Goal: Information Seeking & Learning: Learn about a topic

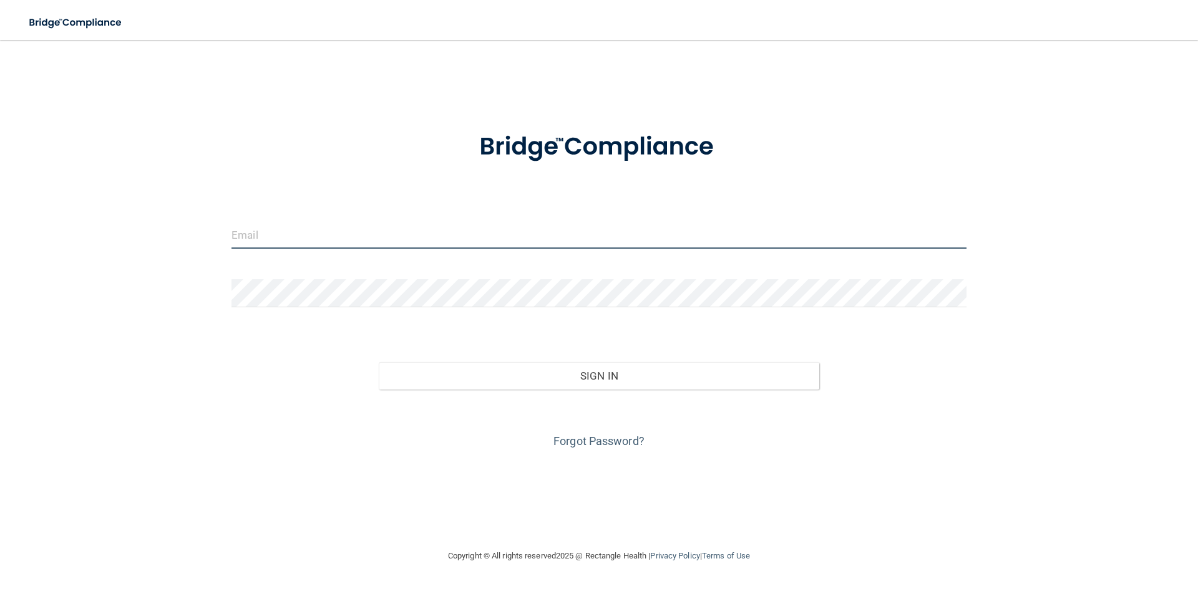
click at [345, 230] on input "email" at bounding box center [598, 235] width 735 height 28
click at [236, 409] on div "Forgot Password?" at bounding box center [598, 421] width 753 height 62
click at [412, 243] on input "email" at bounding box center [598, 235] width 735 height 28
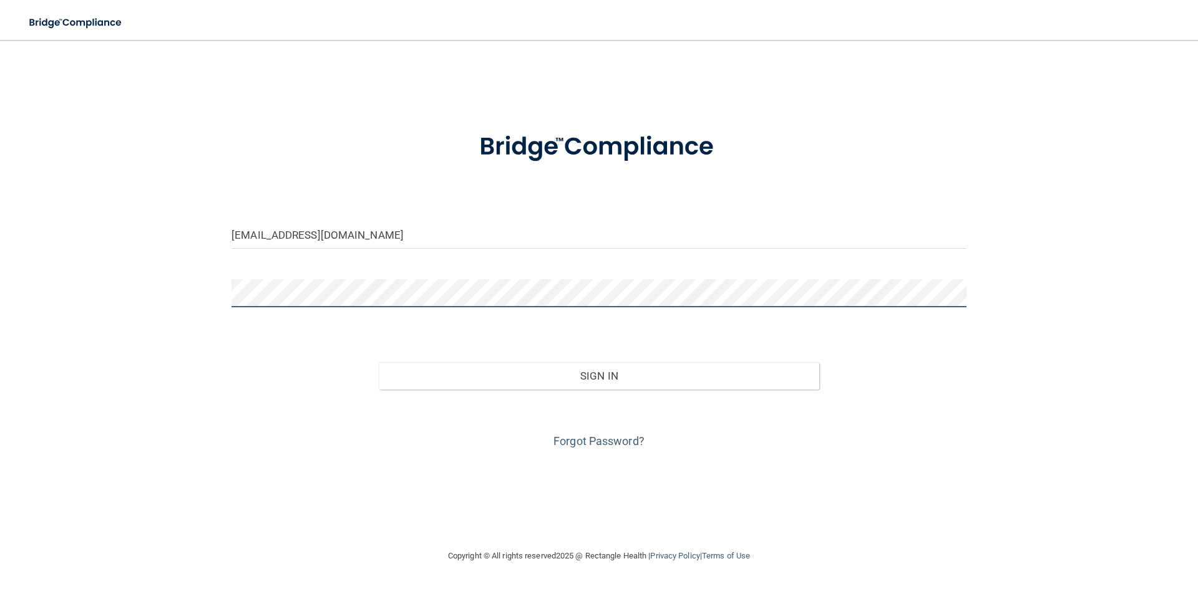
click at [379, 362] on button "Sign In" at bounding box center [599, 375] width 441 height 27
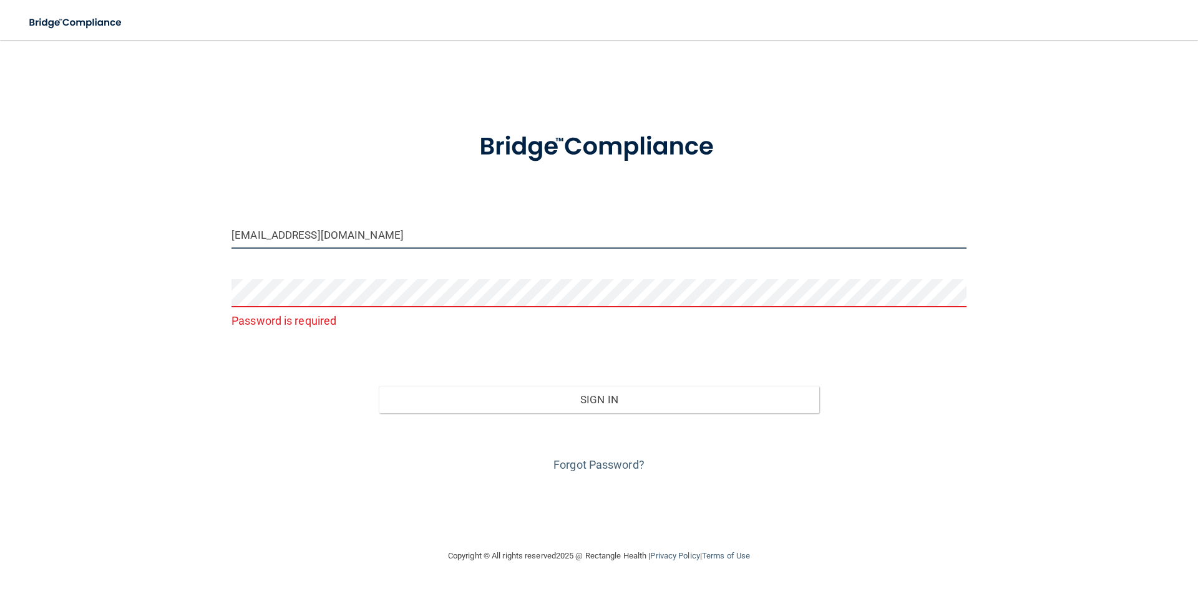
drag, startPoint x: 409, startPoint y: 236, endPoint x: 56, endPoint y: 268, distance: 355.1
click at [65, 276] on div "[EMAIL_ADDRESS][DOMAIN_NAME] Password is required Invalid email/password. You d…" at bounding box center [599, 294] width 1148 height 484
type input "[EMAIL_ADDRESS][DOMAIN_NAME]"
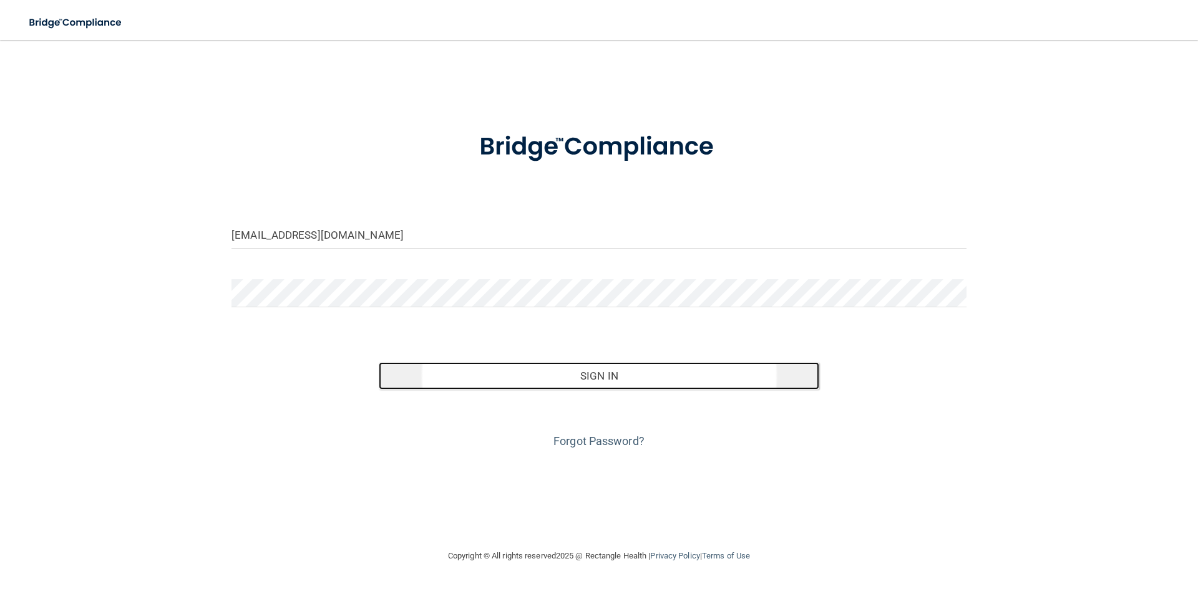
click at [581, 382] on button "Sign In" at bounding box center [599, 375] width 441 height 27
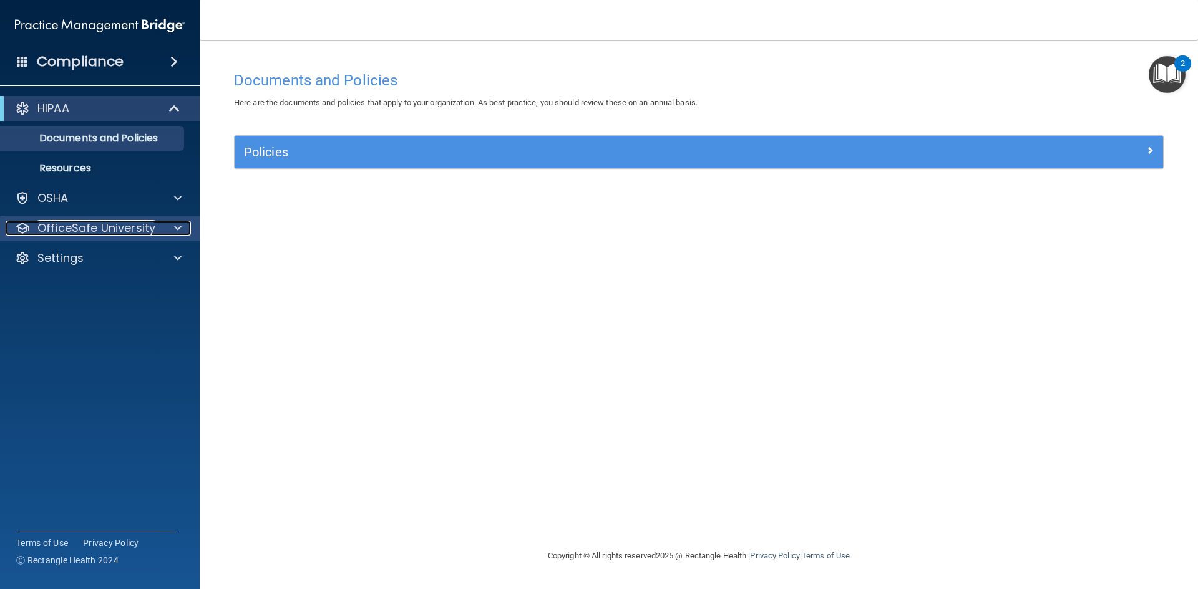
click at [158, 228] on div "OfficeSafe University" at bounding box center [83, 228] width 155 height 15
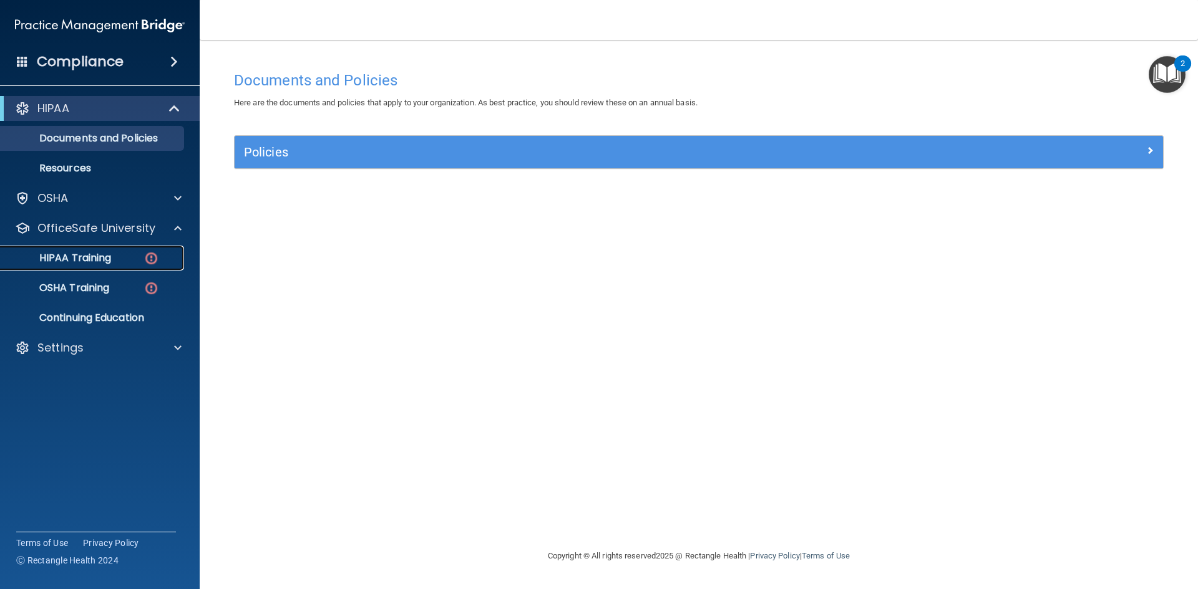
click at [103, 258] on p "HIPAA Training" at bounding box center [59, 258] width 103 height 12
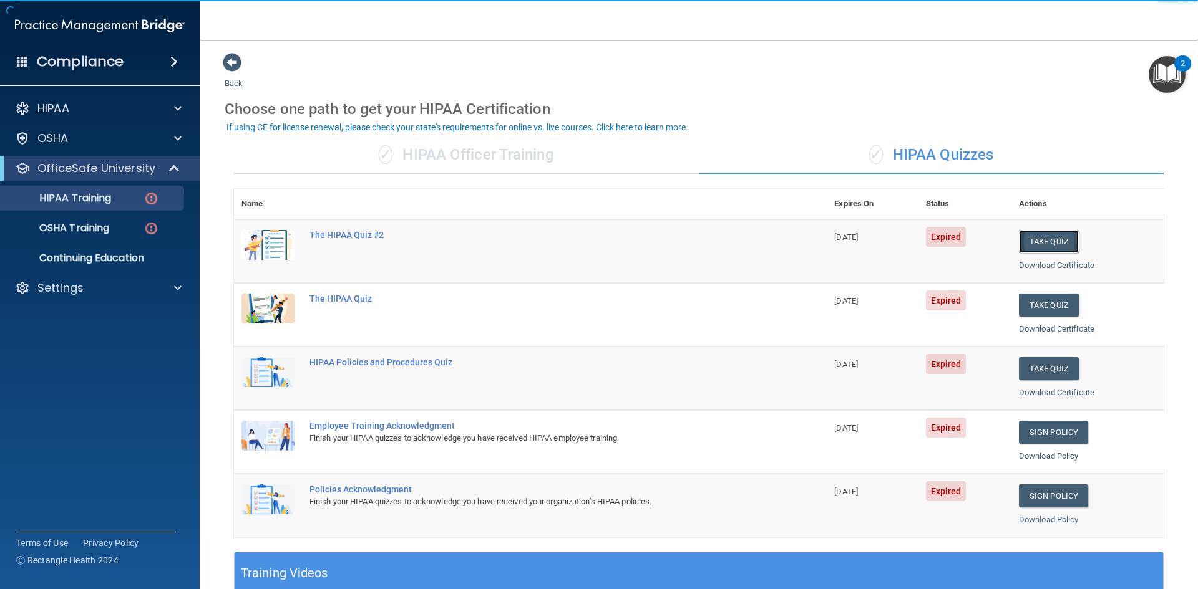
click at [1040, 243] on button "Take Quiz" at bounding box center [1049, 241] width 60 height 23
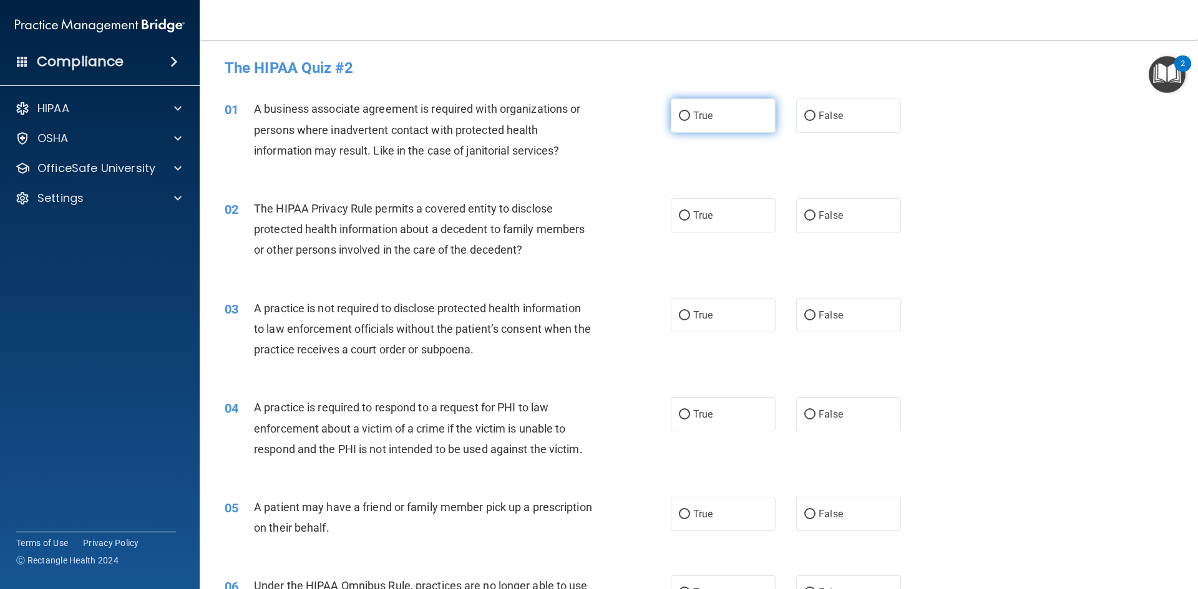
click at [688, 124] on label "True" at bounding box center [723, 116] width 105 height 34
click at [688, 121] on input "True" at bounding box center [684, 116] width 11 height 9
radio input "true"
click at [700, 217] on span "True" at bounding box center [702, 216] width 19 height 12
click at [690, 217] on input "True" at bounding box center [684, 215] width 11 height 9
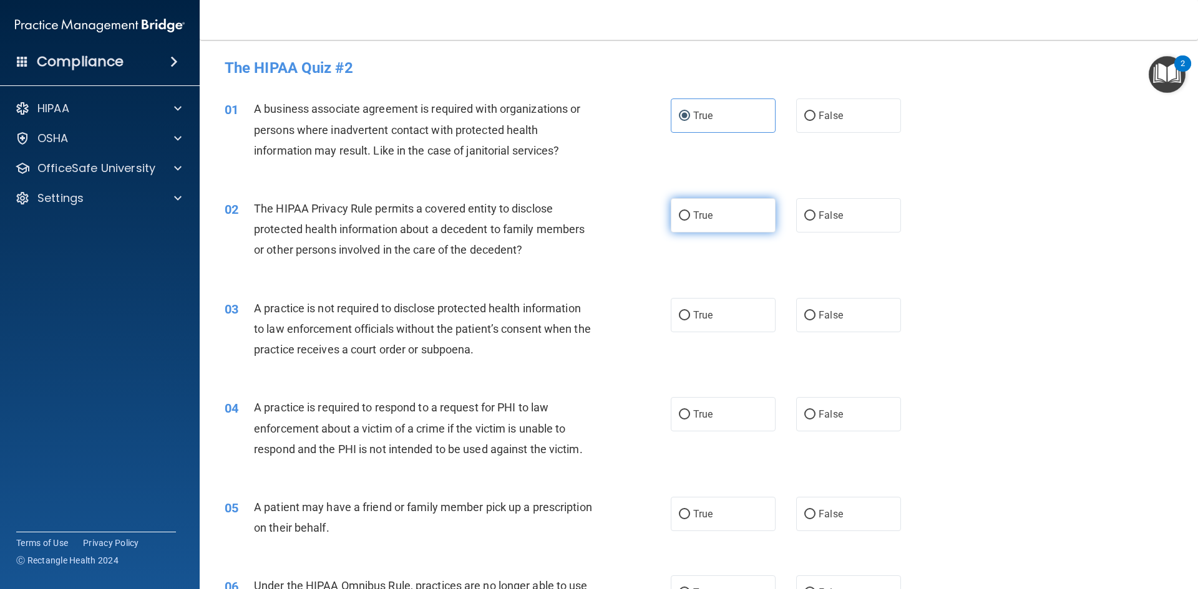
radio input "true"
click at [721, 329] on label "True" at bounding box center [723, 315] width 105 height 34
click at [690, 321] on input "True" at bounding box center [684, 315] width 11 height 9
radio input "true"
click at [820, 314] on span "False" at bounding box center [830, 315] width 24 height 12
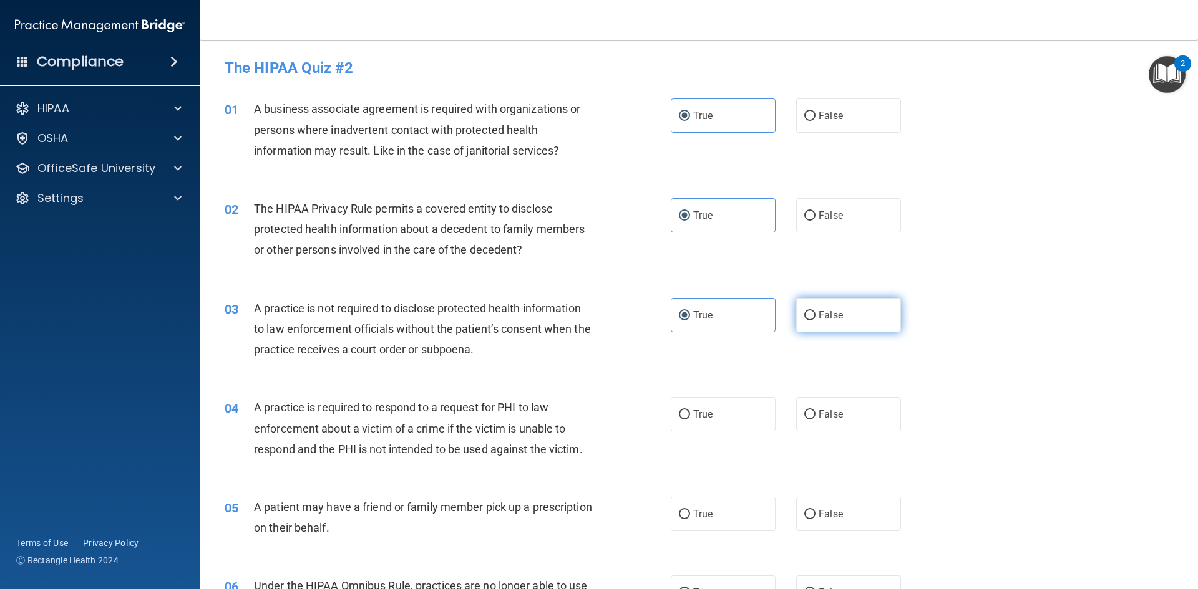
click at [815, 314] on input "False" at bounding box center [809, 315] width 11 height 9
radio input "true"
radio input "false"
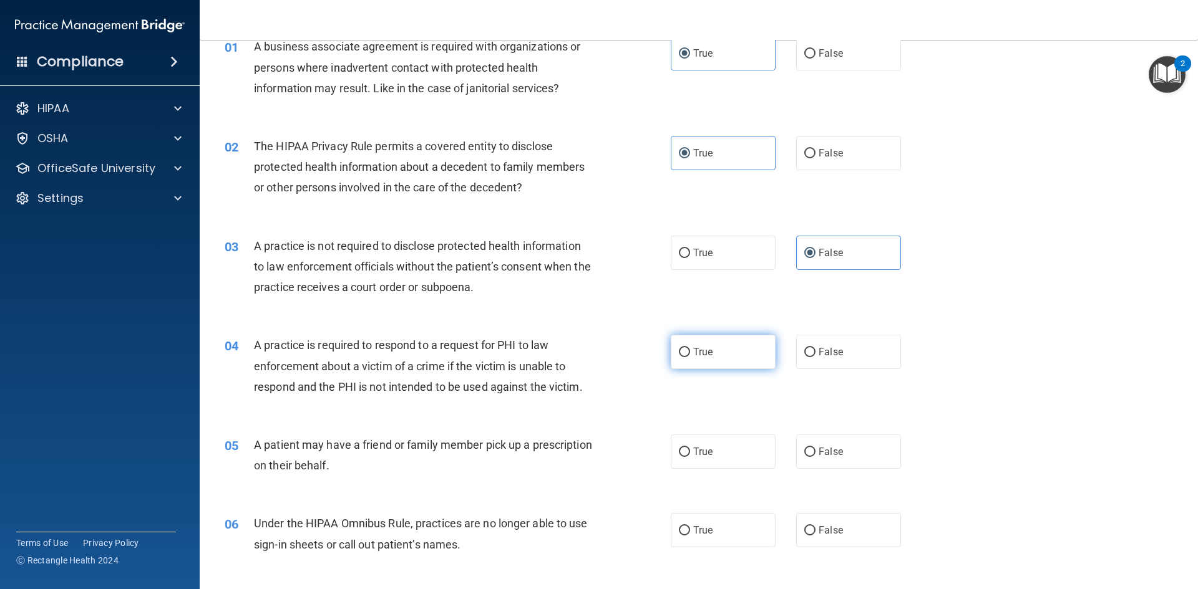
click at [731, 360] on label "True" at bounding box center [723, 352] width 105 height 34
click at [690, 357] on input "True" at bounding box center [684, 352] width 11 height 9
radio input "true"
click at [827, 444] on label "False" at bounding box center [848, 452] width 105 height 34
click at [815, 448] on input "False" at bounding box center [809, 452] width 11 height 9
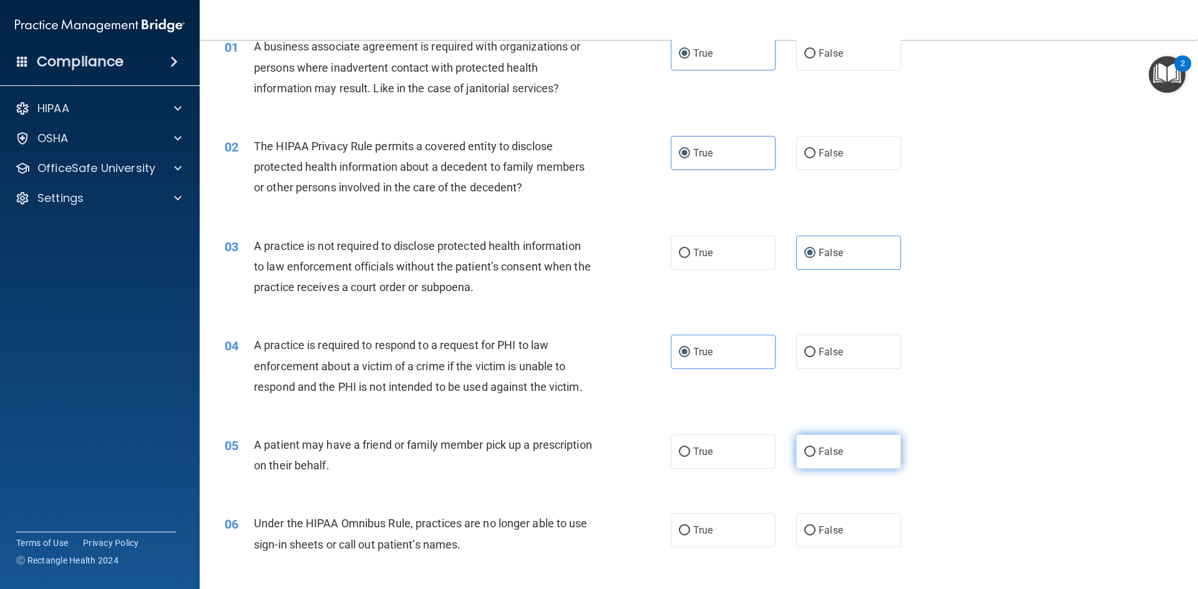
radio input "true"
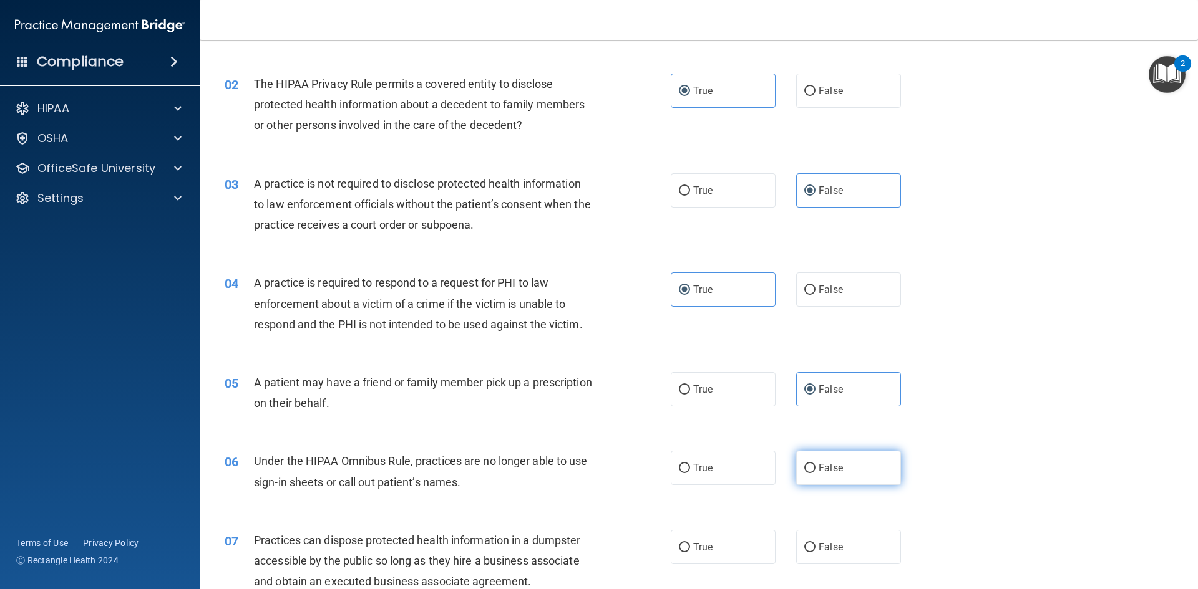
click at [817, 456] on label "False" at bounding box center [848, 468] width 105 height 34
click at [815, 464] on input "False" at bounding box center [809, 468] width 11 height 9
radio input "true"
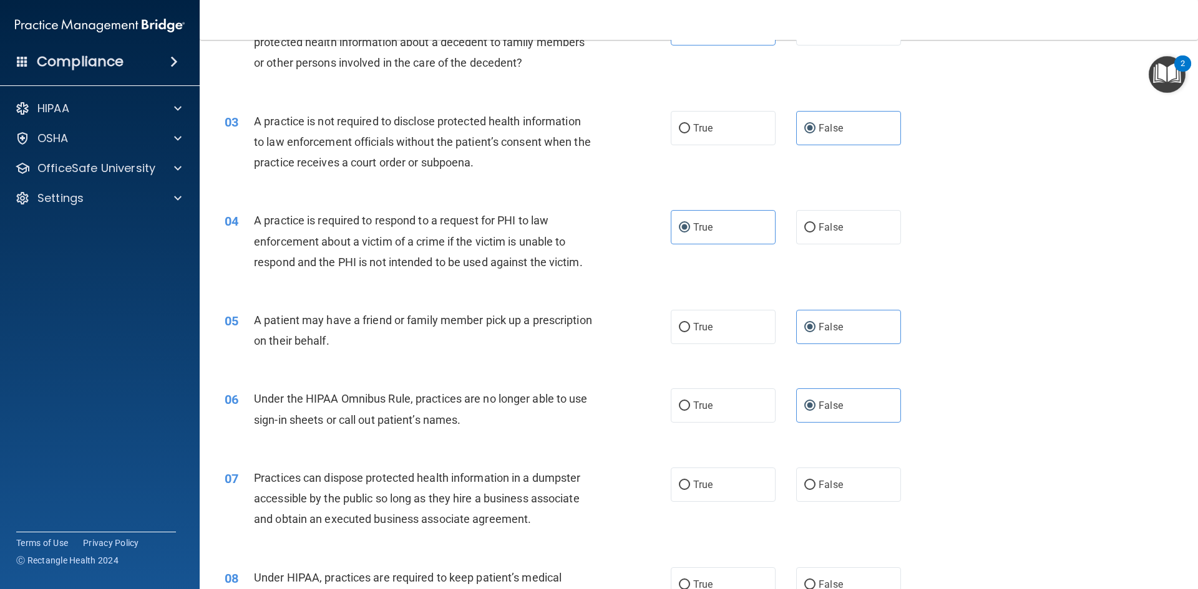
scroll to position [249, 0]
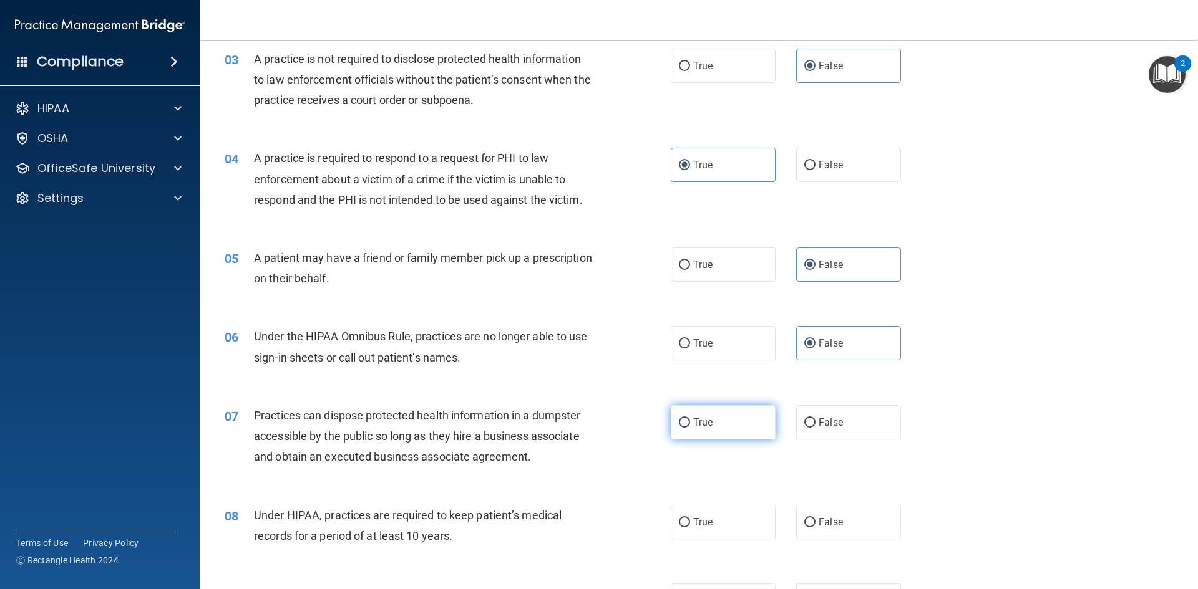
click at [727, 412] on label "True" at bounding box center [723, 422] width 105 height 34
click at [690, 419] on input "True" at bounding box center [684, 423] width 11 height 9
radio input "true"
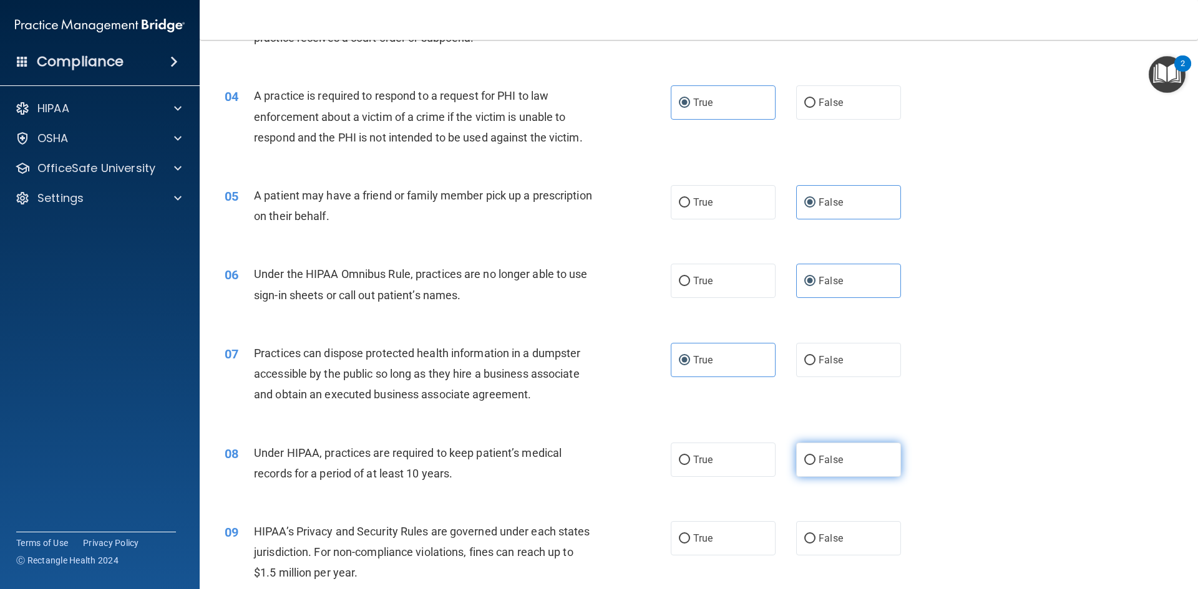
click at [805, 449] on label "False" at bounding box center [848, 460] width 105 height 34
click at [805, 456] on input "False" at bounding box center [809, 460] width 11 height 9
radio input "true"
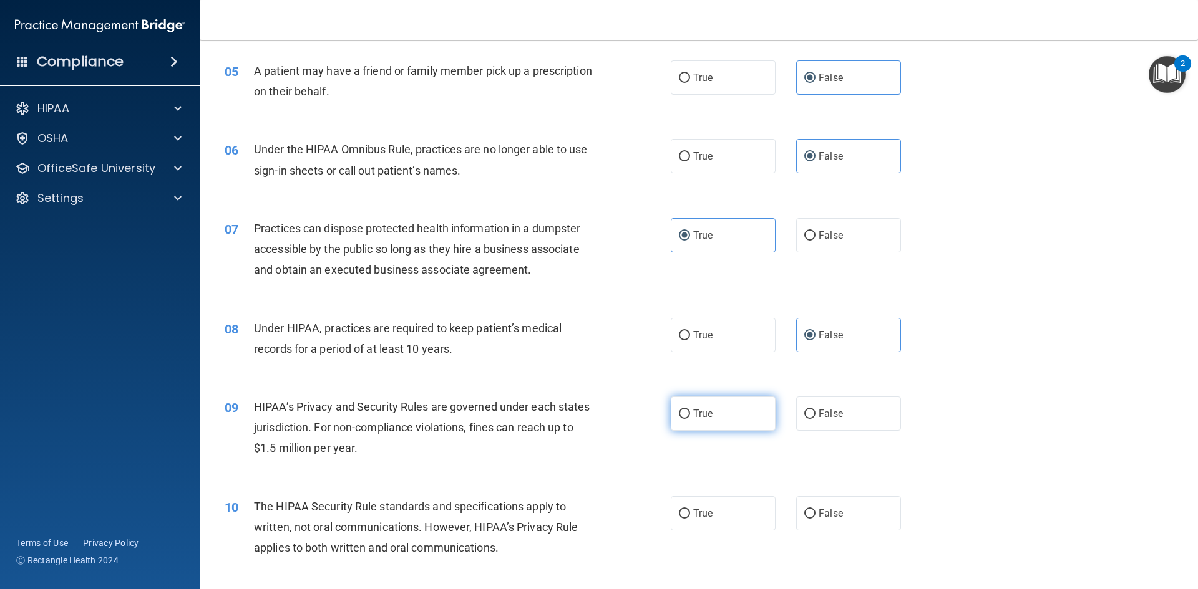
click at [741, 416] on label "True" at bounding box center [723, 414] width 105 height 34
click at [690, 416] on input "True" at bounding box center [684, 414] width 11 height 9
radio input "true"
click at [807, 519] on label "False" at bounding box center [848, 513] width 105 height 34
click at [807, 519] on input "False" at bounding box center [809, 514] width 11 height 9
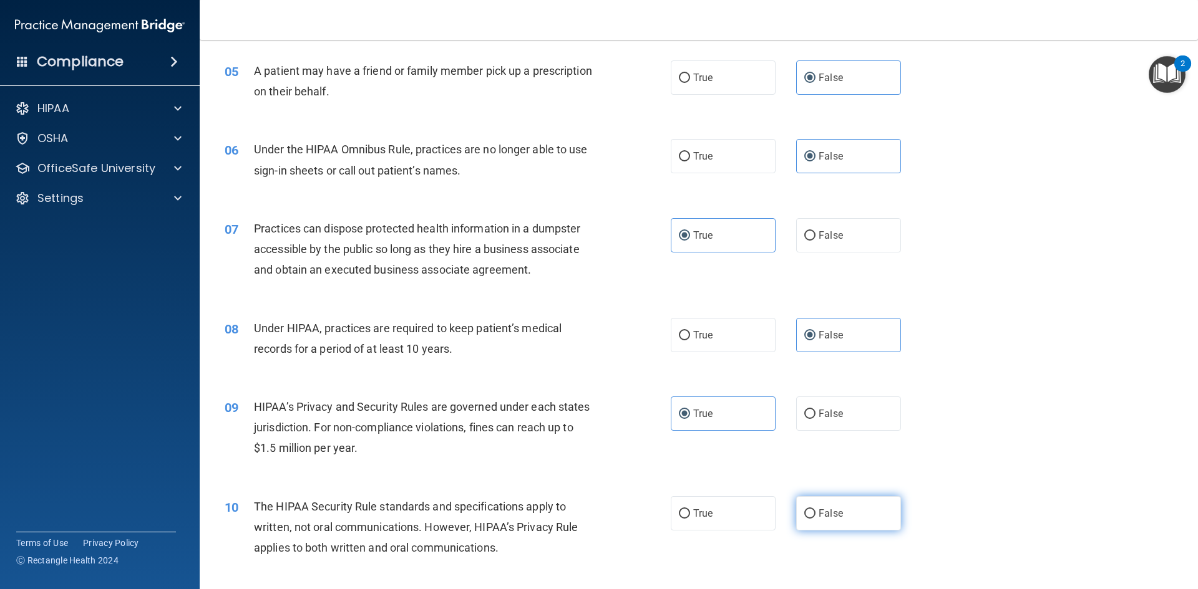
radio input "true"
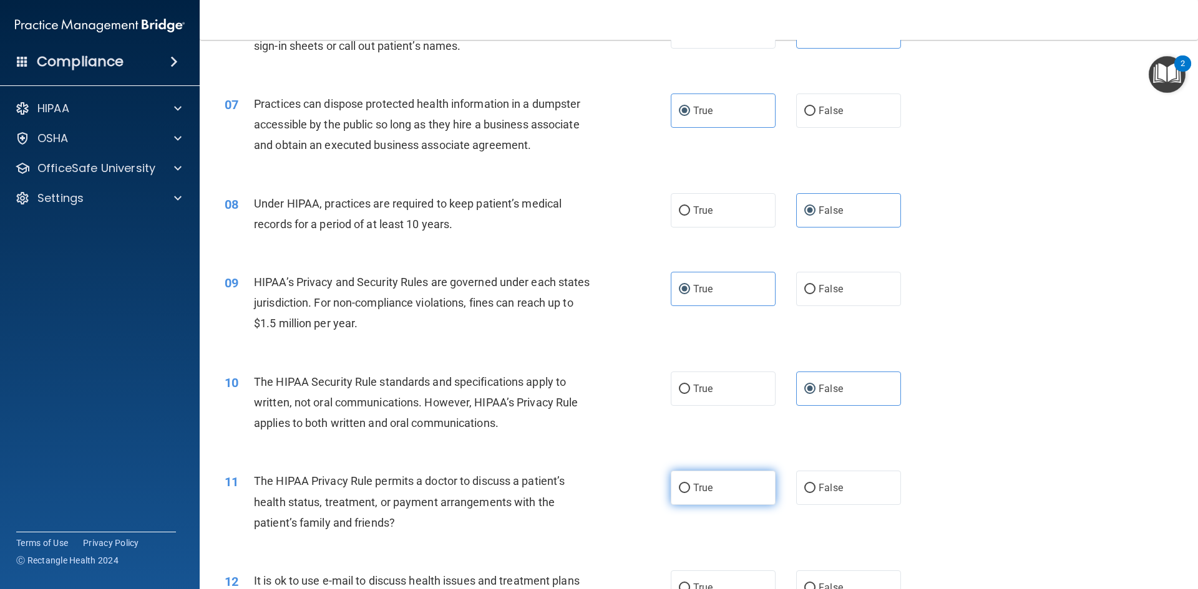
click at [712, 493] on label "True" at bounding box center [723, 488] width 105 height 34
click at [690, 493] on input "True" at bounding box center [684, 488] width 11 height 9
radio input "true"
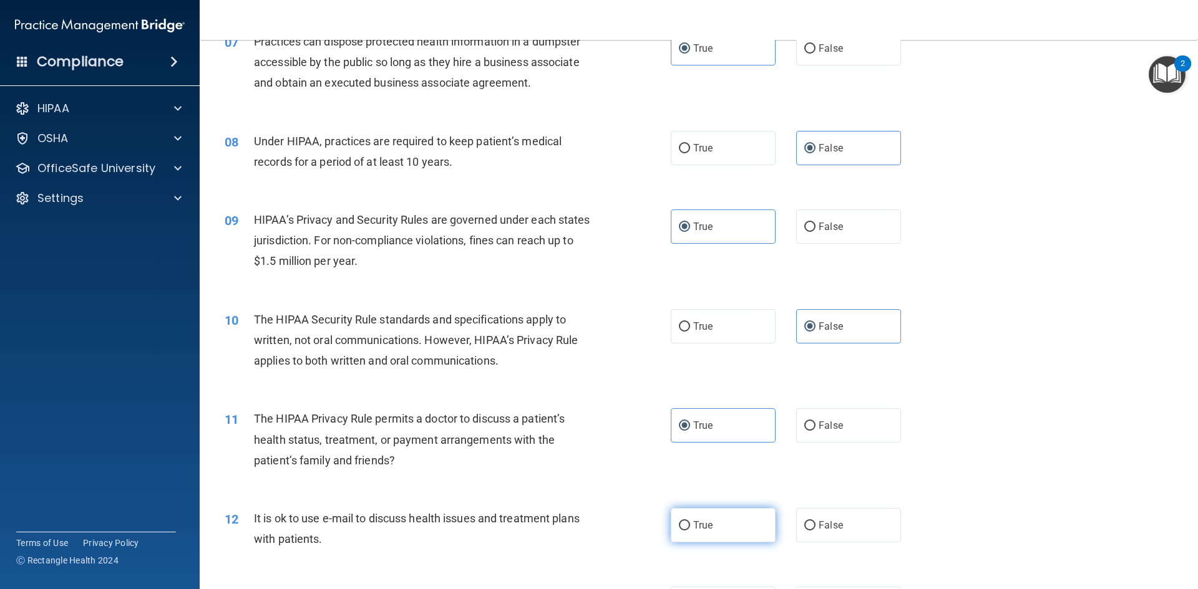
drag, startPoint x: 702, startPoint y: 530, endPoint x: 678, endPoint y: 529, distance: 24.4
click at [679, 529] on input "True" at bounding box center [684, 525] width 11 height 9
radio input "true"
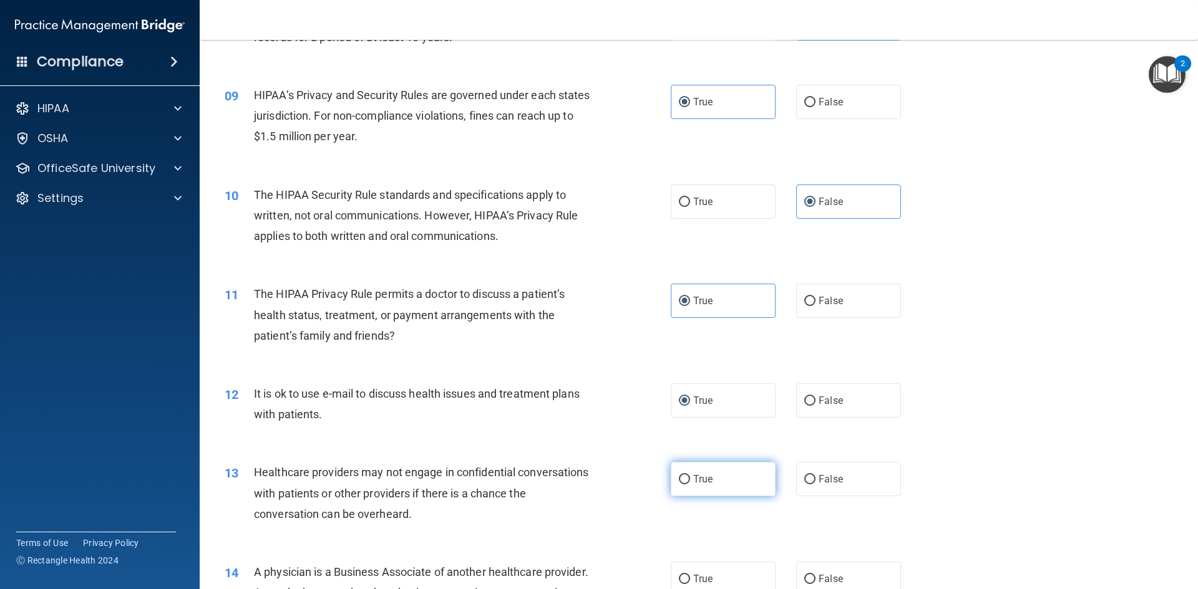
click at [707, 476] on span "True" at bounding box center [702, 479] width 19 height 12
click at [690, 476] on input "True" at bounding box center [684, 479] width 11 height 9
radio input "true"
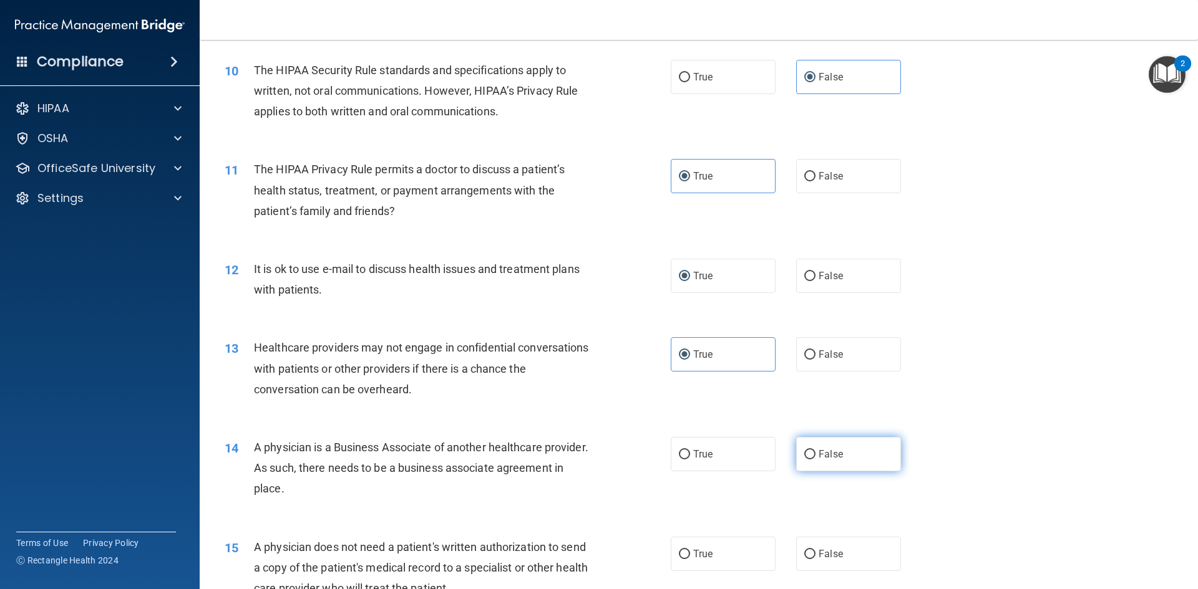
click at [809, 448] on label "False" at bounding box center [848, 454] width 105 height 34
click at [809, 450] on input "False" at bounding box center [809, 454] width 11 height 9
radio input "true"
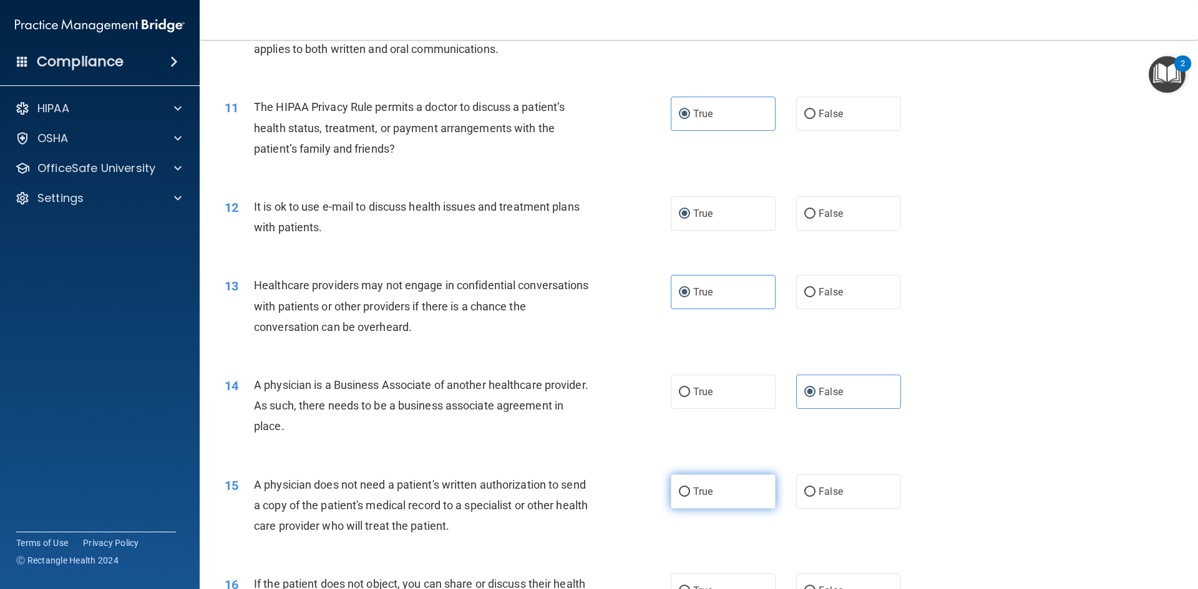
click at [708, 490] on span "True" at bounding box center [702, 492] width 19 height 12
click at [690, 490] on input "True" at bounding box center [684, 492] width 11 height 9
radio input "true"
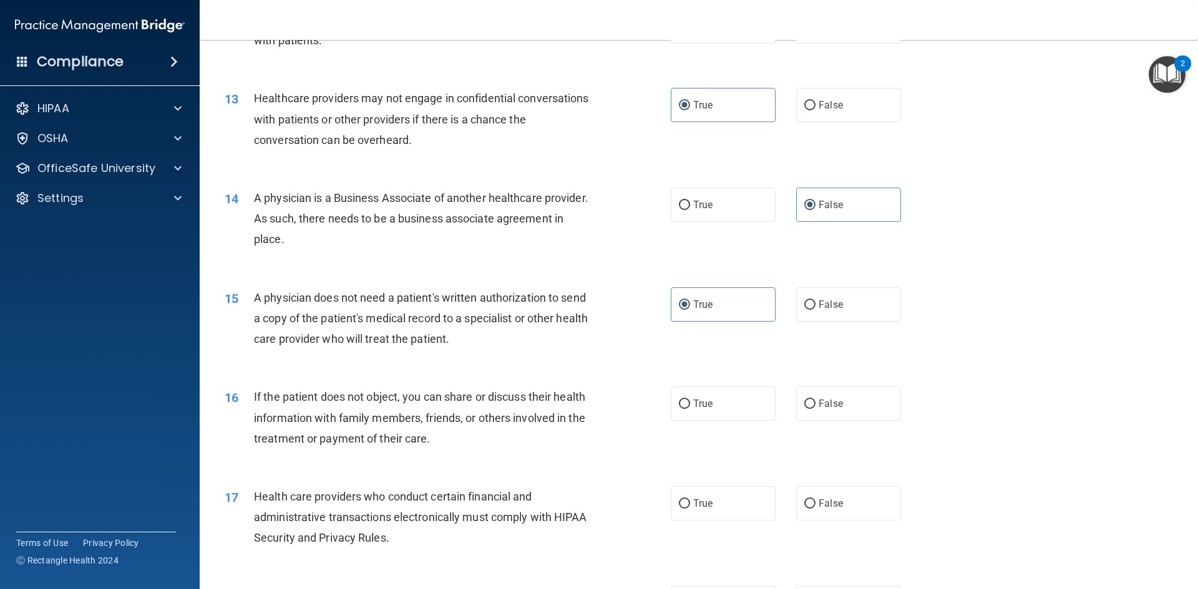
click at [837, 386] on div "16 If the patient does not object, you can share or discuss their health inform…" at bounding box center [698, 421] width 967 height 100
click at [824, 412] on label "False" at bounding box center [848, 404] width 105 height 34
click at [815, 409] on input "False" at bounding box center [809, 404] width 11 height 9
radio input "true"
click at [807, 513] on label "False" at bounding box center [848, 504] width 105 height 34
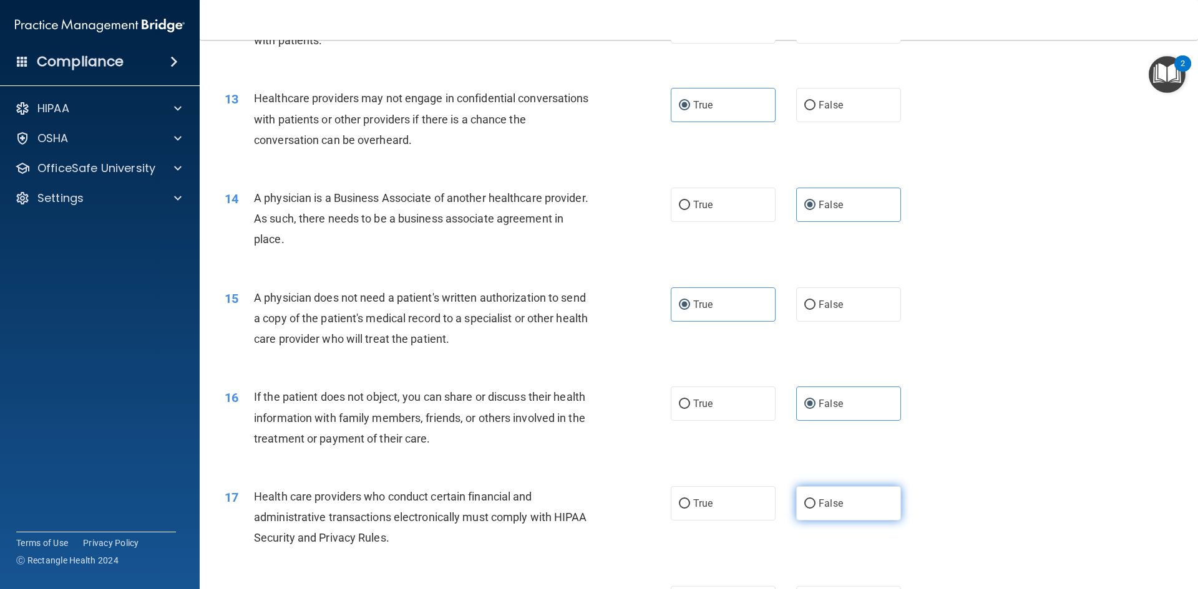
click at [807, 509] on input "False" at bounding box center [809, 504] width 11 height 9
radio input "true"
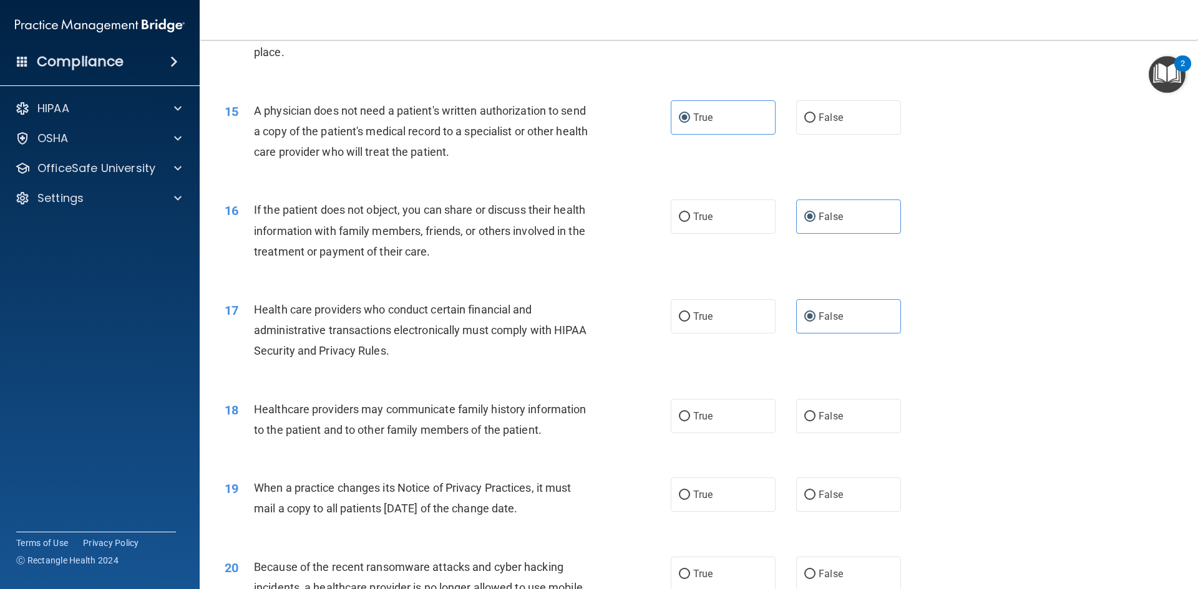
click at [752, 433] on div "18 Healthcare providers may communicate family history information to the patie…" at bounding box center [698, 423] width 967 height 79
click at [693, 418] on span "True" at bounding box center [702, 416] width 19 height 12
click at [690, 418] on input "True" at bounding box center [684, 416] width 11 height 9
radio input "true"
click at [679, 497] on input "True" at bounding box center [684, 495] width 11 height 9
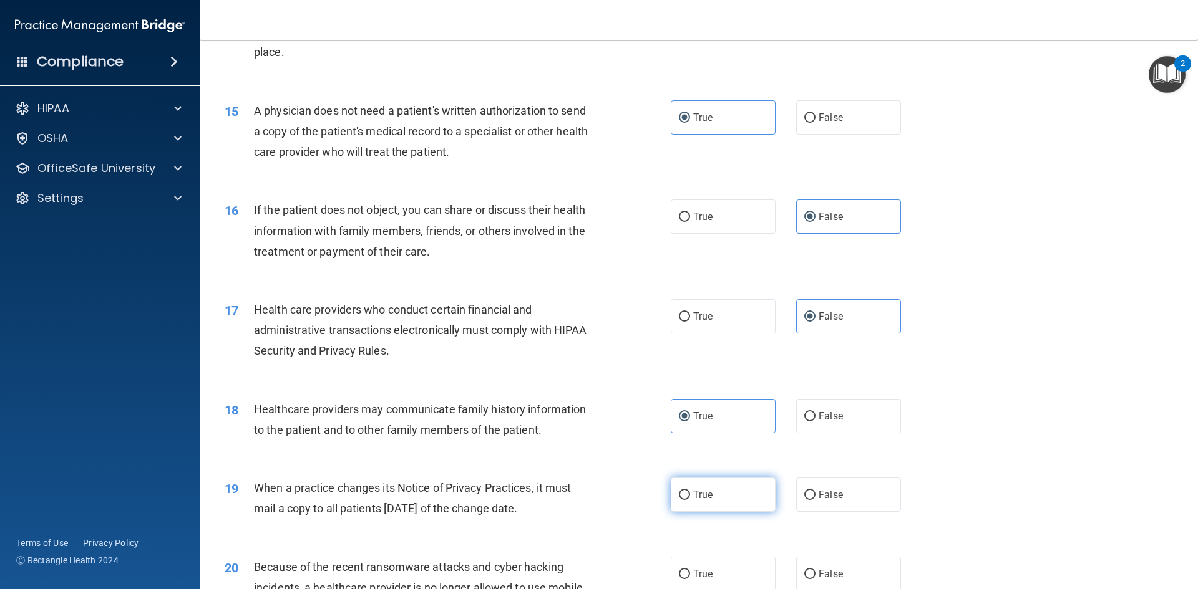
radio input "true"
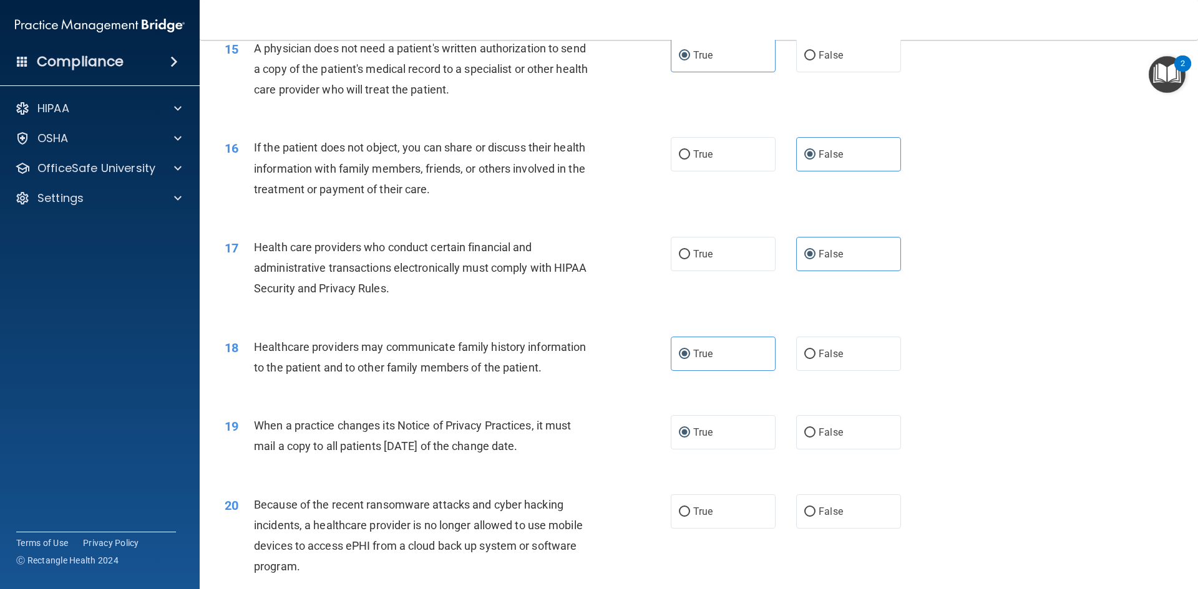
scroll to position [1435, 0]
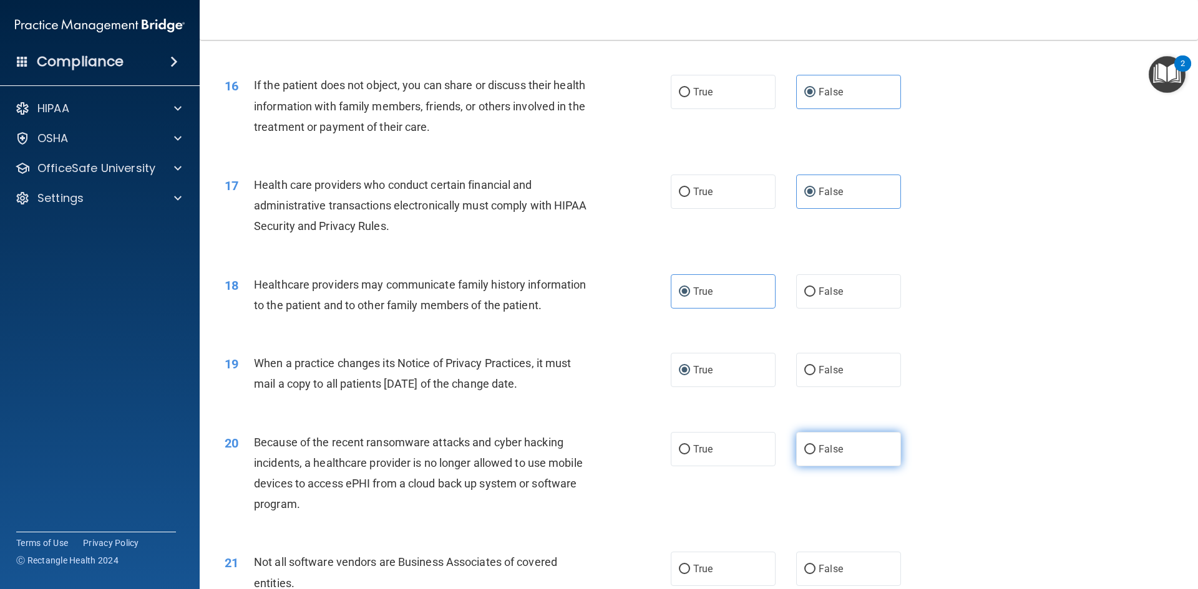
click at [796, 443] on label "False" at bounding box center [848, 449] width 105 height 34
click at [804, 445] on input "False" at bounding box center [809, 449] width 11 height 9
radio input "true"
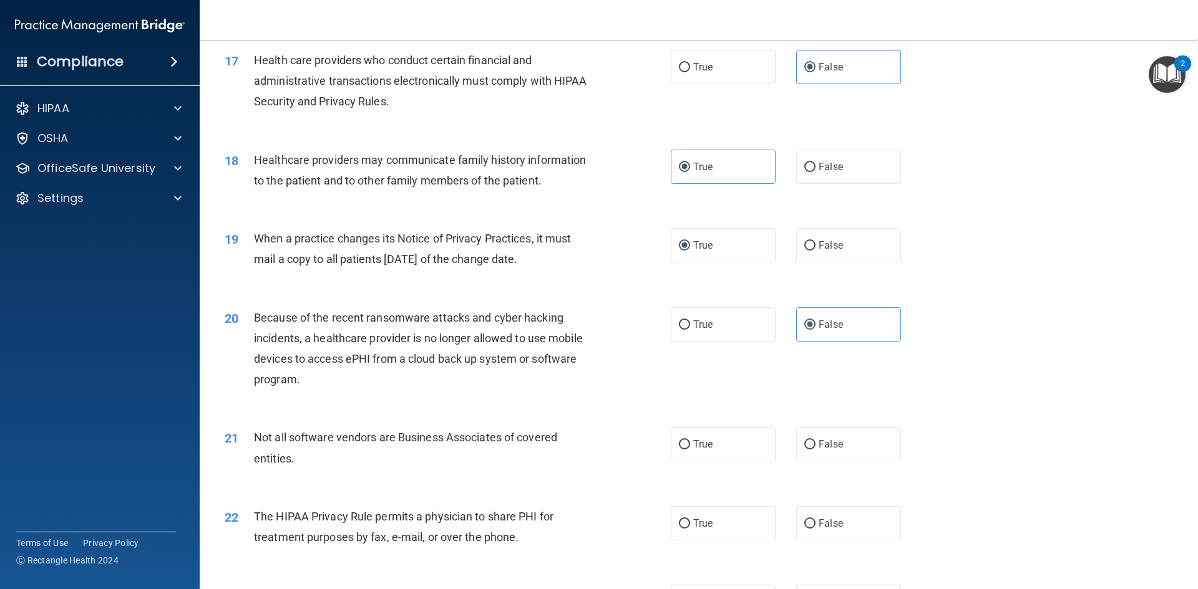
scroll to position [1622, 0]
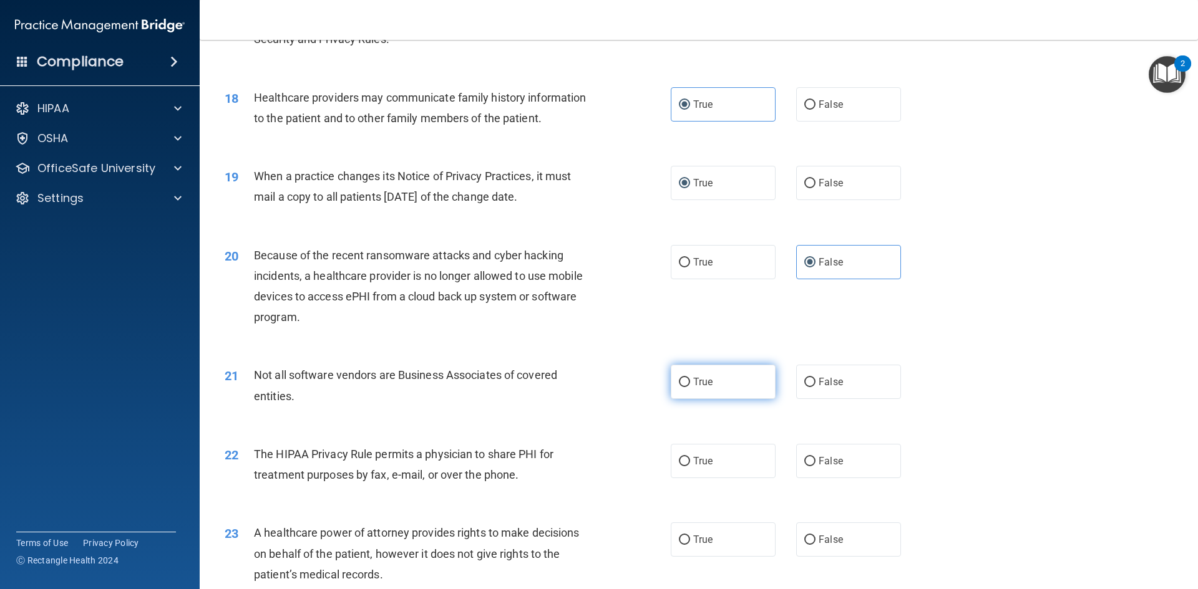
click at [672, 381] on label "True" at bounding box center [723, 382] width 105 height 34
click at [679, 381] on input "True" at bounding box center [684, 382] width 11 height 9
radio input "true"
click at [678, 473] on label "True" at bounding box center [723, 461] width 105 height 34
click at [679, 467] on input "True" at bounding box center [684, 461] width 11 height 9
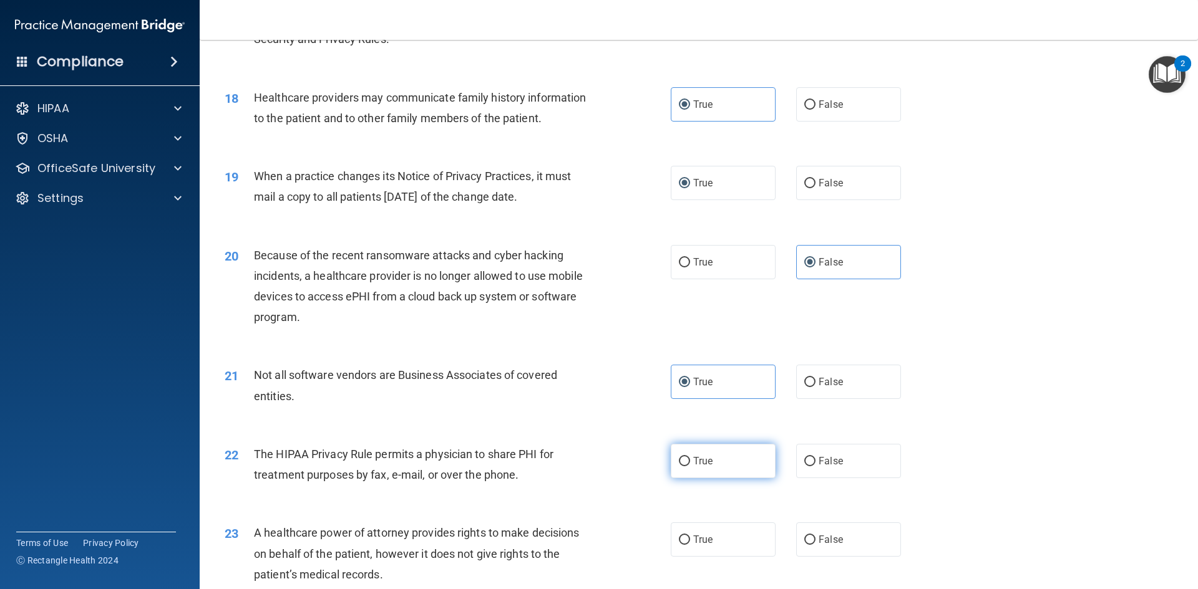
radio input "true"
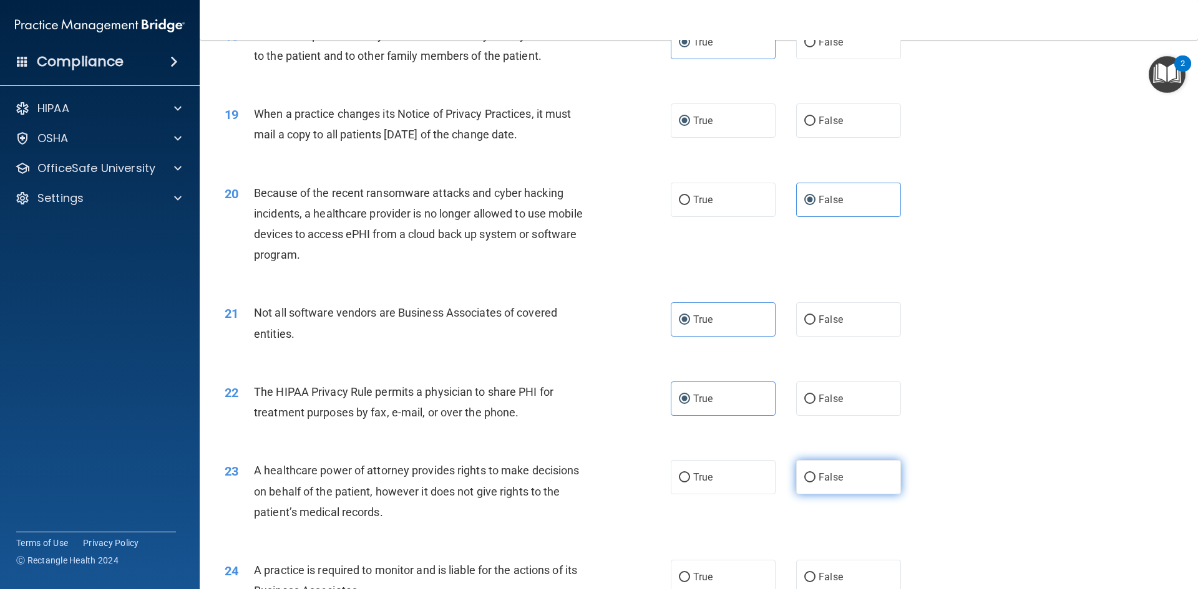
click at [818, 470] on label "False" at bounding box center [848, 477] width 105 height 34
click at [815, 473] on input "False" at bounding box center [809, 477] width 11 height 9
radio input "true"
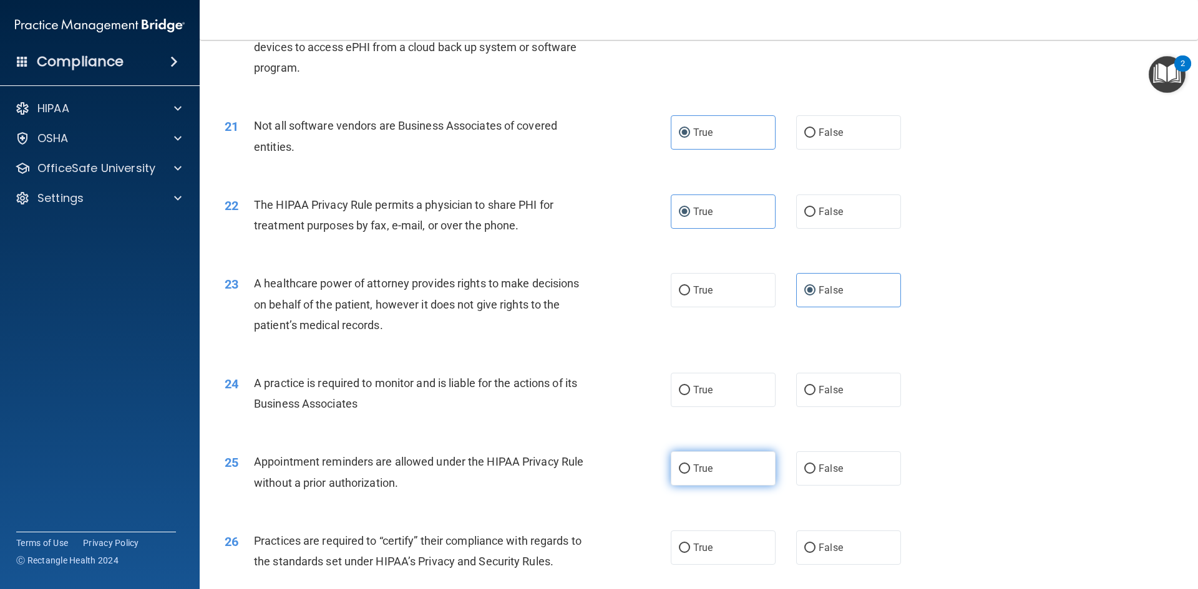
click at [685, 455] on label "True" at bounding box center [723, 469] width 105 height 34
click at [685, 465] on input "True" at bounding box center [684, 469] width 11 height 9
radio input "true"
drag, startPoint x: 704, startPoint y: 390, endPoint x: 737, endPoint y: 453, distance: 70.9
click at [704, 389] on span "True" at bounding box center [702, 390] width 19 height 12
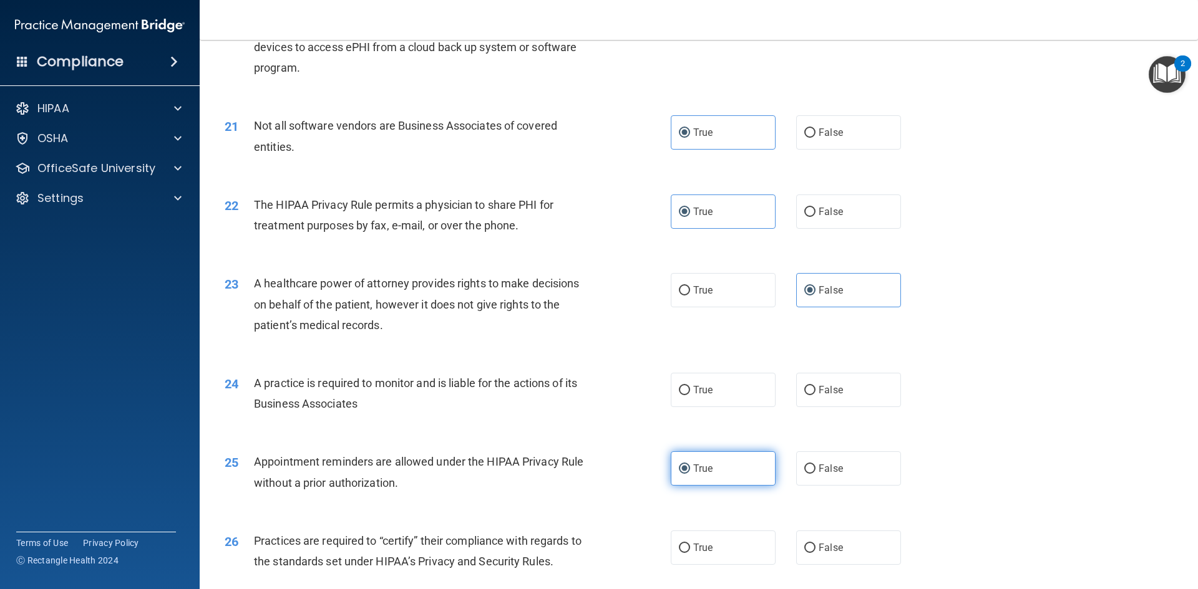
click at [690, 389] on input "True" at bounding box center [684, 390] width 11 height 9
radio input "true"
drag, startPoint x: 817, startPoint y: 558, endPoint x: 814, endPoint y: 530, distance: 28.2
click at [816, 555] on label "False" at bounding box center [848, 548] width 105 height 34
click at [815, 553] on input "False" at bounding box center [809, 548] width 11 height 9
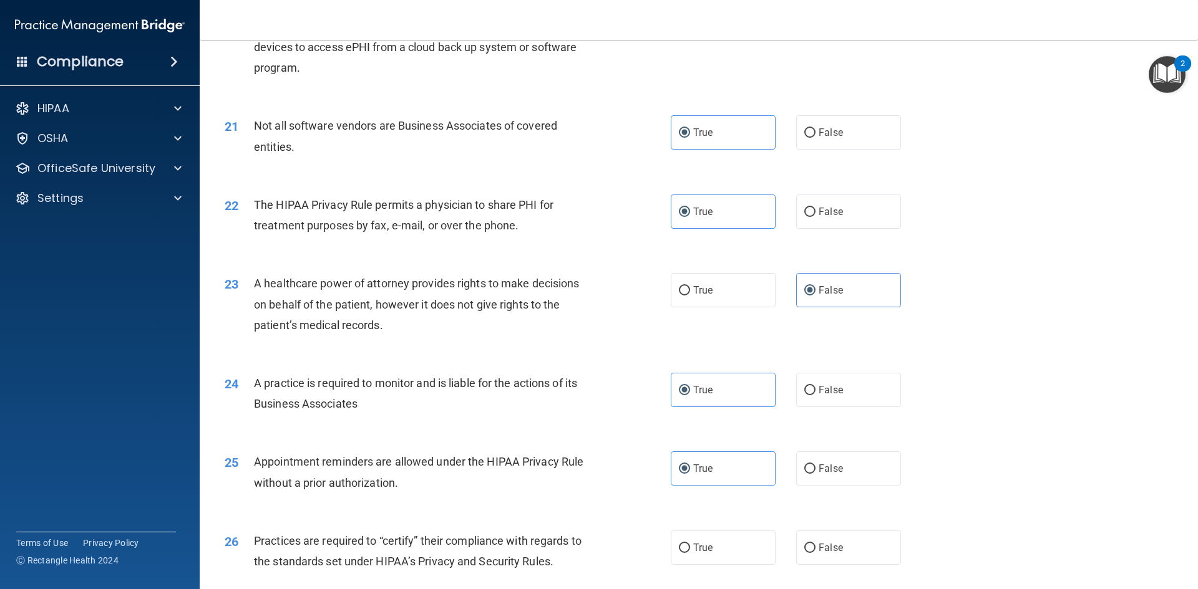
radio input "true"
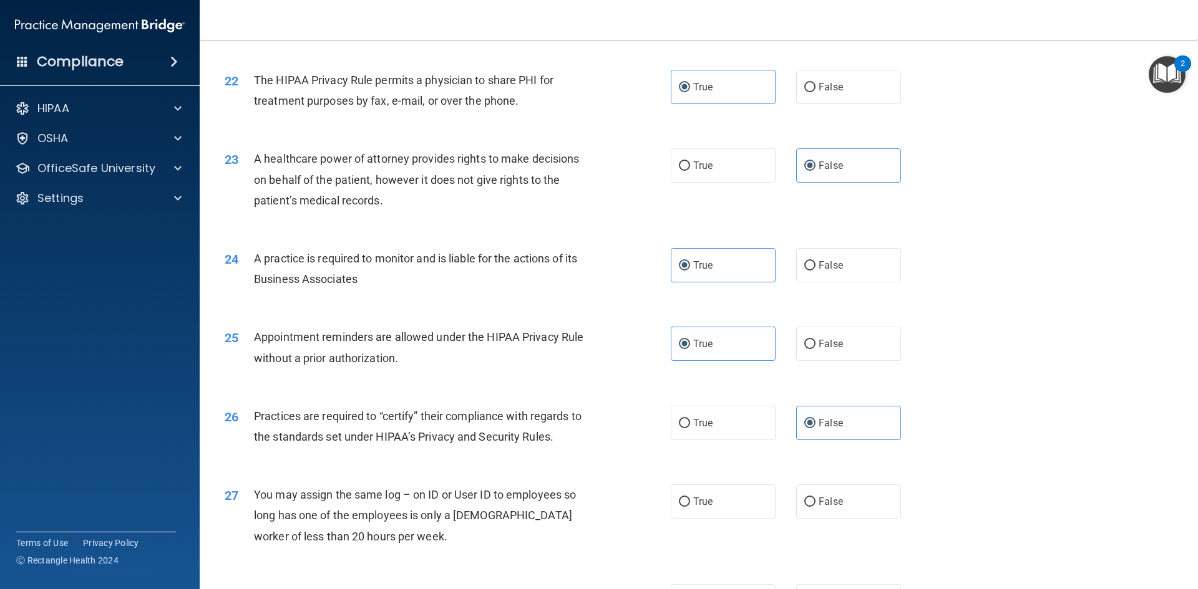
scroll to position [2121, 0]
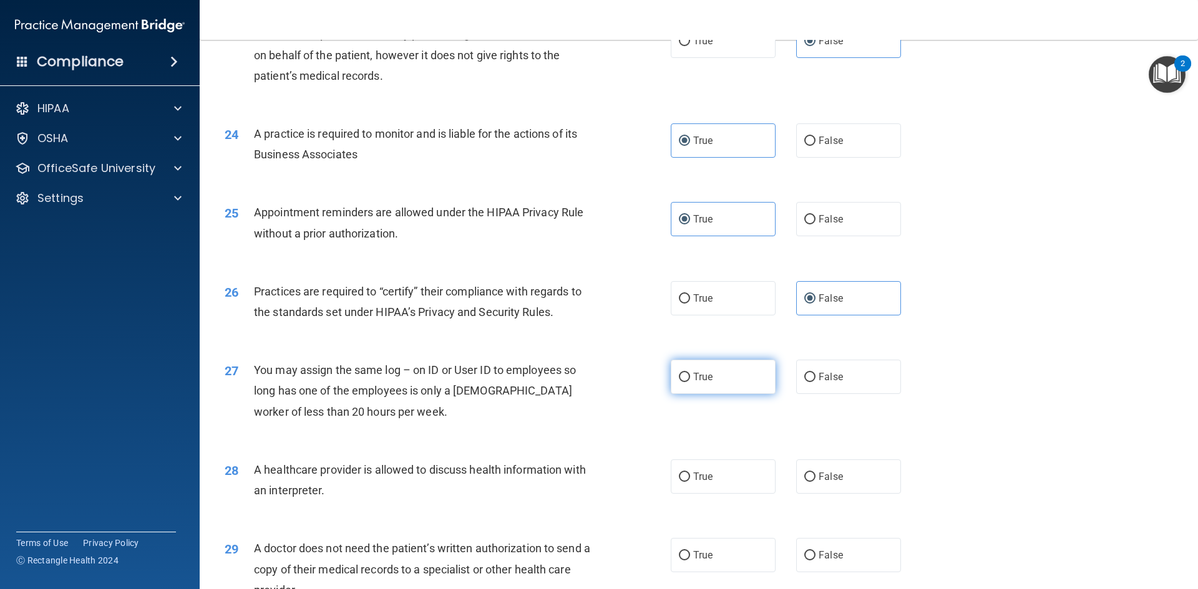
drag, startPoint x: 735, startPoint y: 366, endPoint x: 730, endPoint y: 374, distance: 8.7
click at [732, 372] on label "True" at bounding box center [723, 377] width 105 height 34
click at [690, 373] on input "True" at bounding box center [684, 377] width 11 height 9
radio input "true"
click at [673, 493] on label "True" at bounding box center [723, 477] width 105 height 34
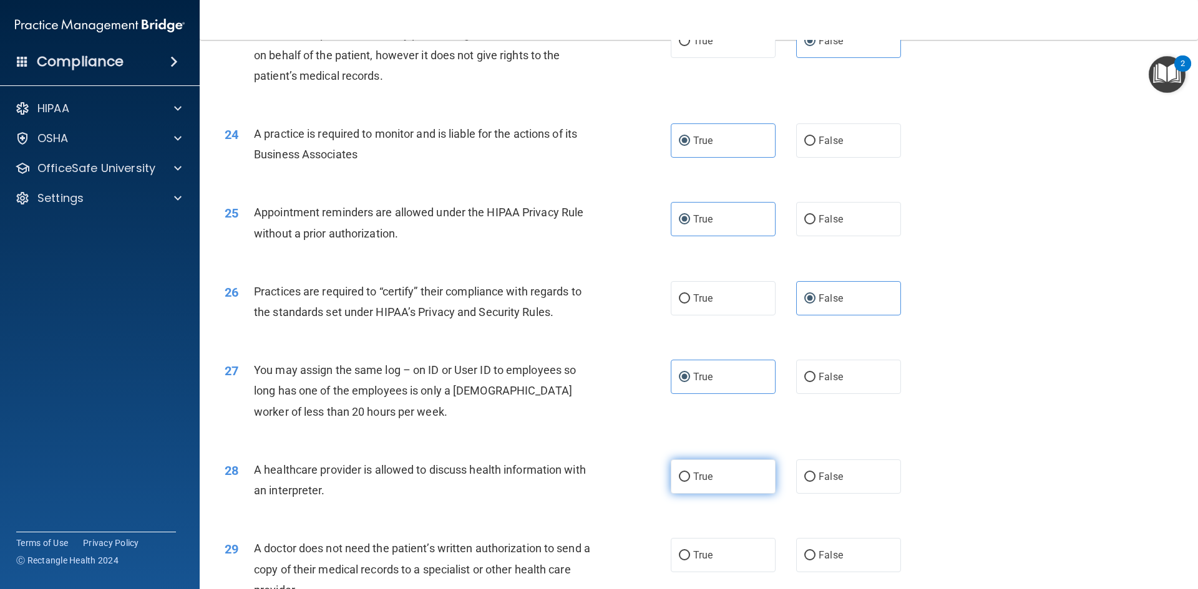
click at [679, 482] on input "True" at bounding box center [684, 477] width 11 height 9
radio input "true"
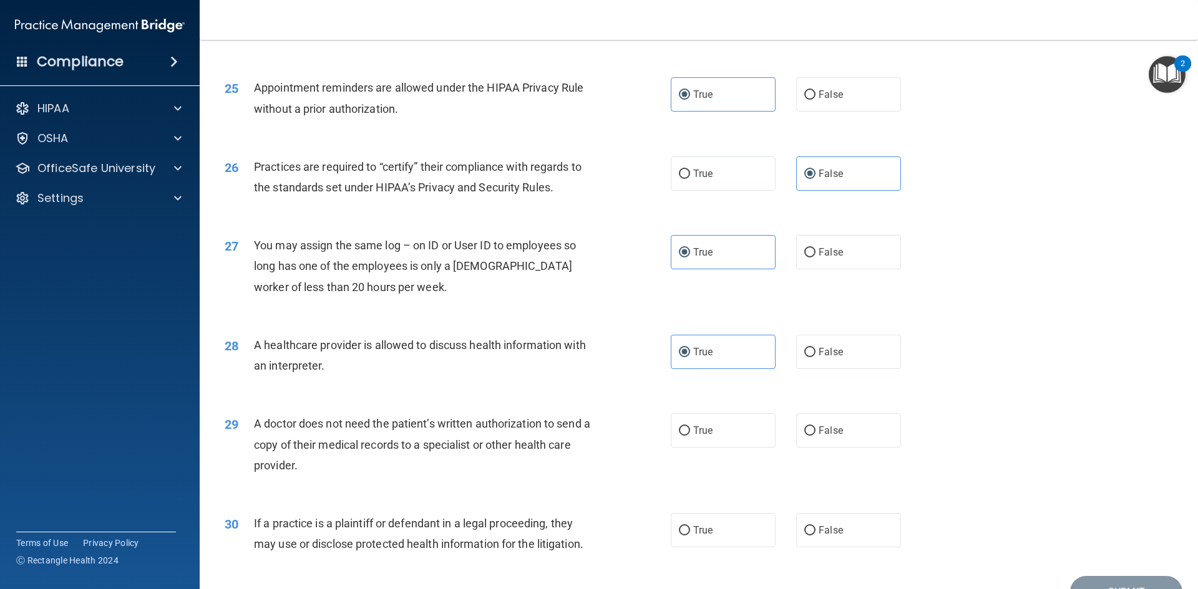
drag, startPoint x: 712, startPoint y: 427, endPoint x: 775, endPoint y: 427, distance: 63.0
click at [722, 427] on label "True" at bounding box center [723, 431] width 105 height 34
click at [690, 427] on input "True" at bounding box center [684, 431] width 11 height 9
radio input "true"
click at [815, 437] on label "False" at bounding box center [848, 431] width 105 height 34
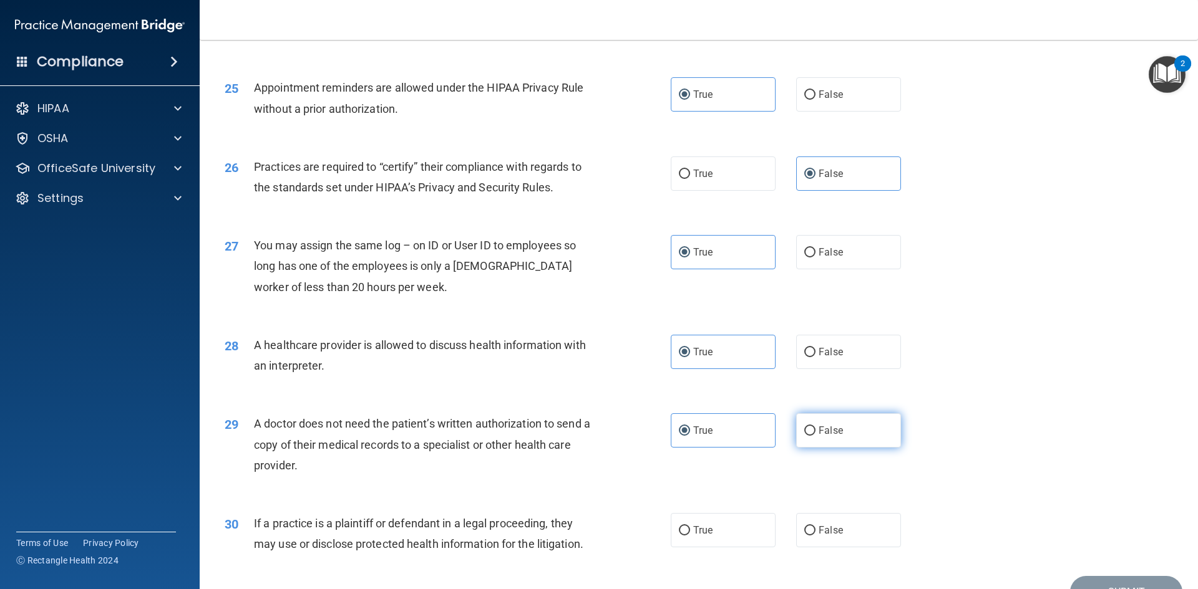
click at [815, 436] on input "False" at bounding box center [809, 431] width 11 height 9
radio input "true"
radio input "false"
click at [808, 554] on div "30 If a practice is a plaintiff or defendant in a legal proceeding, they may us…" at bounding box center [698, 537] width 967 height 79
click at [709, 533] on label "True" at bounding box center [723, 530] width 105 height 34
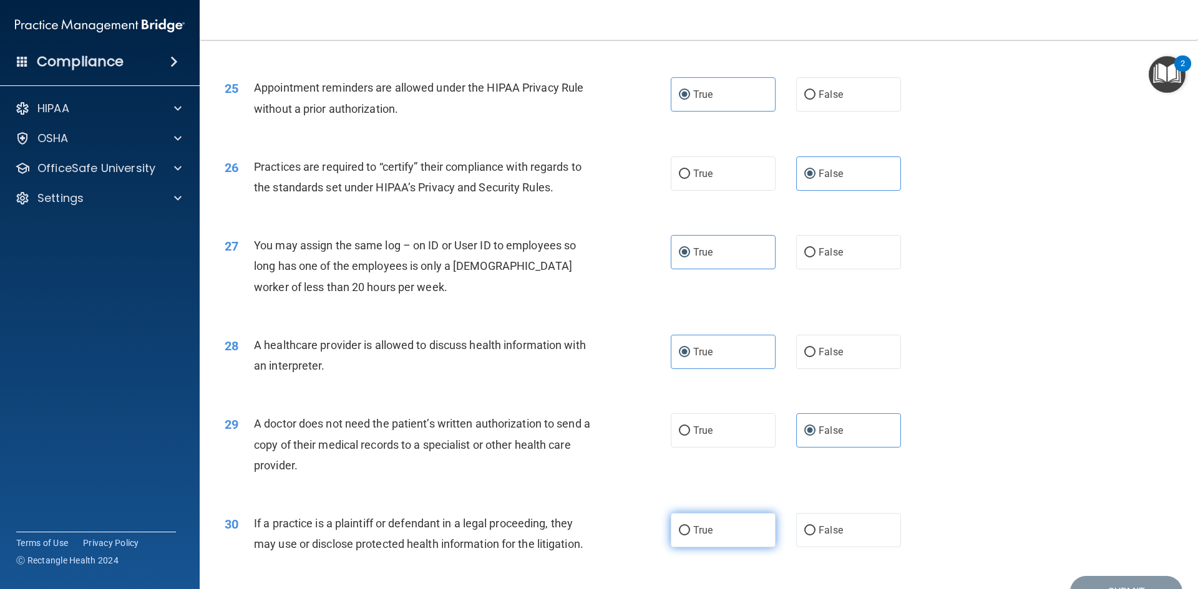
click at [690, 533] on input "True" at bounding box center [684, 530] width 11 height 9
radio input "true"
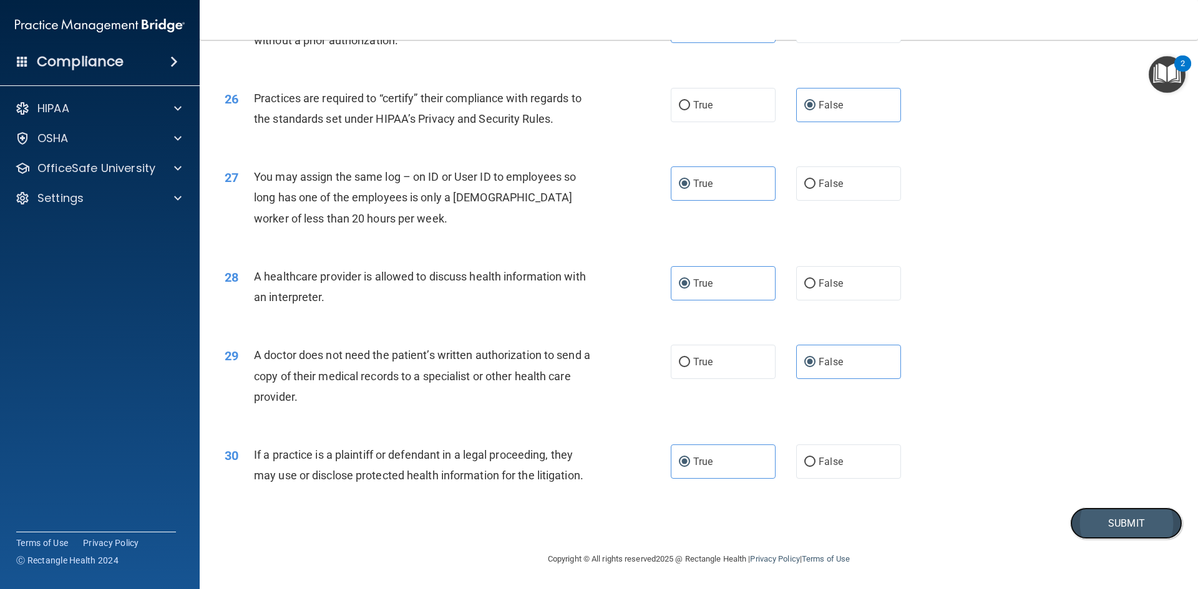
click at [1121, 521] on button "Submit" at bounding box center [1126, 524] width 112 height 32
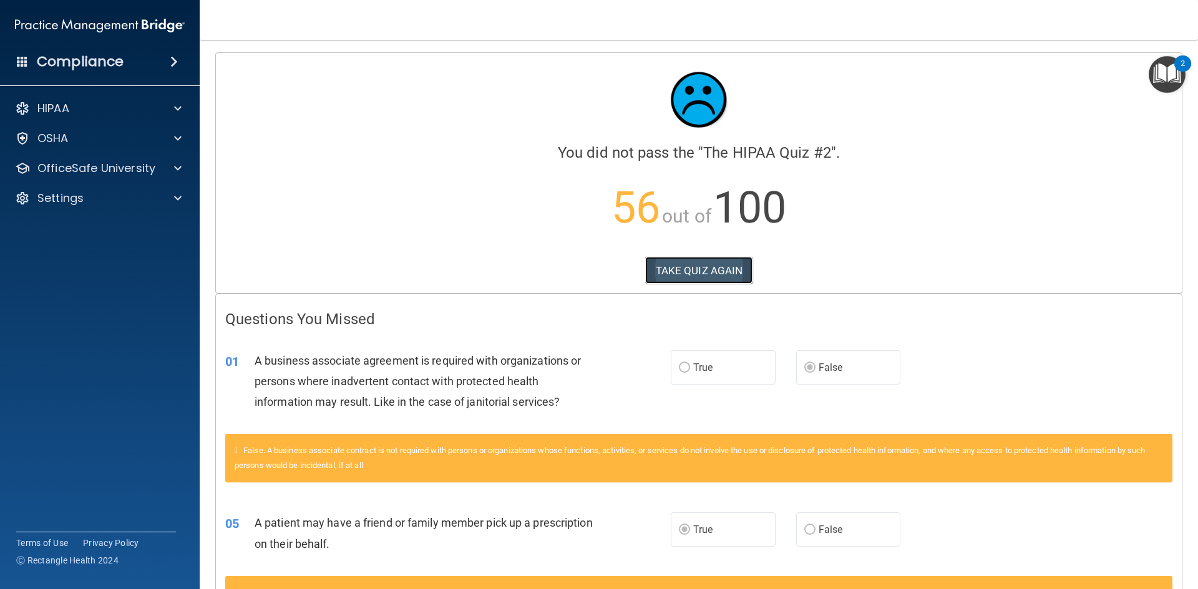
click at [684, 263] on button "TAKE QUIZ AGAIN" at bounding box center [699, 270] width 108 height 27
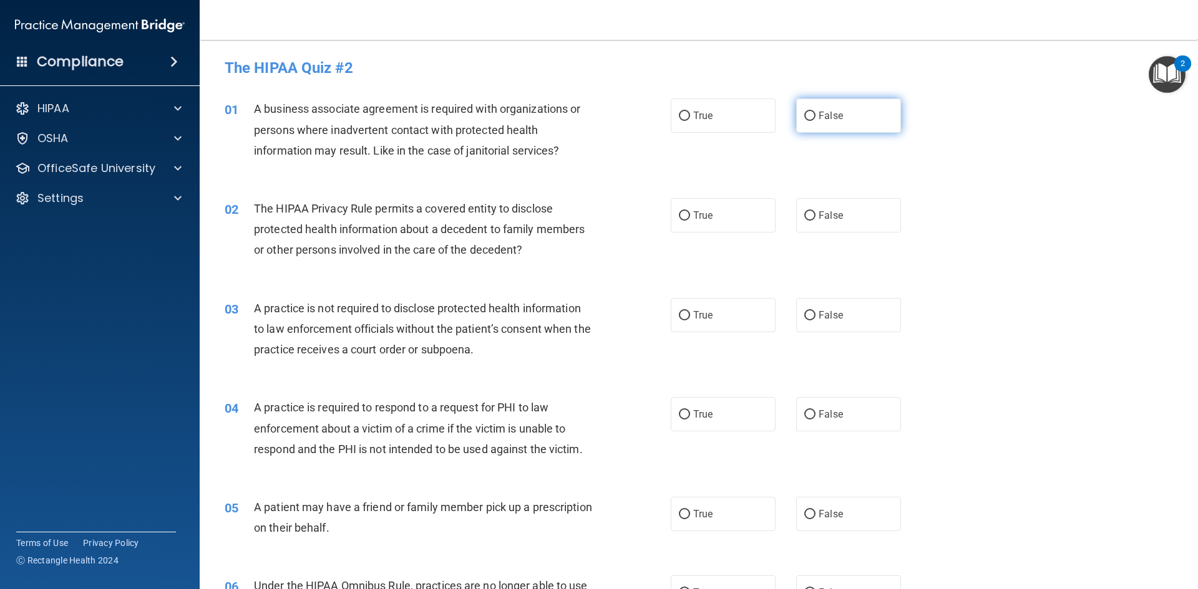
click at [804, 118] on input "False" at bounding box center [809, 116] width 11 height 9
radio input "true"
click at [693, 220] on span "True" at bounding box center [702, 216] width 19 height 12
click at [690, 220] on input "True" at bounding box center [684, 215] width 11 height 9
radio input "true"
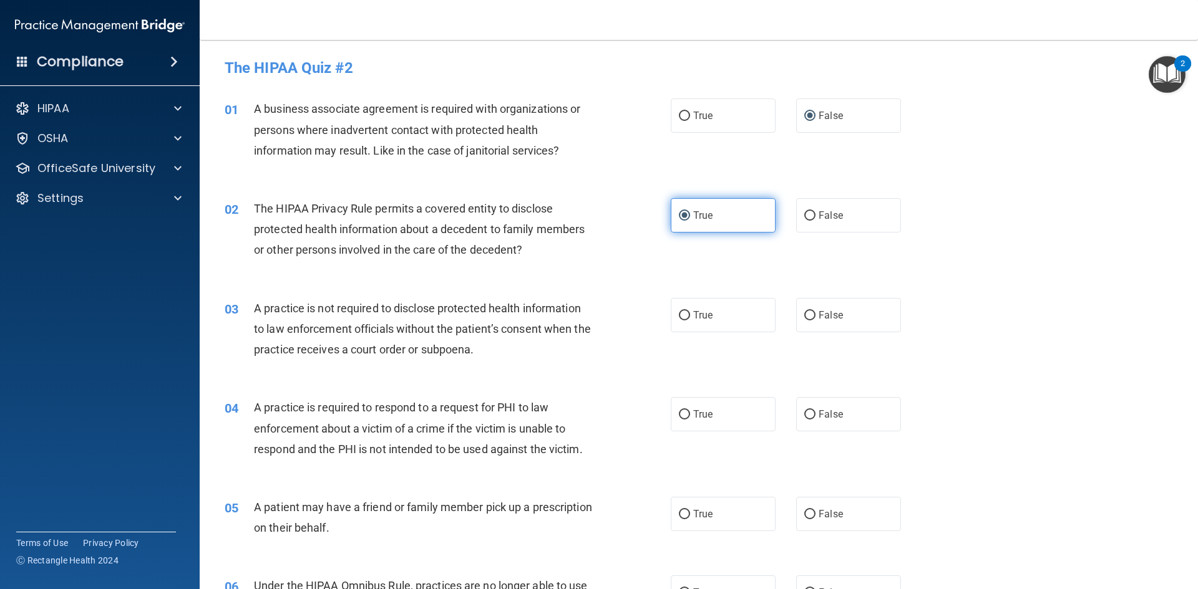
scroll to position [62, 0]
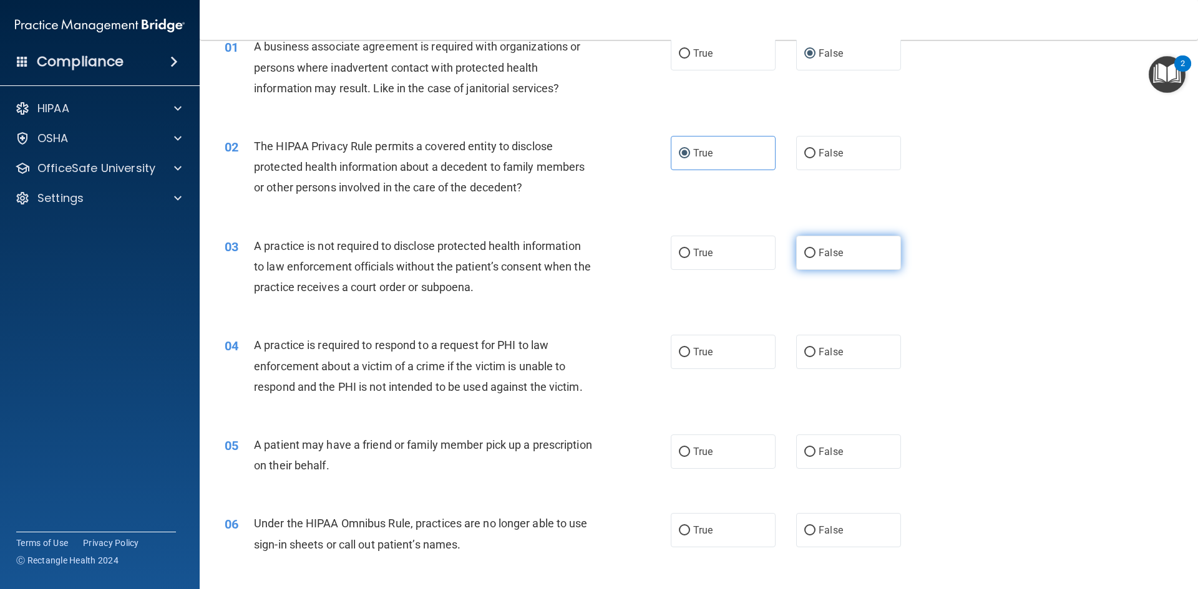
click at [834, 251] on span "False" at bounding box center [830, 253] width 24 height 12
click at [815, 251] on input "False" at bounding box center [809, 253] width 11 height 9
radio input "true"
click at [671, 362] on label "True" at bounding box center [723, 352] width 105 height 34
click at [679, 357] on input "True" at bounding box center [684, 352] width 11 height 9
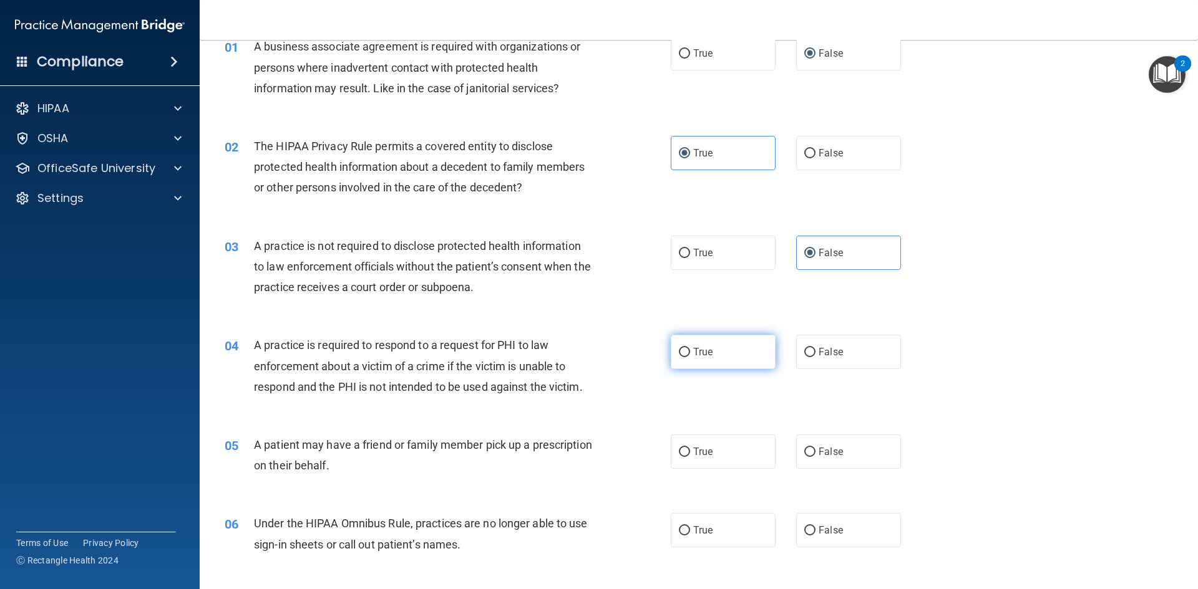
radio input "true"
click at [693, 457] on span "True" at bounding box center [702, 452] width 19 height 12
click at [690, 457] on input "True" at bounding box center [684, 452] width 11 height 9
radio input "true"
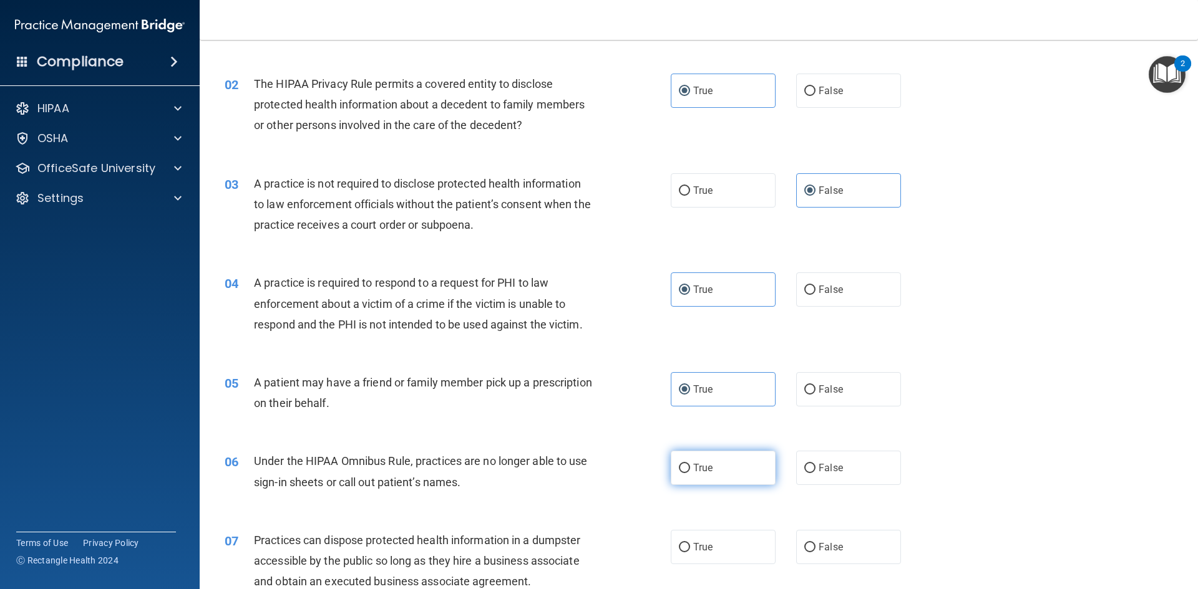
click at [732, 468] on label "True" at bounding box center [723, 468] width 105 height 34
click at [690, 468] on input "True" at bounding box center [684, 468] width 11 height 9
radio input "true"
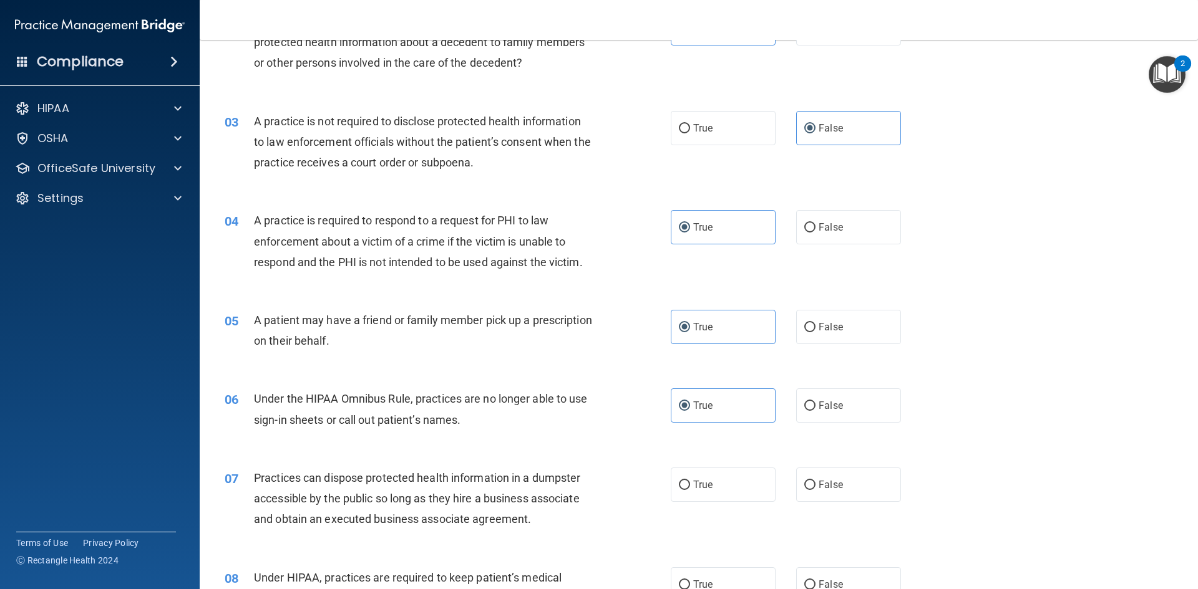
scroll to position [249, 0]
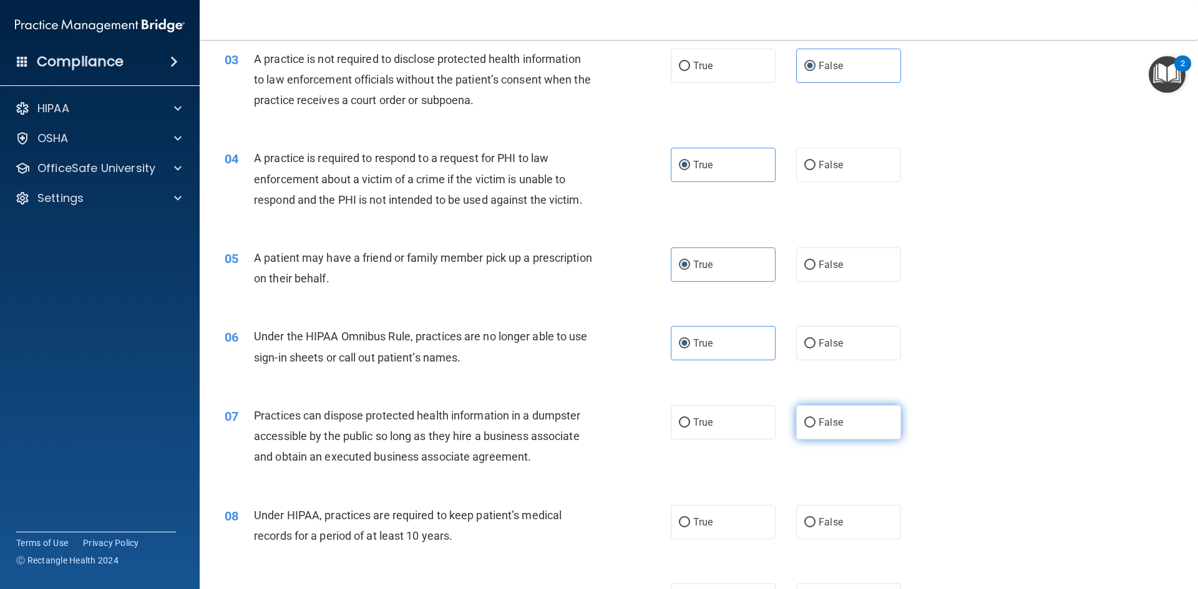
click at [804, 422] on input "False" at bounding box center [809, 423] width 11 height 9
radio input "true"
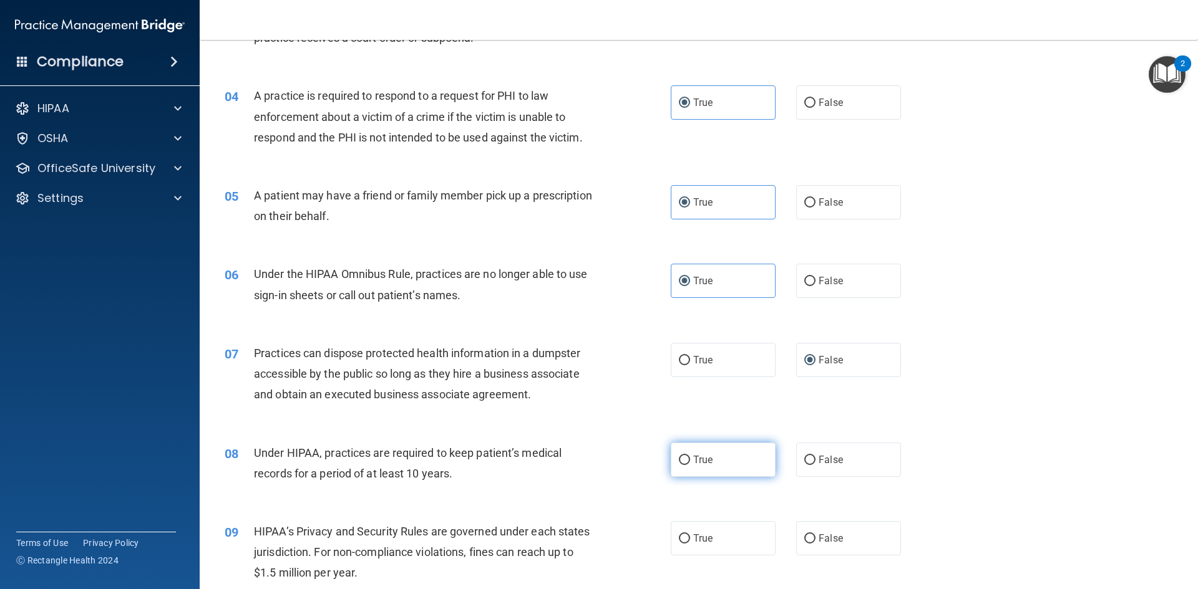
click at [736, 459] on label "True" at bounding box center [723, 460] width 105 height 34
click at [690, 459] on input "True" at bounding box center [684, 460] width 11 height 9
radio input "true"
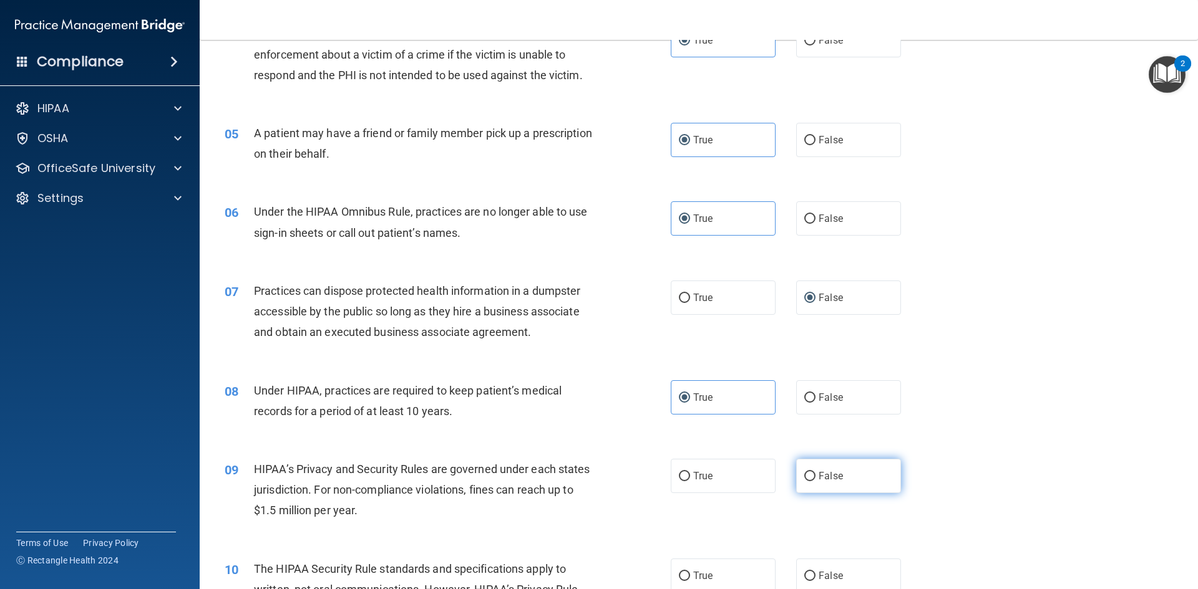
click at [804, 484] on label "False" at bounding box center [848, 476] width 105 height 34
click at [804, 482] on input "False" at bounding box center [809, 476] width 11 height 9
radio input "true"
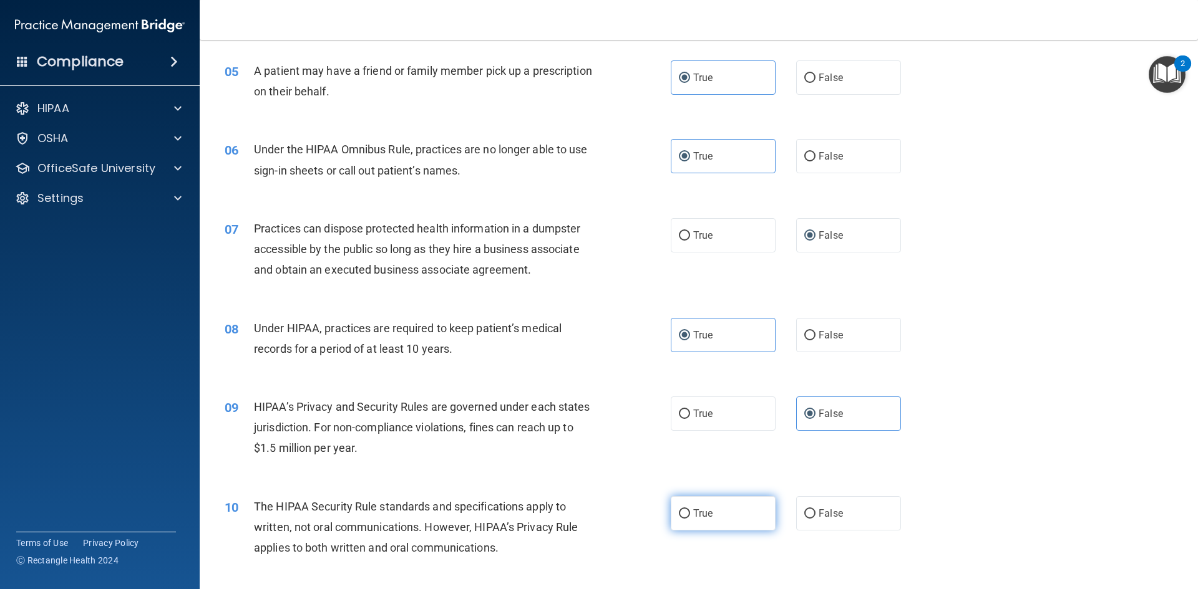
click at [710, 513] on label "True" at bounding box center [723, 513] width 105 height 34
click at [690, 513] on input "True" at bounding box center [684, 514] width 11 height 9
radio input "true"
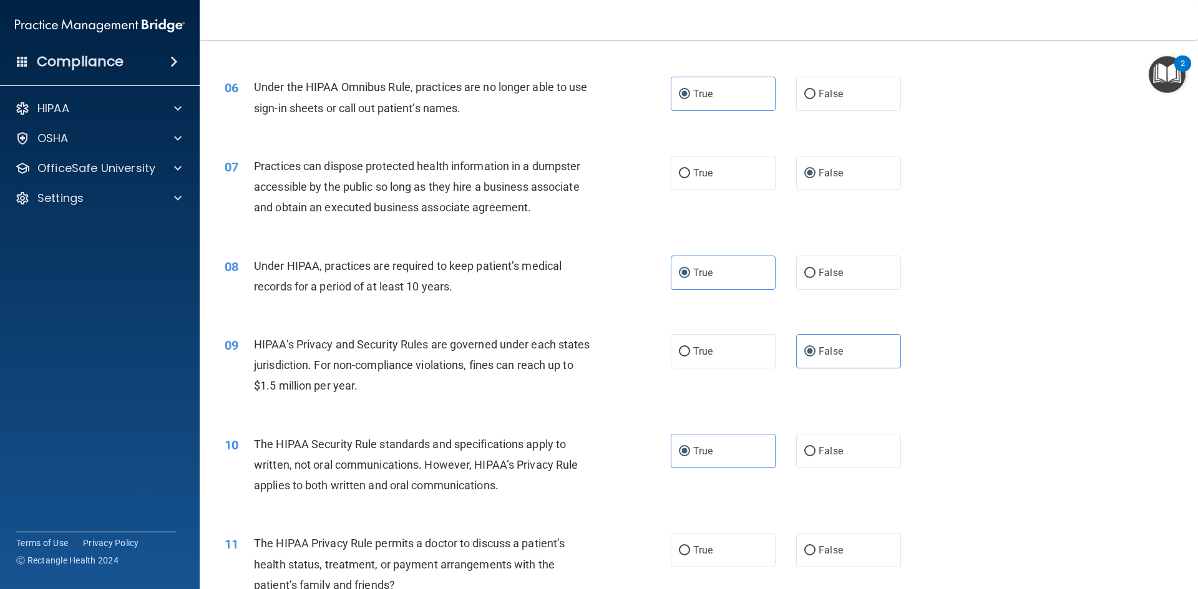
scroll to position [561, 0]
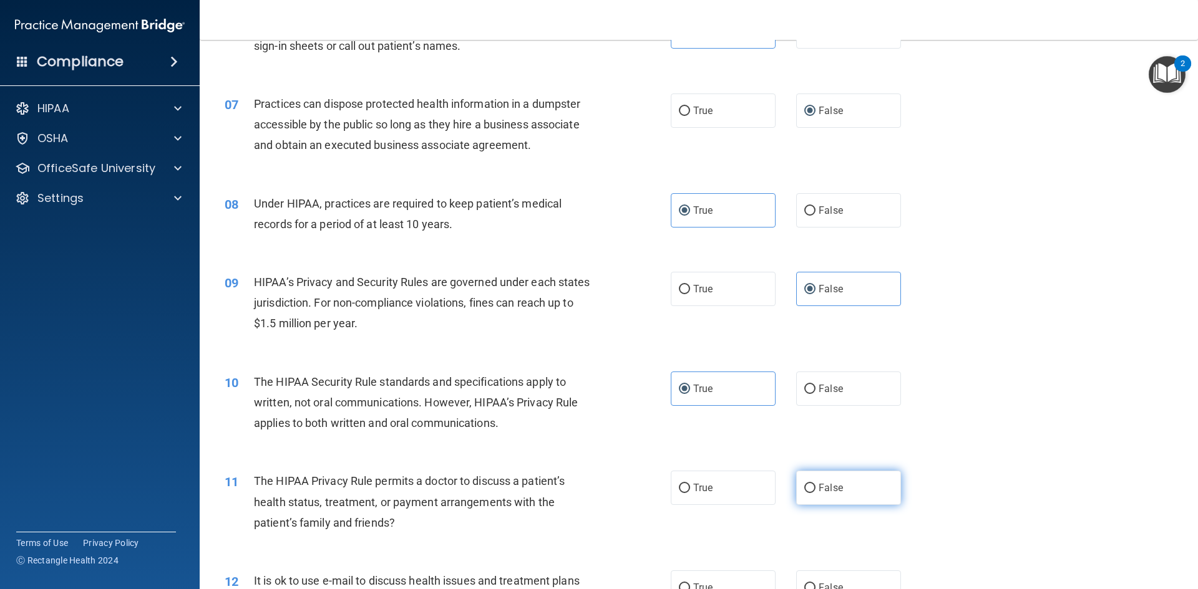
click at [879, 477] on label "False" at bounding box center [848, 488] width 105 height 34
click at [815, 484] on input "False" at bounding box center [809, 488] width 11 height 9
radio input "true"
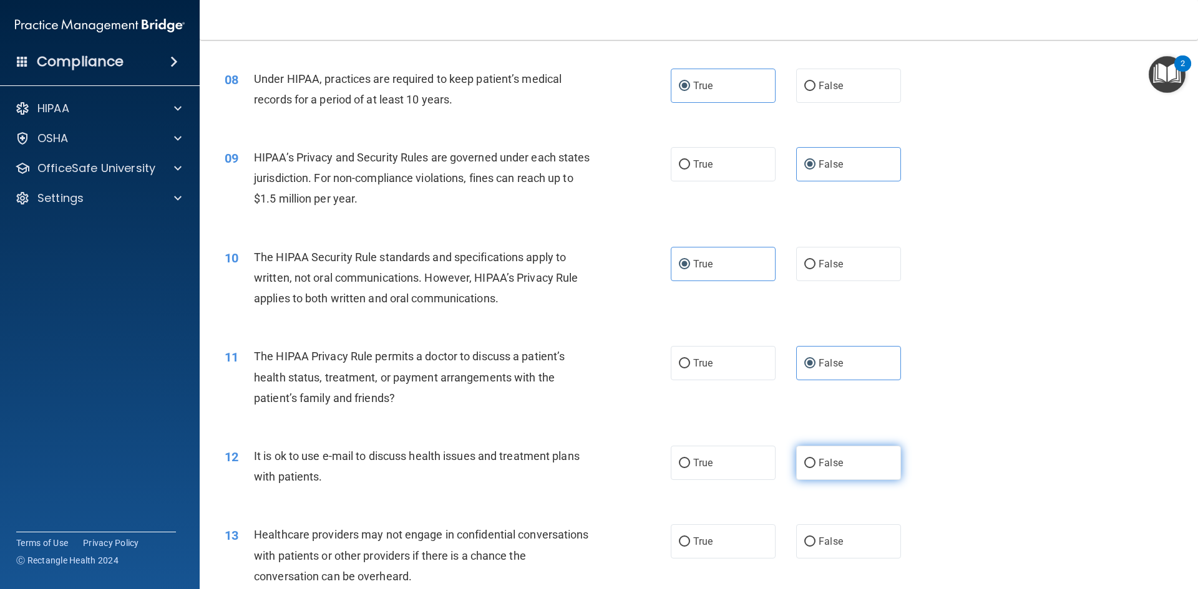
click at [818, 467] on span "False" at bounding box center [830, 463] width 24 height 12
click at [813, 467] on input "False" at bounding box center [809, 463] width 11 height 9
radio input "true"
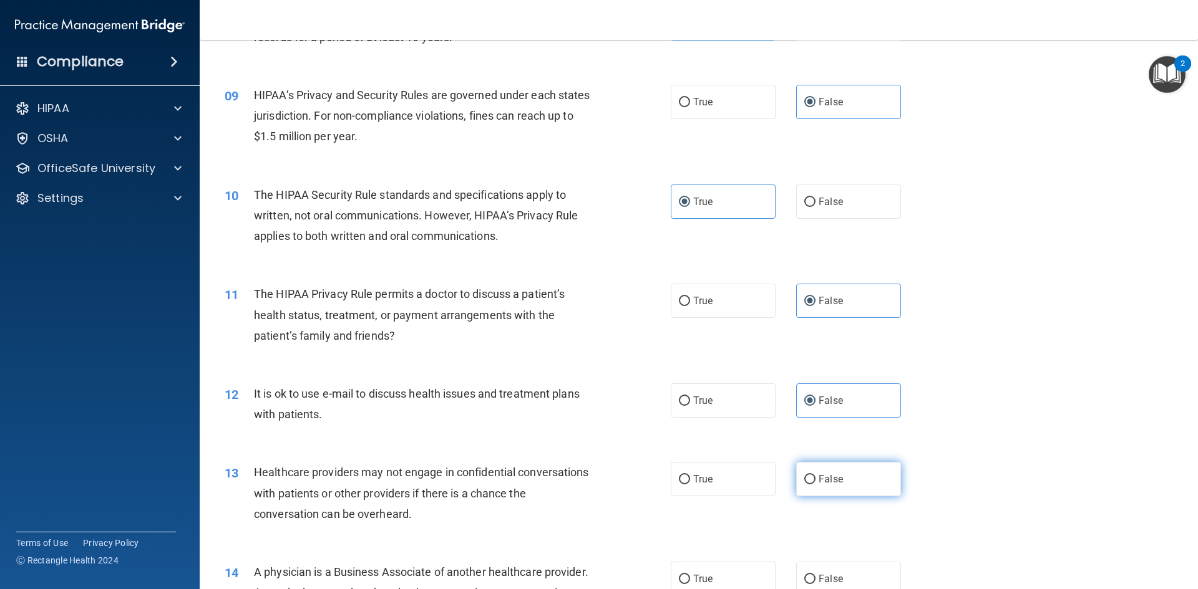
click at [805, 489] on label "False" at bounding box center [848, 479] width 105 height 34
click at [805, 485] on input "False" at bounding box center [809, 479] width 11 height 9
radio input "true"
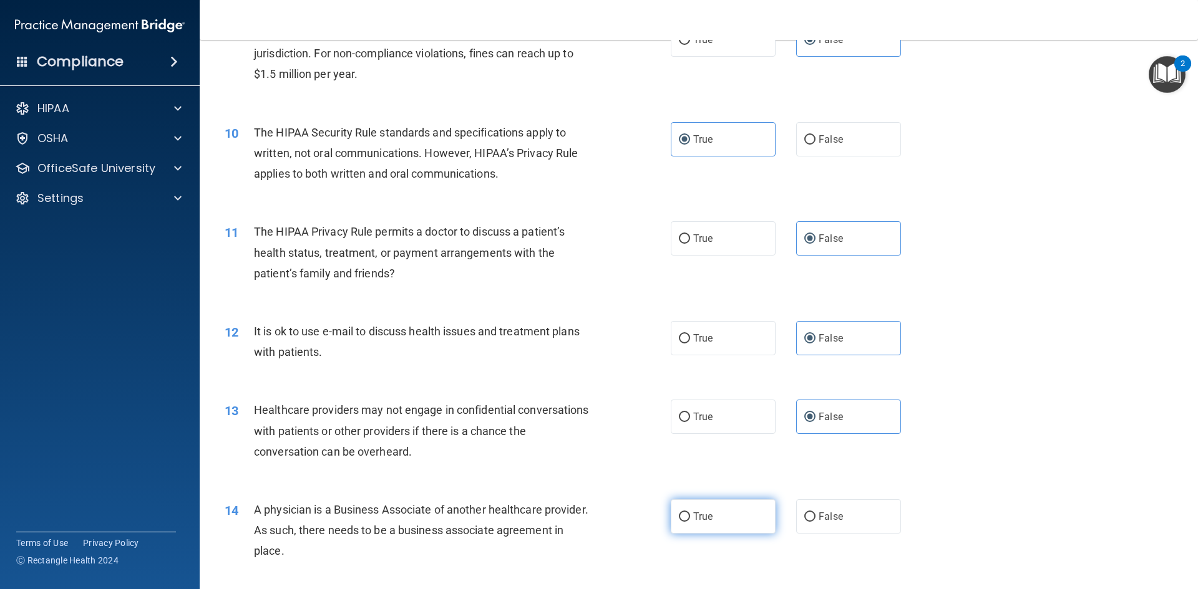
click at [724, 514] on label "True" at bounding box center [723, 517] width 105 height 34
click at [690, 514] on input "True" at bounding box center [684, 517] width 11 height 9
radio input "true"
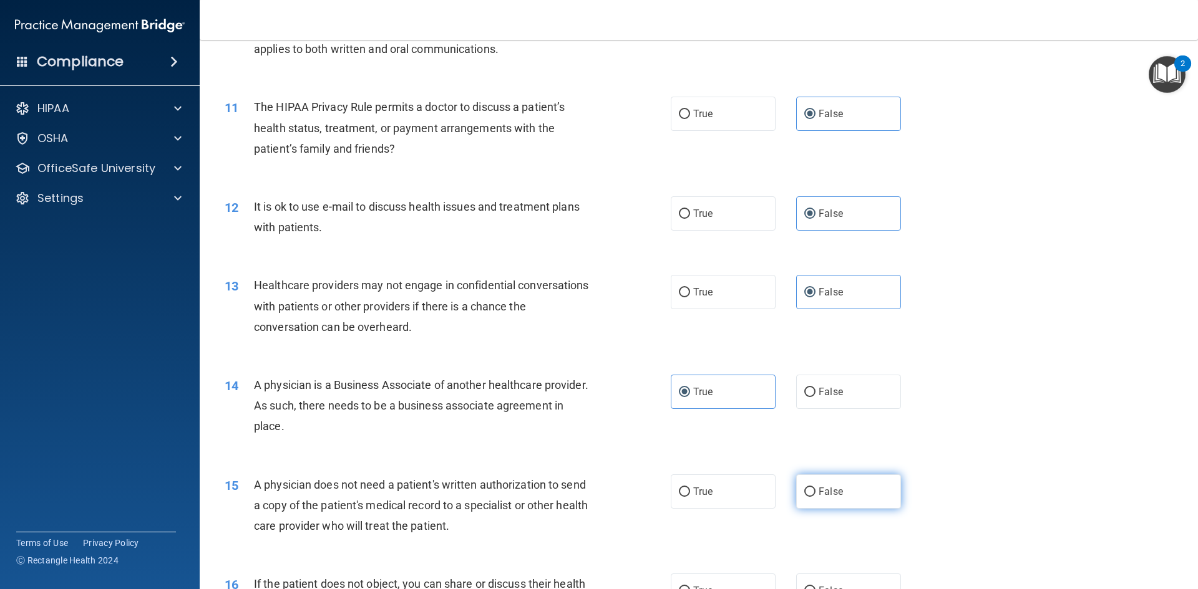
click at [824, 490] on span "False" at bounding box center [830, 492] width 24 height 12
click at [815, 490] on input "False" at bounding box center [809, 492] width 11 height 9
radio input "true"
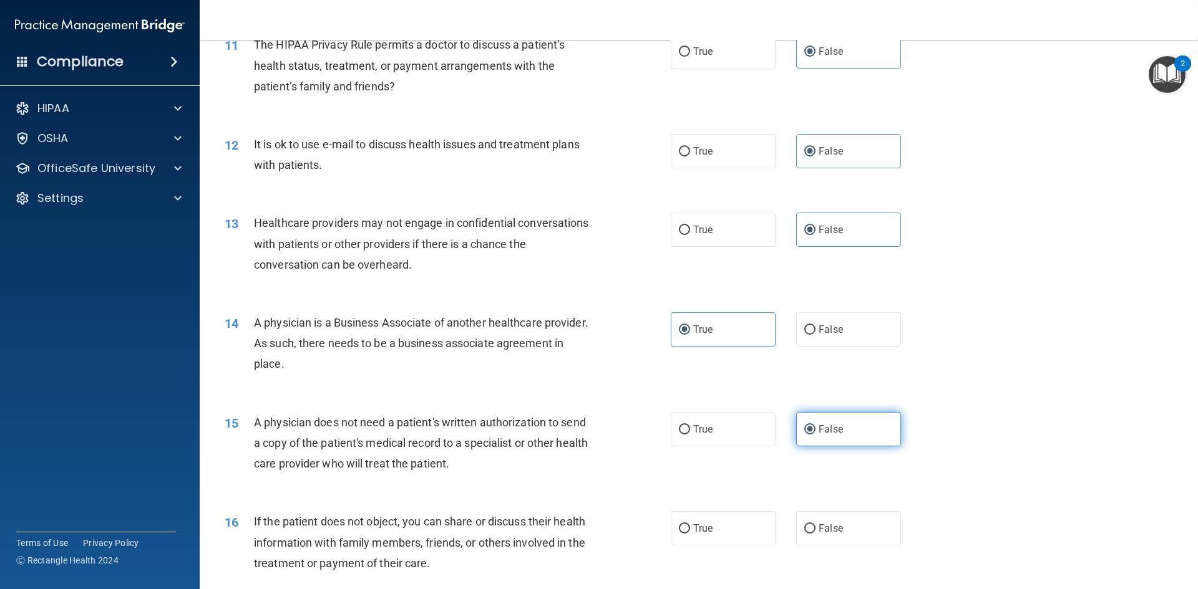
scroll to position [1060, 0]
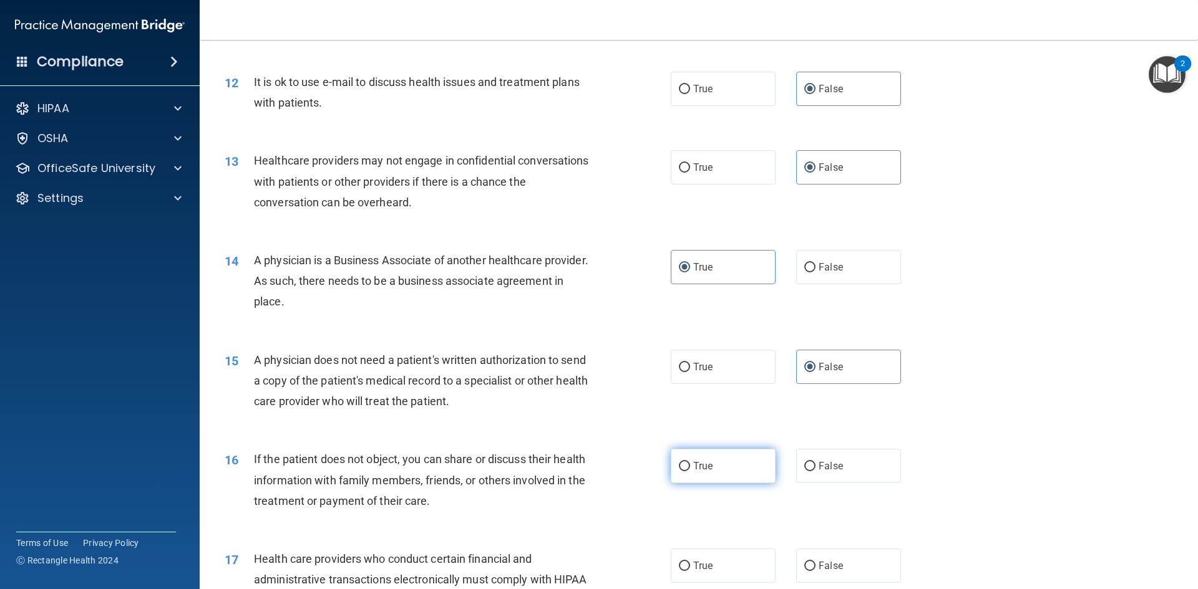
click at [679, 470] on input "True" at bounding box center [684, 466] width 11 height 9
radio input "true"
click at [693, 563] on span "True" at bounding box center [702, 566] width 19 height 12
click at [690, 563] on input "True" at bounding box center [684, 566] width 11 height 9
radio input "true"
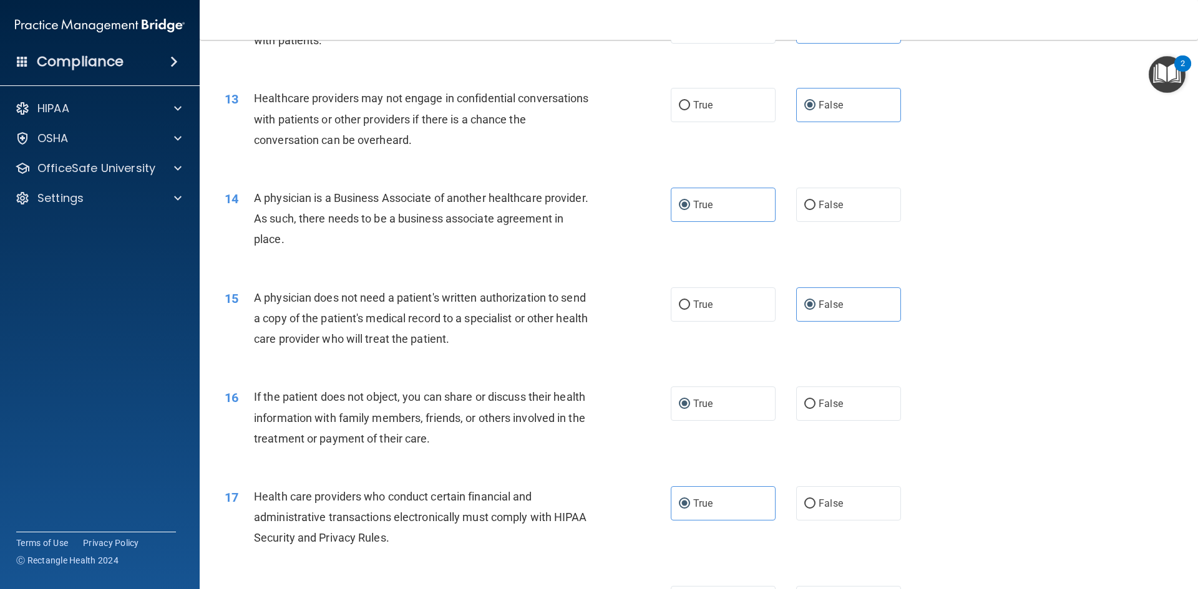
scroll to position [1247, 0]
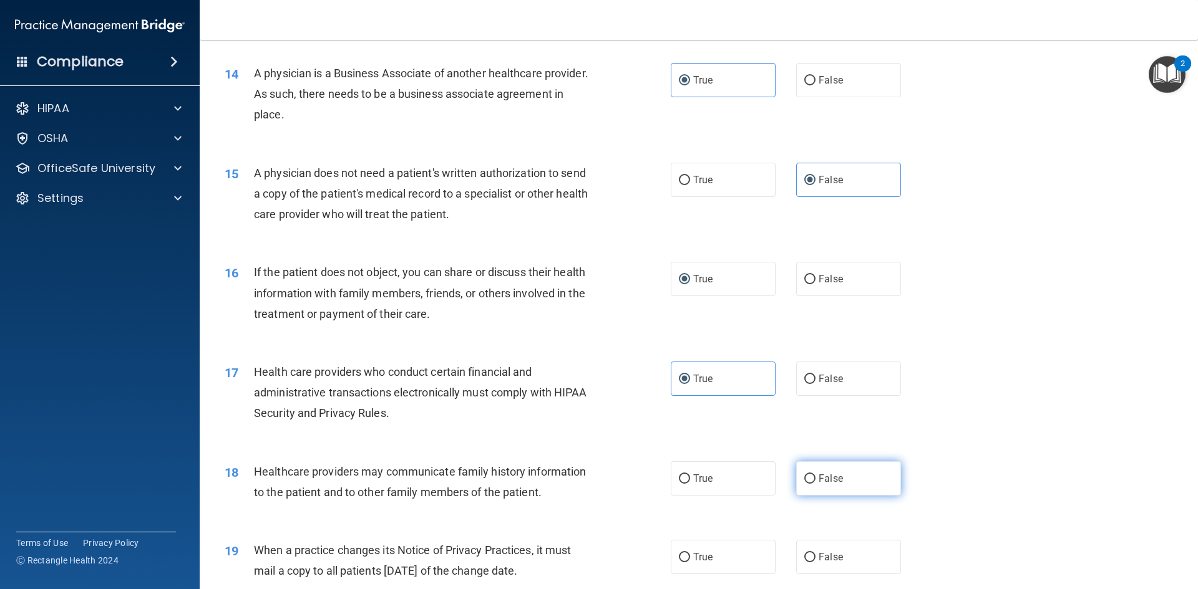
click at [806, 484] on label "False" at bounding box center [848, 479] width 105 height 34
click at [806, 484] on input "False" at bounding box center [809, 479] width 11 height 9
radio input "true"
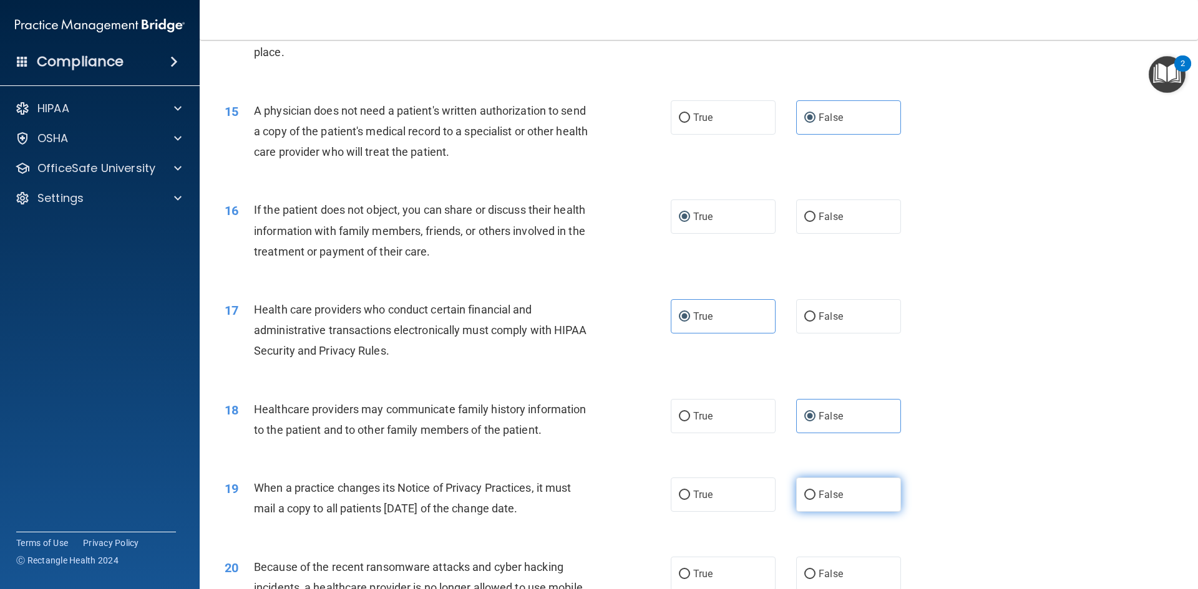
click at [797, 499] on label "False" at bounding box center [848, 495] width 105 height 34
click at [804, 499] on input "False" at bounding box center [809, 495] width 11 height 9
radio input "true"
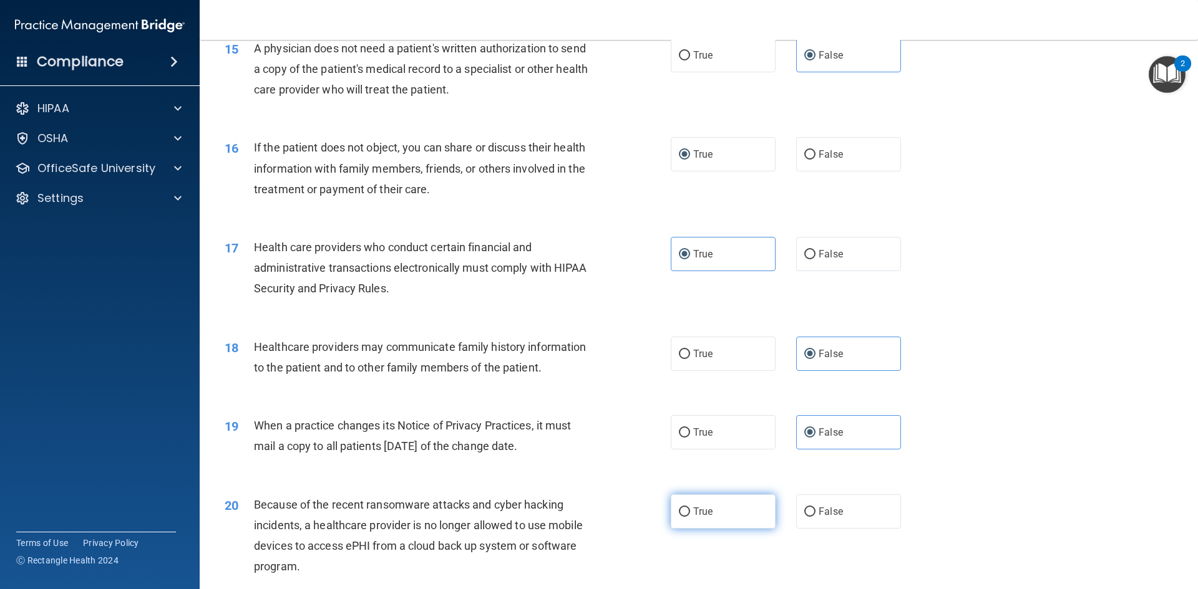
click at [744, 521] on label "True" at bounding box center [723, 512] width 105 height 34
click at [690, 517] on input "True" at bounding box center [684, 512] width 11 height 9
radio input "true"
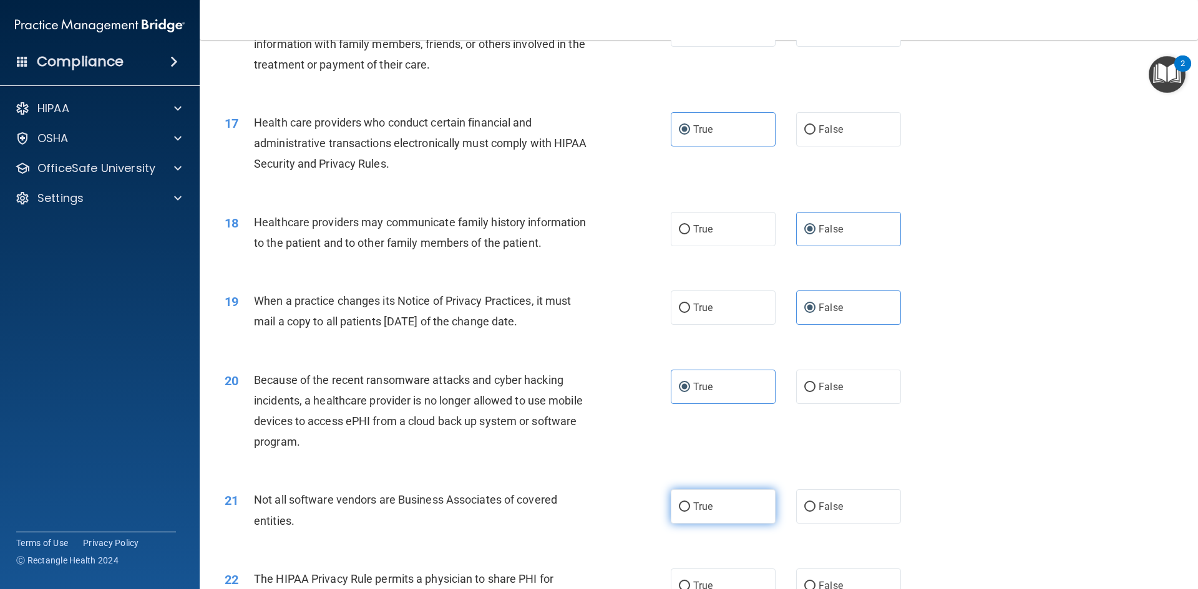
click at [729, 505] on label "True" at bounding box center [723, 507] width 105 height 34
click at [690, 505] on input "True" at bounding box center [684, 507] width 11 height 9
radio input "true"
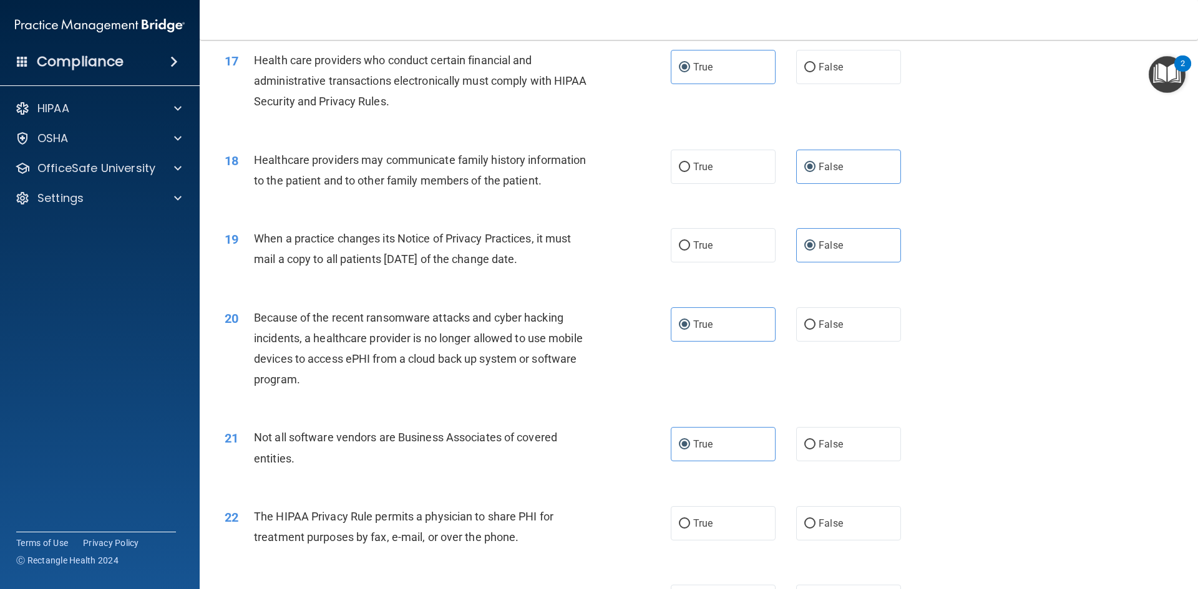
scroll to position [1622, 0]
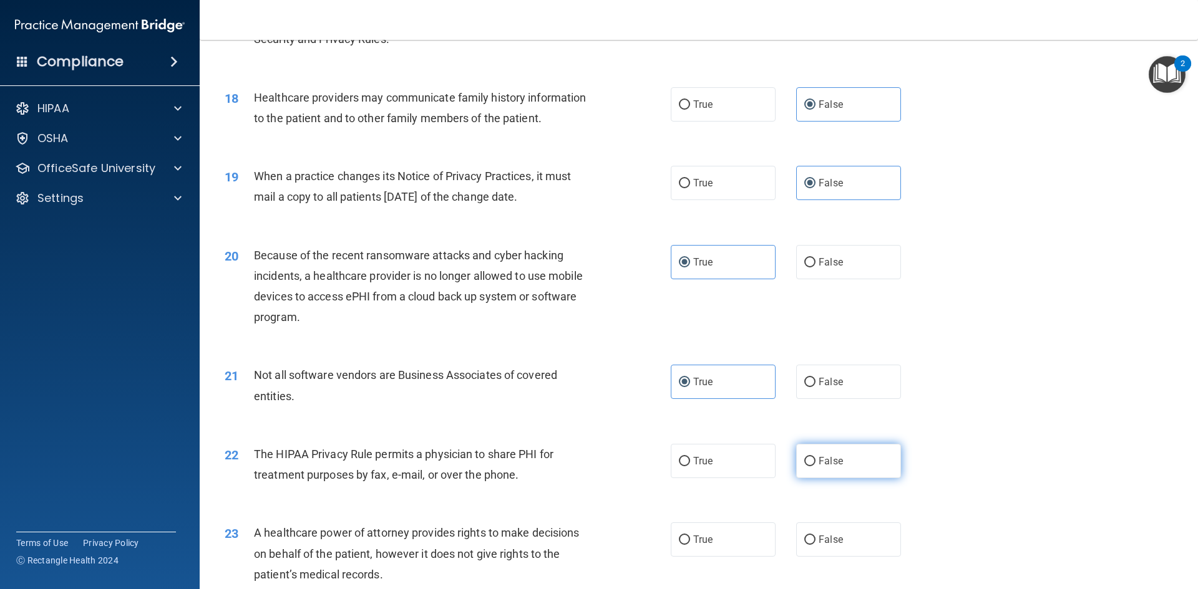
click at [835, 458] on span "False" at bounding box center [830, 461] width 24 height 12
click at [815, 458] on input "False" at bounding box center [809, 461] width 11 height 9
radio input "true"
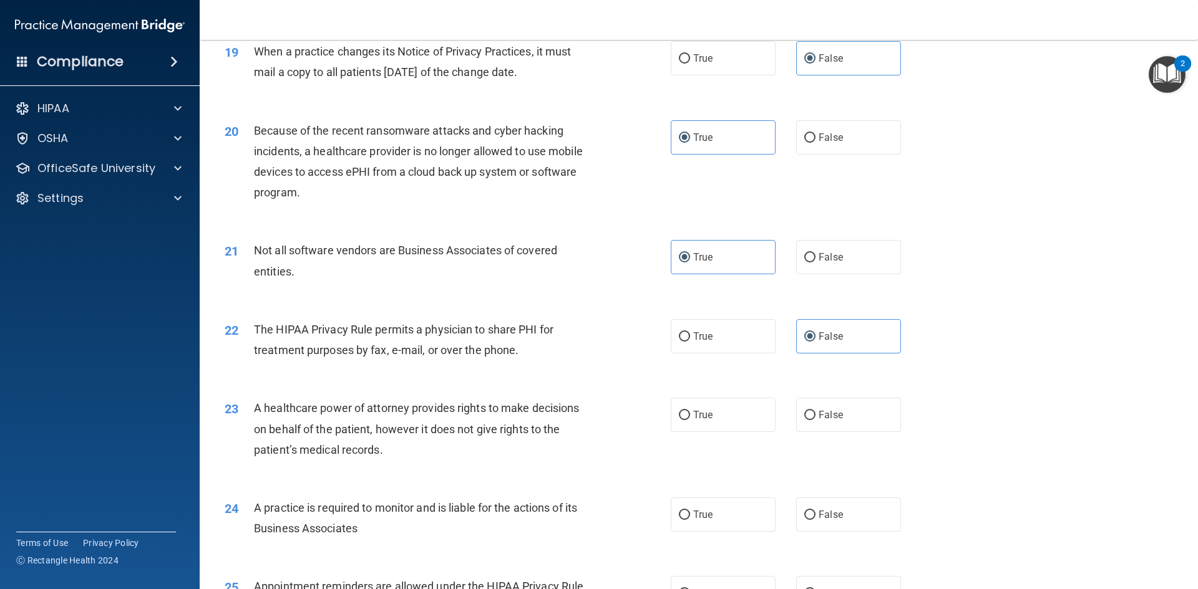
click at [786, 411] on div "True False" at bounding box center [796, 415] width 251 height 34
click at [714, 423] on label "True" at bounding box center [723, 415] width 105 height 34
click at [690, 420] on input "True" at bounding box center [684, 415] width 11 height 9
radio input "true"
click at [823, 518] on span "False" at bounding box center [830, 515] width 24 height 12
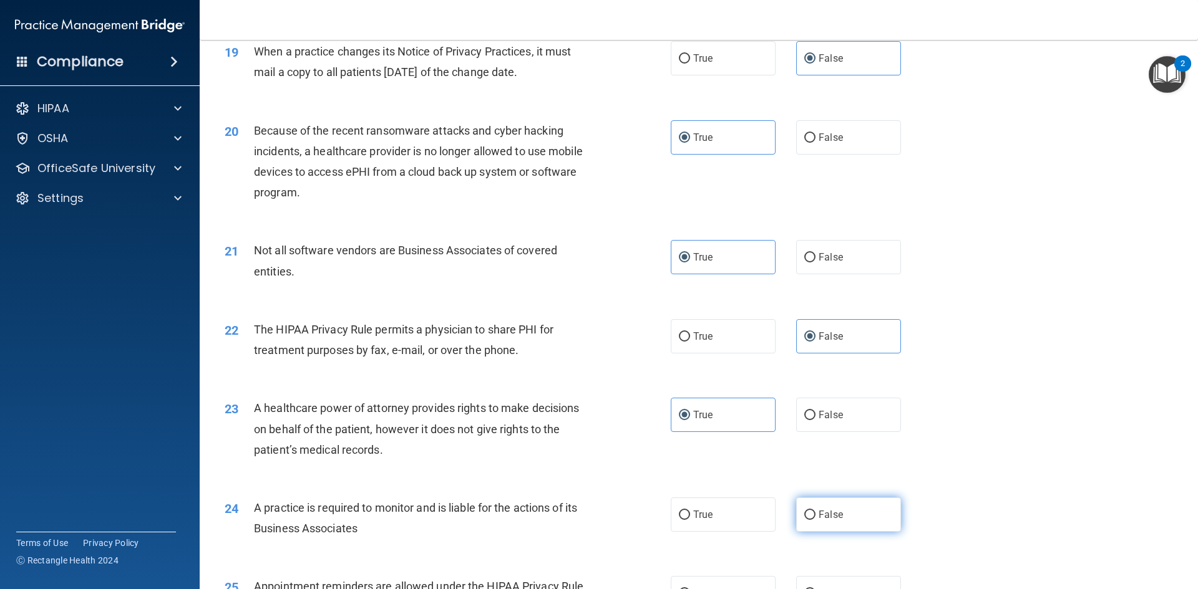
click at [815, 518] on input "False" at bounding box center [809, 515] width 11 height 9
radio input "true"
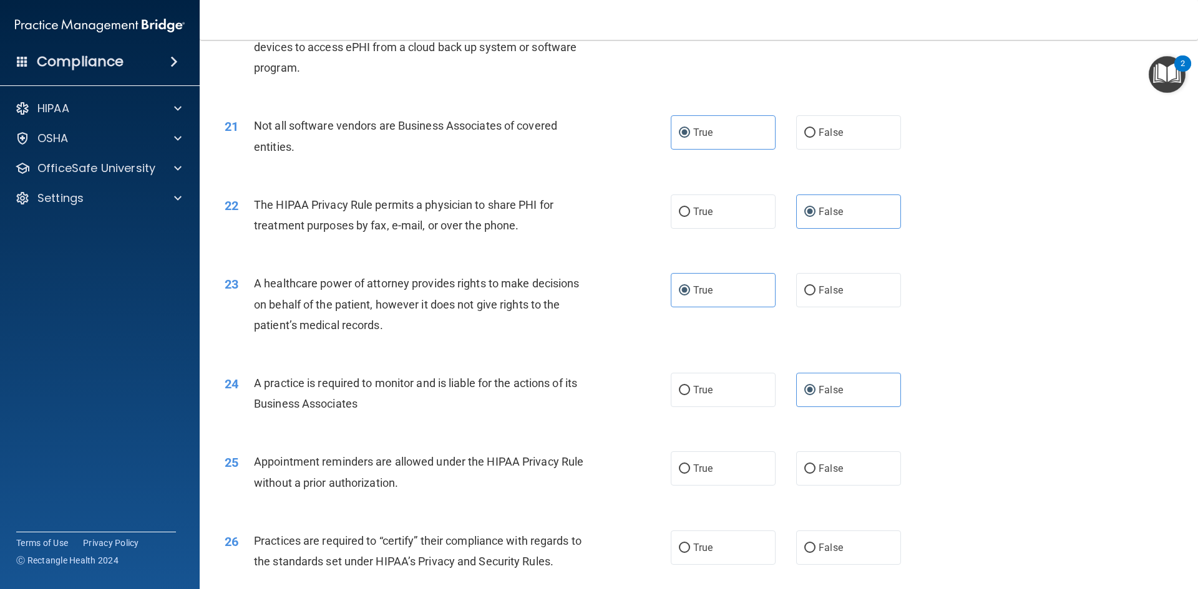
scroll to position [1934, 0]
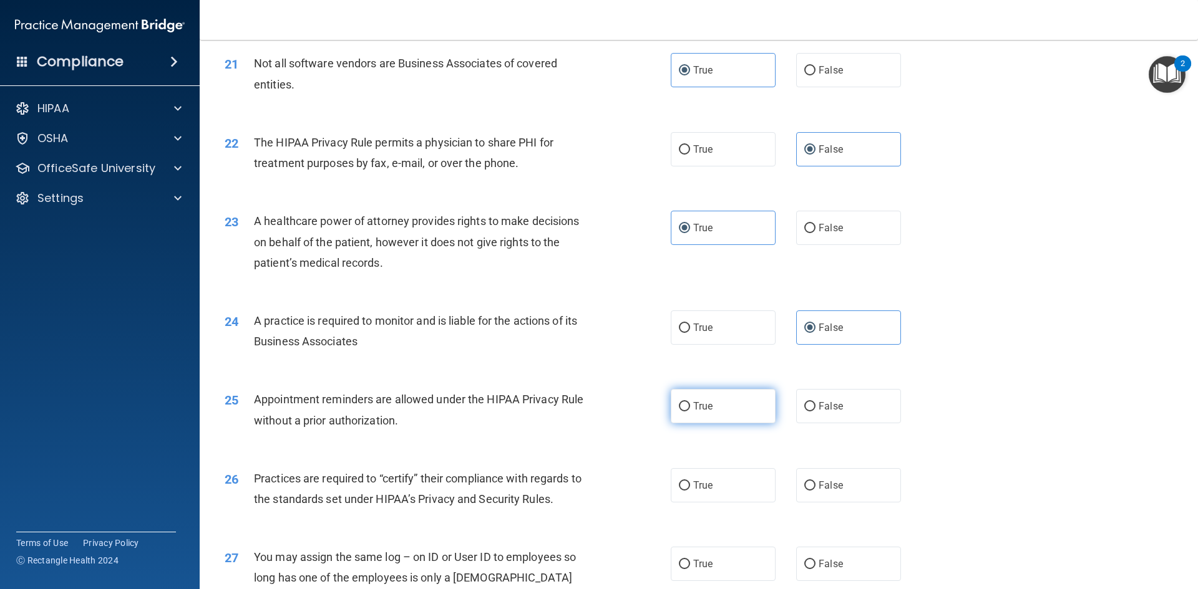
click at [695, 405] on span "True" at bounding box center [702, 406] width 19 height 12
click at [690, 405] on input "True" at bounding box center [684, 406] width 11 height 9
radio input "true"
click at [679, 490] on input "True" at bounding box center [684, 486] width 11 height 9
radio input "true"
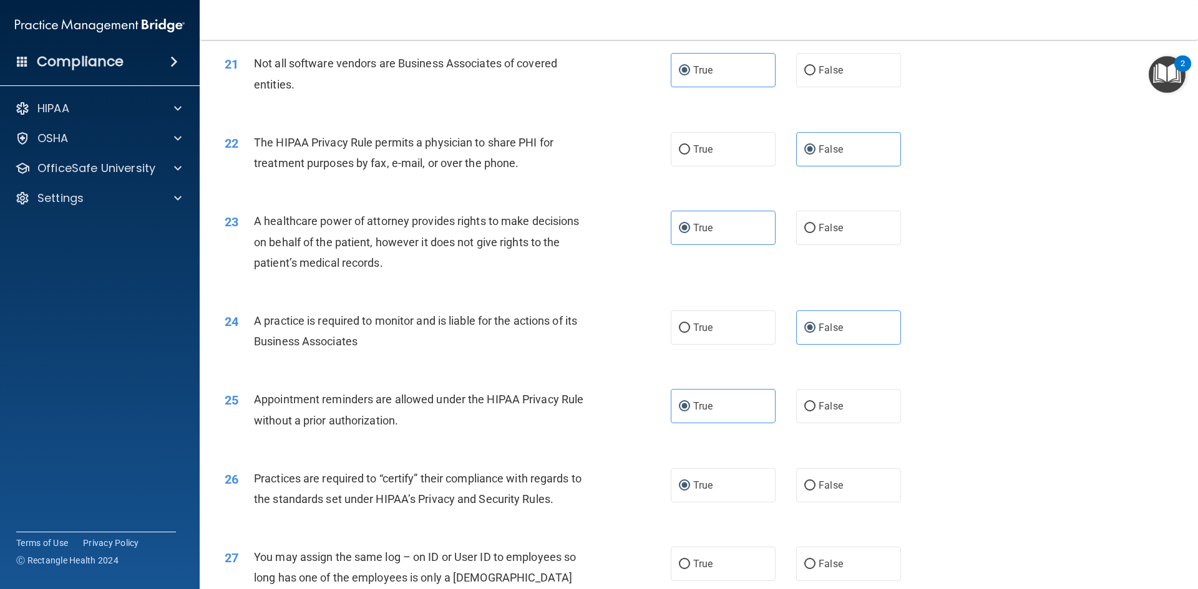
scroll to position [1996, 0]
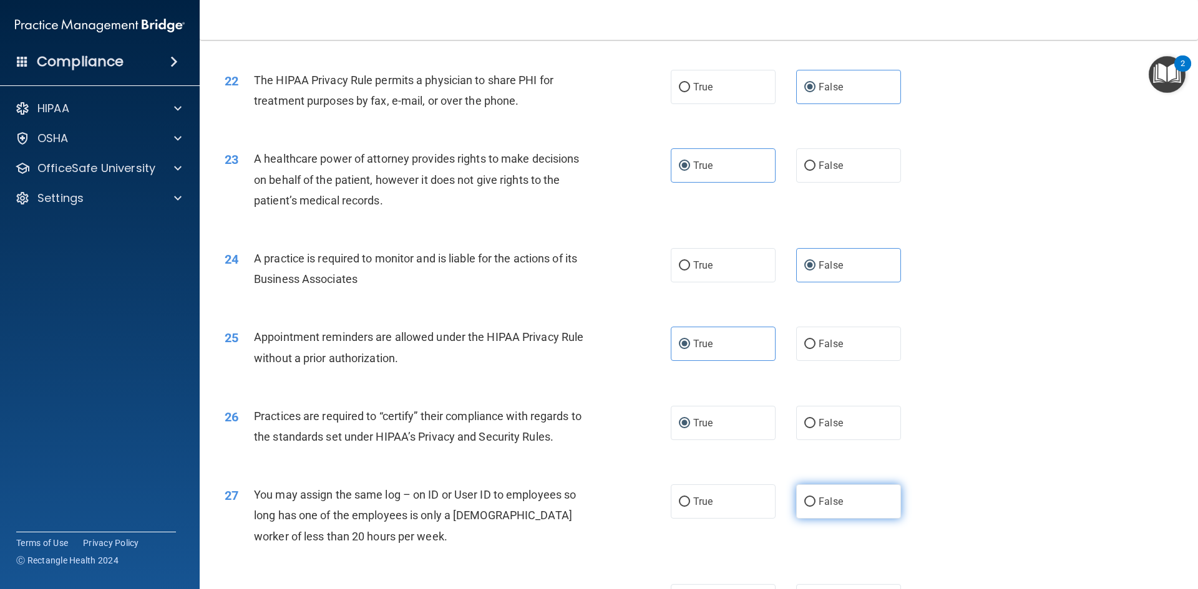
click at [815, 515] on label "False" at bounding box center [848, 502] width 105 height 34
click at [815, 507] on input "False" at bounding box center [809, 502] width 11 height 9
radio input "true"
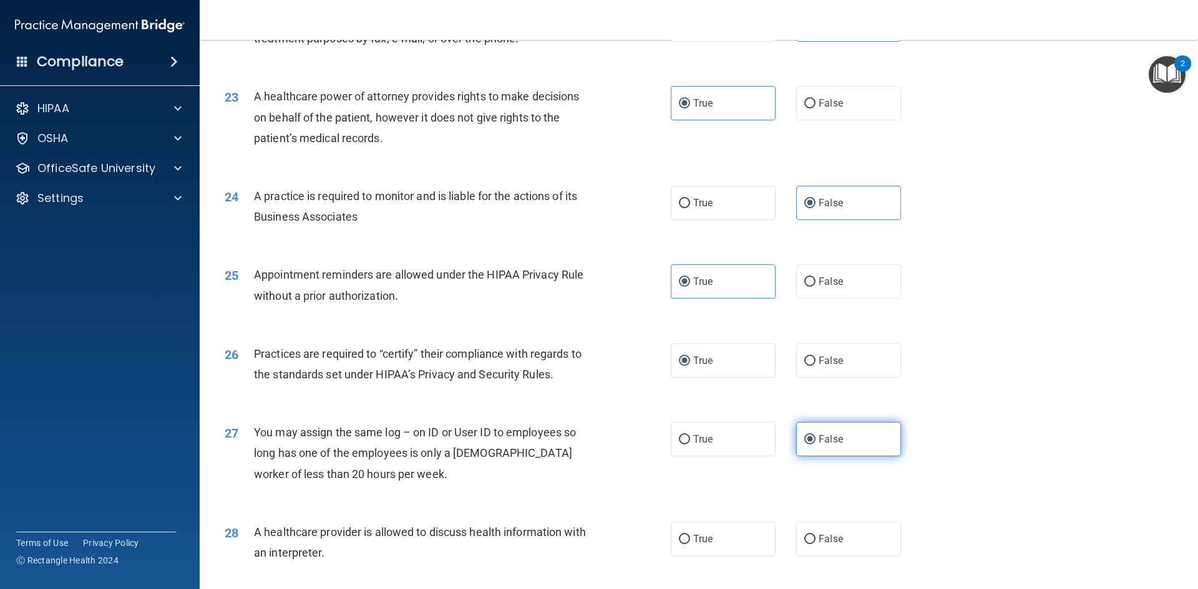
scroll to position [2121, 0]
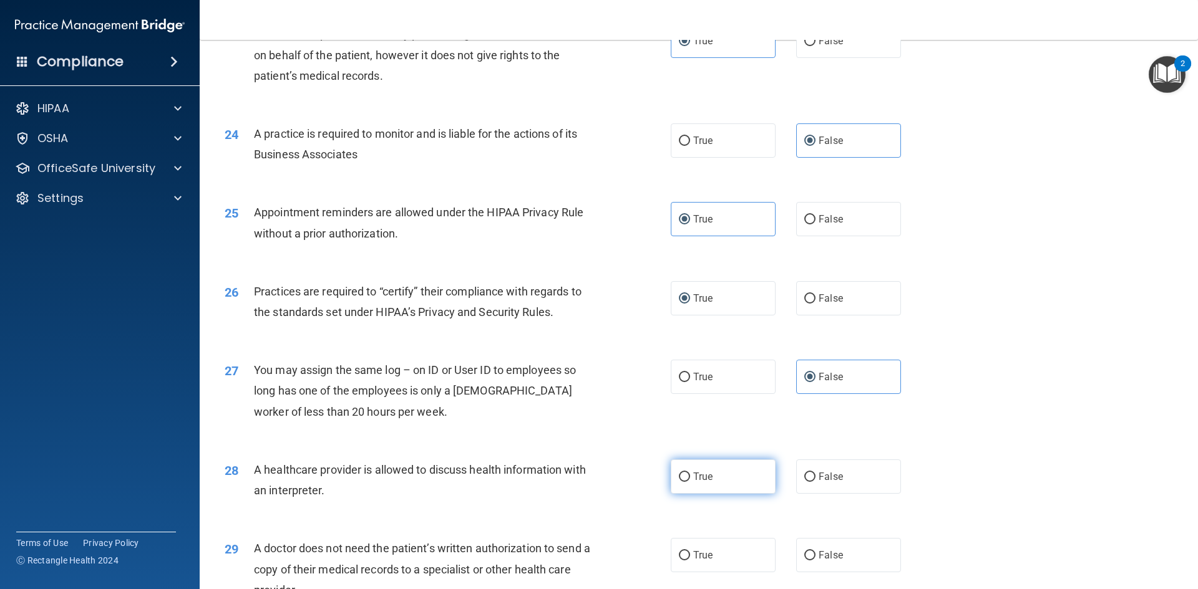
click at [720, 475] on label "True" at bounding box center [723, 477] width 105 height 34
click at [690, 475] on input "True" at bounding box center [684, 477] width 11 height 9
radio input "true"
click at [681, 555] on input "True" at bounding box center [684, 555] width 11 height 9
radio input "true"
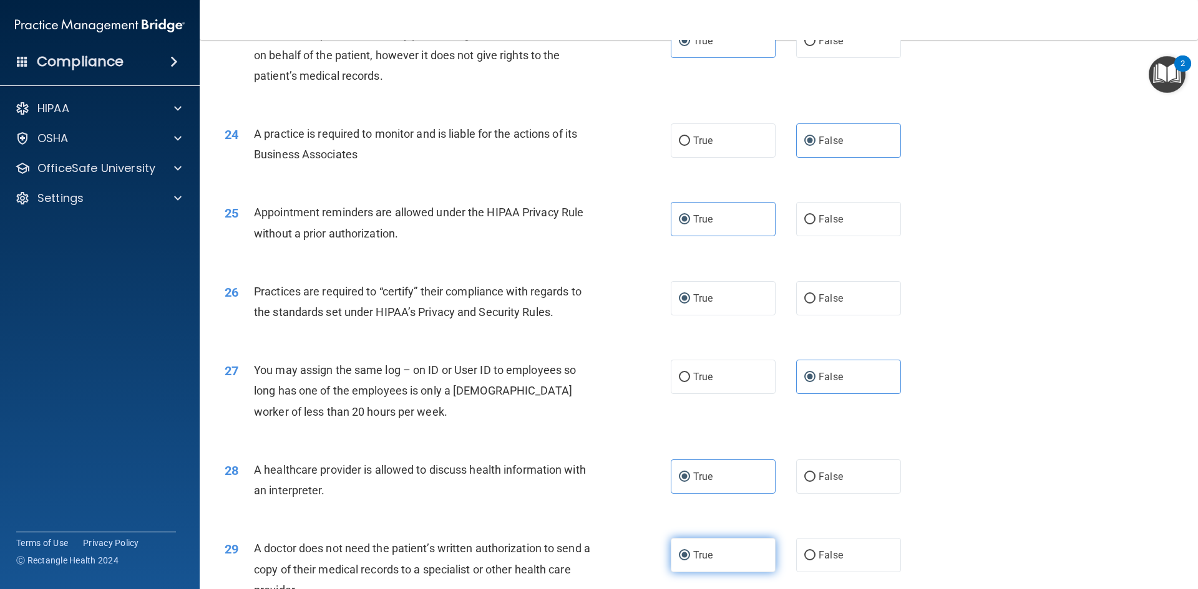
click at [681, 555] on input "True" at bounding box center [684, 555] width 11 height 9
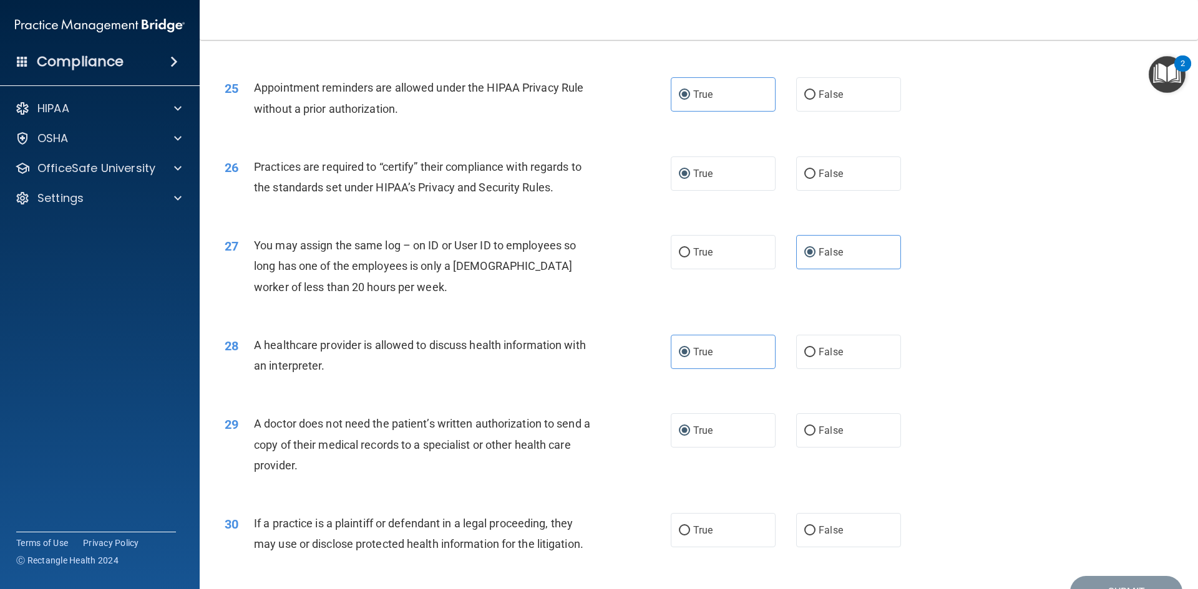
scroll to position [2308, 0]
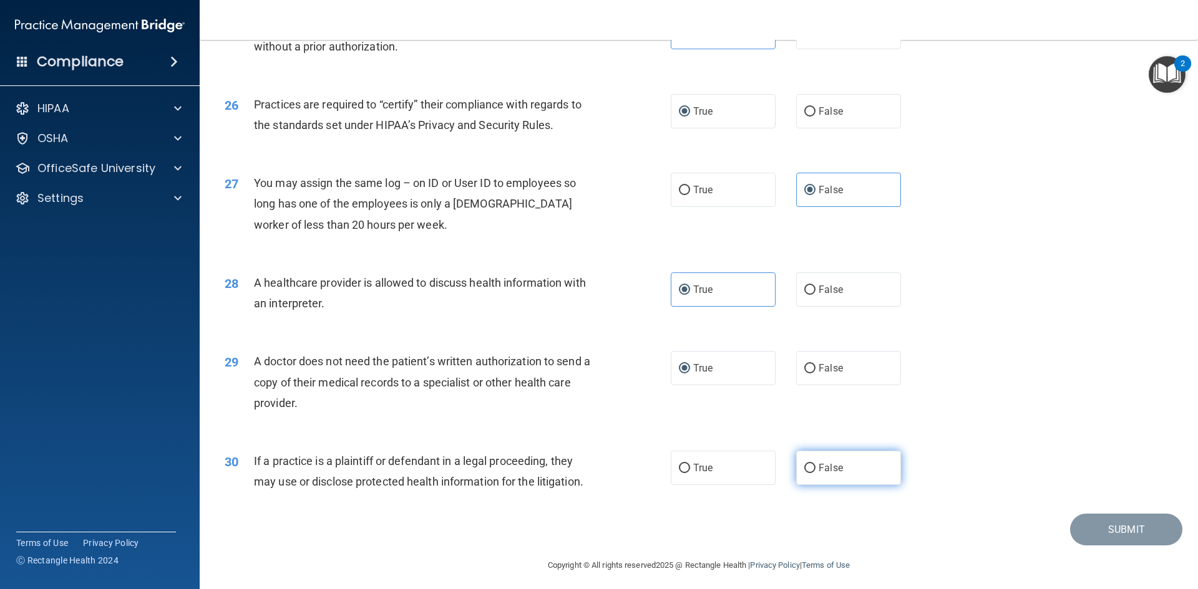
click at [818, 482] on label "False" at bounding box center [848, 468] width 105 height 34
click at [815, 473] on input "False" at bounding box center [809, 468] width 11 height 9
radio input "true"
click at [1126, 528] on button "Submit" at bounding box center [1126, 530] width 112 height 32
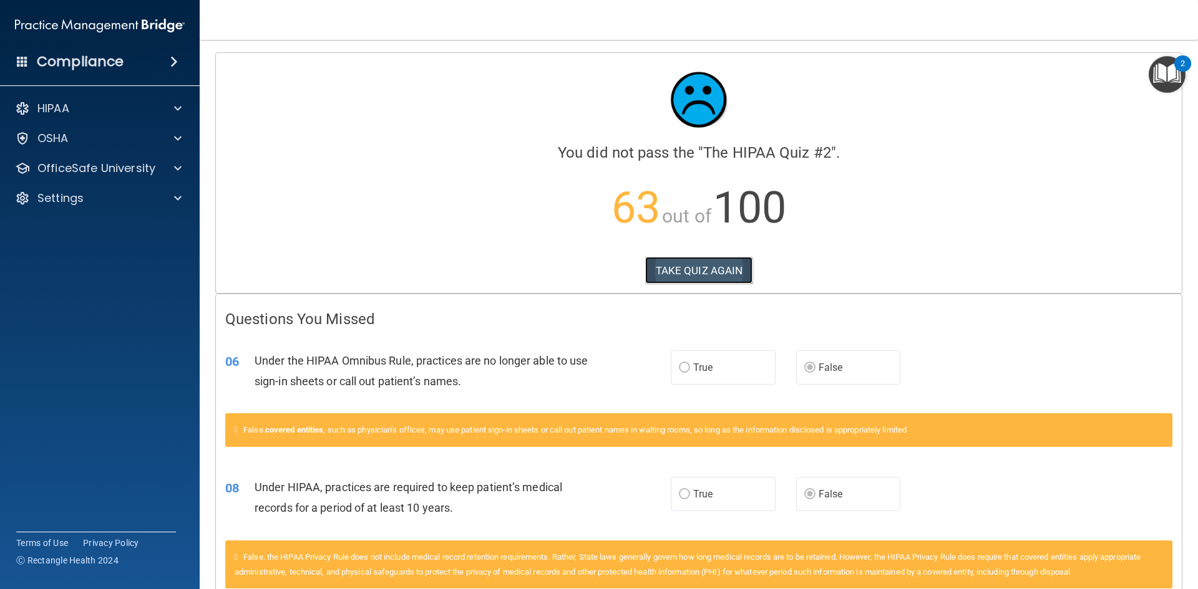
click at [703, 272] on button "TAKE QUIZ AGAIN" at bounding box center [699, 270] width 108 height 27
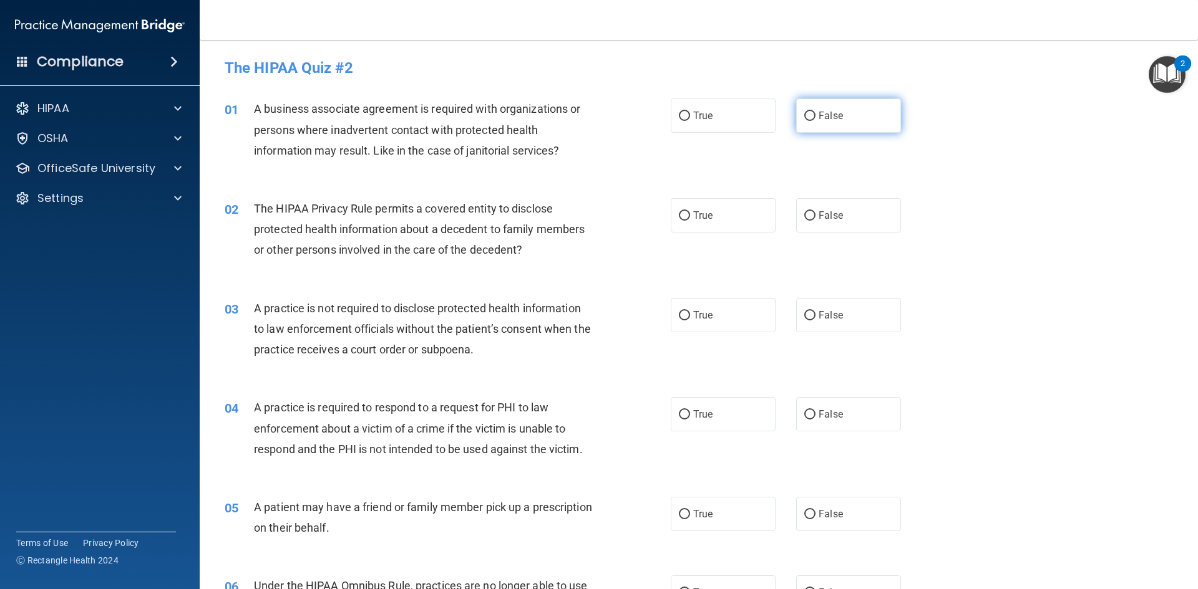
click at [822, 120] on span "False" at bounding box center [830, 116] width 24 height 12
click at [815, 120] on input "False" at bounding box center [809, 116] width 11 height 9
radio input "true"
click at [708, 216] on span "True" at bounding box center [702, 216] width 19 height 12
click at [690, 216] on input "True" at bounding box center [684, 215] width 11 height 9
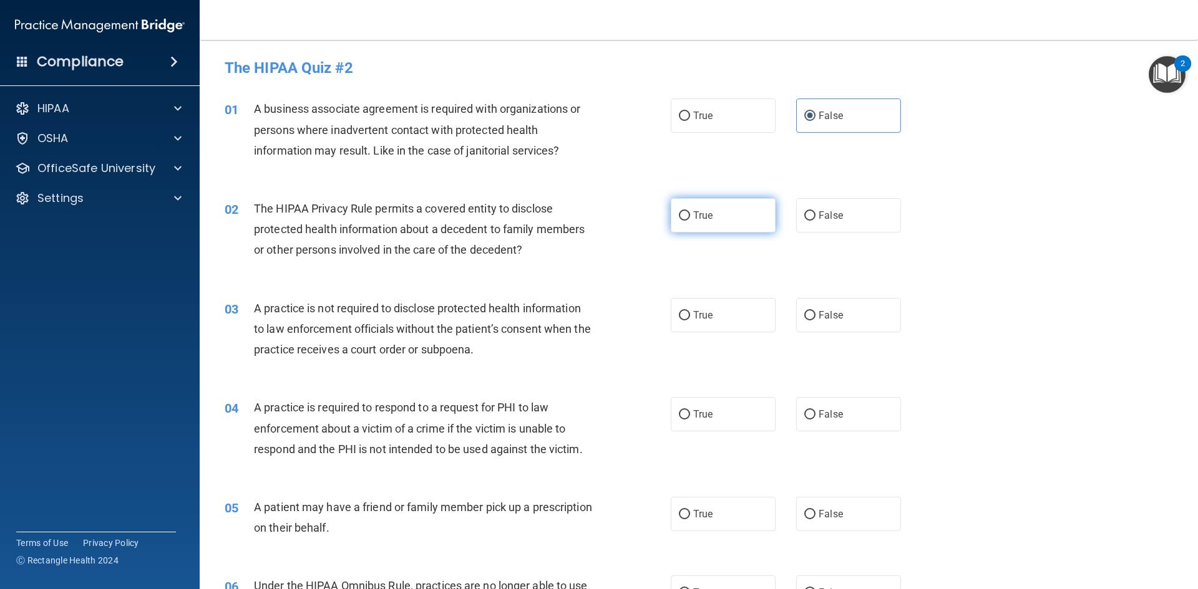
radio input "true"
click at [772, 314] on div "True False" at bounding box center [796, 315] width 251 height 34
click at [705, 321] on span "True" at bounding box center [702, 315] width 19 height 12
click at [679, 316] on input "True" at bounding box center [684, 315] width 11 height 9
radio input "true"
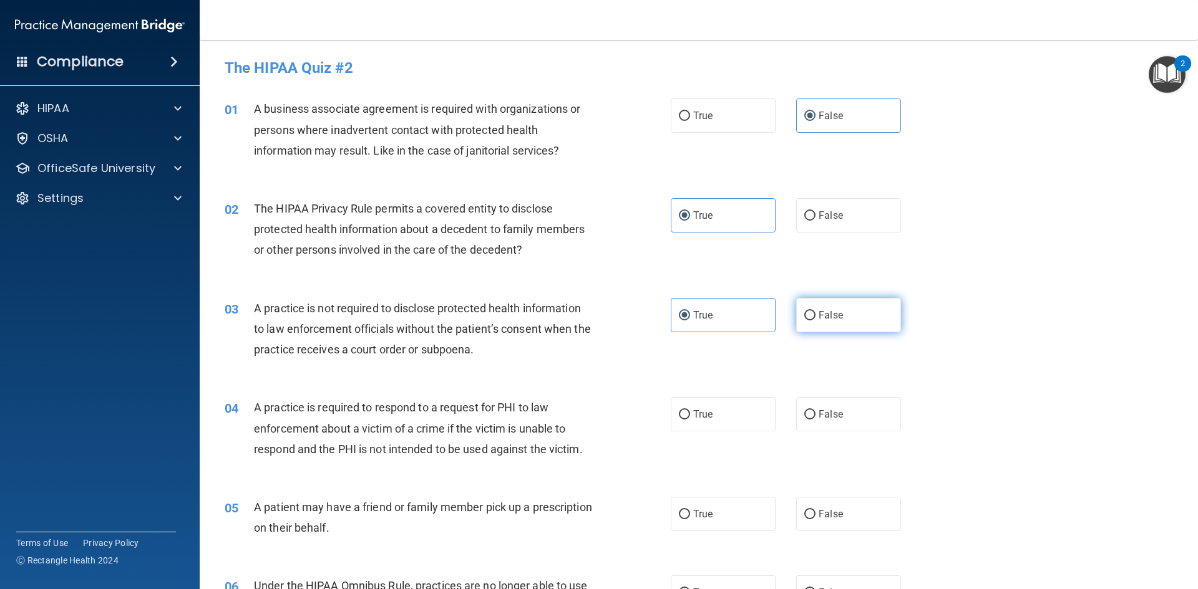
click at [820, 306] on label "False" at bounding box center [848, 315] width 105 height 34
click at [815, 311] on input "False" at bounding box center [809, 315] width 11 height 9
radio input "true"
radio input "false"
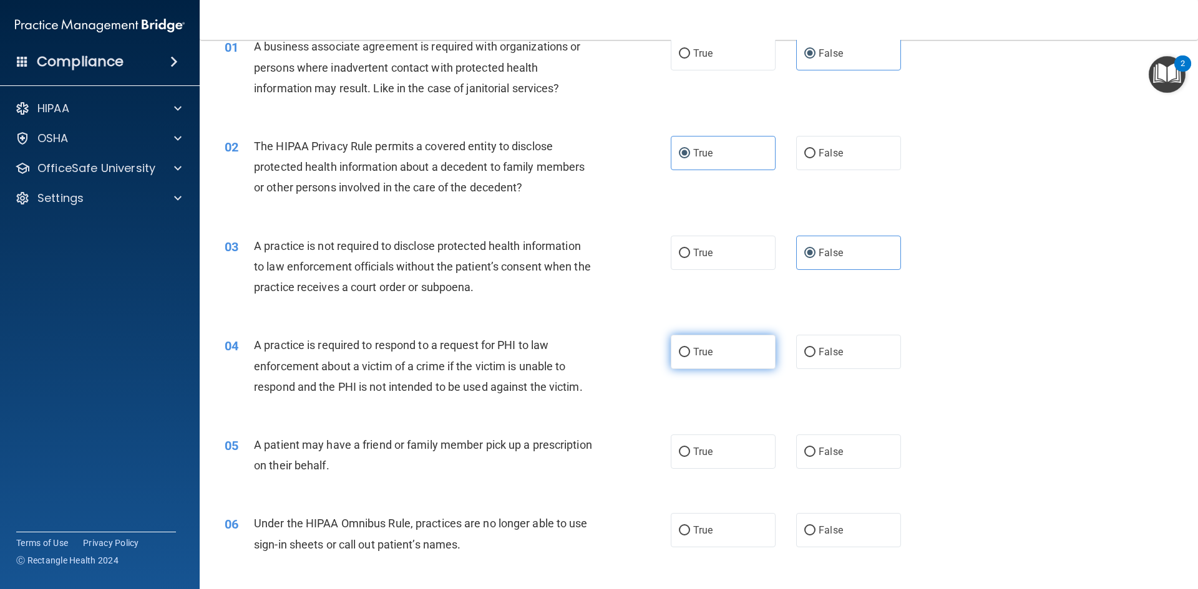
drag, startPoint x: 715, startPoint y: 342, endPoint x: 739, endPoint y: 346, distance: 24.0
click at [715, 342] on label "True" at bounding box center [723, 352] width 105 height 34
click at [690, 348] on input "True" at bounding box center [684, 352] width 11 height 9
radio input "true"
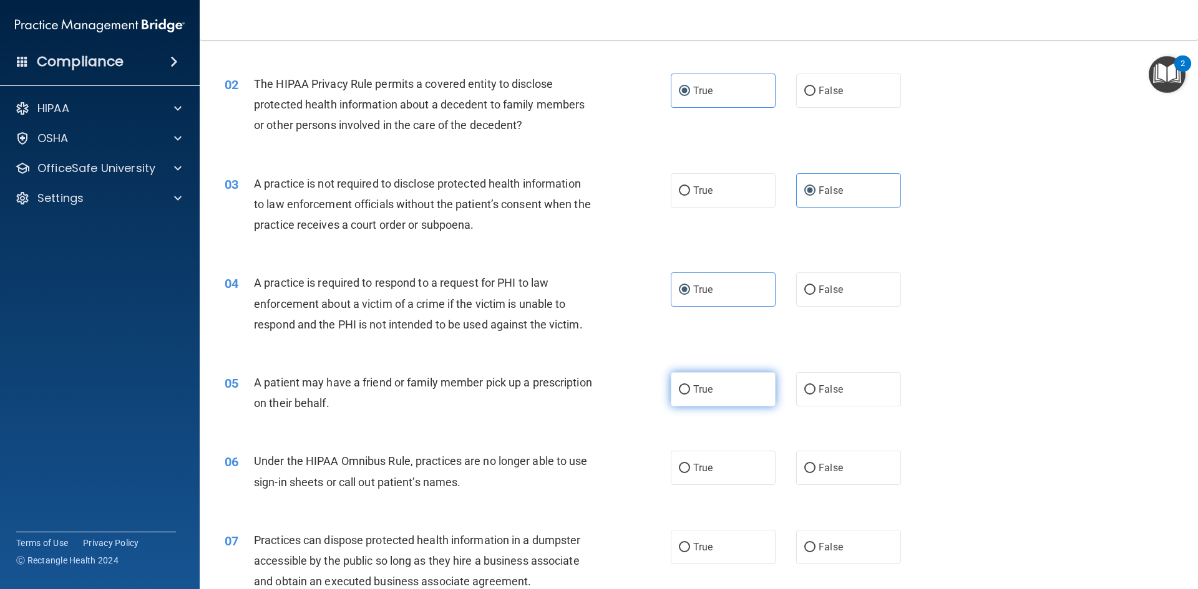
click at [687, 395] on label "True" at bounding box center [723, 389] width 105 height 34
click at [687, 395] on input "True" at bounding box center [684, 389] width 11 height 9
radio input "true"
click at [807, 472] on input "False" at bounding box center [809, 468] width 11 height 9
radio input "true"
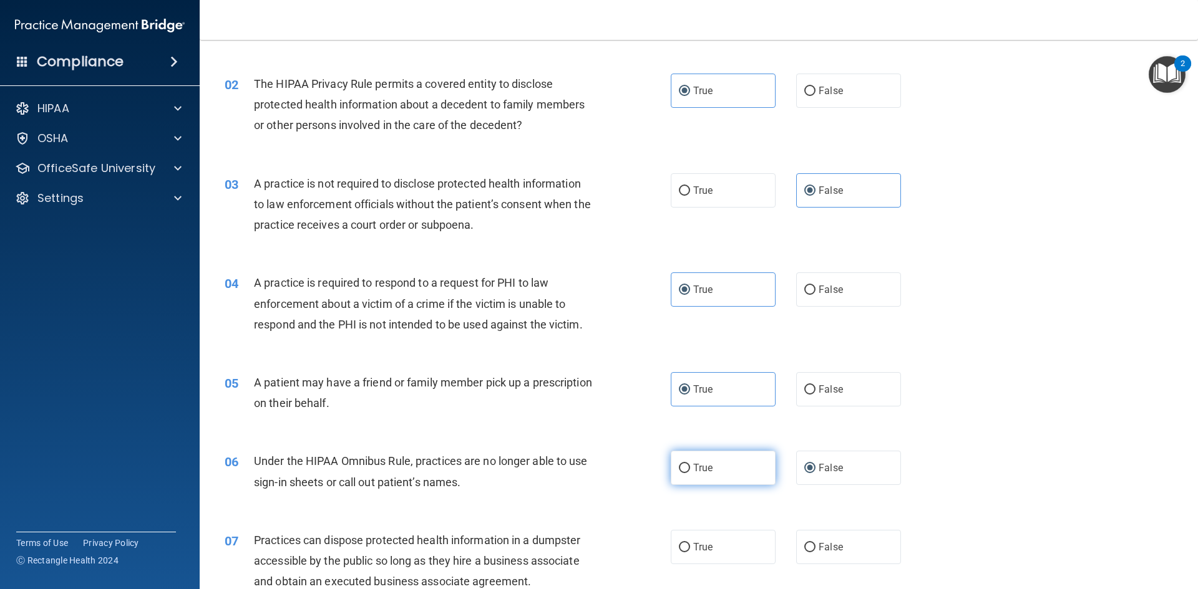
scroll to position [187, 0]
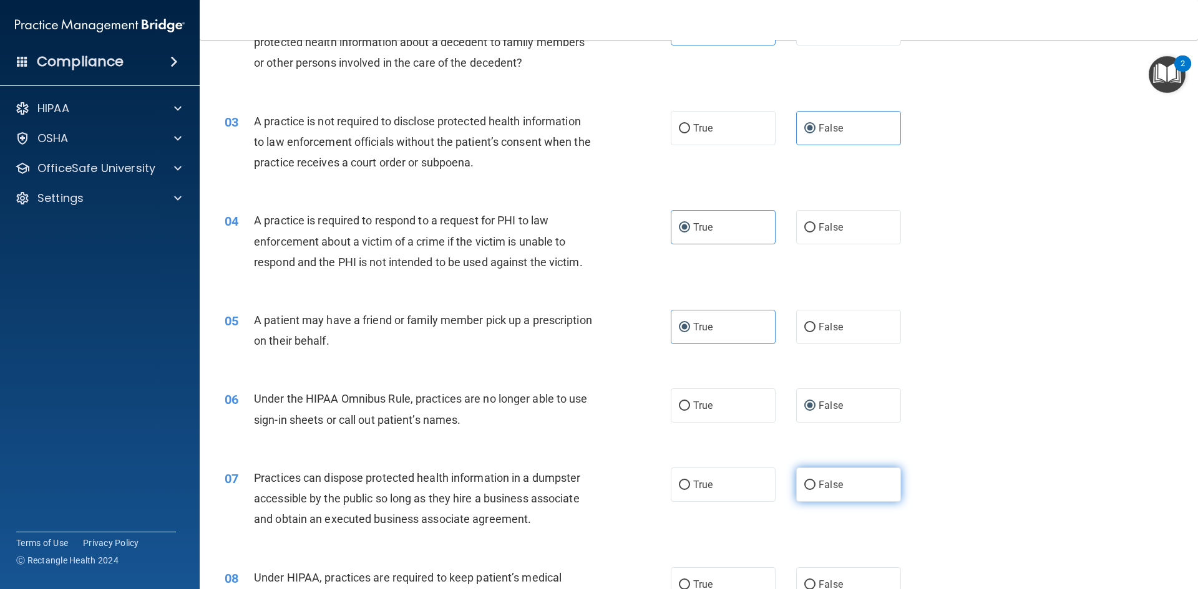
click at [818, 488] on span "False" at bounding box center [830, 485] width 24 height 12
click at [813, 488] on input "False" at bounding box center [809, 485] width 11 height 9
radio input "true"
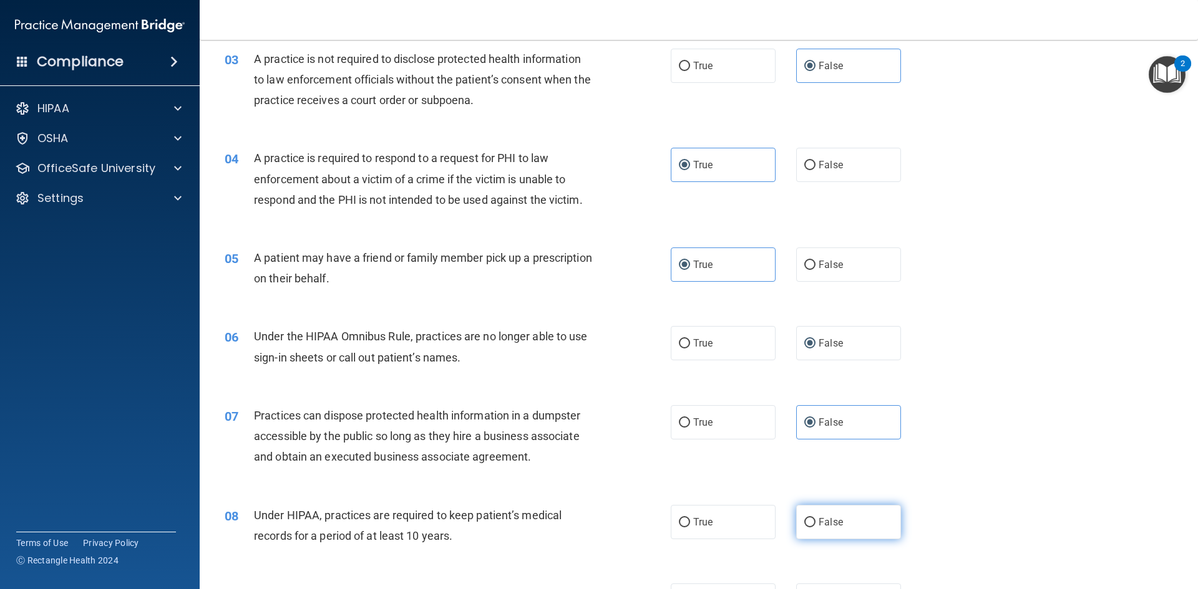
click at [800, 528] on label "False" at bounding box center [848, 522] width 105 height 34
click at [804, 528] on input "False" at bounding box center [809, 522] width 11 height 9
radio input "true"
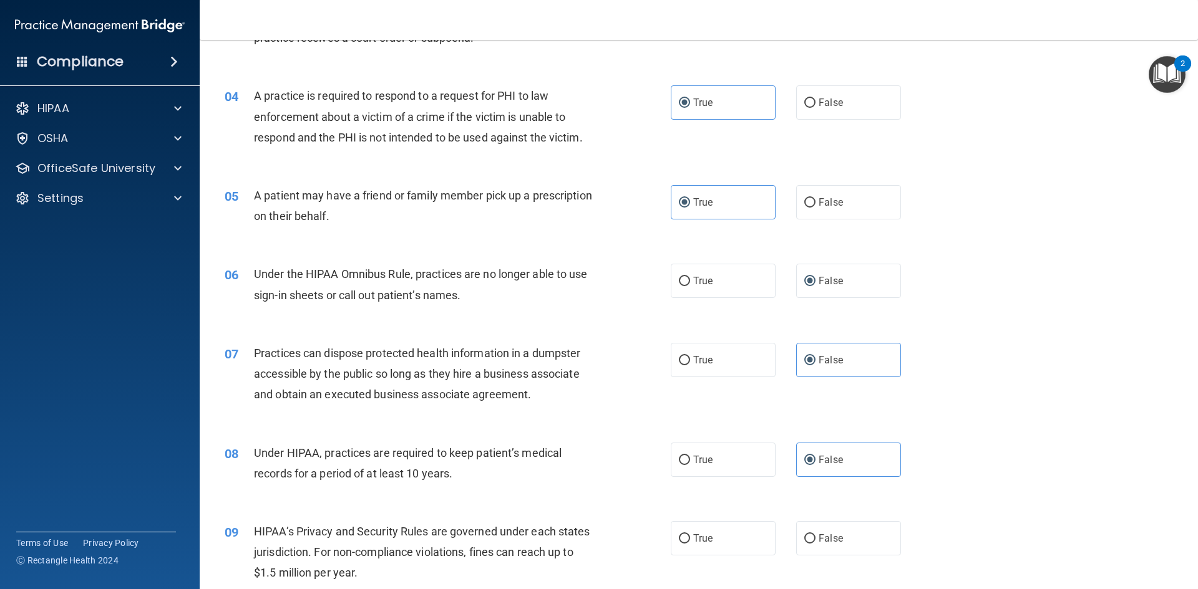
scroll to position [374, 0]
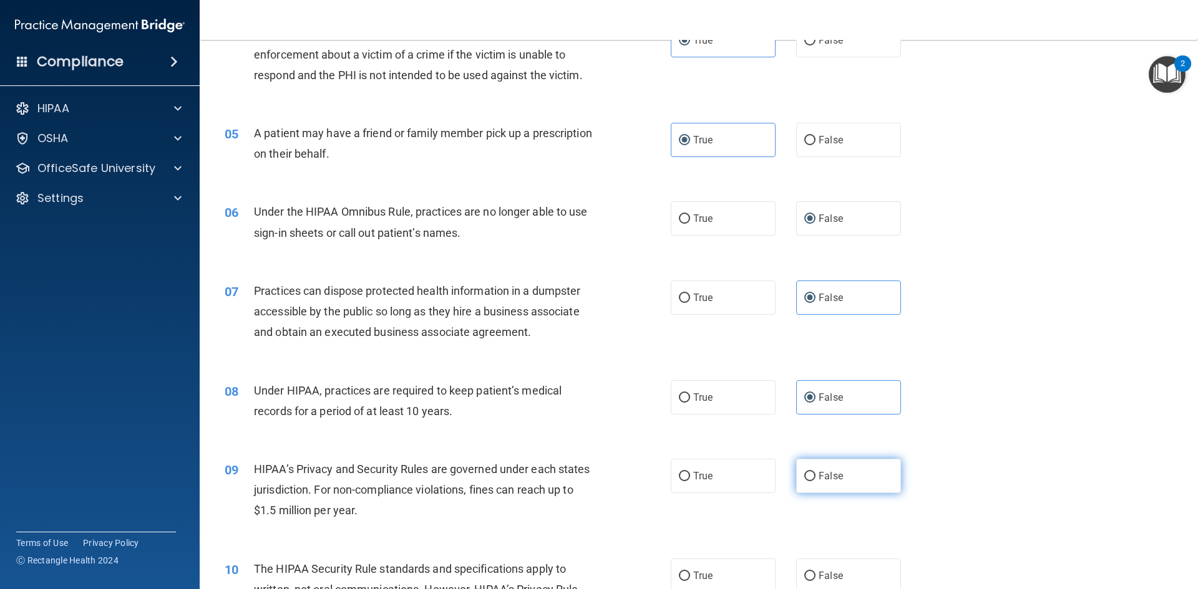
click at [811, 472] on label "False" at bounding box center [848, 476] width 105 height 34
click at [811, 472] on input "False" at bounding box center [809, 476] width 11 height 9
radio input "true"
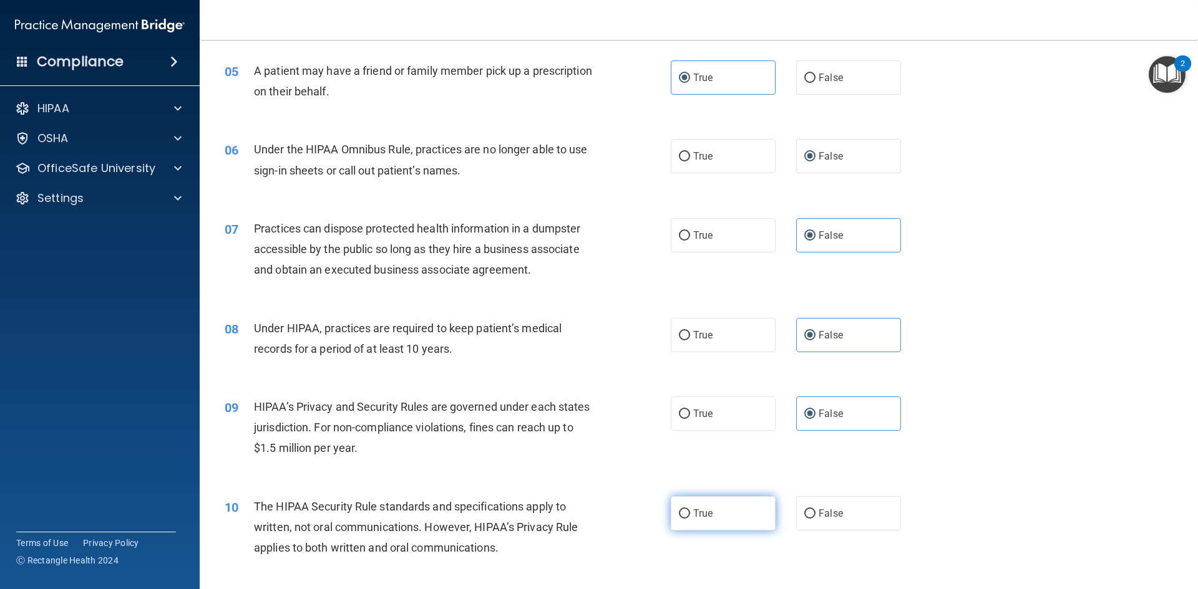
click at [685, 515] on input "True" at bounding box center [684, 514] width 11 height 9
radio input "true"
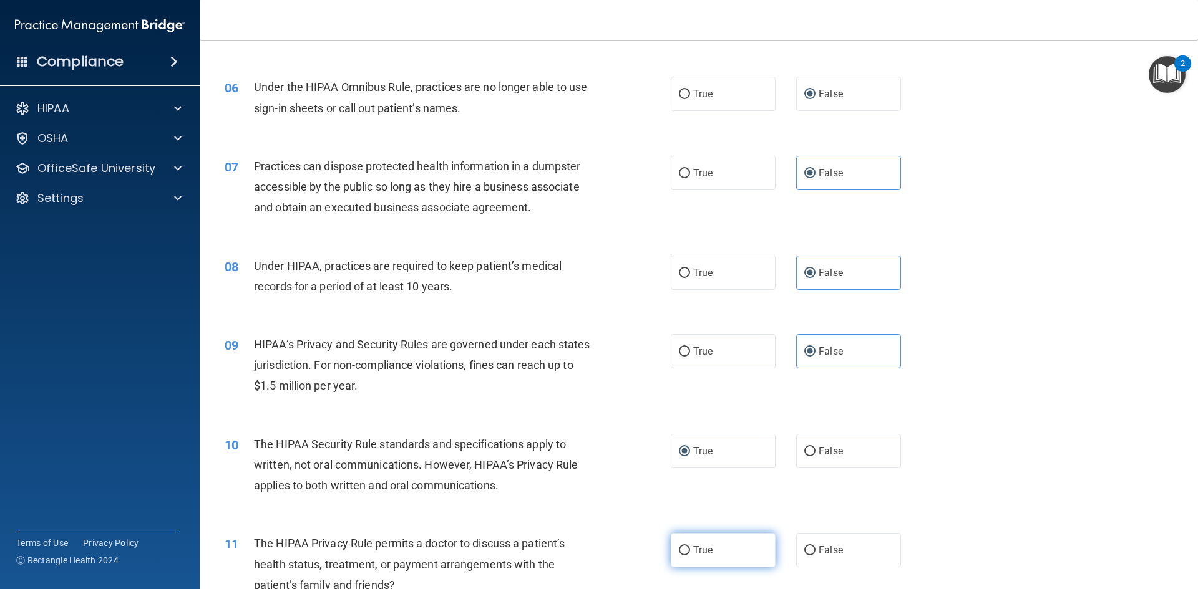
click at [673, 548] on label "True" at bounding box center [723, 550] width 105 height 34
click at [679, 548] on input "True" at bounding box center [684, 550] width 11 height 9
radio input "true"
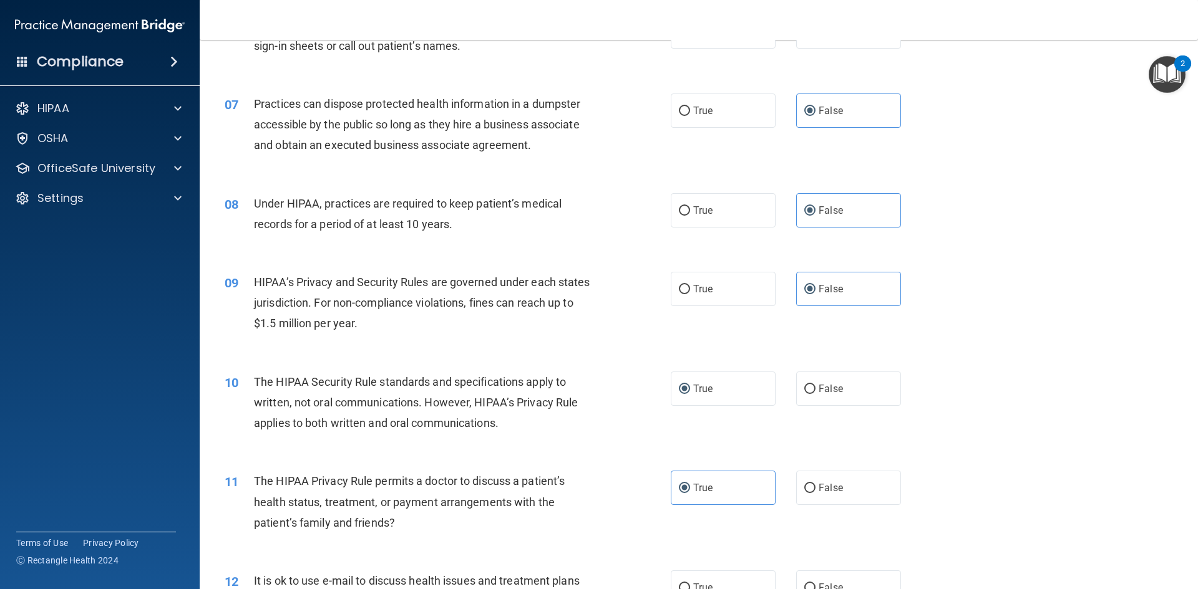
scroll to position [624, 0]
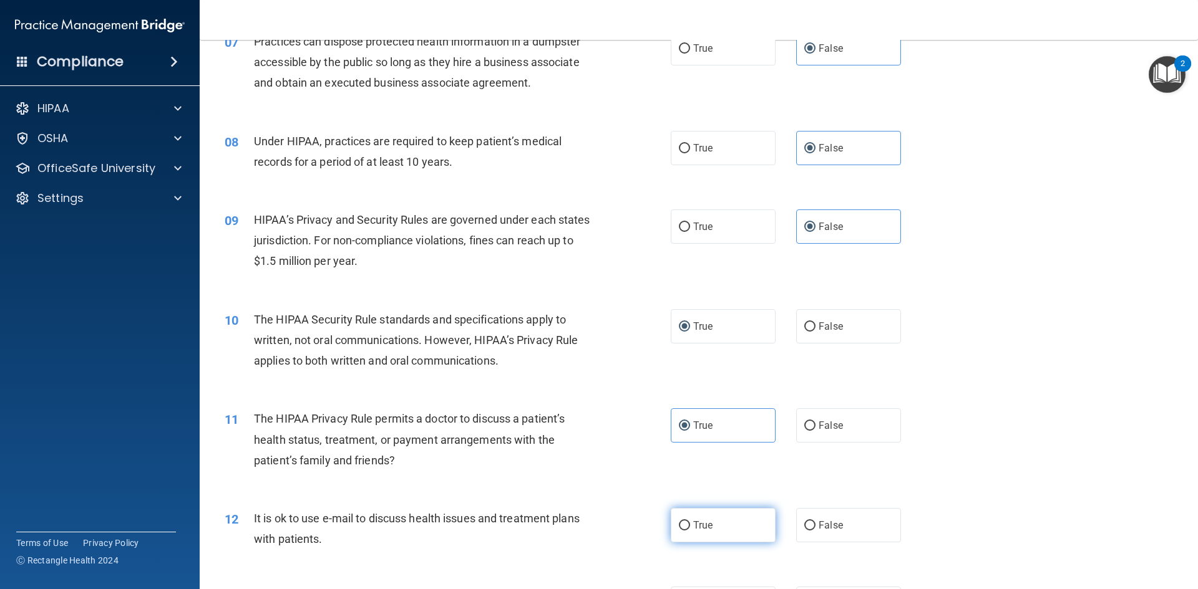
click at [700, 529] on span "True" at bounding box center [702, 526] width 19 height 12
click at [690, 529] on input "True" at bounding box center [684, 525] width 11 height 9
radio input "true"
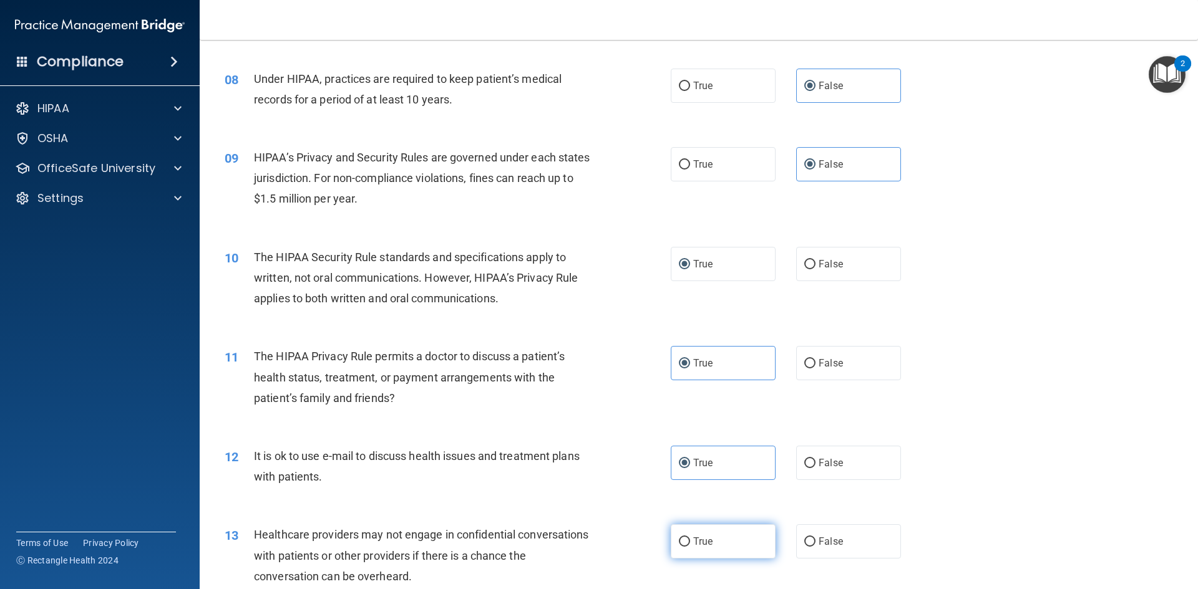
scroll to position [748, 0]
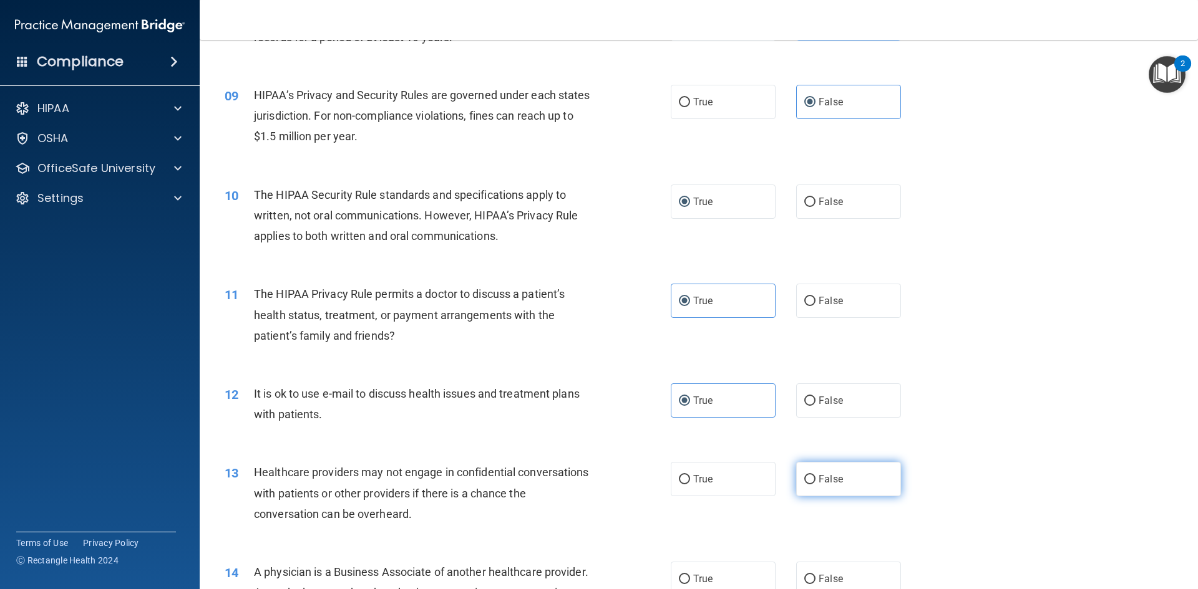
click at [804, 482] on input "False" at bounding box center [809, 479] width 11 height 9
radio input "true"
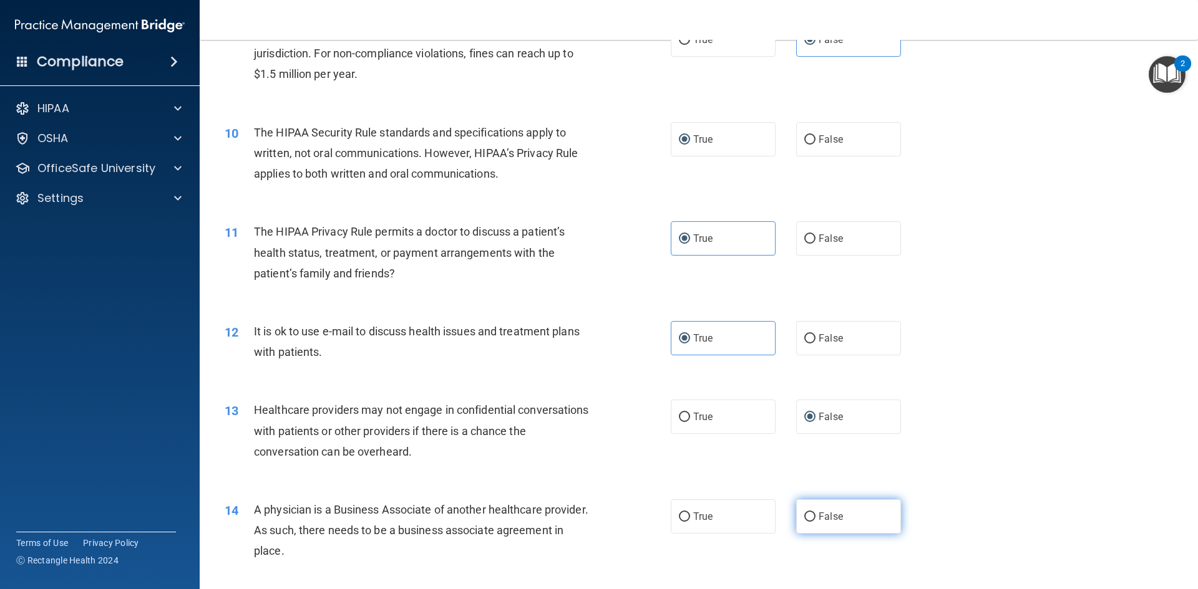
click at [804, 520] on input "False" at bounding box center [809, 517] width 11 height 9
radio input "true"
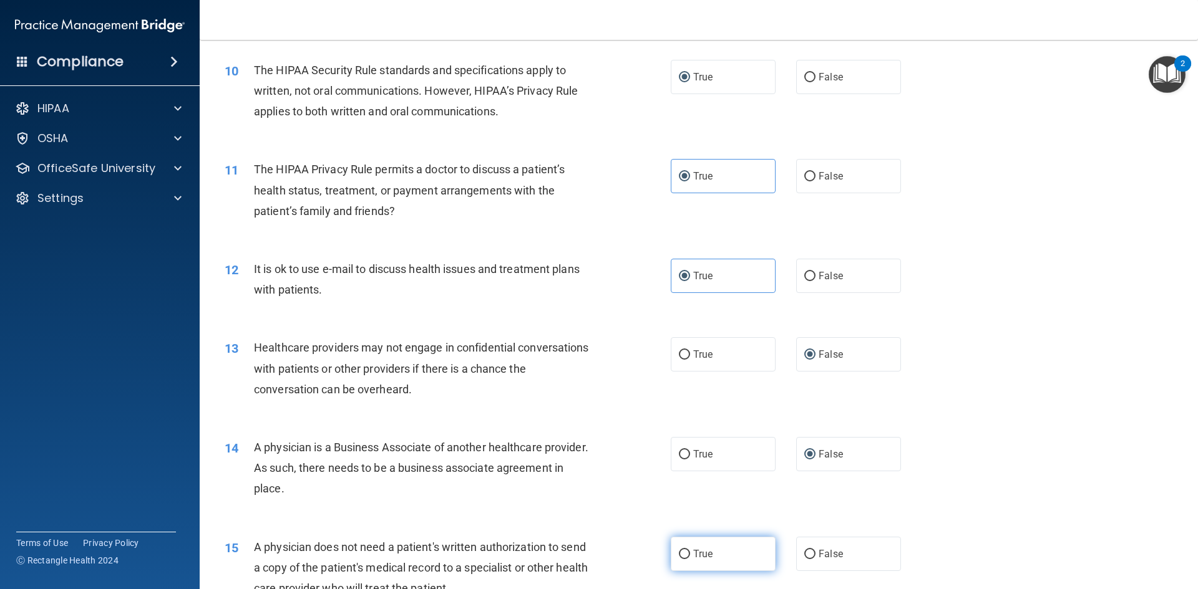
click at [695, 554] on span "True" at bounding box center [702, 554] width 19 height 12
click at [690, 554] on input "True" at bounding box center [684, 554] width 11 height 9
radio input "true"
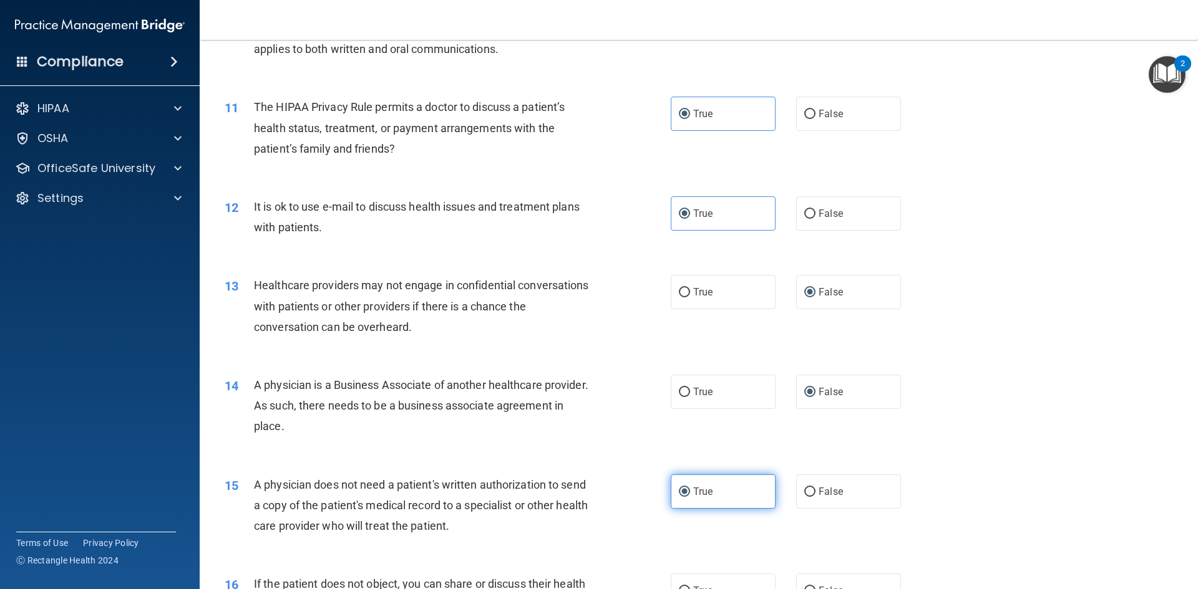
scroll to position [998, 0]
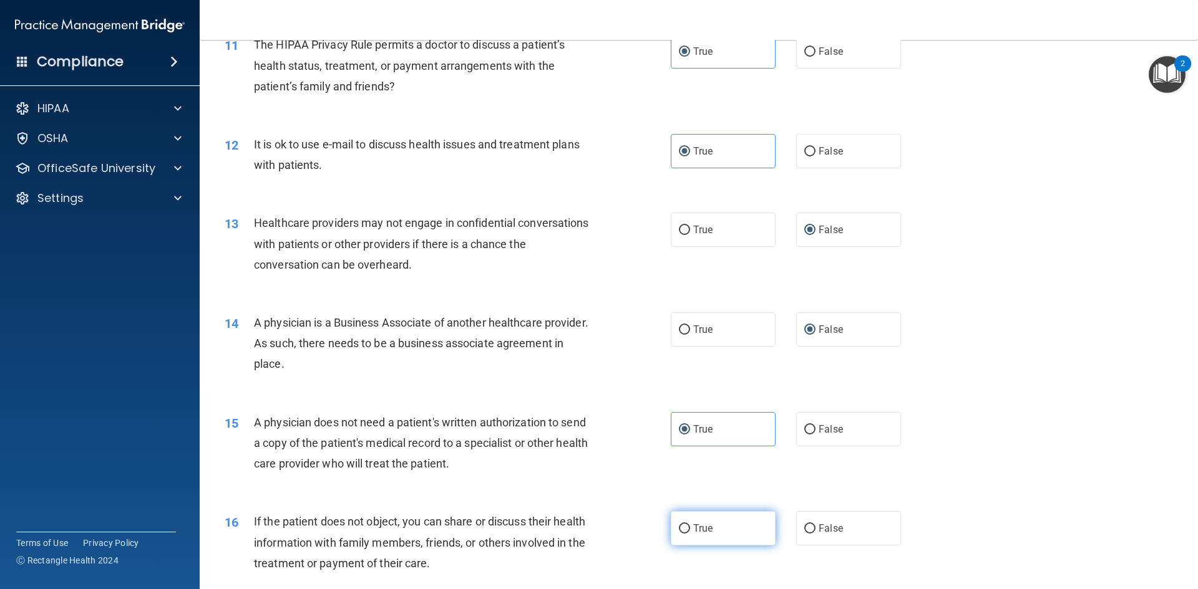
click at [693, 533] on span "True" at bounding box center [702, 529] width 19 height 12
click at [690, 533] on input "True" at bounding box center [684, 529] width 11 height 9
radio input "true"
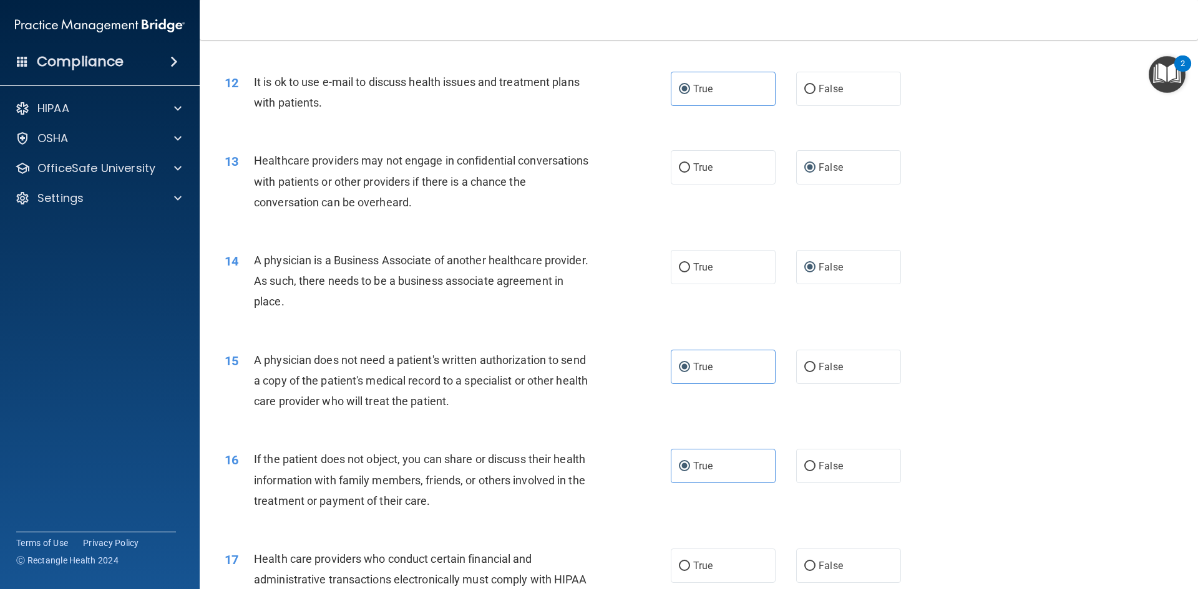
scroll to position [1123, 0]
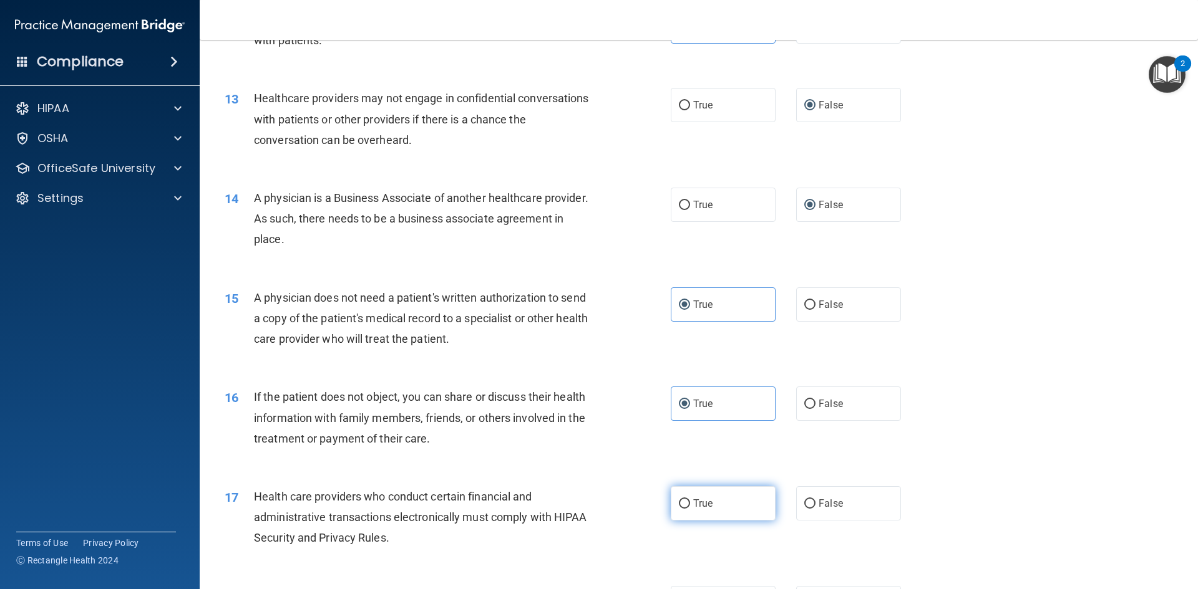
click at [680, 506] on input "True" at bounding box center [684, 504] width 11 height 9
radio input "true"
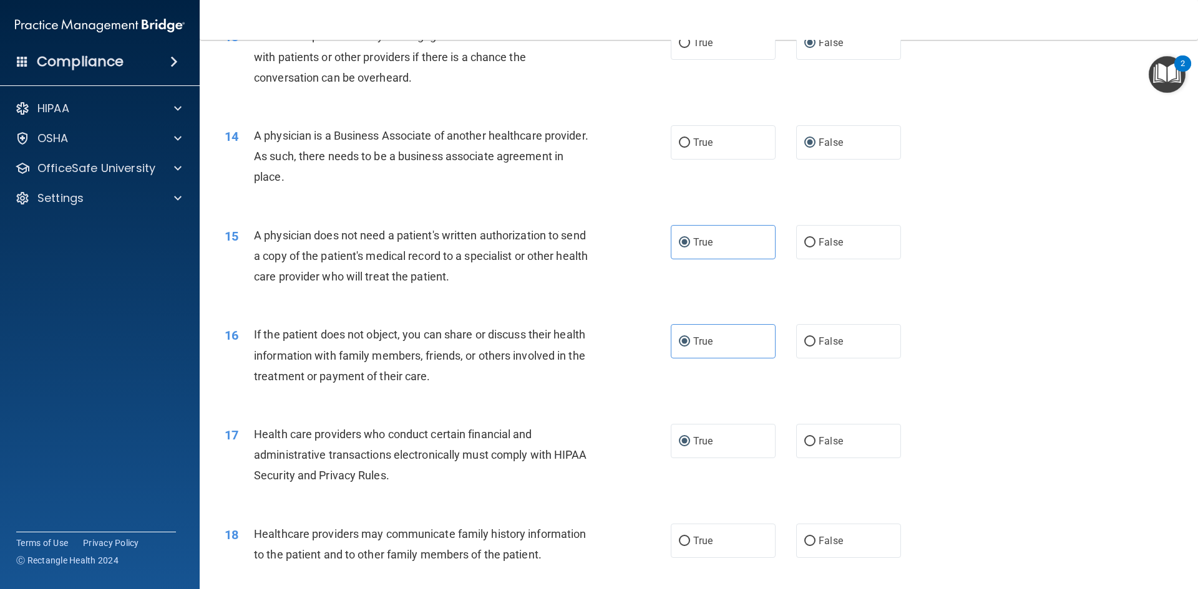
scroll to position [1247, 0]
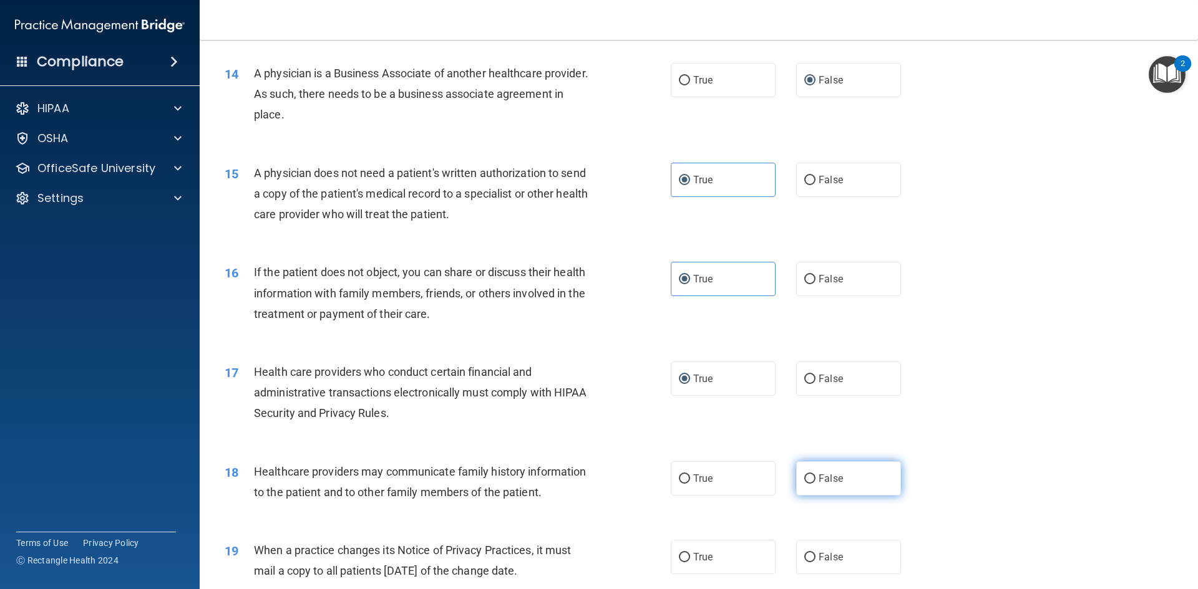
click at [808, 478] on input "False" at bounding box center [809, 479] width 11 height 9
radio input "true"
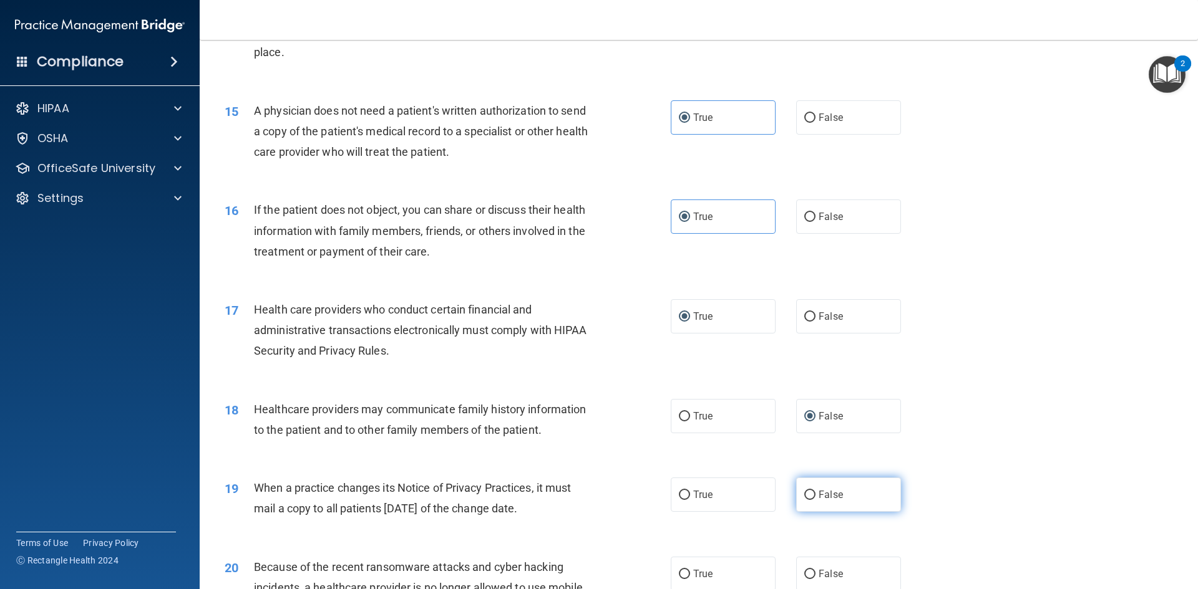
click at [809, 498] on input "False" at bounding box center [809, 495] width 11 height 9
radio input "true"
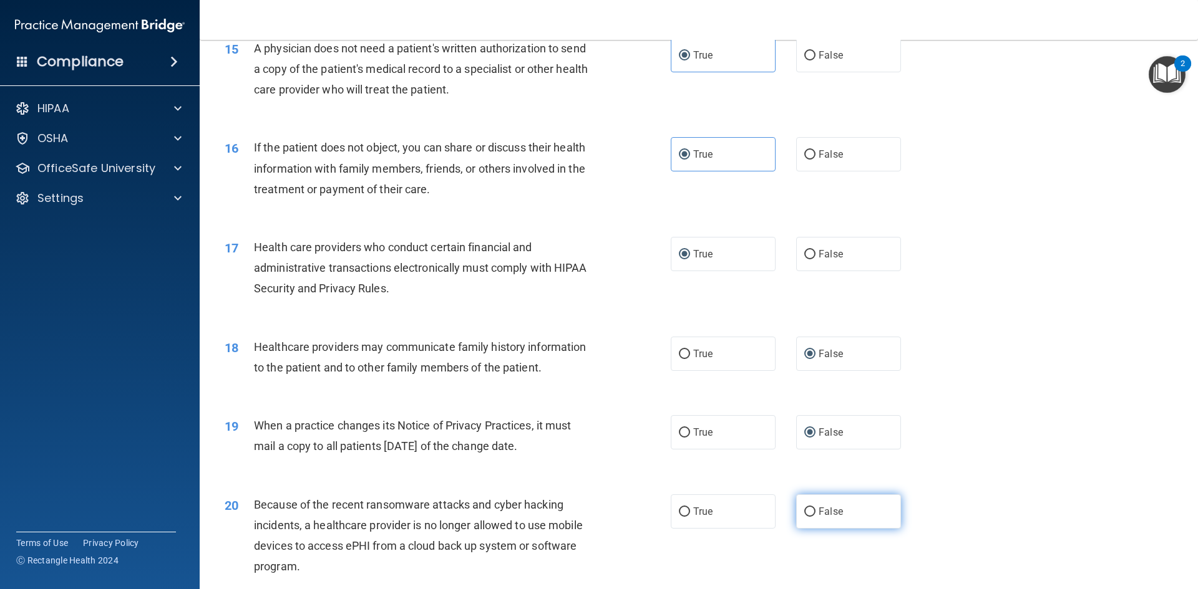
click at [811, 510] on label "False" at bounding box center [848, 512] width 105 height 34
click at [811, 510] on input "False" at bounding box center [809, 512] width 11 height 9
radio input "true"
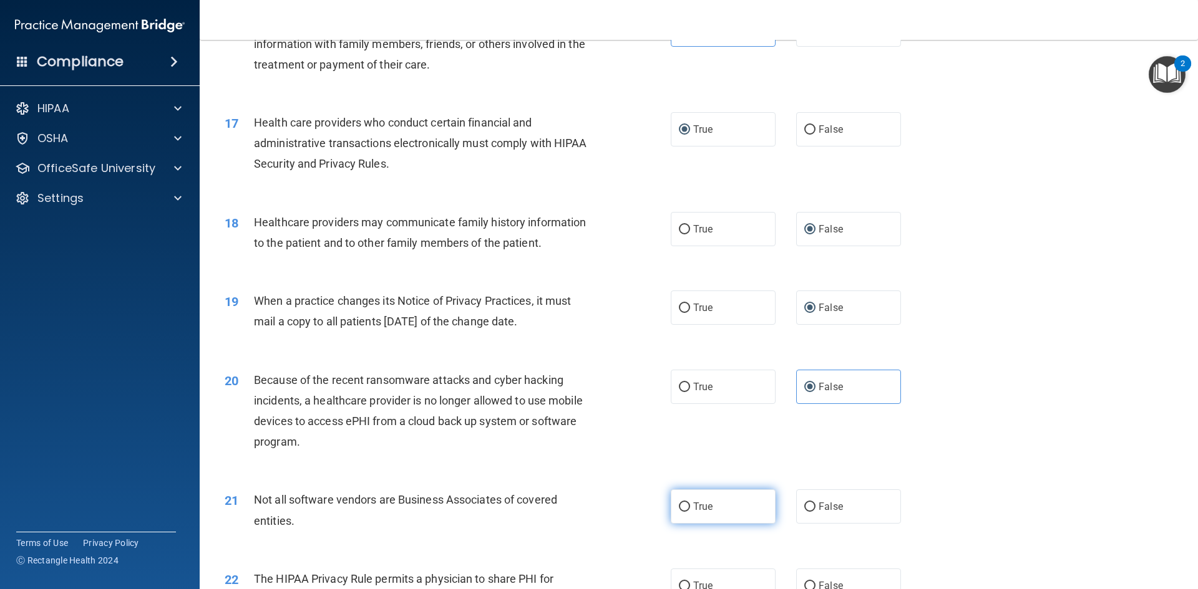
scroll to position [1559, 0]
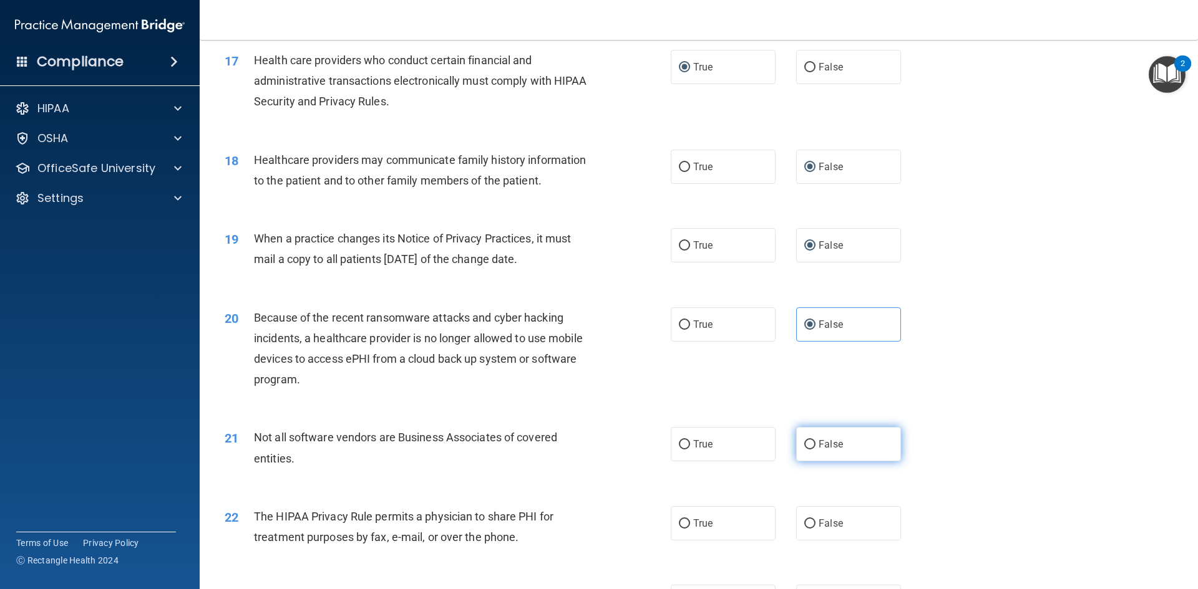
click at [818, 445] on span "False" at bounding box center [830, 444] width 24 height 12
click at [815, 445] on input "False" at bounding box center [809, 444] width 11 height 9
radio input "true"
click at [713, 530] on label "True" at bounding box center [723, 523] width 105 height 34
click at [690, 529] on input "True" at bounding box center [684, 524] width 11 height 9
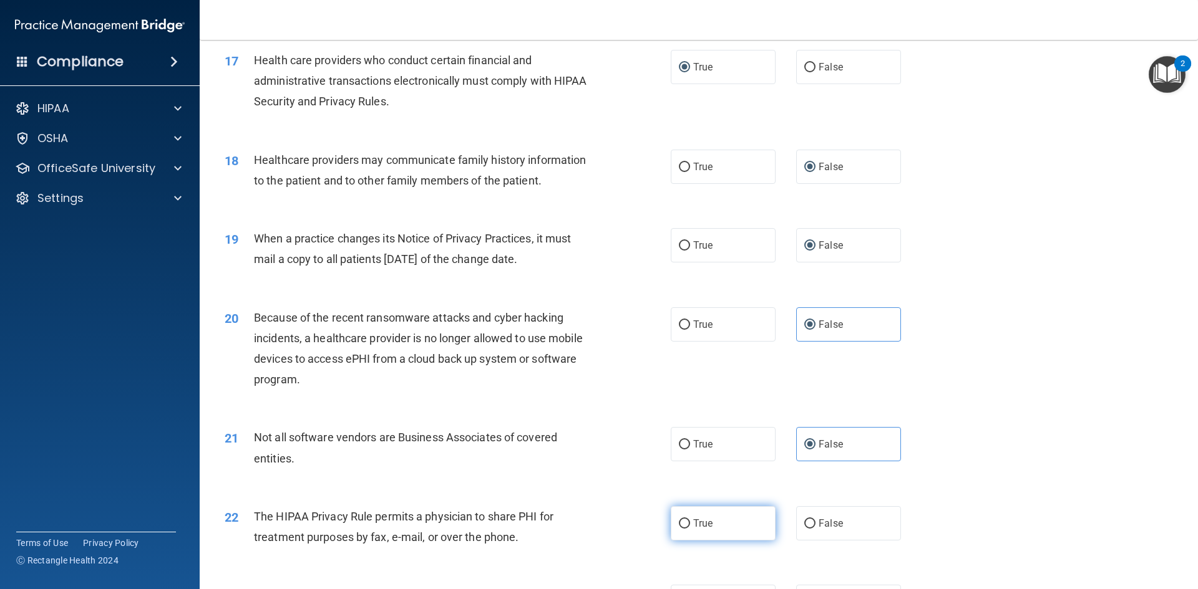
radio input "true"
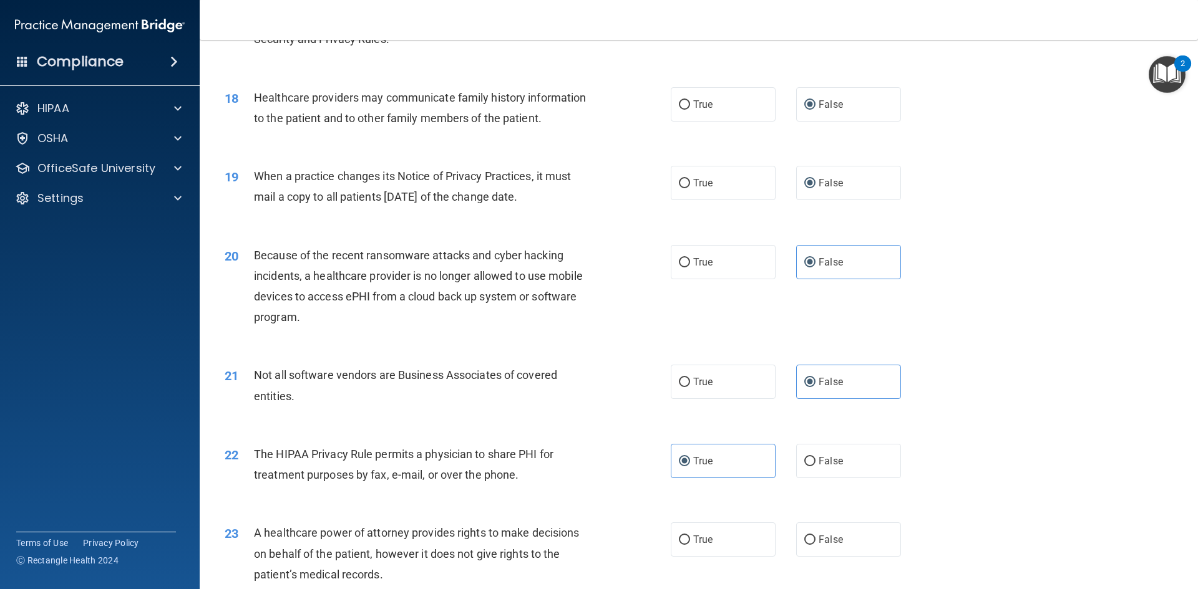
scroll to position [1684, 0]
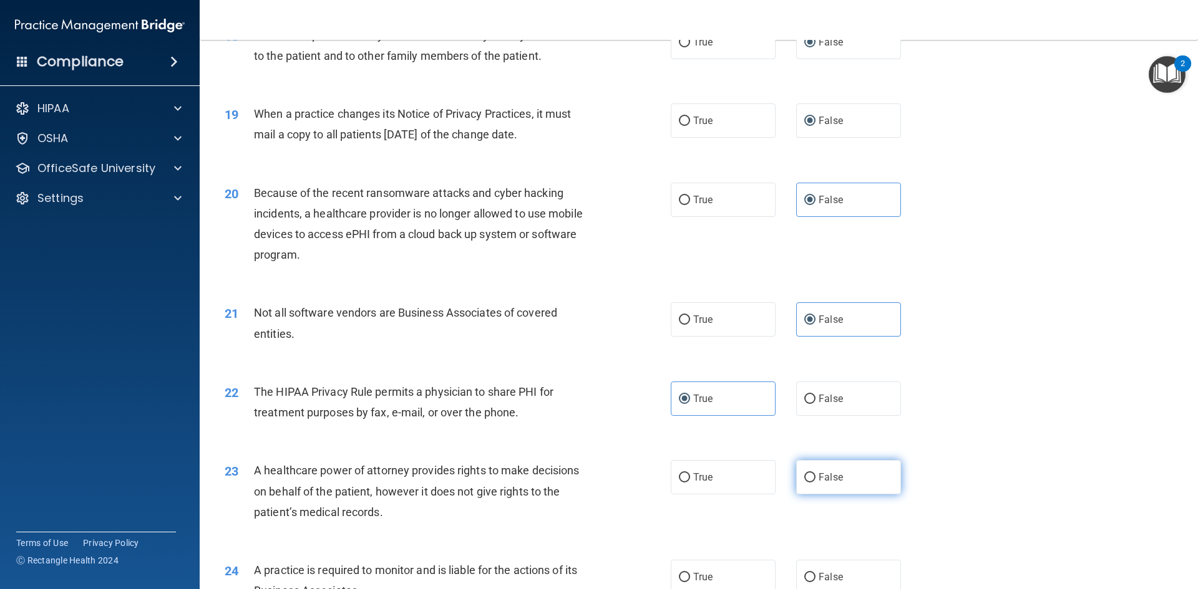
click at [809, 474] on input "False" at bounding box center [809, 477] width 11 height 9
radio input "true"
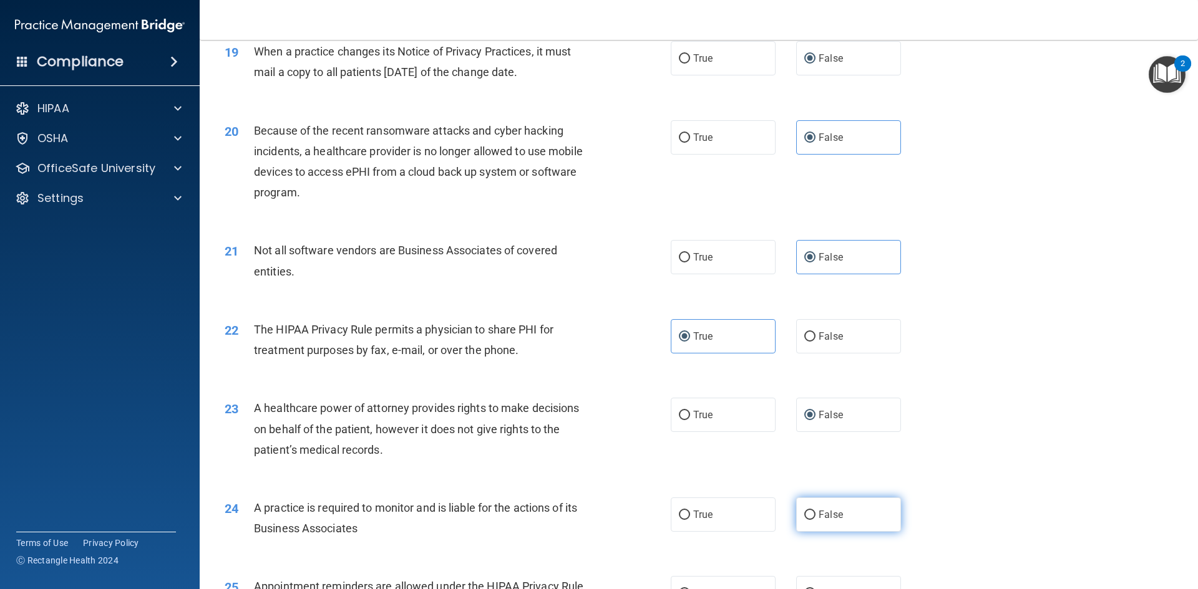
click at [812, 518] on label "False" at bounding box center [848, 515] width 105 height 34
click at [812, 518] on input "False" at bounding box center [809, 515] width 11 height 9
radio input "true"
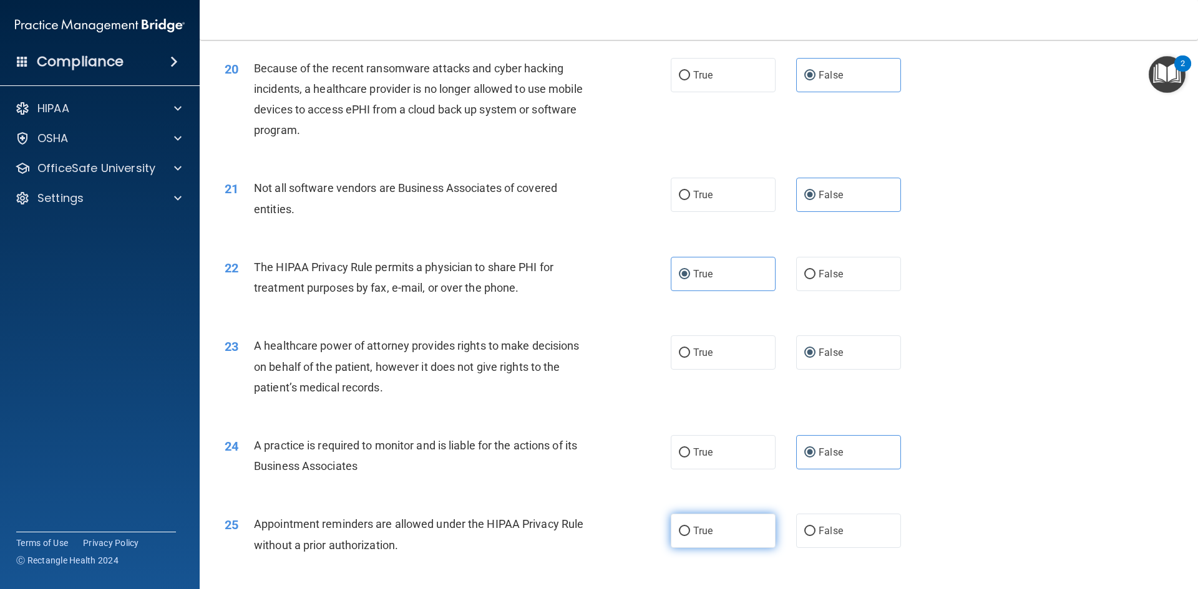
click at [712, 530] on label "True" at bounding box center [723, 531] width 105 height 34
click at [690, 530] on input "True" at bounding box center [684, 531] width 11 height 9
radio input "true"
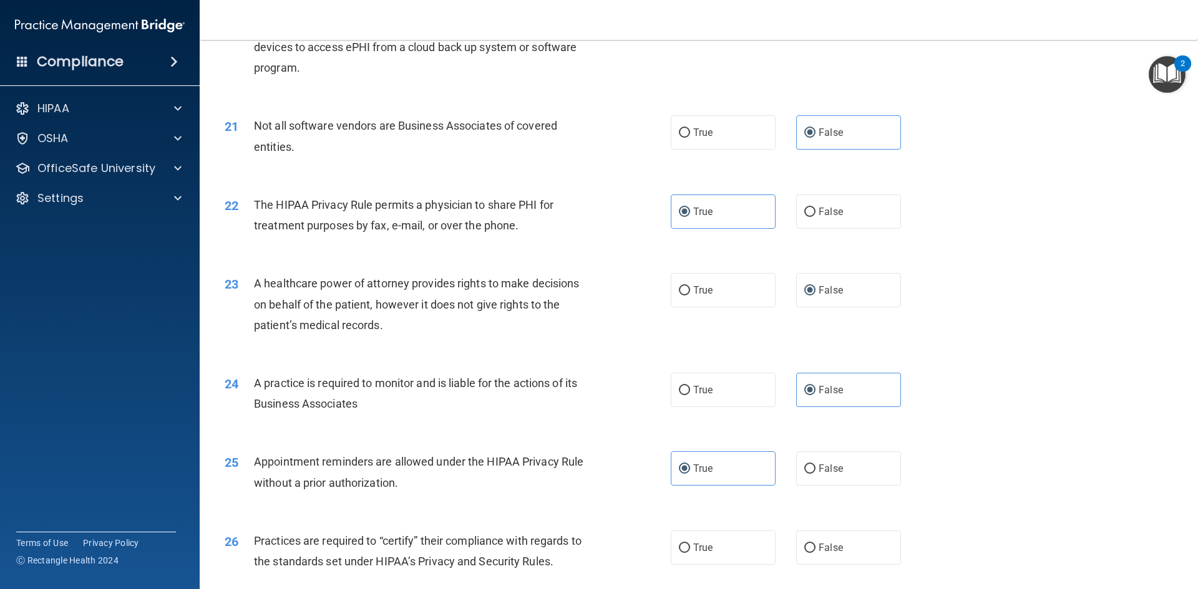
scroll to position [1934, 0]
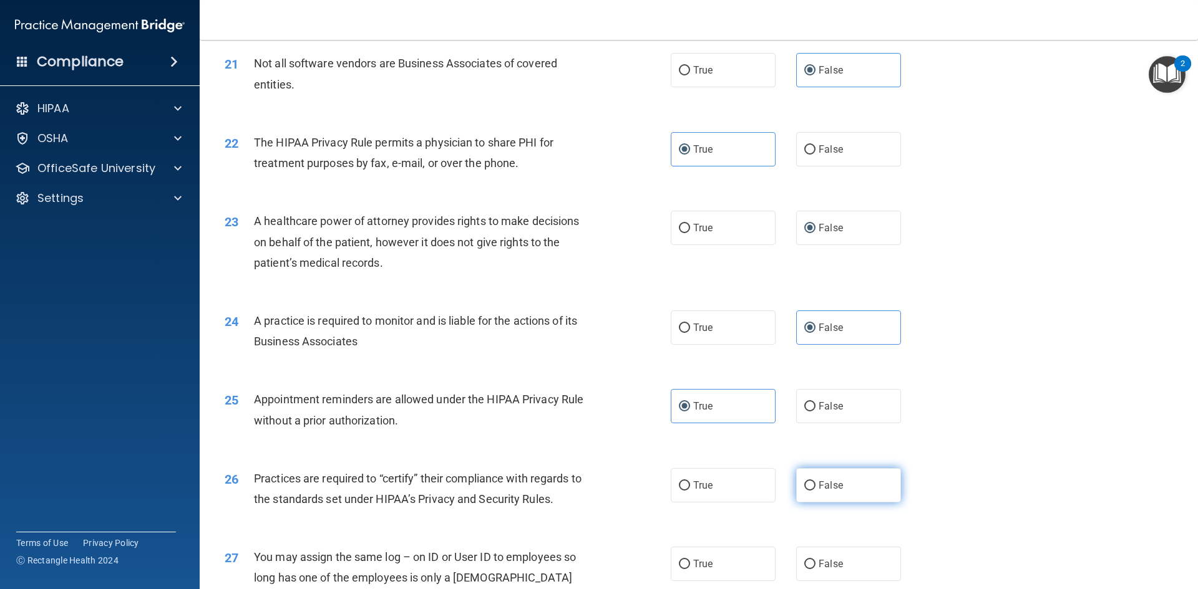
click at [824, 485] on span "False" at bounding box center [830, 486] width 24 height 12
click at [815, 485] on input "False" at bounding box center [809, 486] width 11 height 9
radio input "true"
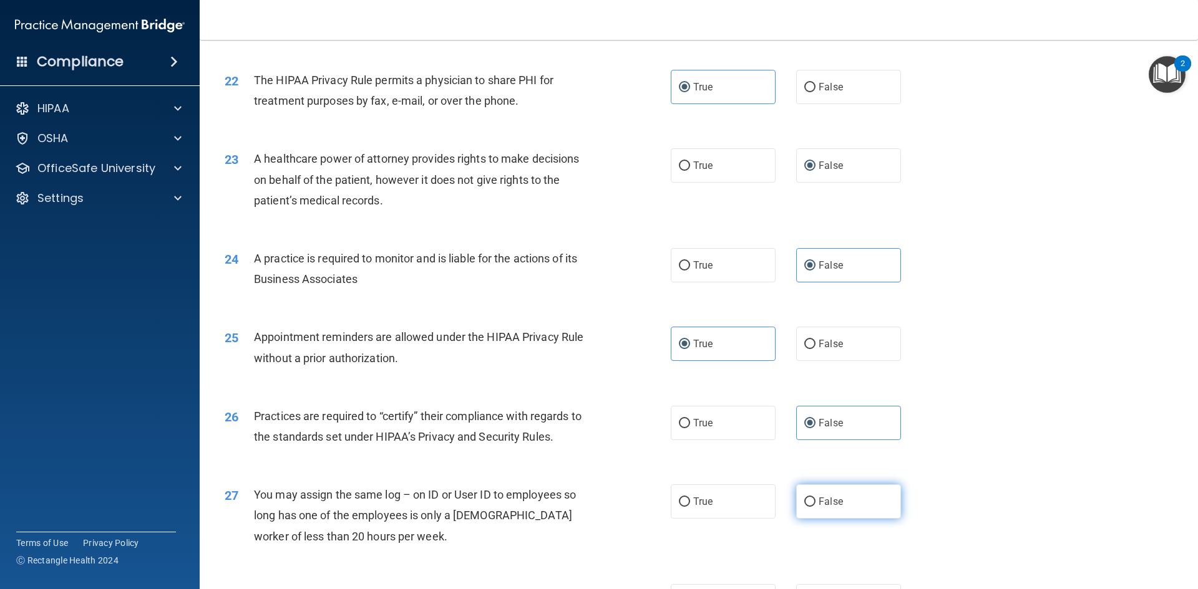
click at [806, 501] on input "False" at bounding box center [809, 502] width 11 height 9
radio input "true"
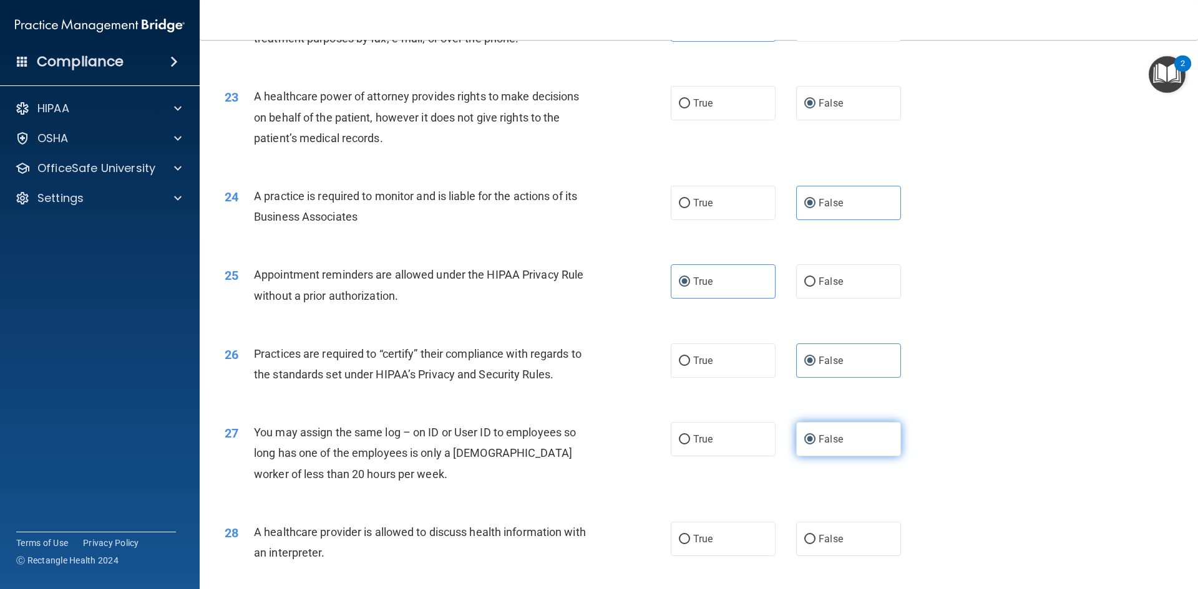
scroll to position [2121, 0]
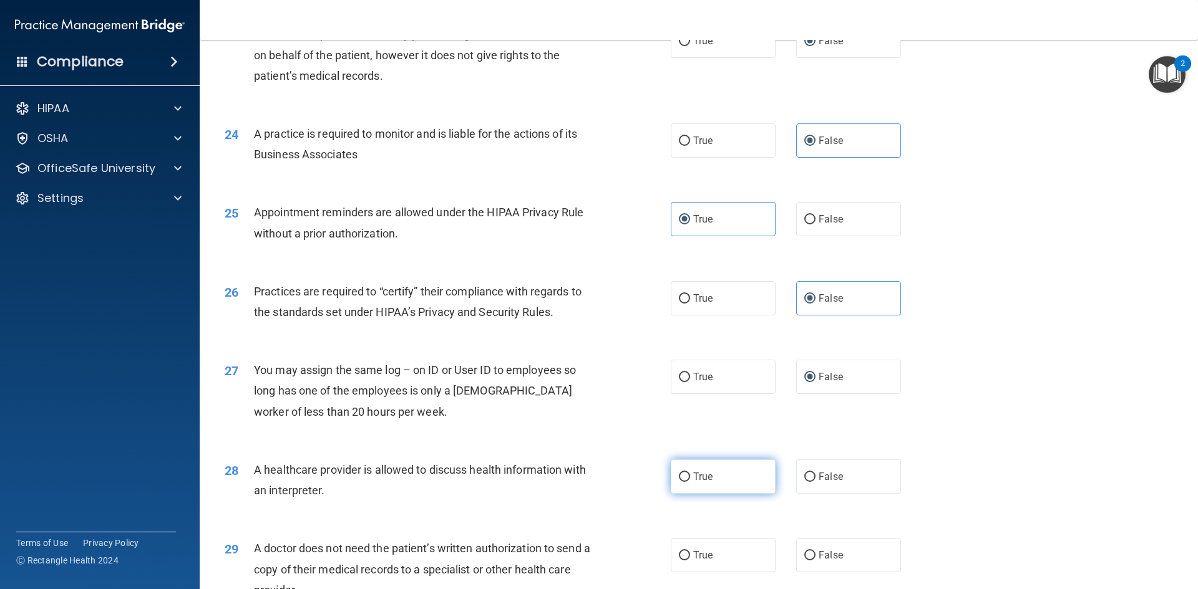
click at [693, 476] on span "True" at bounding box center [702, 477] width 19 height 12
click at [690, 476] on input "True" at bounding box center [684, 477] width 11 height 9
radio input "true"
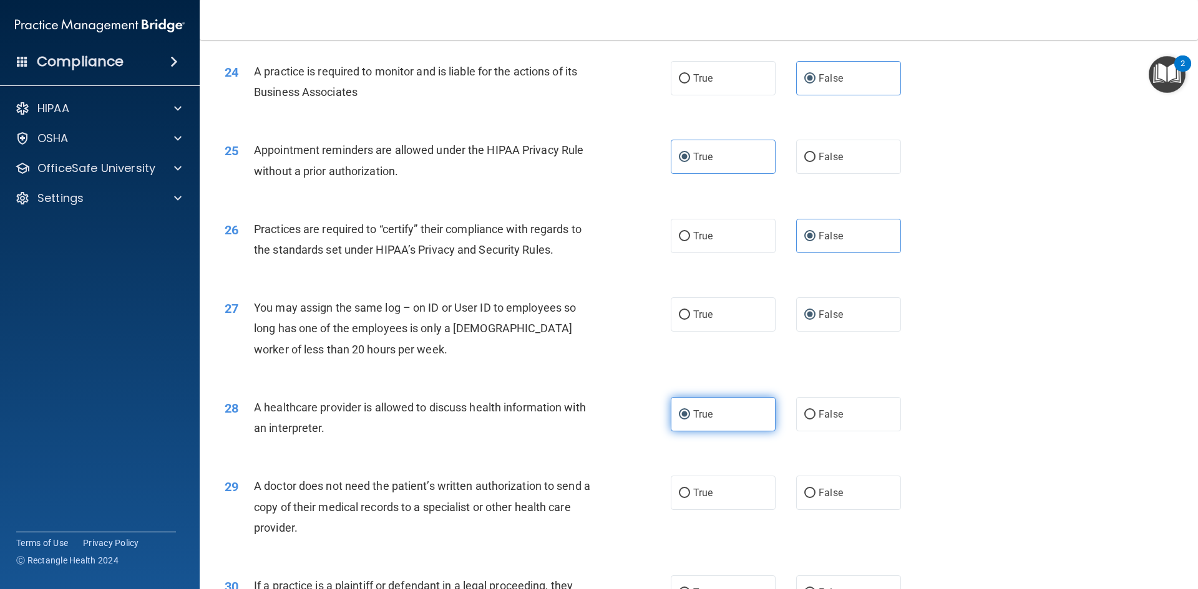
scroll to position [2245, 0]
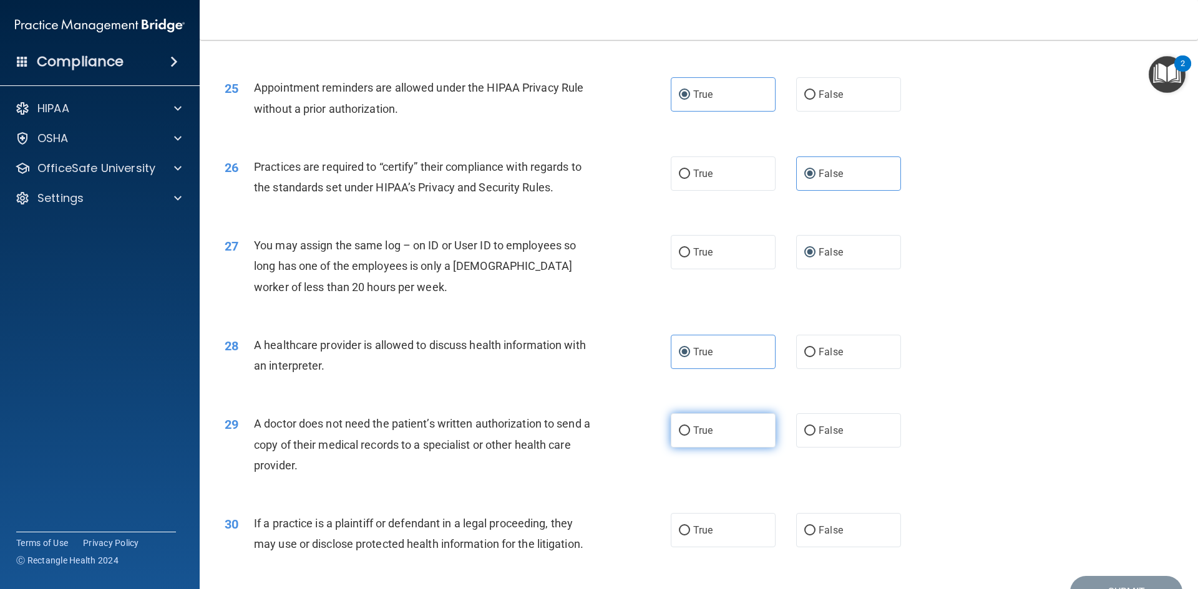
click at [688, 428] on label "True" at bounding box center [723, 431] width 105 height 34
click at [688, 428] on input "True" at bounding box center [684, 431] width 11 height 9
radio input "true"
click at [692, 523] on label "True" at bounding box center [723, 530] width 105 height 34
click at [690, 526] on input "True" at bounding box center [684, 530] width 11 height 9
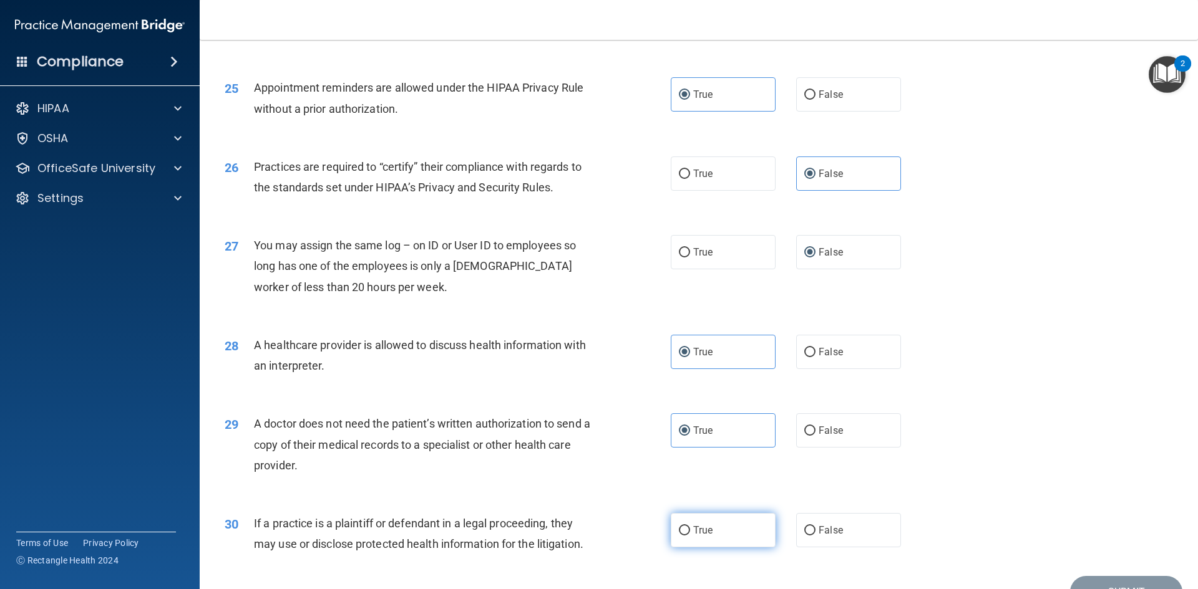
radio input "true"
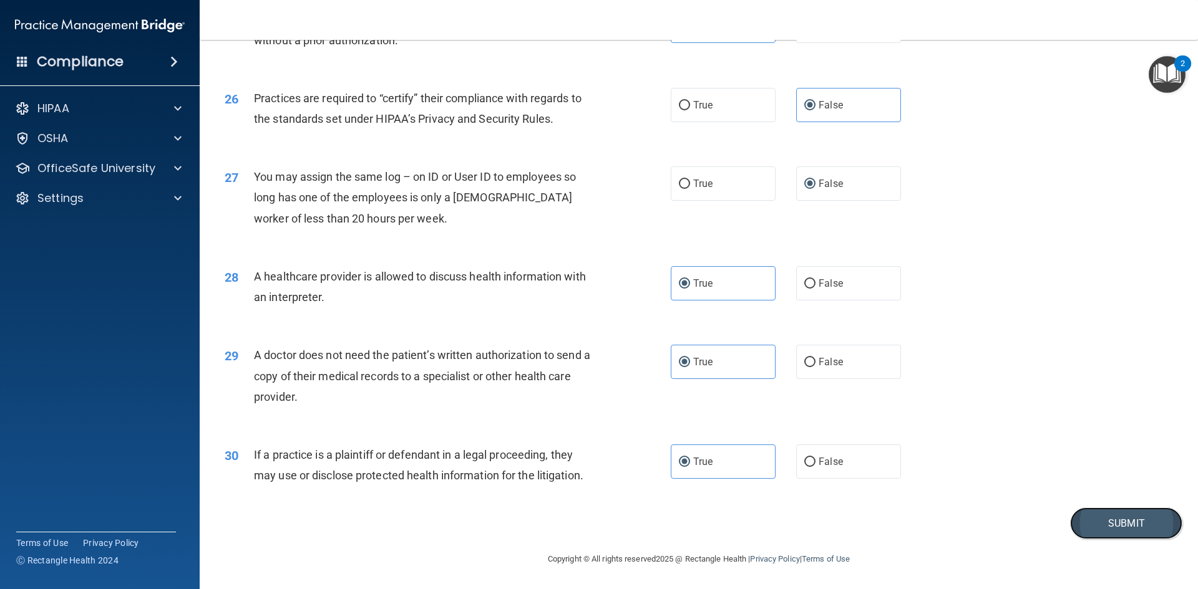
click at [1106, 524] on button "Submit" at bounding box center [1126, 524] width 112 height 32
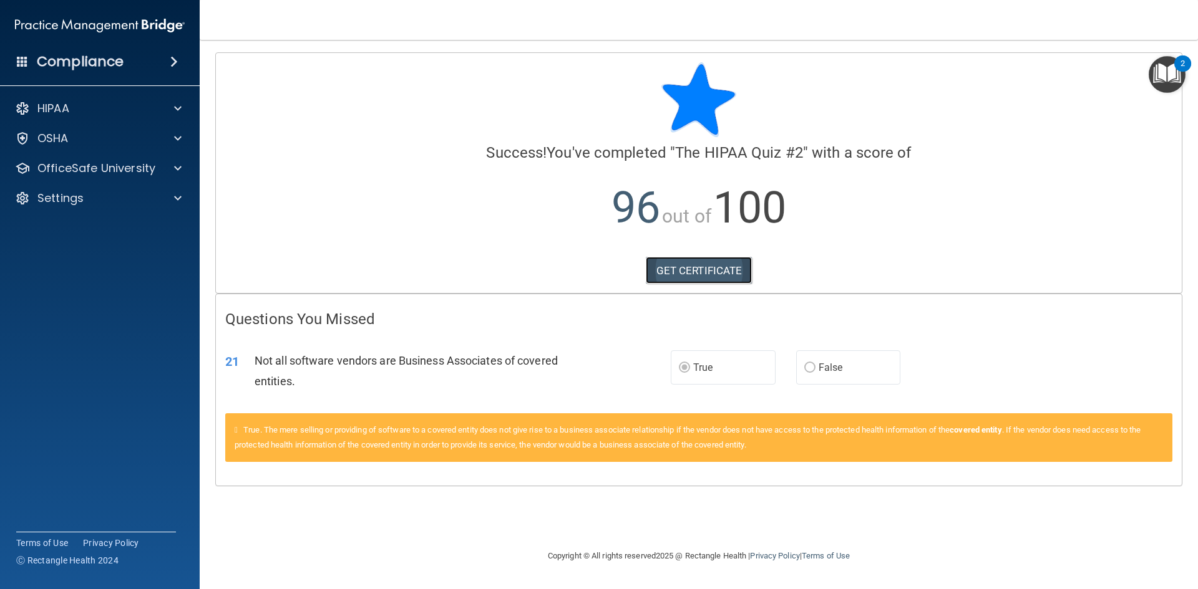
click at [674, 272] on link "GET CERTIFICATE" at bounding box center [699, 270] width 107 height 27
click at [125, 170] on p "OfficeSafe University" at bounding box center [96, 168] width 118 height 15
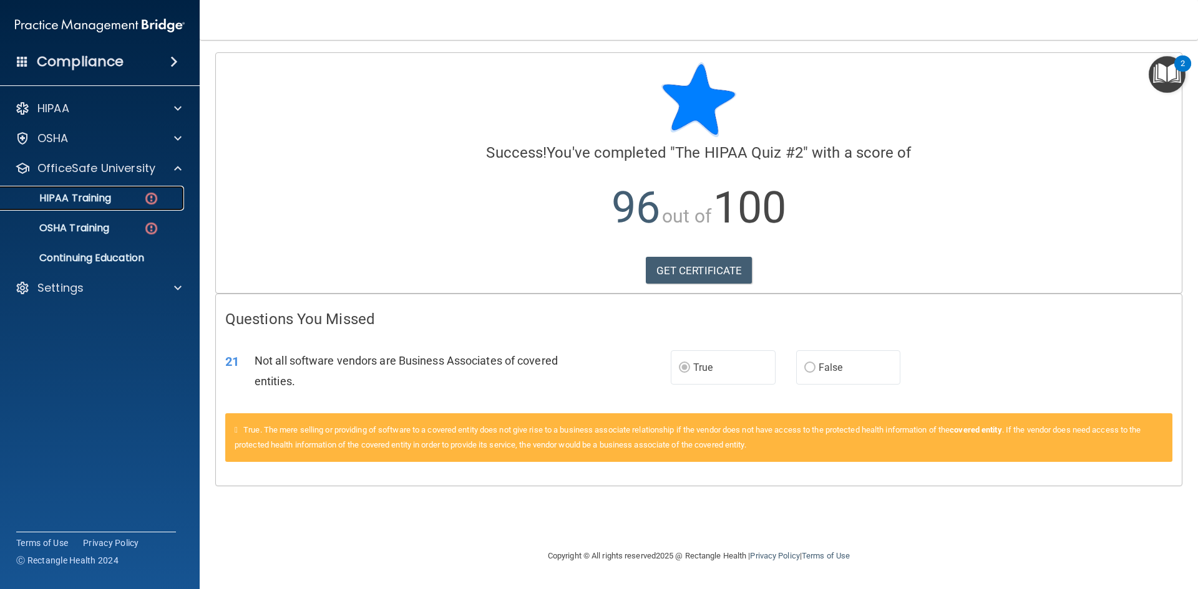
click at [77, 205] on link "HIPAA Training" at bounding box center [86, 198] width 196 height 25
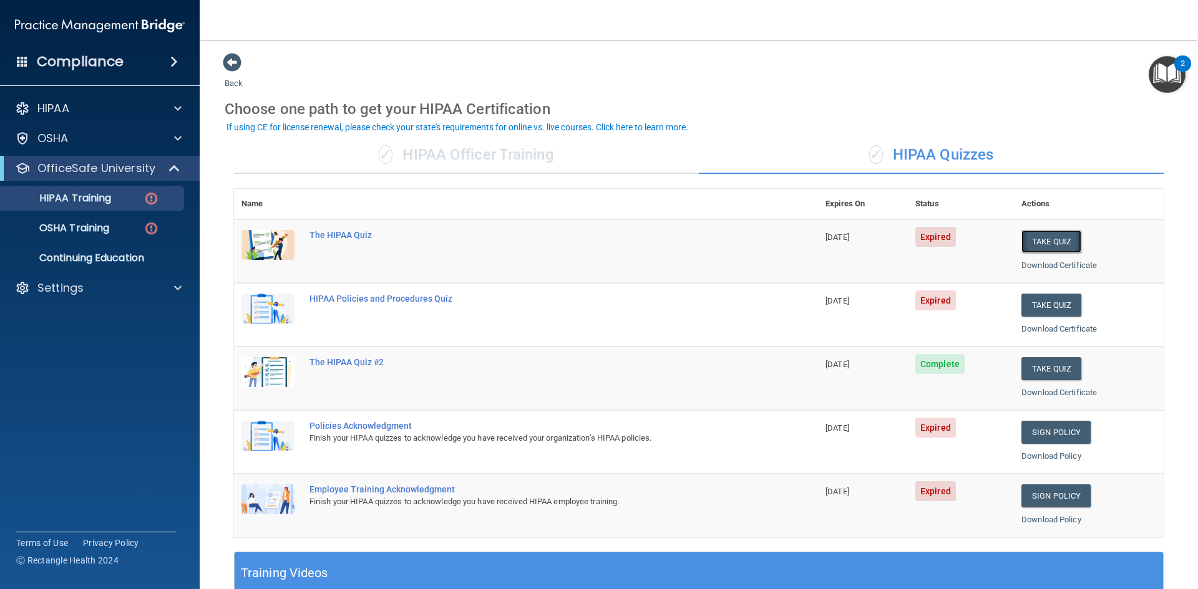
click at [1055, 238] on button "Take Quiz" at bounding box center [1051, 241] width 60 height 23
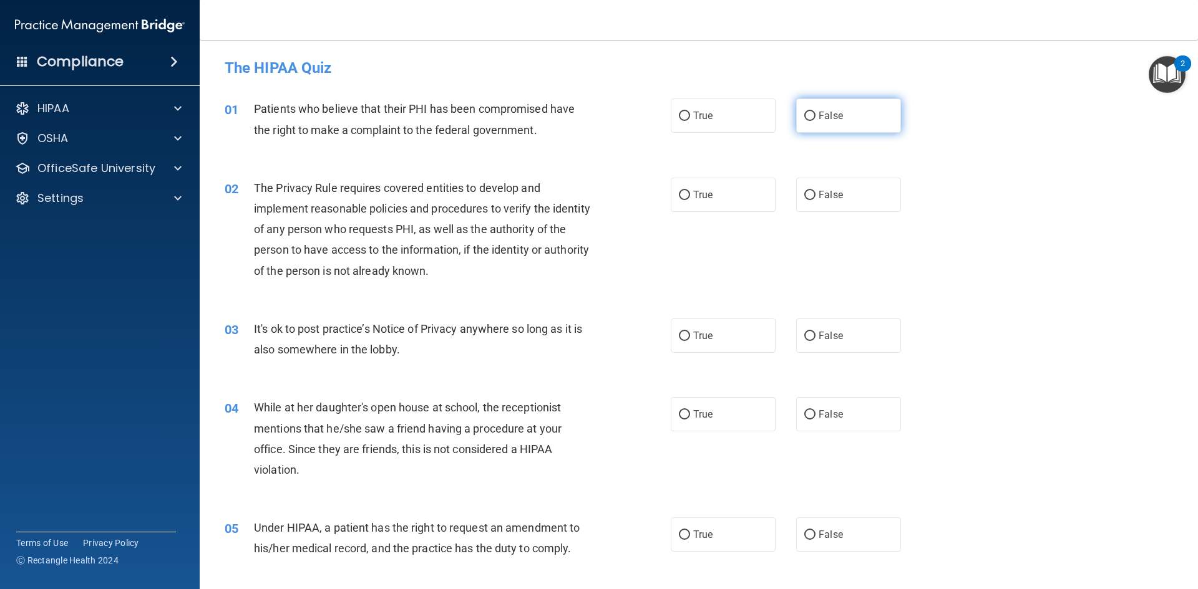
click at [796, 113] on label "False" at bounding box center [848, 116] width 105 height 34
click at [804, 113] on input "False" at bounding box center [809, 116] width 11 height 9
radio input "true"
click at [685, 119] on label "True" at bounding box center [723, 116] width 105 height 34
click at [685, 119] on input "True" at bounding box center [684, 116] width 11 height 9
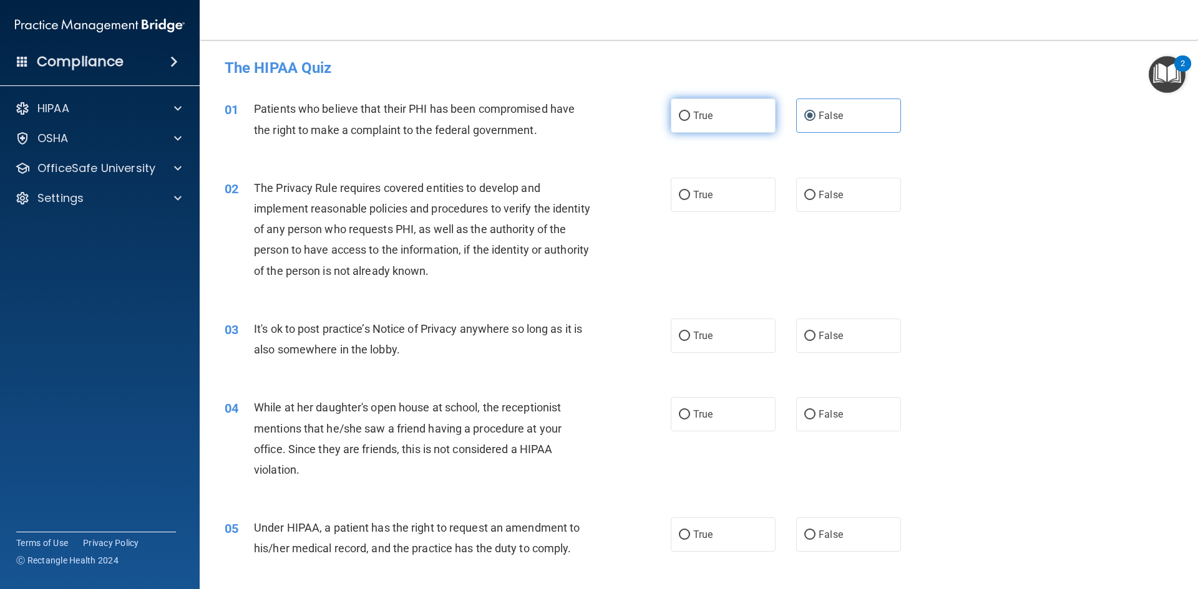
radio input "true"
radio input "false"
click at [681, 191] on input "True" at bounding box center [684, 195] width 11 height 9
radio input "true"
click at [804, 333] on input "False" at bounding box center [809, 336] width 11 height 9
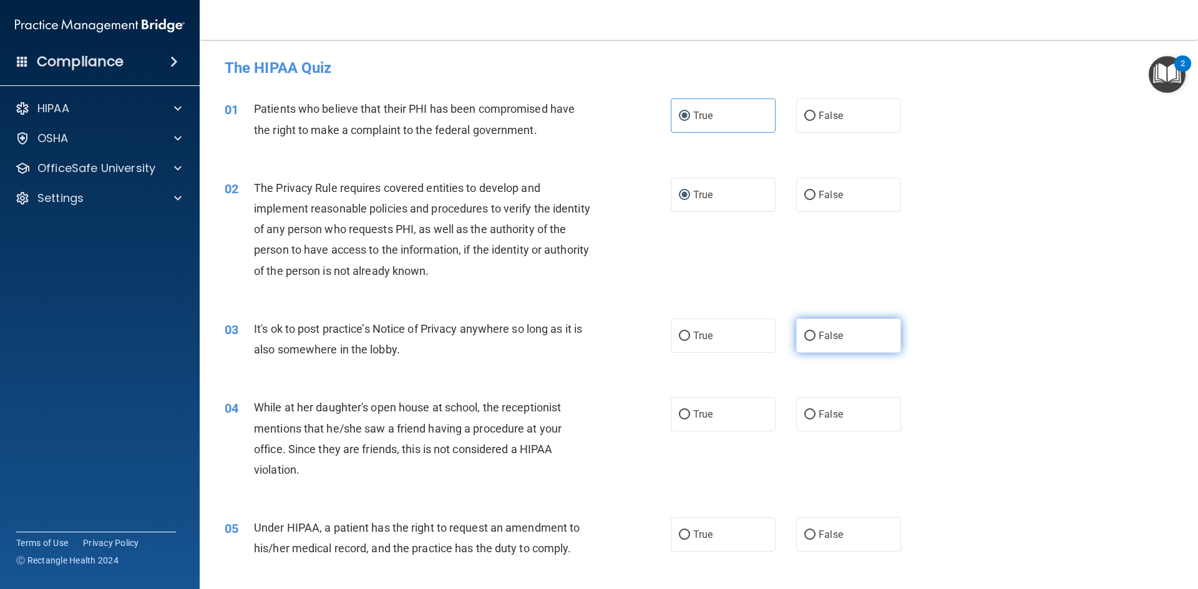
radio input "true"
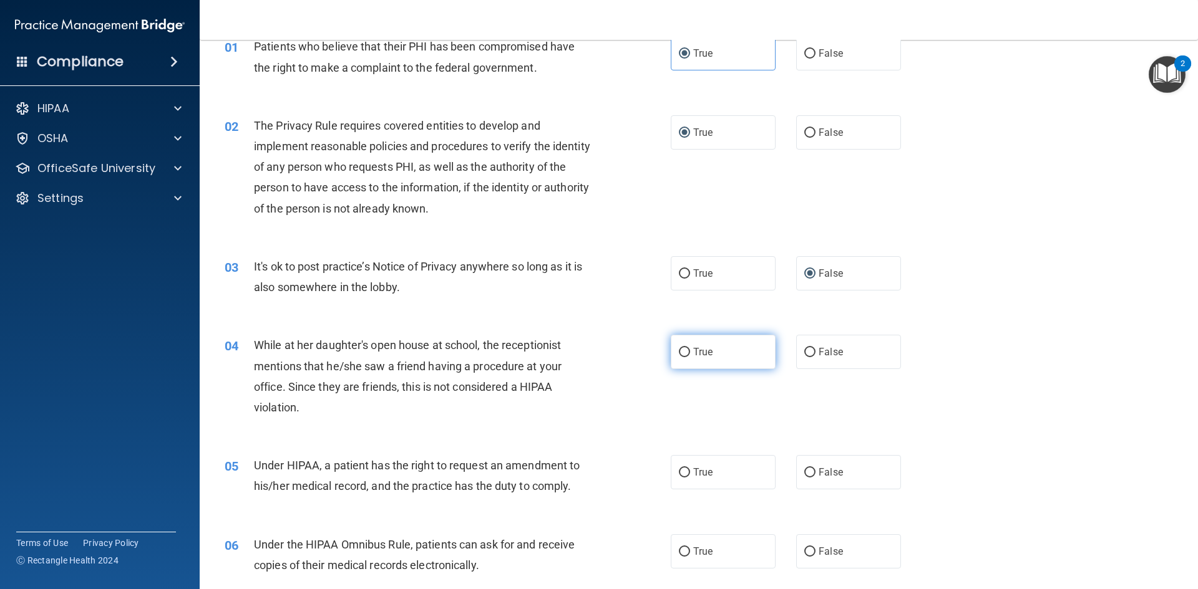
click at [727, 363] on label "True" at bounding box center [723, 352] width 105 height 34
click at [690, 357] on input "True" at bounding box center [684, 352] width 11 height 9
radio input "true"
click at [754, 474] on label "True" at bounding box center [723, 472] width 105 height 34
click at [690, 474] on input "True" at bounding box center [684, 472] width 11 height 9
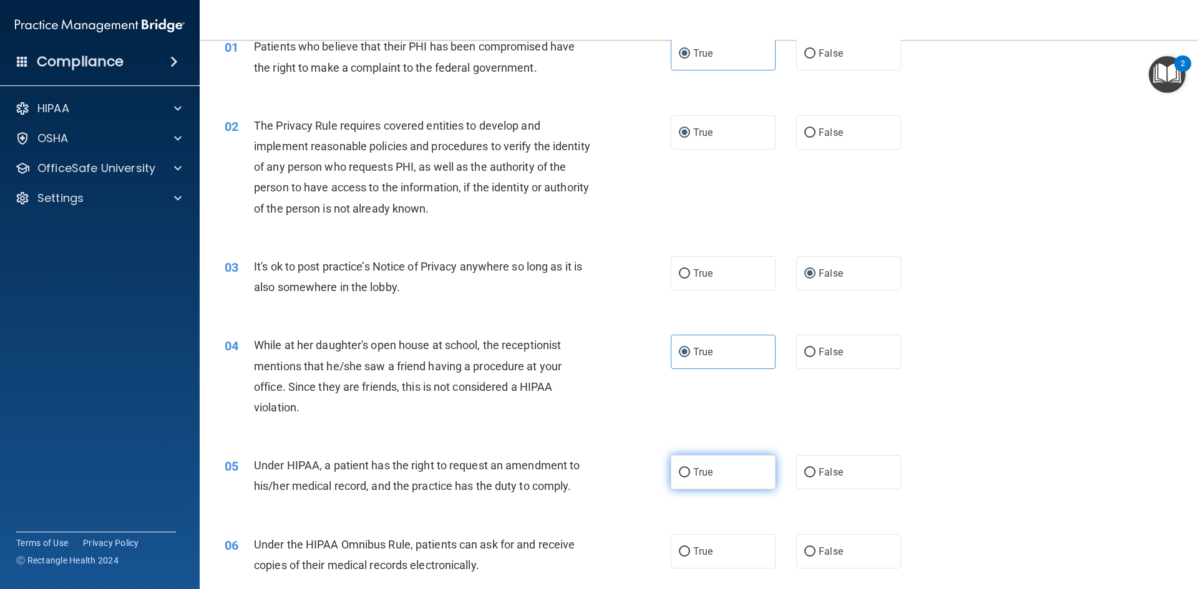
radio input "true"
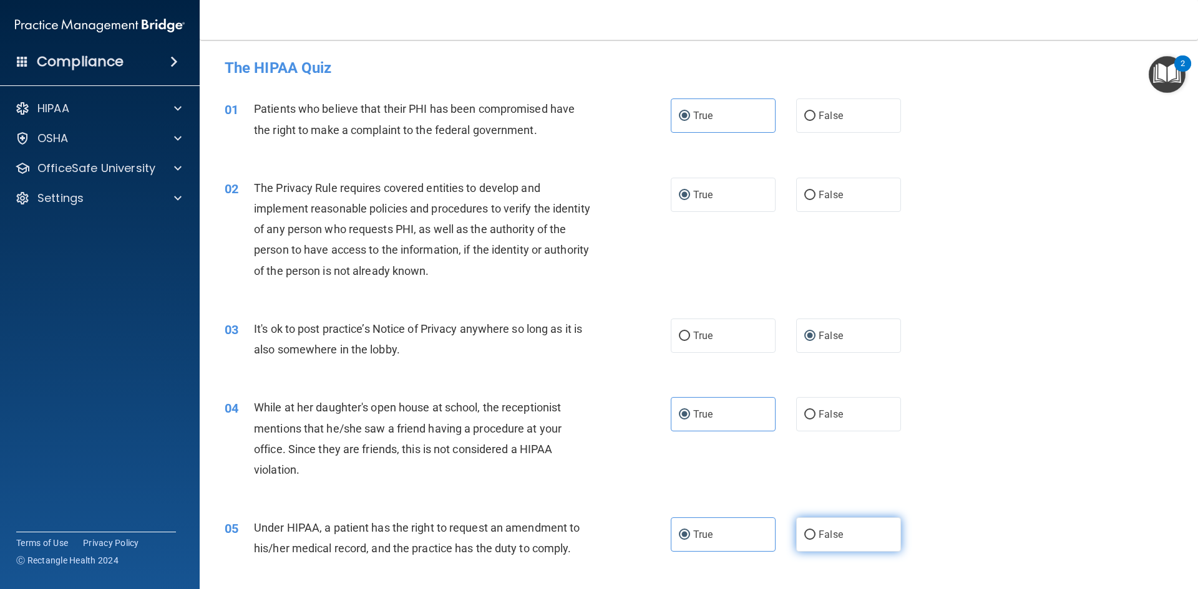
scroll to position [125, 0]
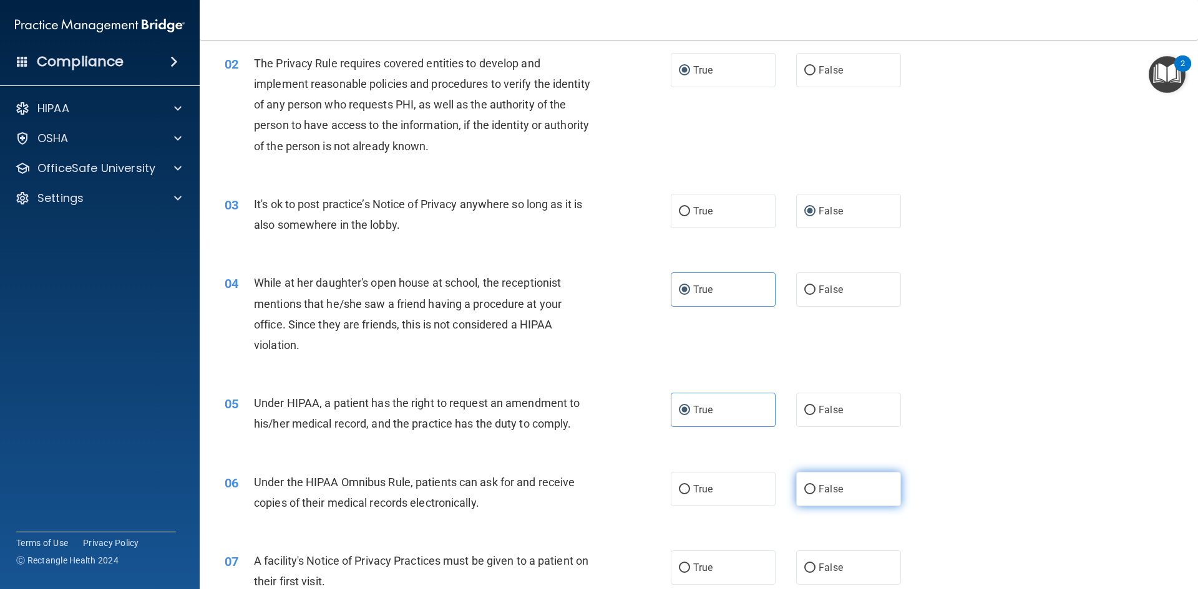
click at [813, 482] on label "False" at bounding box center [848, 489] width 105 height 34
click at [813, 485] on input "False" at bounding box center [809, 489] width 11 height 9
radio input "true"
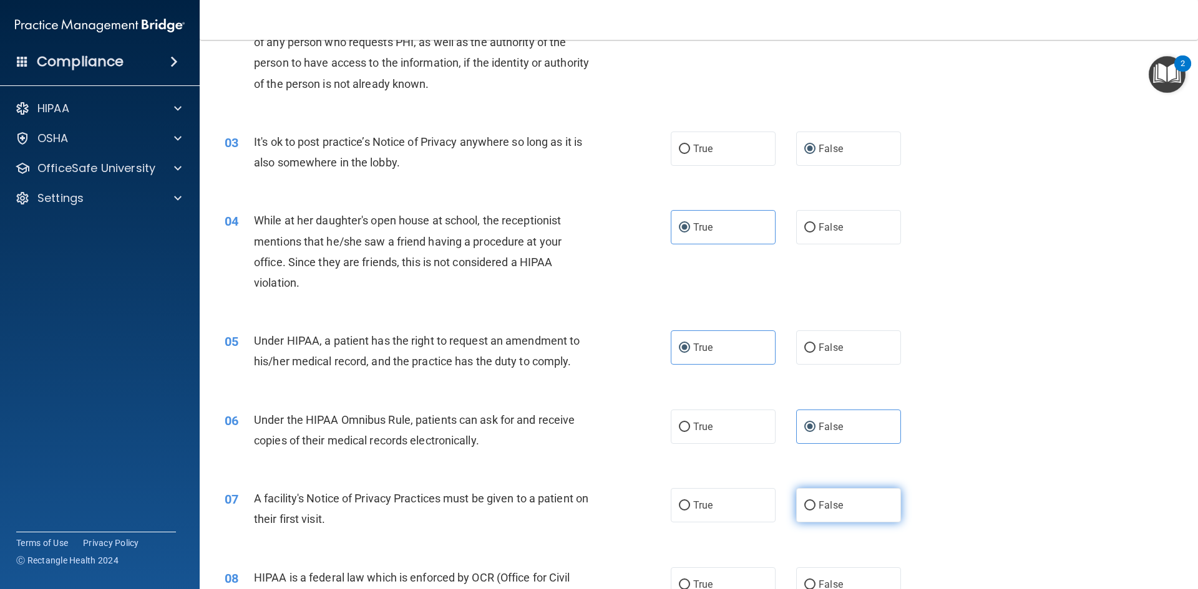
click at [811, 500] on label "False" at bounding box center [848, 505] width 105 height 34
click at [811, 501] on input "False" at bounding box center [809, 505] width 11 height 9
radio input "true"
click at [811, 500] on label "False" at bounding box center [848, 505] width 105 height 34
click at [811, 501] on input "False" at bounding box center [809, 505] width 11 height 9
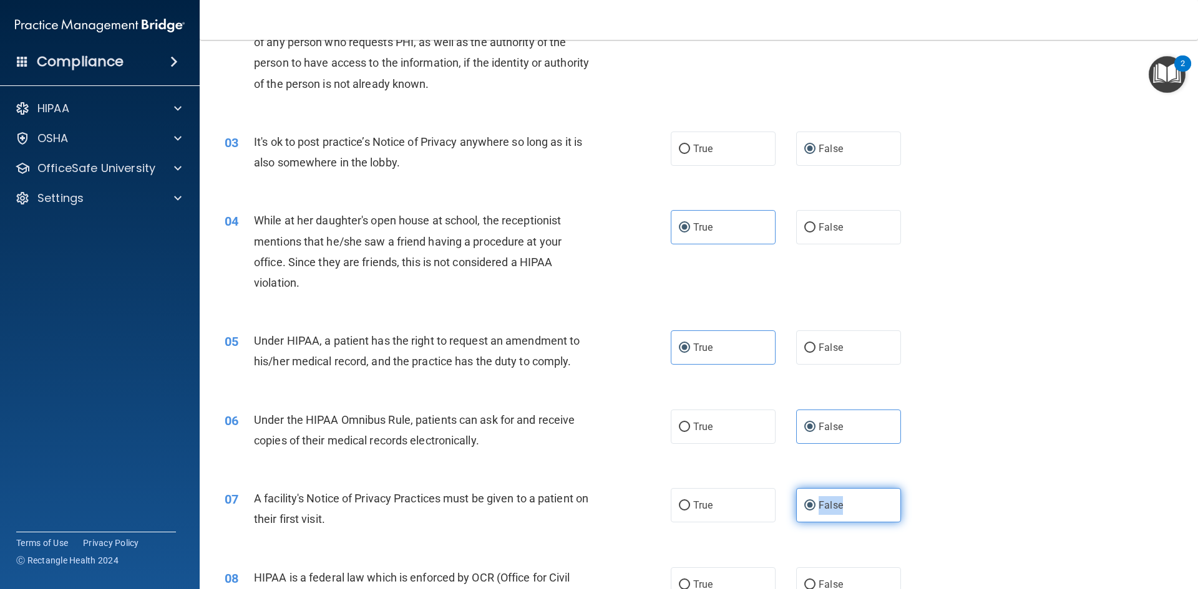
scroll to position [249, 0]
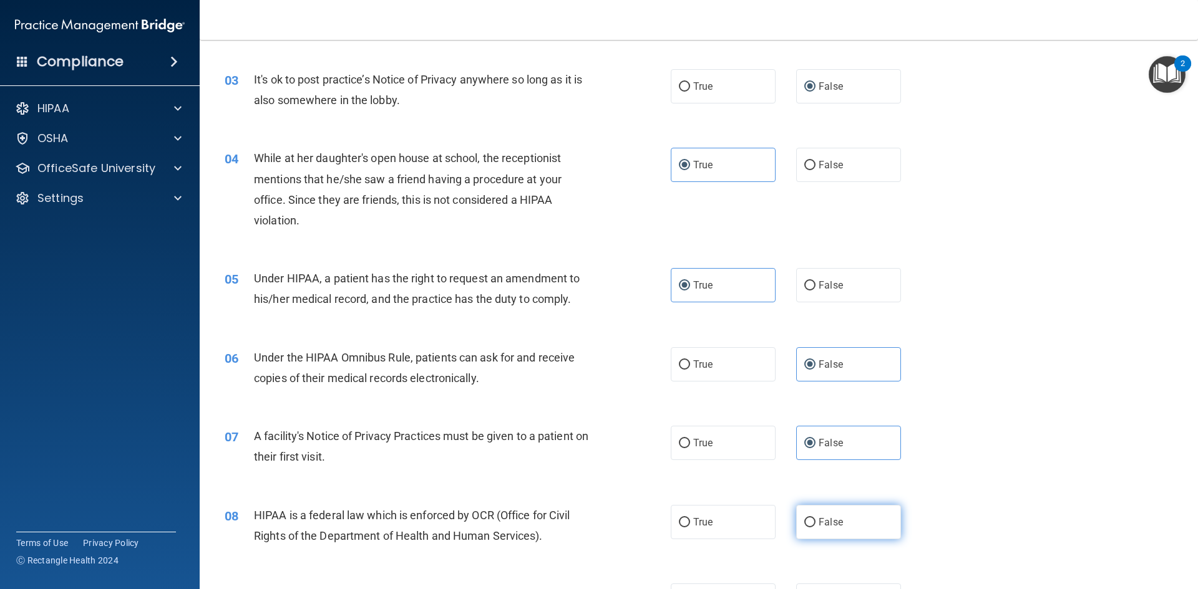
click at [810, 513] on label "False" at bounding box center [848, 522] width 105 height 34
click at [810, 518] on input "False" at bounding box center [809, 522] width 11 height 9
radio input "true"
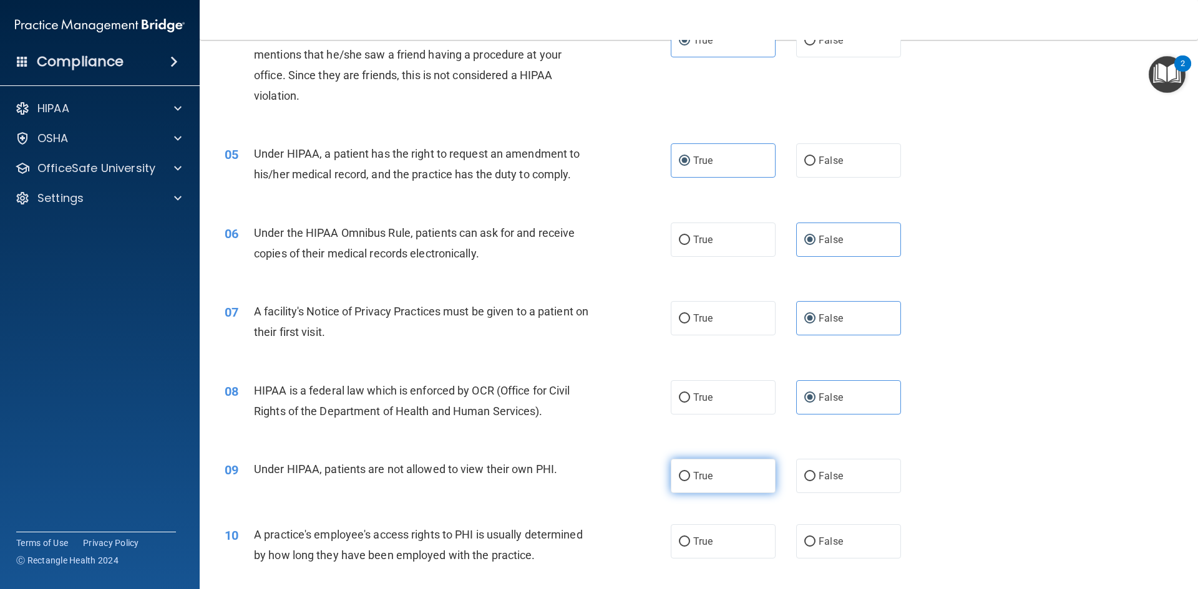
click at [720, 472] on label "True" at bounding box center [723, 476] width 105 height 34
click at [690, 472] on input "True" at bounding box center [684, 476] width 11 height 9
radio input "true"
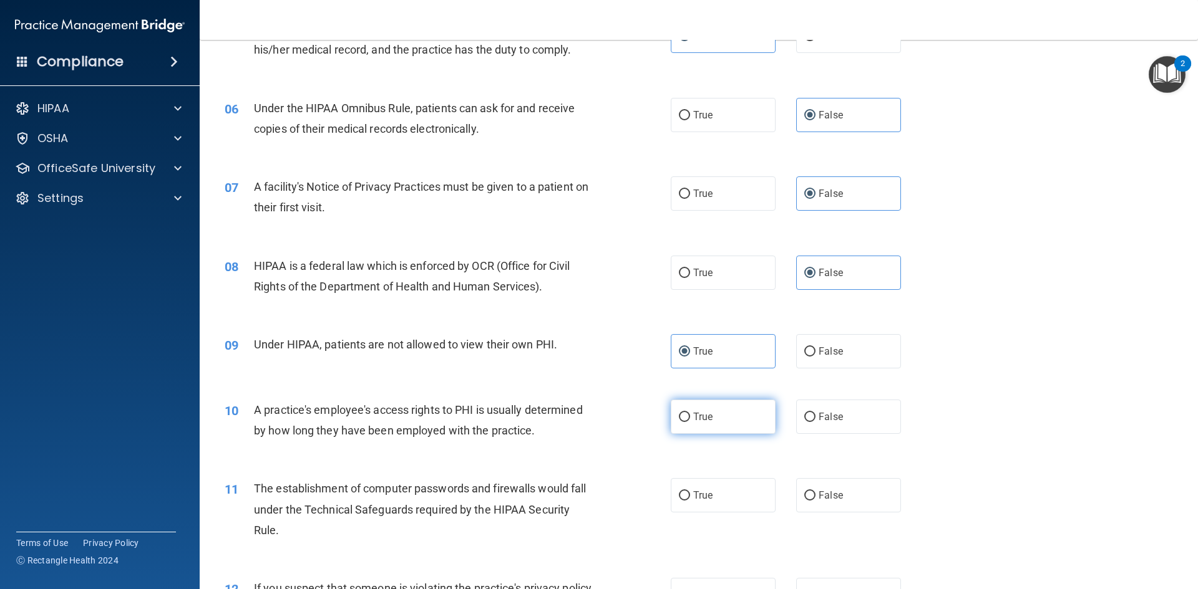
click at [705, 425] on label "True" at bounding box center [723, 417] width 105 height 34
click at [690, 422] on input "True" at bounding box center [684, 417] width 11 height 9
radio input "true"
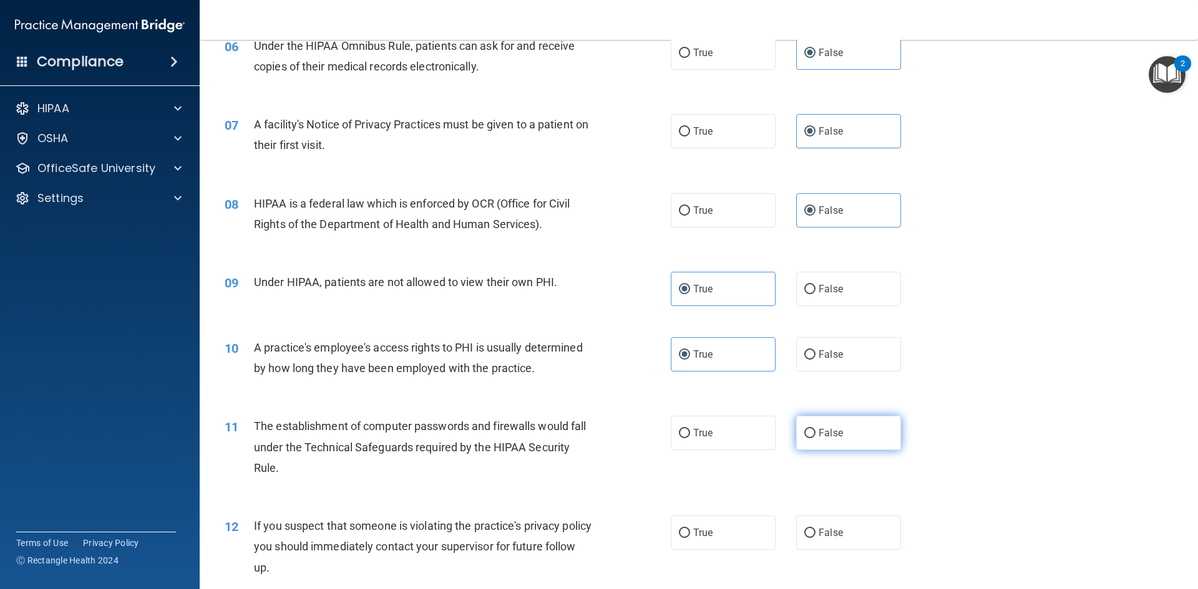
click at [804, 430] on input "False" at bounding box center [809, 433] width 11 height 9
radio input "true"
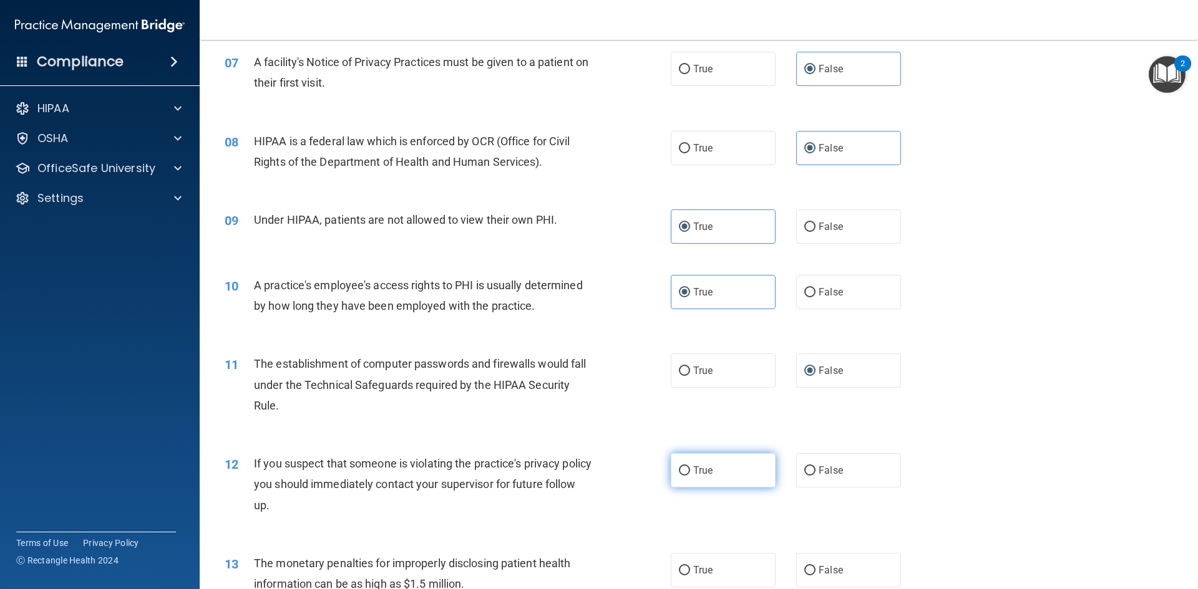
click at [698, 470] on span "True" at bounding box center [702, 471] width 19 height 12
click at [690, 470] on input "True" at bounding box center [684, 471] width 11 height 9
radio input "true"
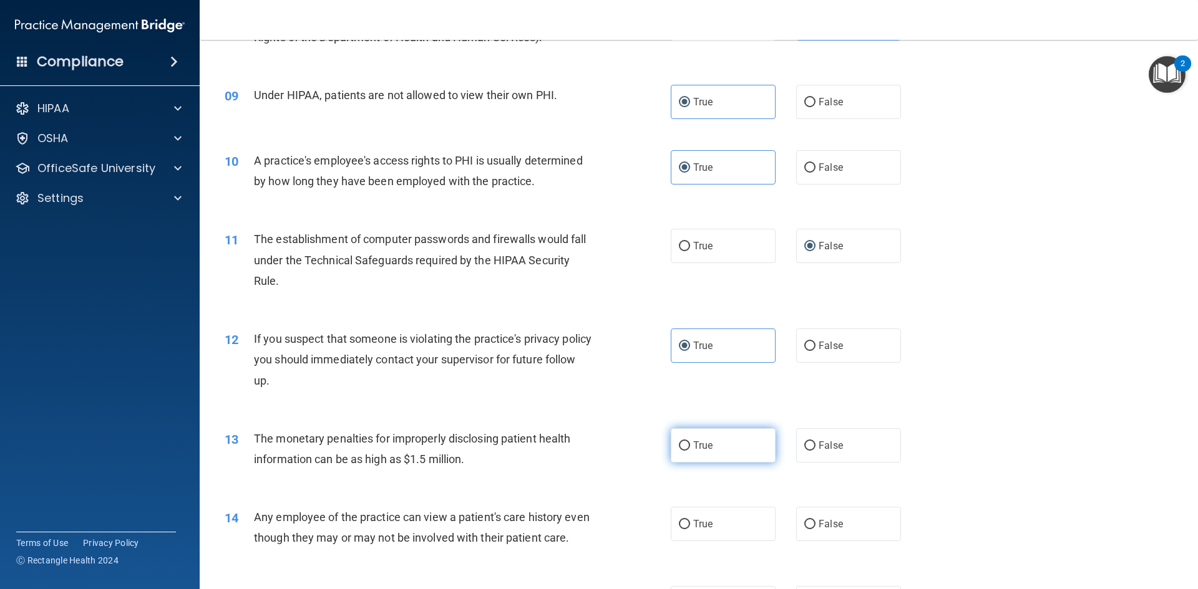
click at [732, 453] on label "True" at bounding box center [723, 445] width 105 height 34
click at [690, 451] on input "True" at bounding box center [684, 446] width 11 height 9
radio input "true"
click at [830, 521] on span "False" at bounding box center [830, 524] width 24 height 12
click at [815, 521] on input "False" at bounding box center [809, 524] width 11 height 9
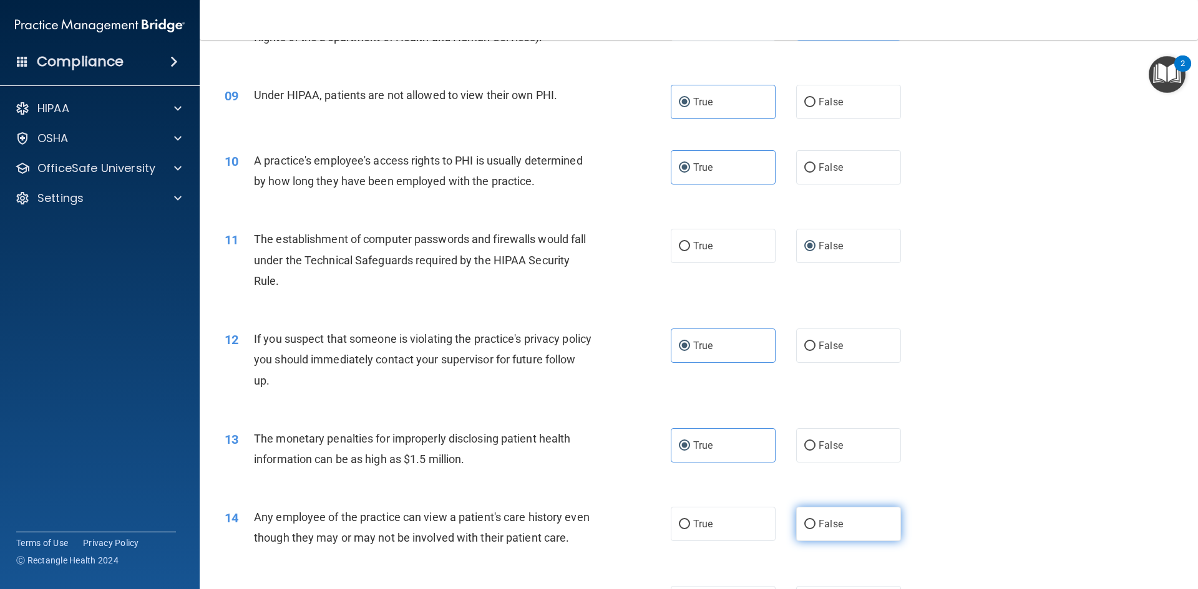
radio input "true"
click at [830, 521] on span "False" at bounding box center [830, 524] width 24 height 12
click at [815, 521] on input "False" at bounding box center [809, 524] width 11 height 9
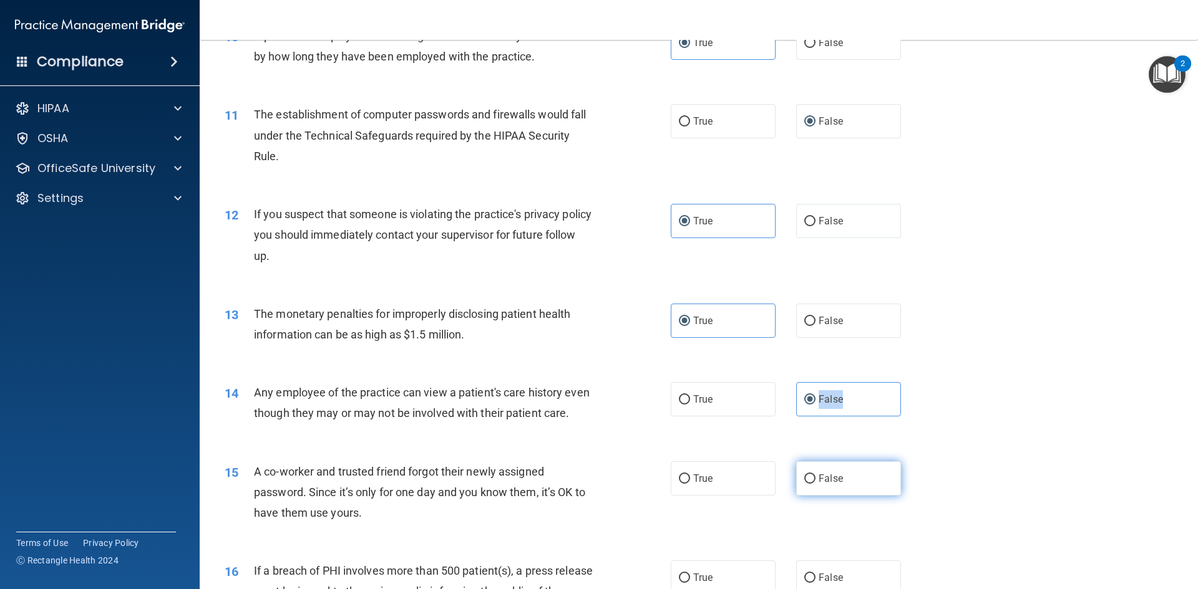
scroll to position [936, 0]
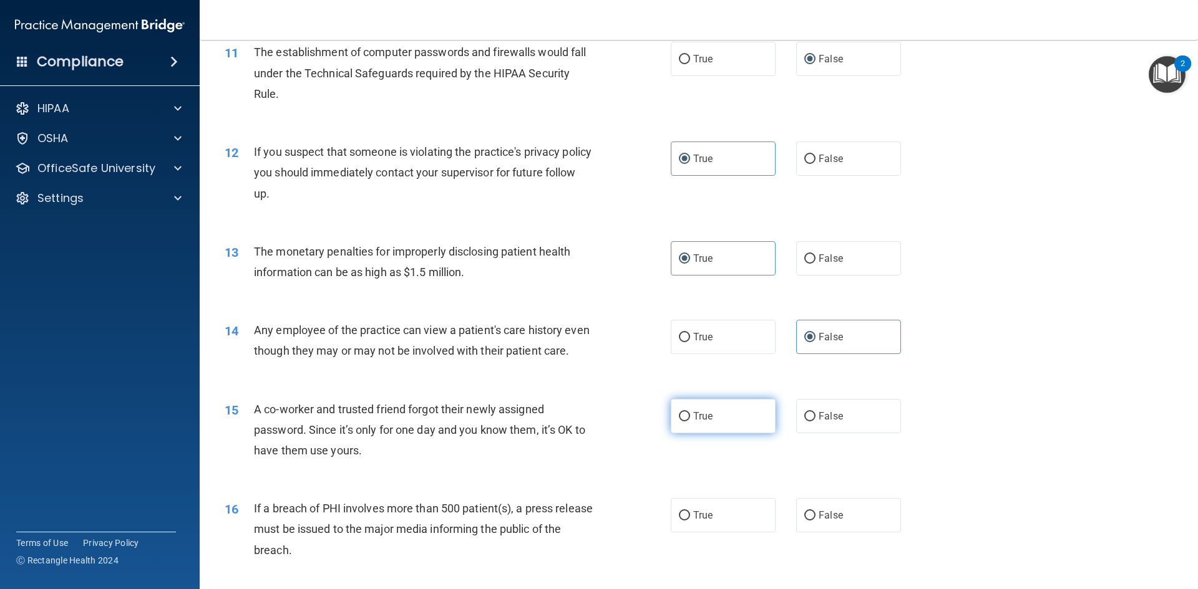
click at [699, 433] on label "True" at bounding box center [723, 416] width 105 height 34
click at [690, 422] on input "True" at bounding box center [684, 416] width 11 height 9
radio input "true"
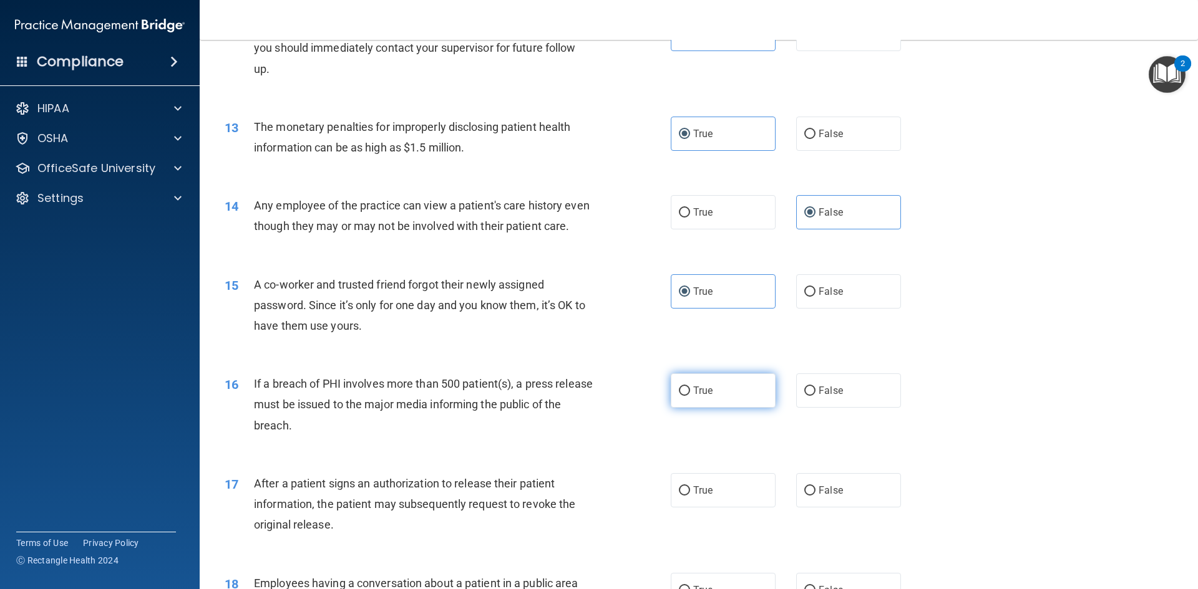
drag, startPoint x: 695, startPoint y: 418, endPoint x: 886, endPoint y: 499, distance: 207.4
click at [697, 408] on label "True" at bounding box center [723, 391] width 105 height 34
click at [829, 496] on span "False" at bounding box center [830, 491] width 24 height 12
click at [815, 496] on input "False" at bounding box center [809, 491] width 11 height 9
radio input "true"
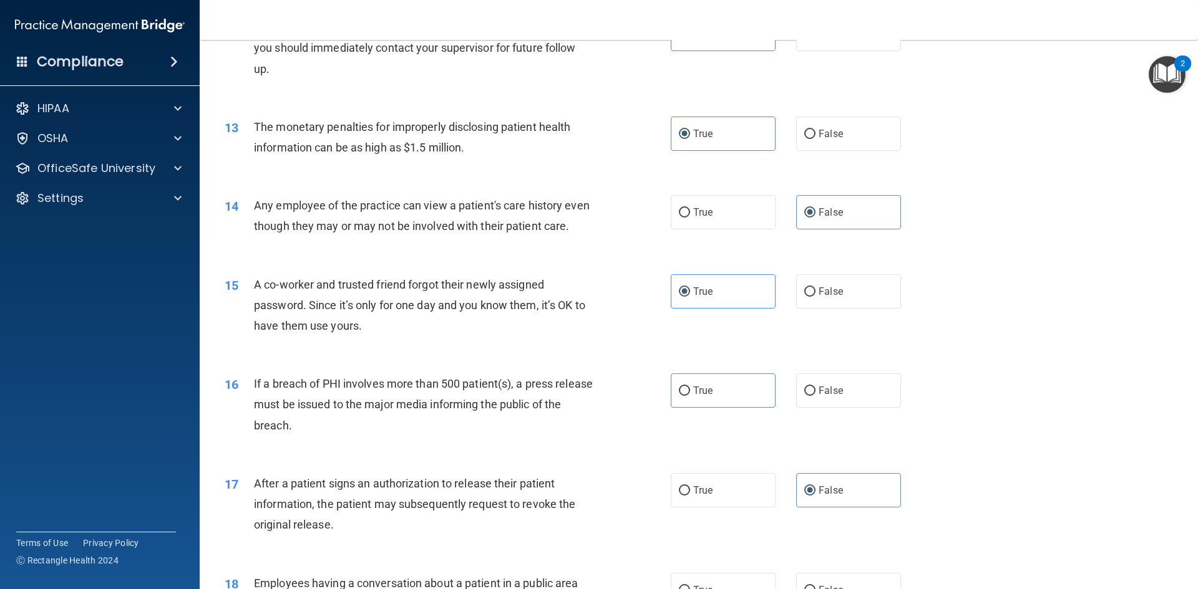
scroll to position [1247, 0]
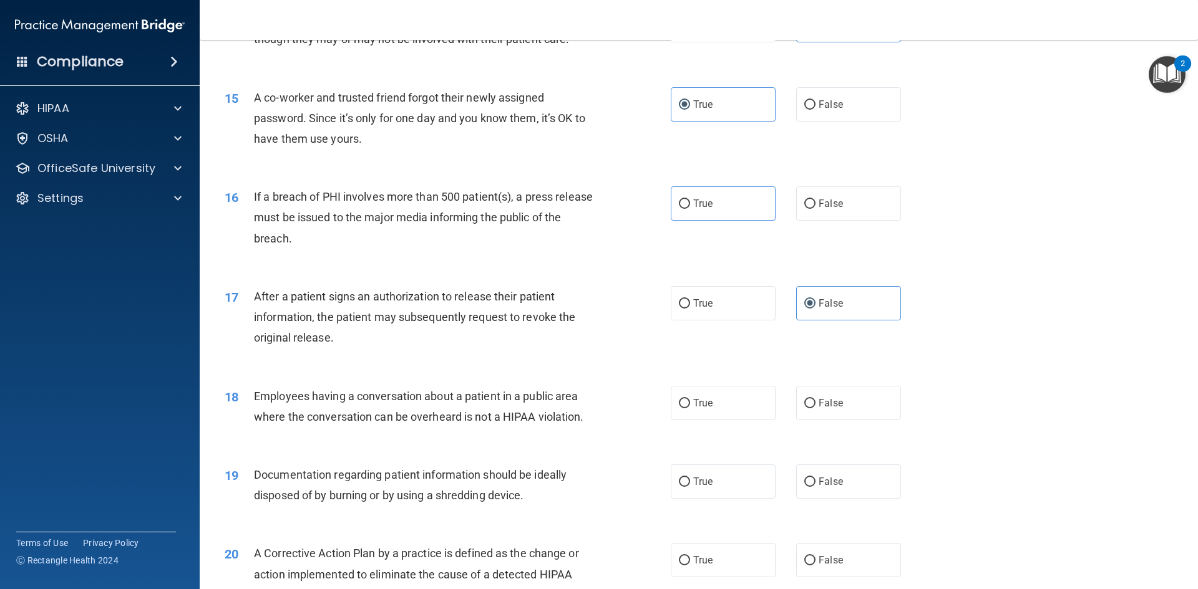
drag, startPoint x: 832, startPoint y: 421, endPoint x: 827, endPoint y: 467, distance: 45.8
click at [832, 420] on label "False" at bounding box center [848, 403] width 105 height 34
click at [815, 409] on input "False" at bounding box center [809, 403] width 11 height 9
radio input "true"
click at [819, 488] on span "False" at bounding box center [830, 482] width 24 height 12
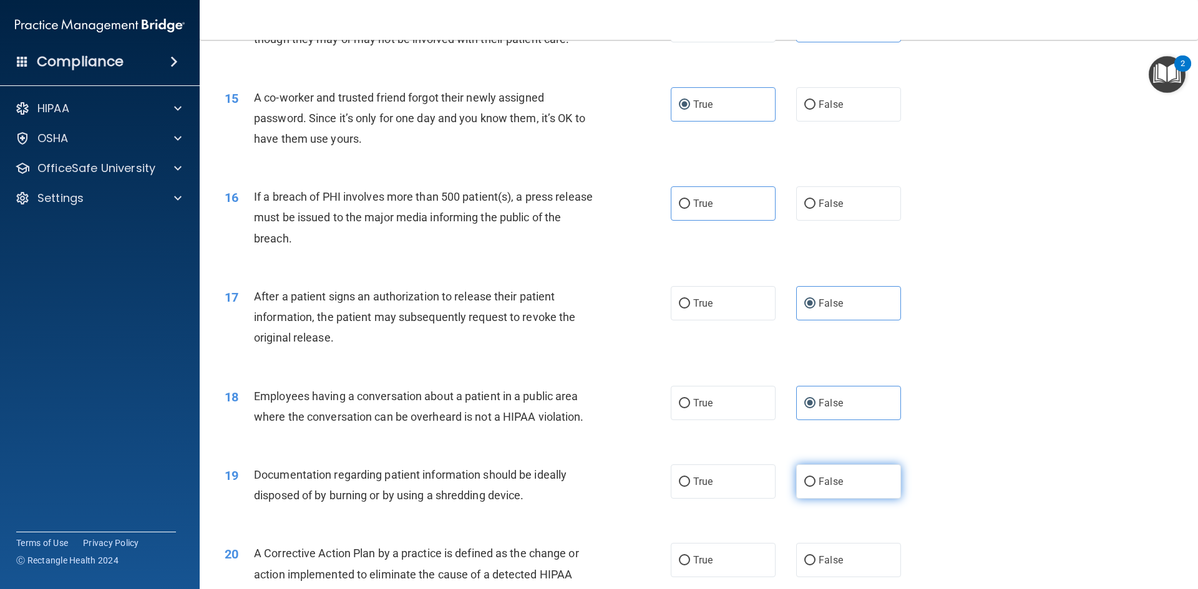
click at [815, 487] on input "False" at bounding box center [809, 482] width 11 height 9
radio input "true"
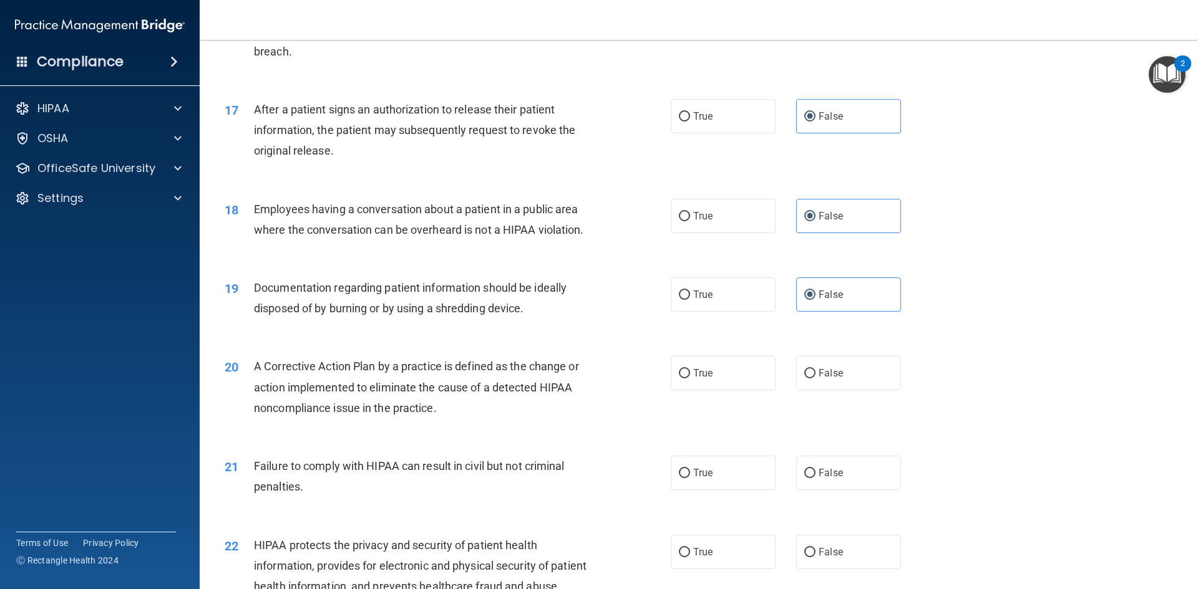
drag, startPoint x: 688, startPoint y: 403, endPoint x: 708, endPoint y: 462, distance: 61.9
click at [689, 390] on label "True" at bounding box center [723, 373] width 105 height 34
click at [689, 379] on input "True" at bounding box center [684, 373] width 11 height 9
radio input "true"
drag, startPoint x: 692, startPoint y: 496, endPoint x: 717, endPoint y: 512, distance: 30.0
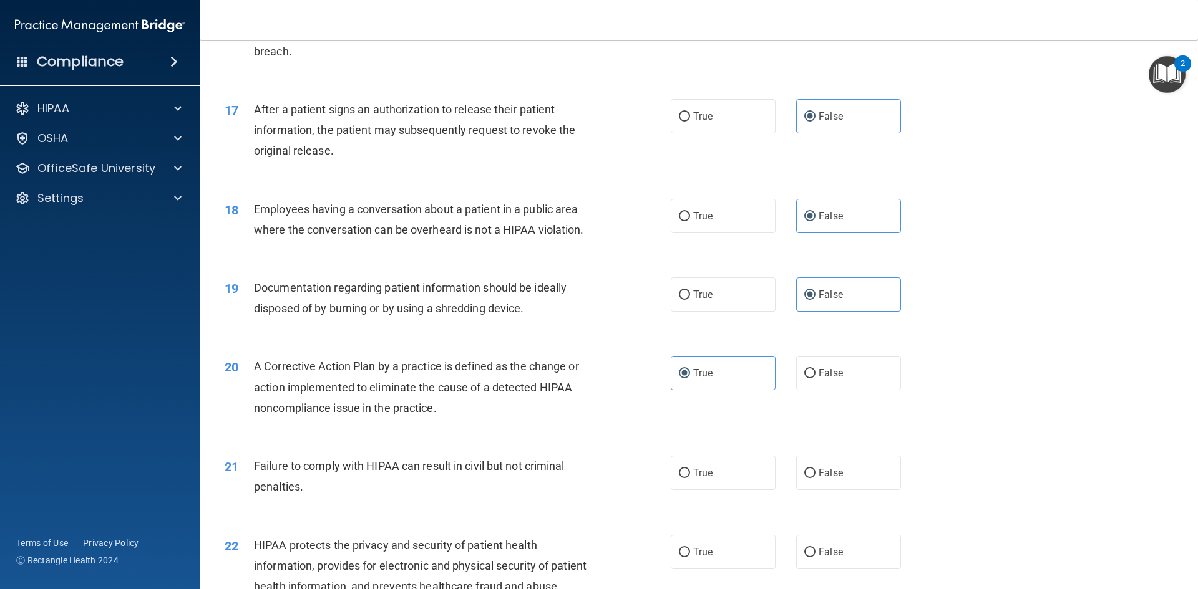
click at [697, 490] on label "True" at bounding box center [723, 473] width 105 height 34
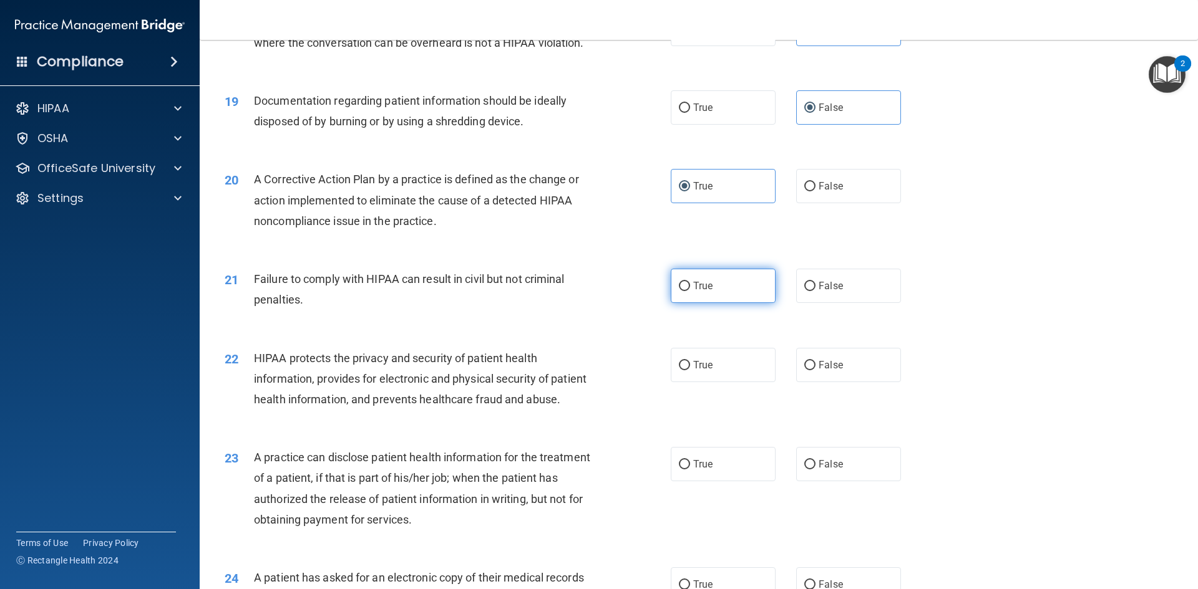
click at [684, 303] on label "True" at bounding box center [723, 286] width 105 height 34
click at [684, 291] on input "True" at bounding box center [684, 286] width 11 height 9
radio input "true"
click at [700, 371] on span "True" at bounding box center [702, 365] width 19 height 12
click at [690, 370] on input "True" at bounding box center [684, 365] width 11 height 9
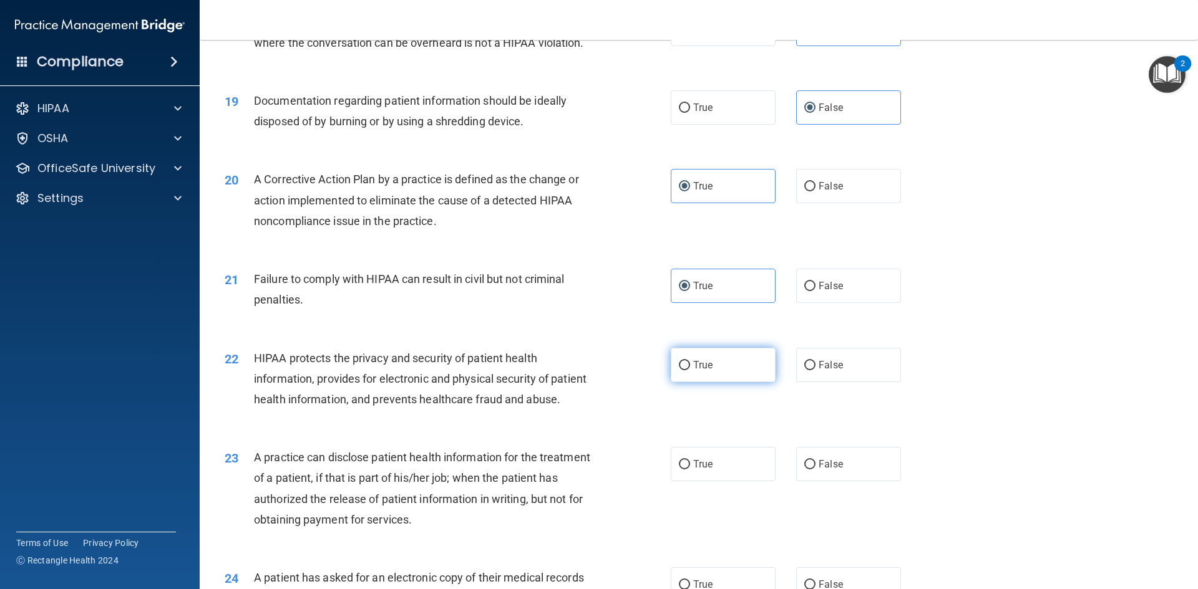
radio input "true"
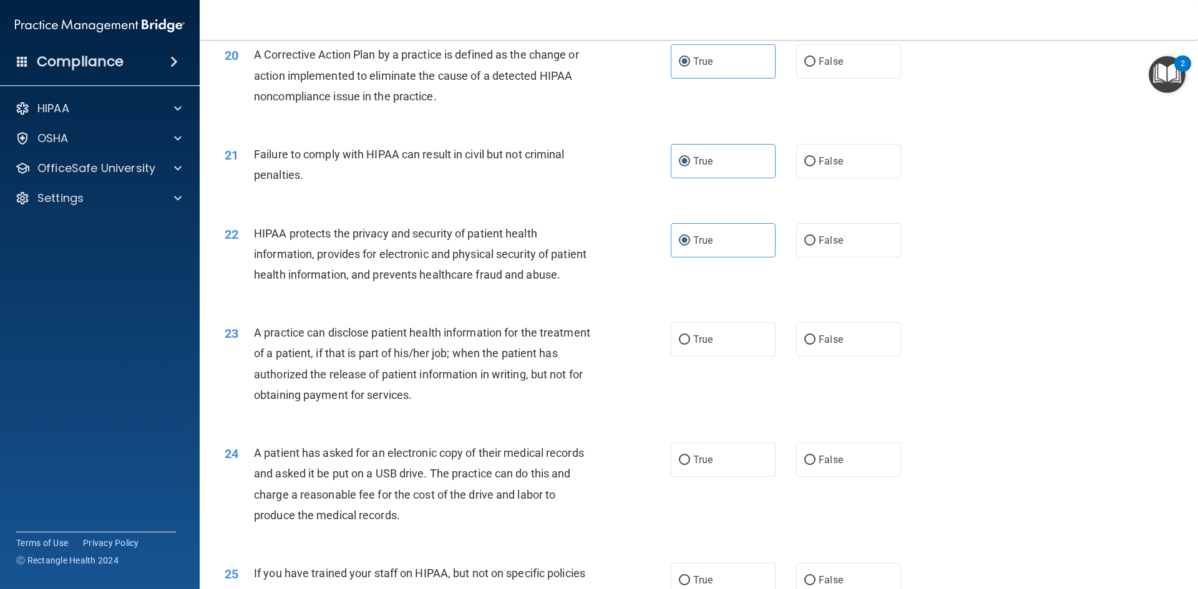
scroll to position [1871, 0]
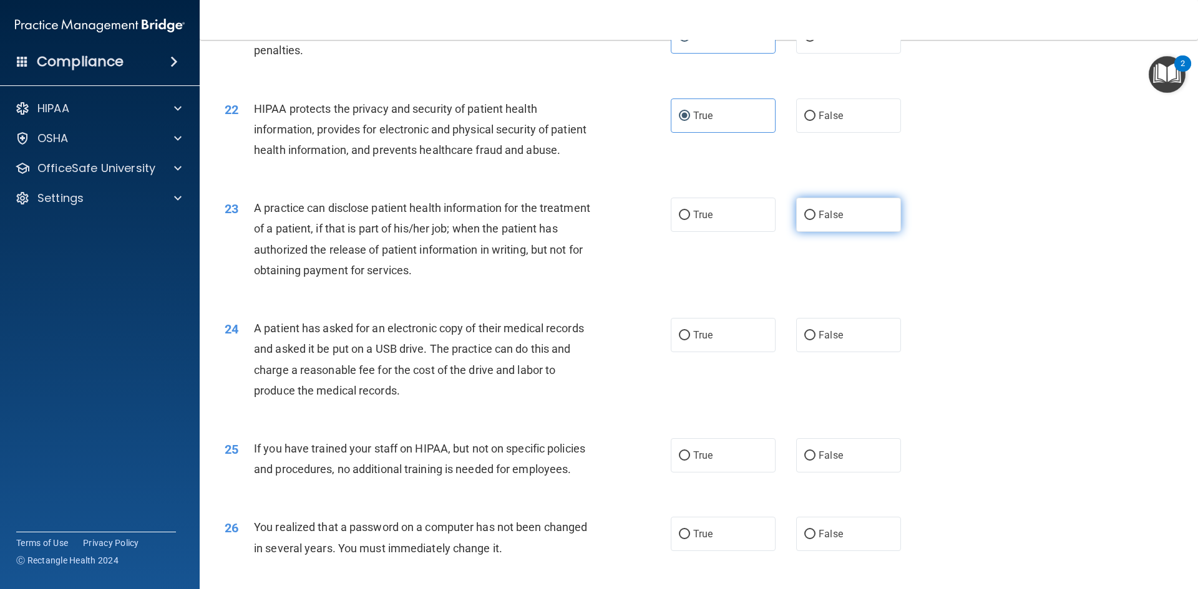
click at [818, 221] on span "False" at bounding box center [830, 215] width 24 height 12
click at [813, 220] on input "False" at bounding box center [809, 215] width 11 height 9
radio input "true"
click at [810, 352] on label "False" at bounding box center [848, 335] width 105 height 34
click at [810, 341] on input "False" at bounding box center [809, 335] width 11 height 9
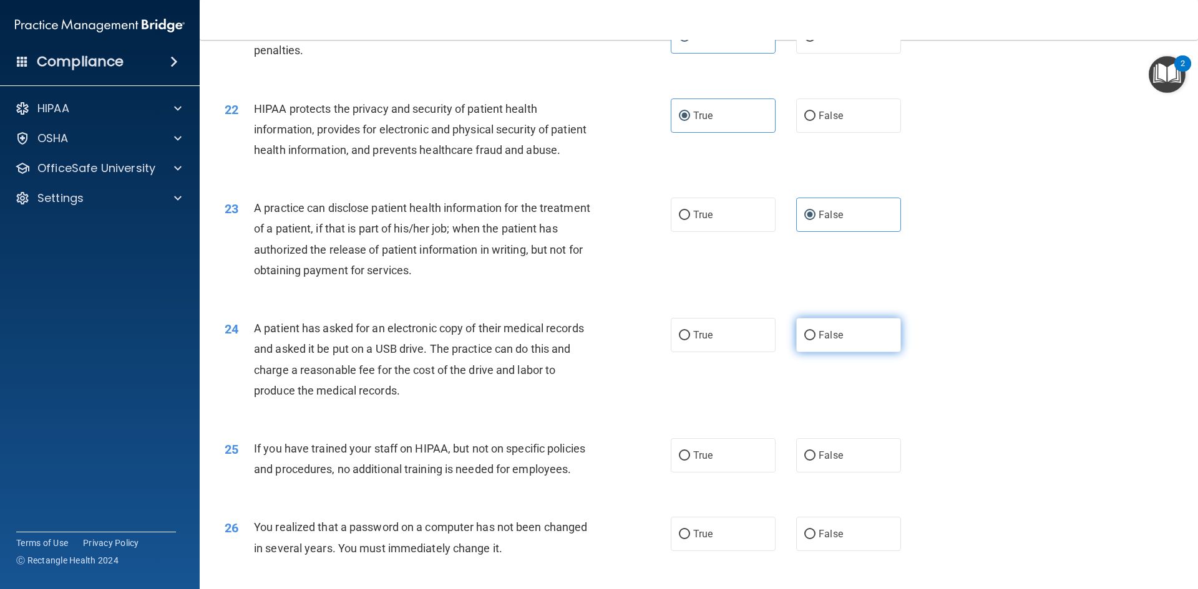
radio input "true"
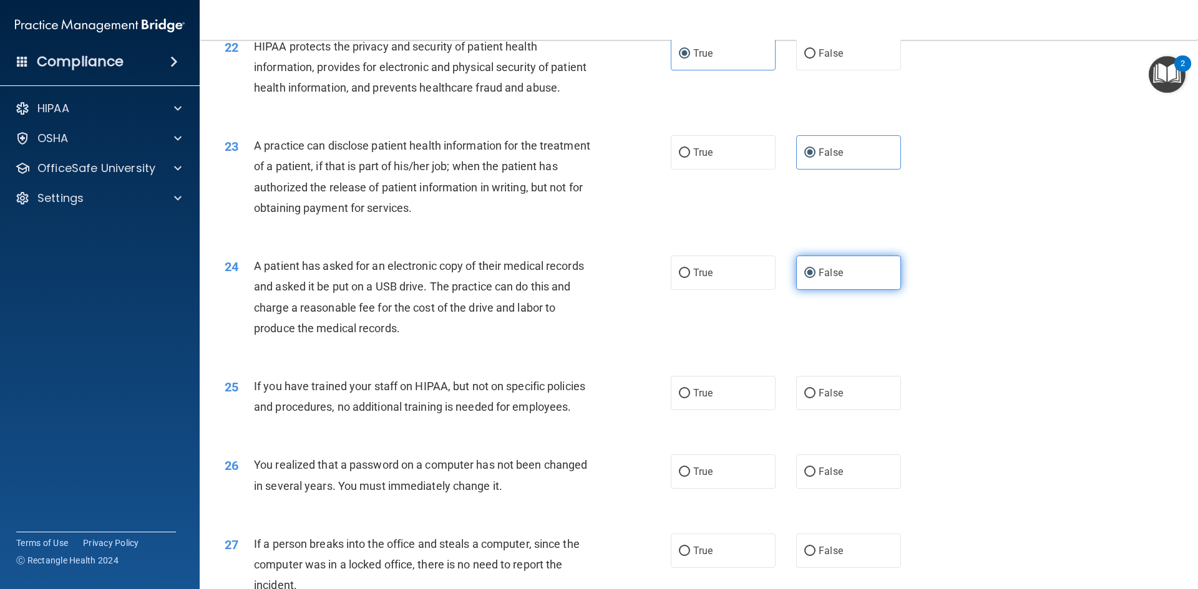
scroll to position [1996, 0]
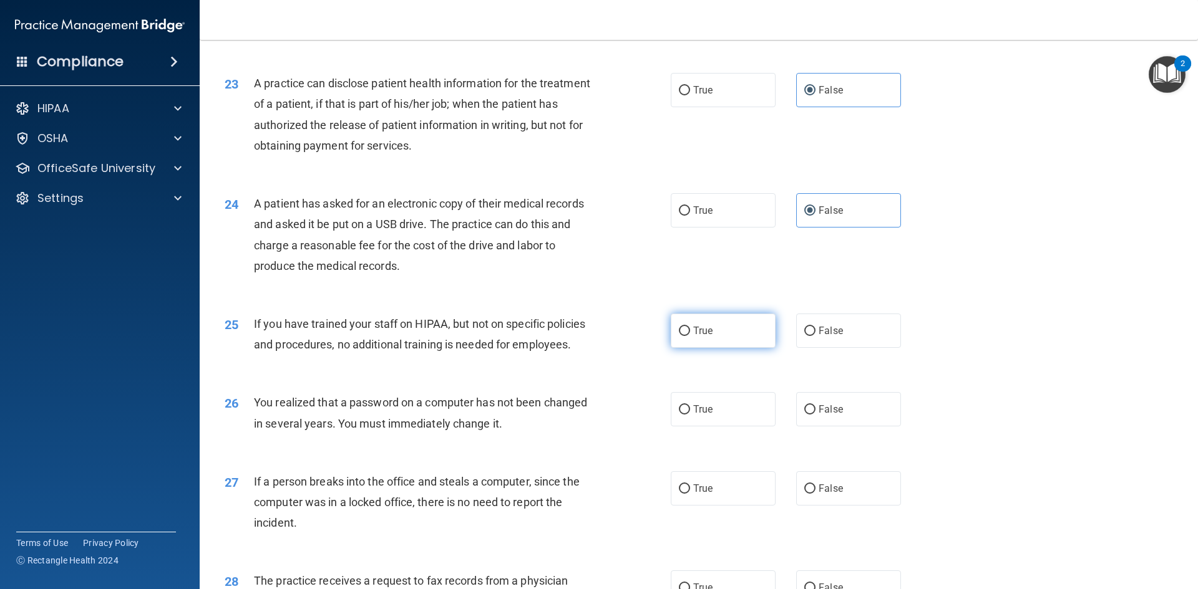
click at [696, 348] on label "True" at bounding box center [723, 331] width 105 height 34
click at [690, 336] on input "True" at bounding box center [684, 331] width 11 height 9
radio input "true"
click at [671, 440] on div "26 You realized that a password on a computer has not been changed in several y…" at bounding box center [447, 415] width 483 height 47
click at [693, 415] on span "True" at bounding box center [702, 410] width 19 height 12
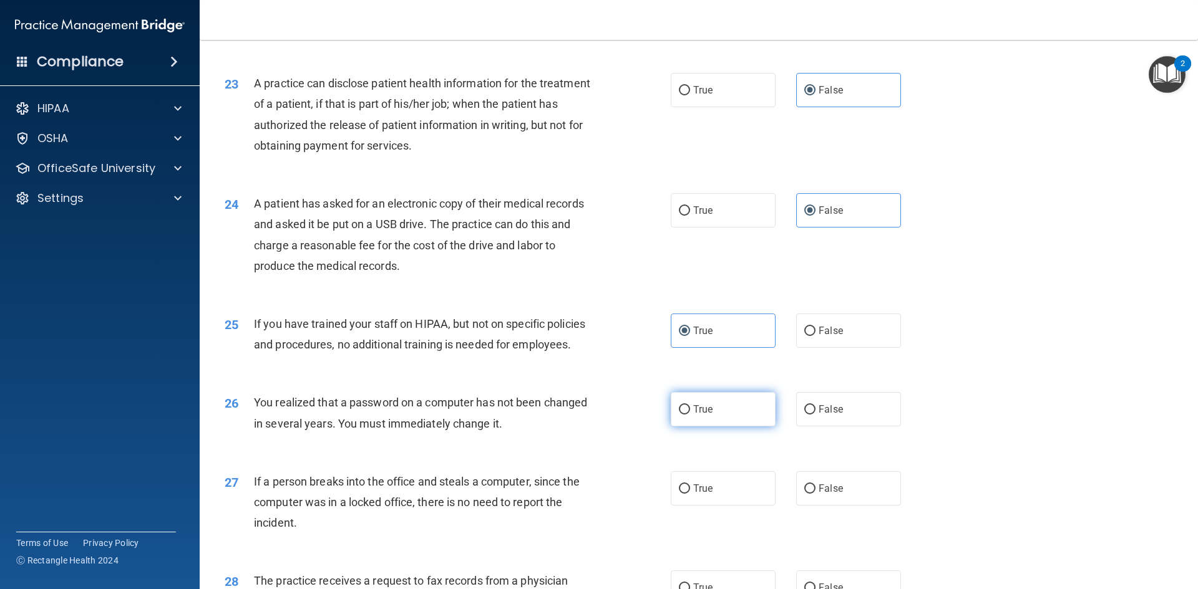
click at [689, 415] on input "True" at bounding box center [684, 409] width 11 height 9
radio input "true"
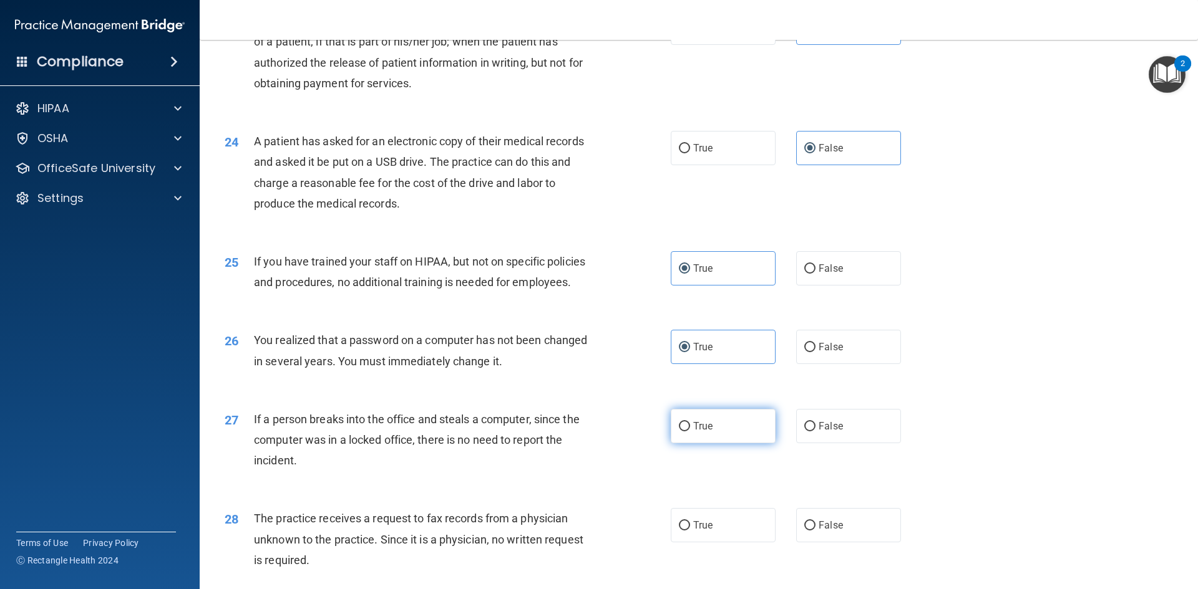
click at [689, 443] on label "True" at bounding box center [723, 426] width 105 height 34
click at [689, 432] on input "True" at bounding box center [684, 426] width 11 height 9
radio input "true"
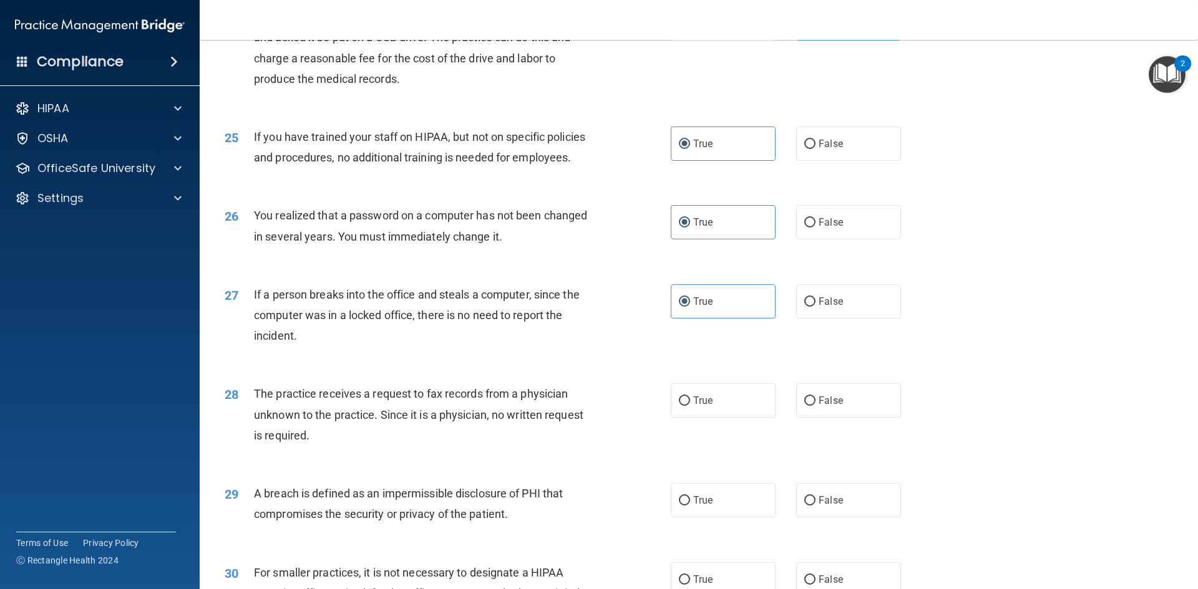
scroll to position [2245, 0]
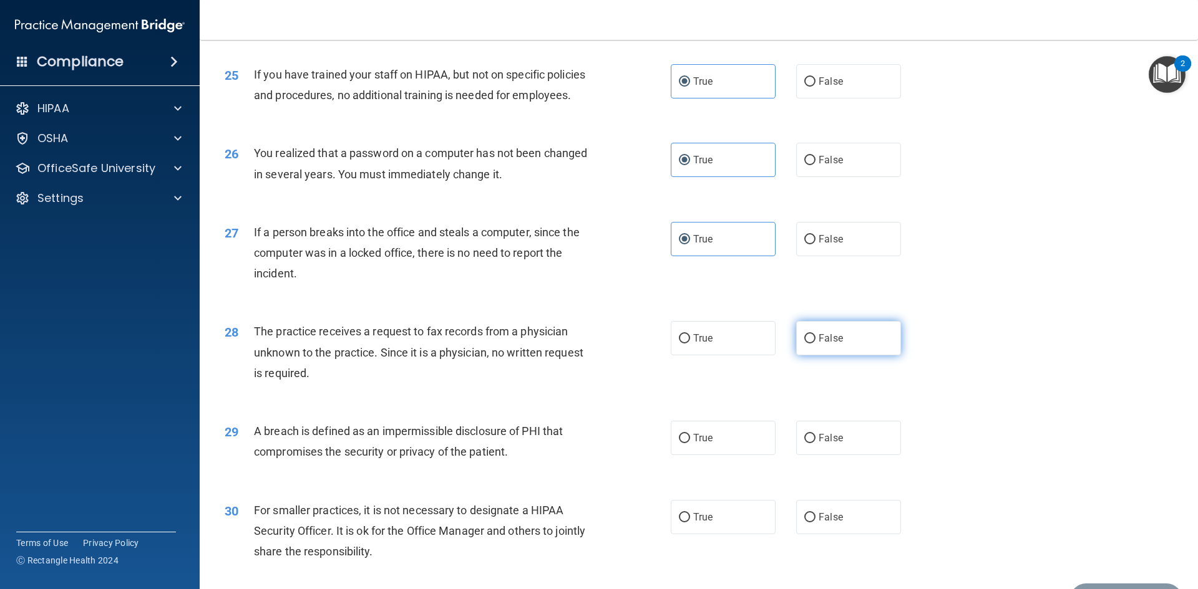
click at [810, 356] on label "False" at bounding box center [848, 338] width 105 height 34
click at [810, 344] on input "False" at bounding box center [809, 338] width 11 height 9
radio input "true"
drag, startPoint x: 682, startPoint y: 486, endPoint x: 737, endPoint y: 495, distance: 55.7
click at [682, 455] on label "True" at bounding box center [723, 438] width 105 height 34
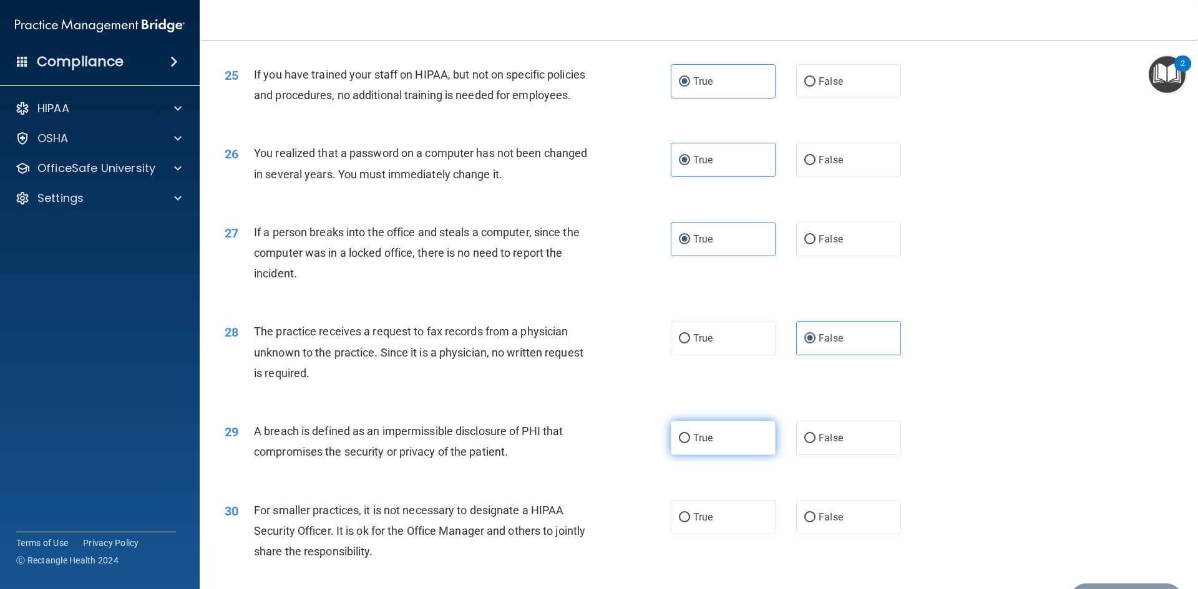
click at [682, 443] on input "True" at bounding box center [684, 438] width 11 height 9
radio input "true"
click at [818, 523] on span "False" at bounding box center [830, 517] width 24 height 12
click at [815, 523] on input "False" at bounding box center [809, 517] width 11 height 9
radio input "true"
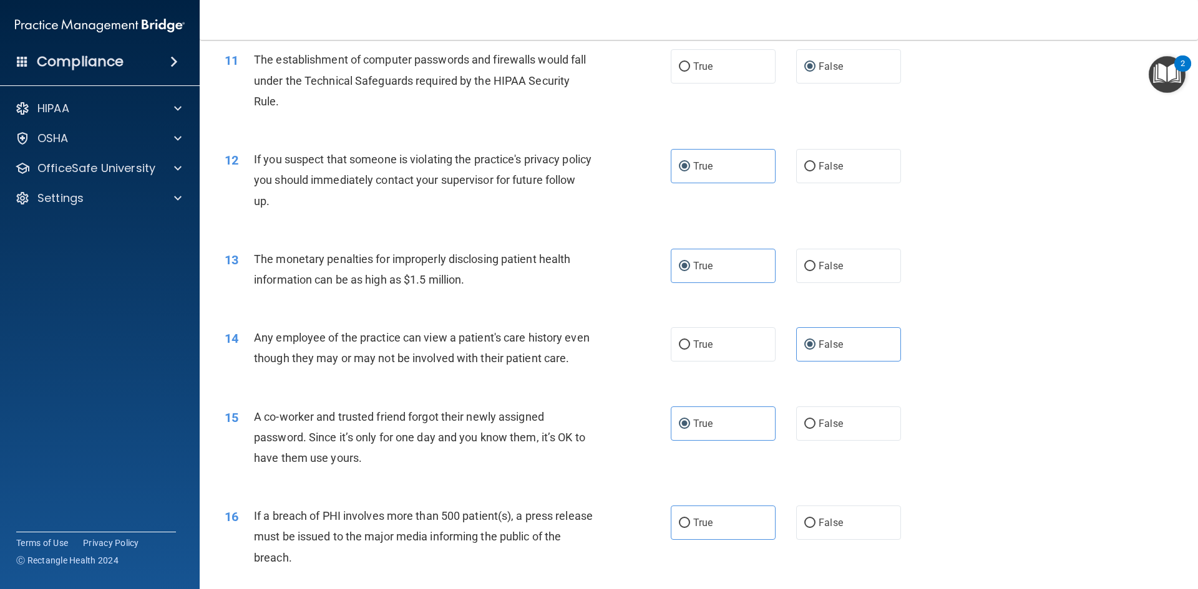
scroll to position [741, 0]
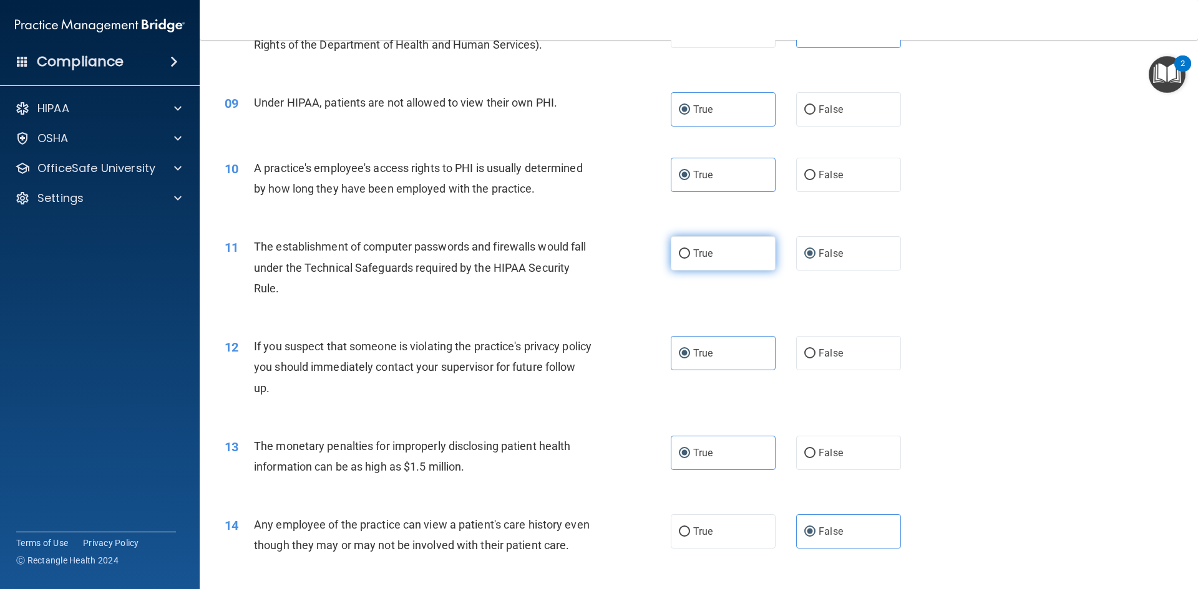
click at [702, 262] on label "True" at bounding box center [723, 253] width 105 height 34
click at [690, 259] on input "True" at bounding box center [684, 253] width 11 height 9
radio input "true"
click at [818, 254] on span "False" at bounding box center [830, 254] width 24 height 12
click at [815, 254] on input "False" at bounding box center [809, 253] width 11 height 9
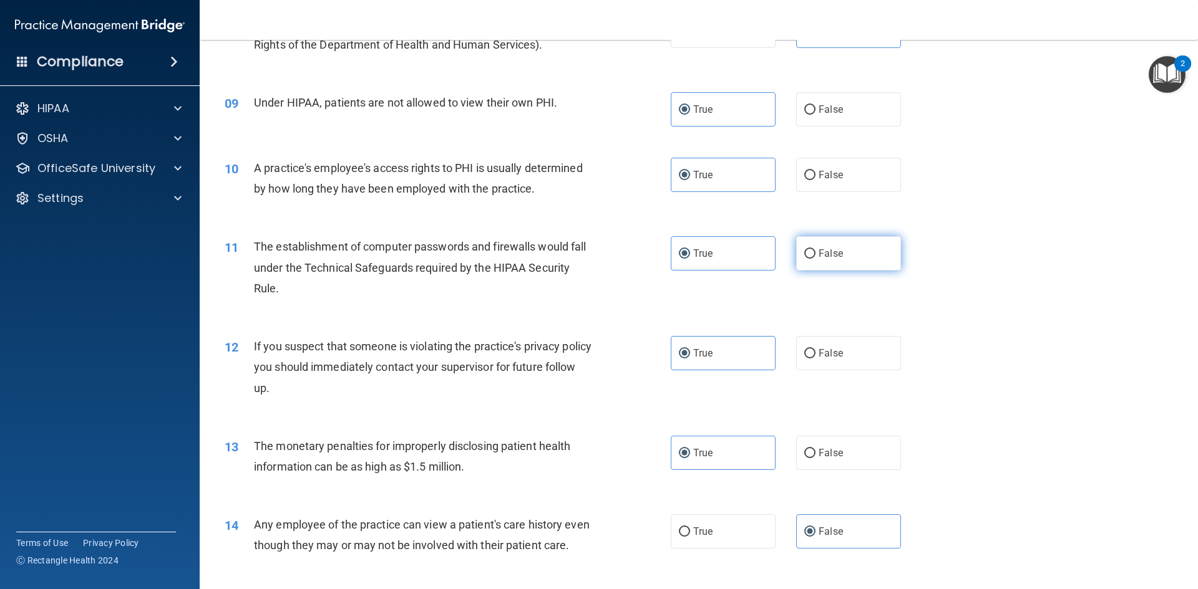
radio input "true"
radio input "false"
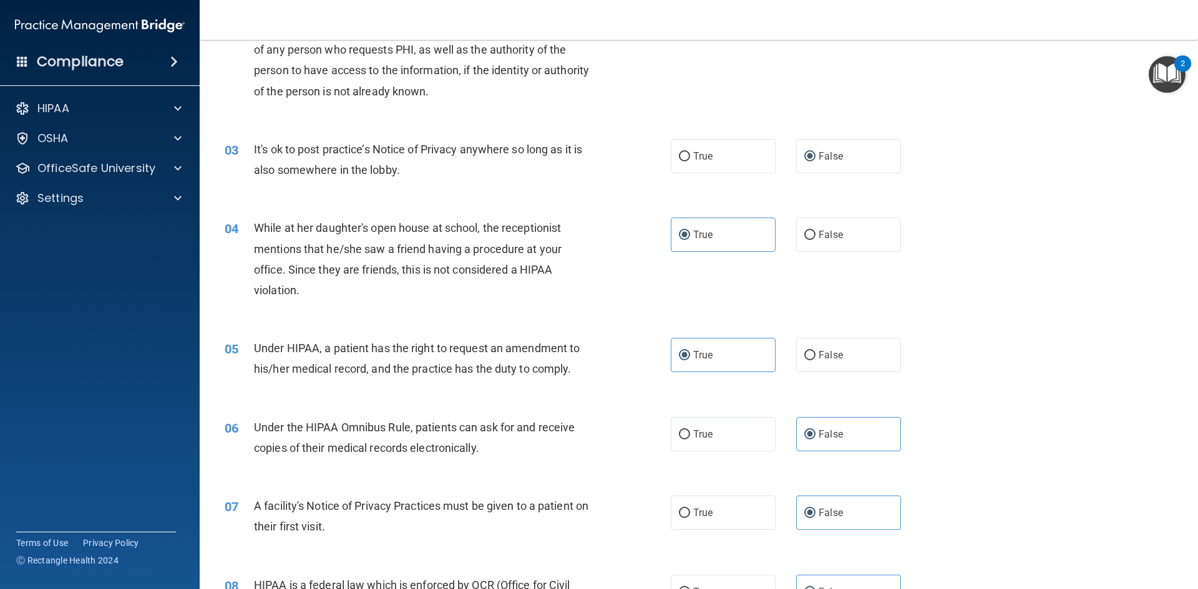
scroll to position [117, 0]
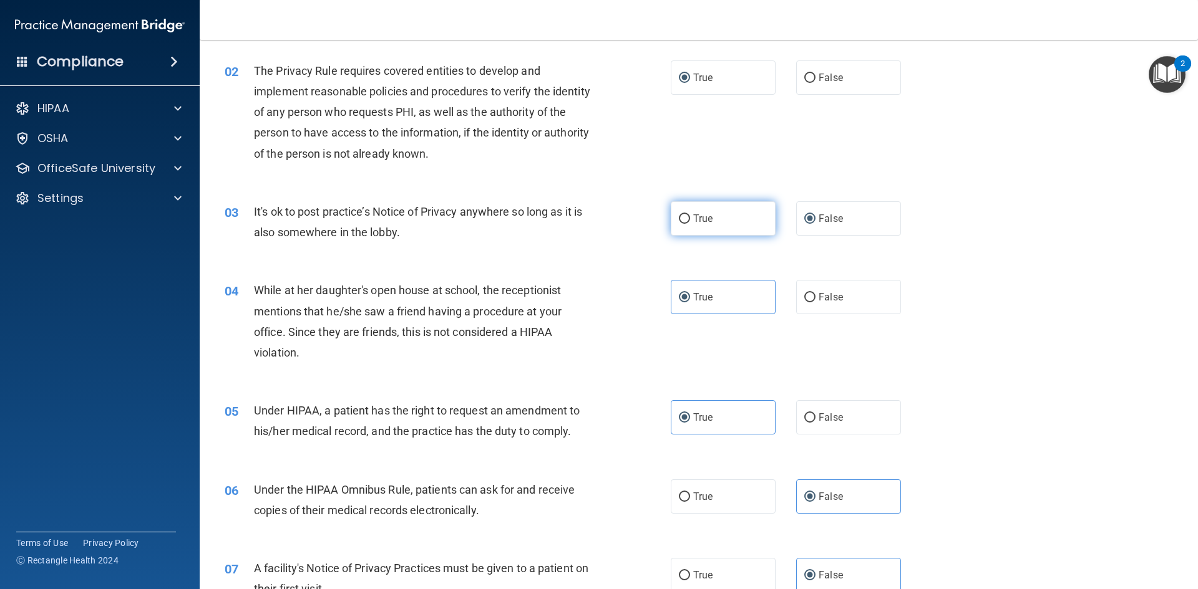
click at [697, 220] on span "True" at bounding box center [702, 219] width 19 height 12
click at [690, 220] on input "True" at bounding box center [684, 219] width 11 height 9
radio input "true"
click at [807, 224] on label "False" at bounding box center [848, 218] width 105 height 34
click at [807, 224] on input "False" at bounding box center [809, 219] width 11 height 9
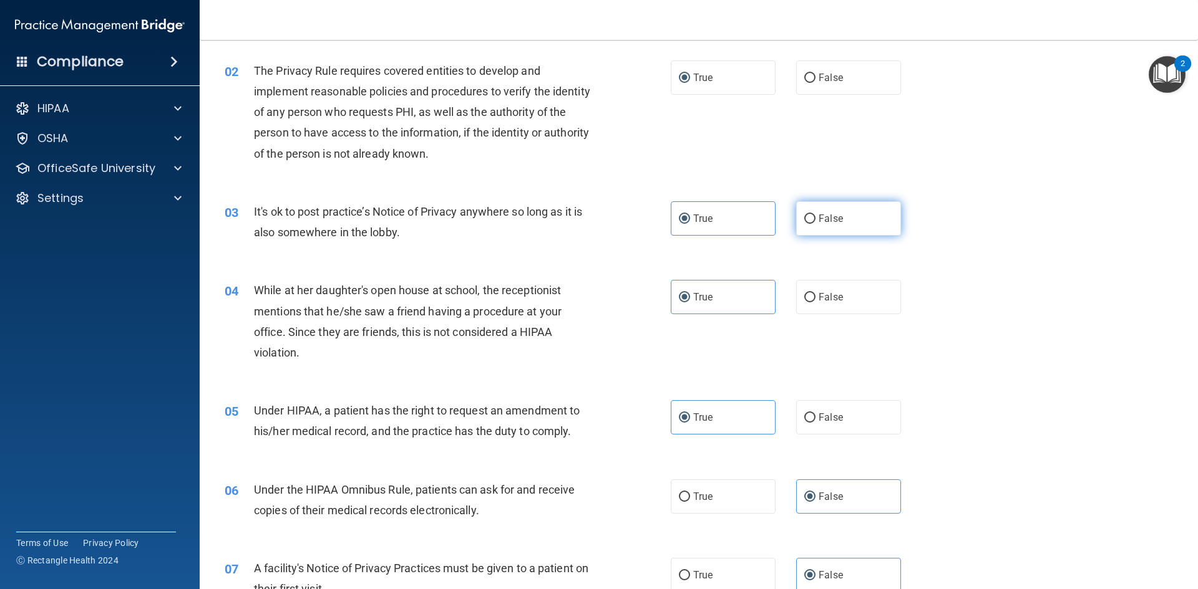
radio input "true"
radio input "false"
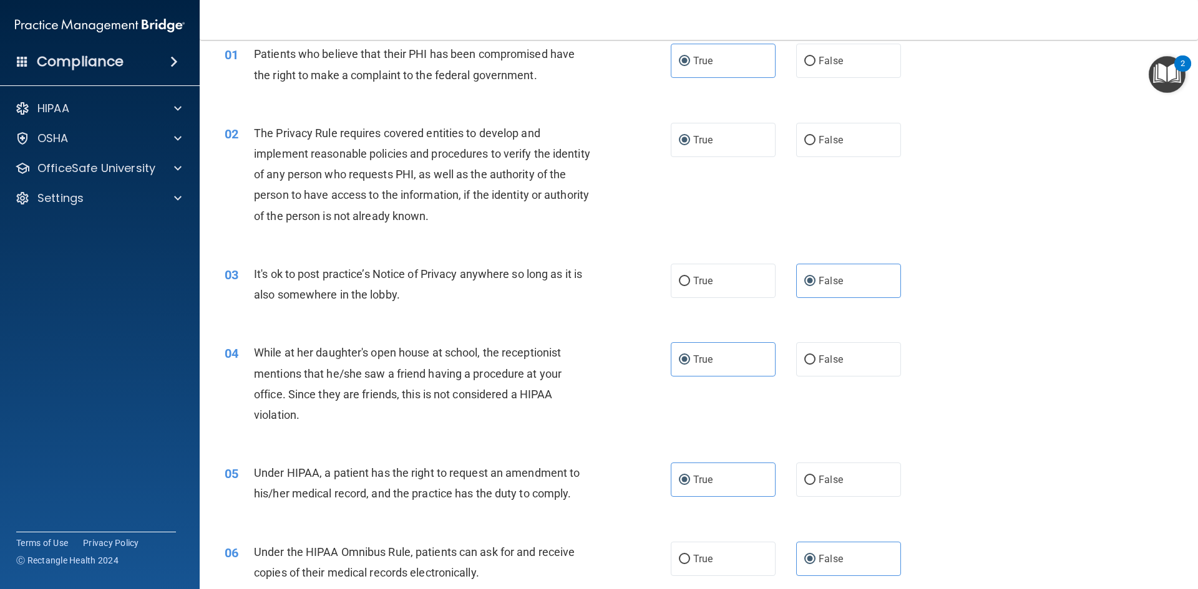
scroll to position [0, 0]
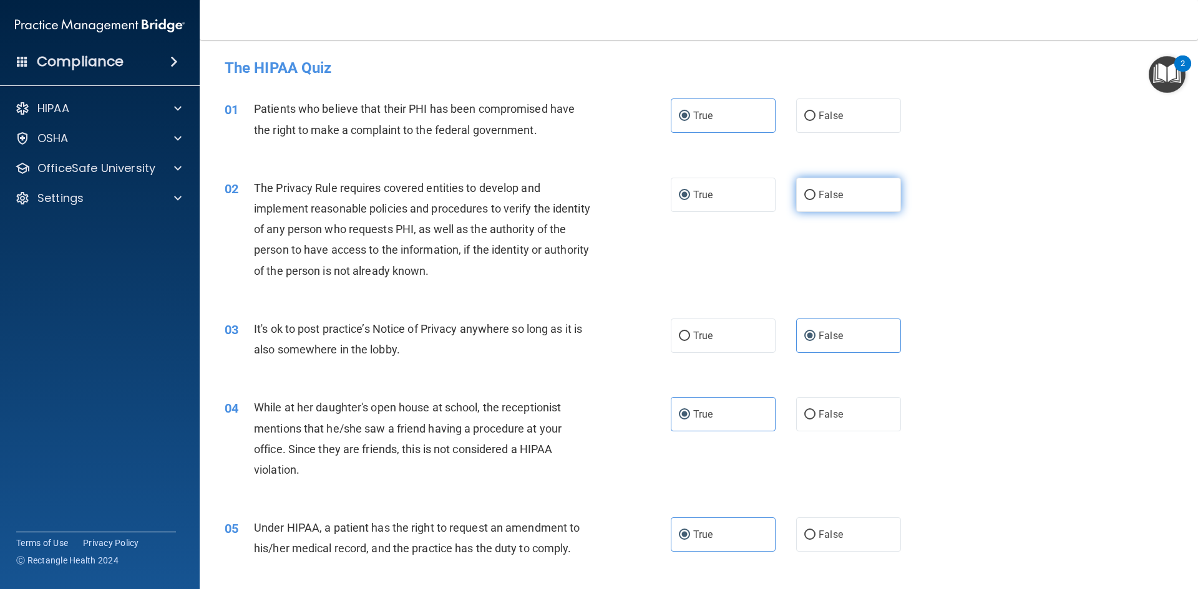
click at [796, 186] on label "False" at bounding box center [848, 195] width 105 height 34
click at [804, 191] on input "False" at bounding box center [809, 195] width 11 height 9
radio input "true"
click at [722, 196] on label "True" at bounding box center [723, 195] width 105 height 34
click at [690, 196] on input "True" at bounding box center [684, 195] width 11 height 9
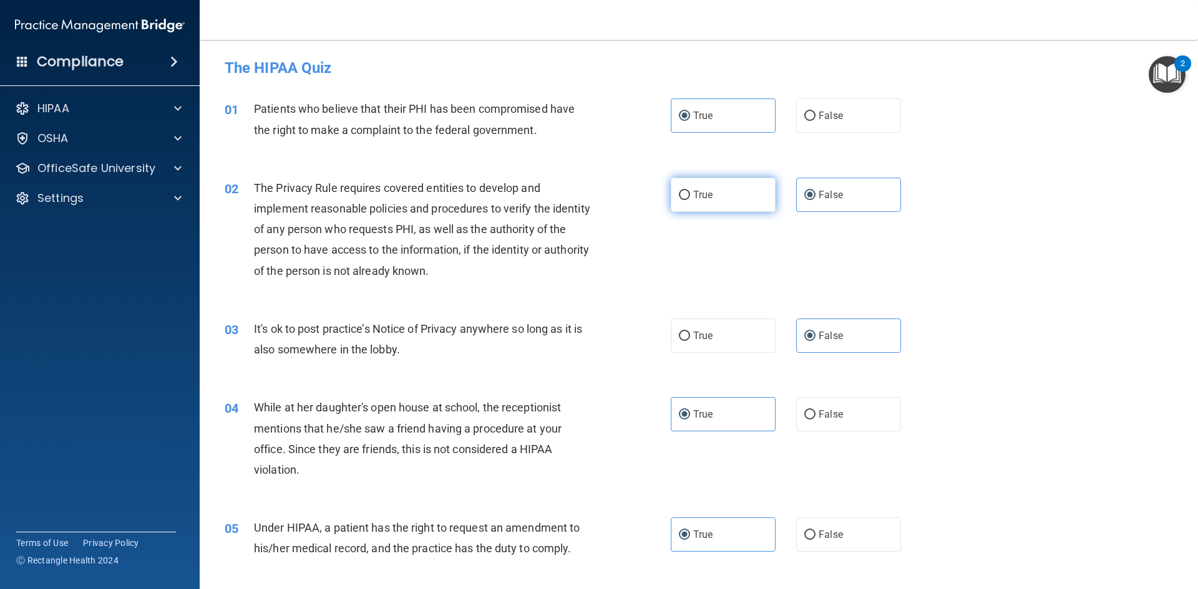
radio input "true"
radio input "false"
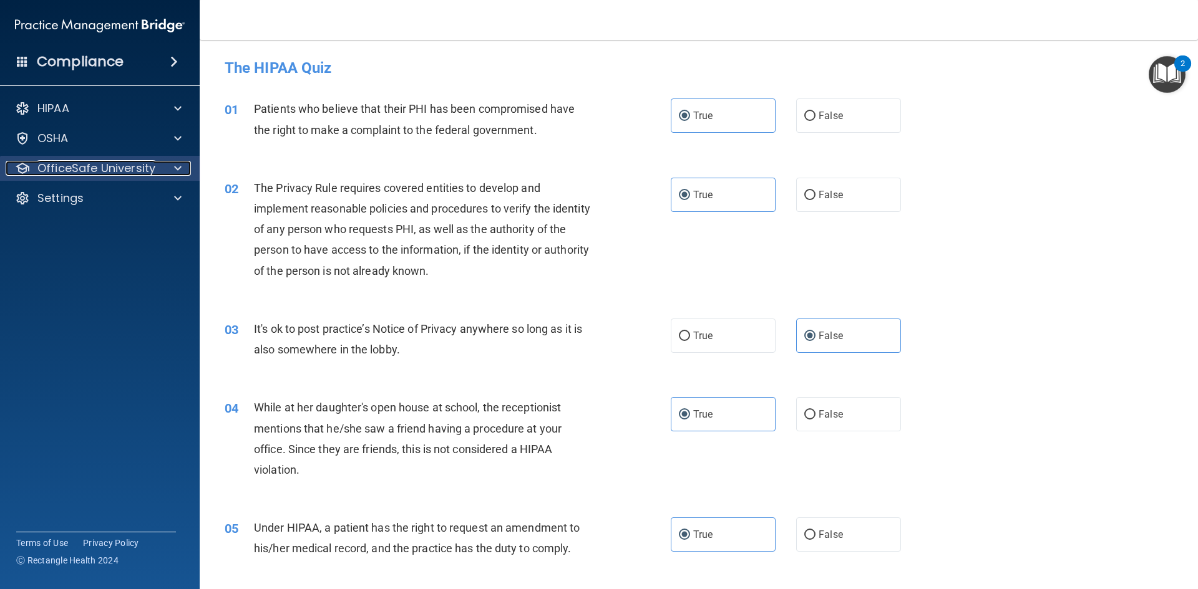
click at [133, 164] on p "OfficeSafe University" at bounding box center [96, 168] width 118 height 15
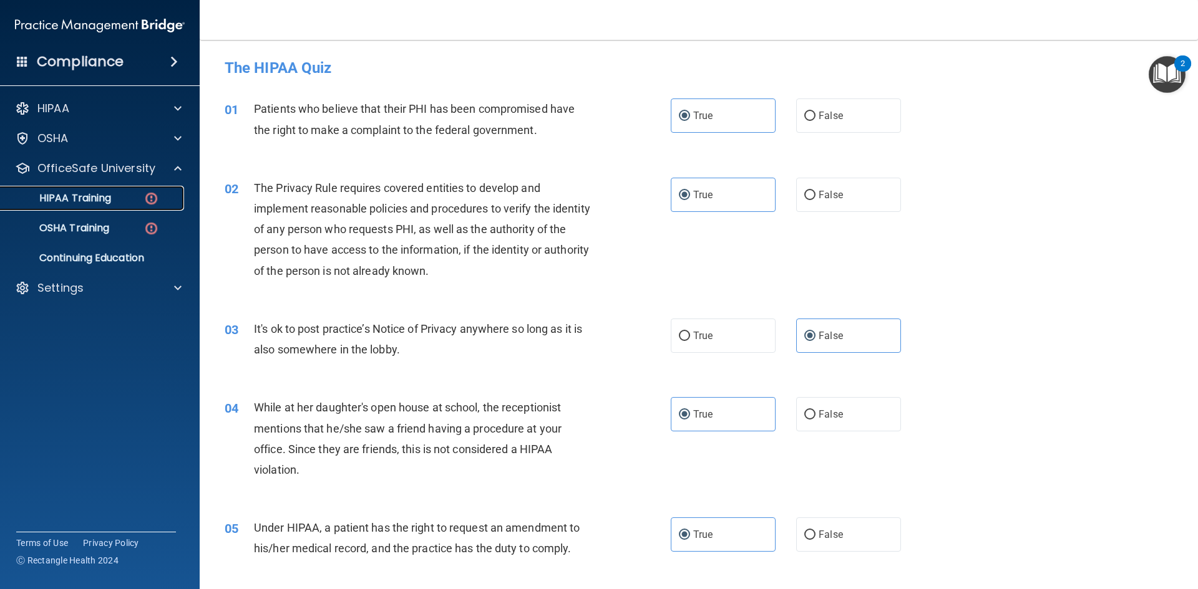
click at [105, 210] on link "HIPAA Training" at bounding box center [86, 198] width 196 height 25
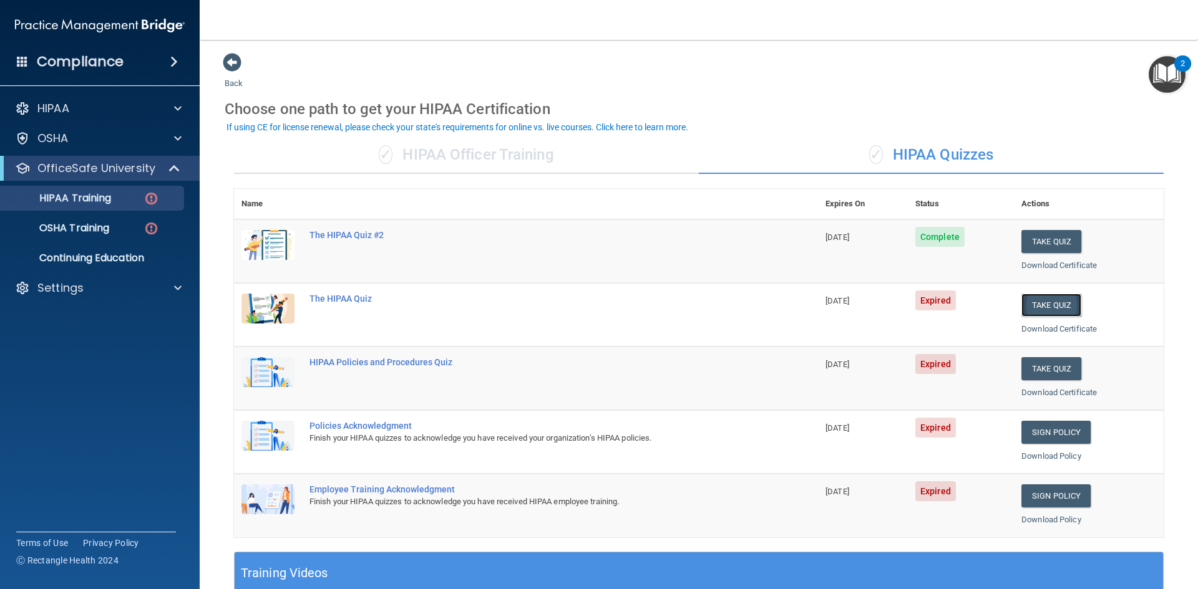
click at [1038, 302] on button "Take Quiz" at bounding box center [1051, 305] width 60 height 23
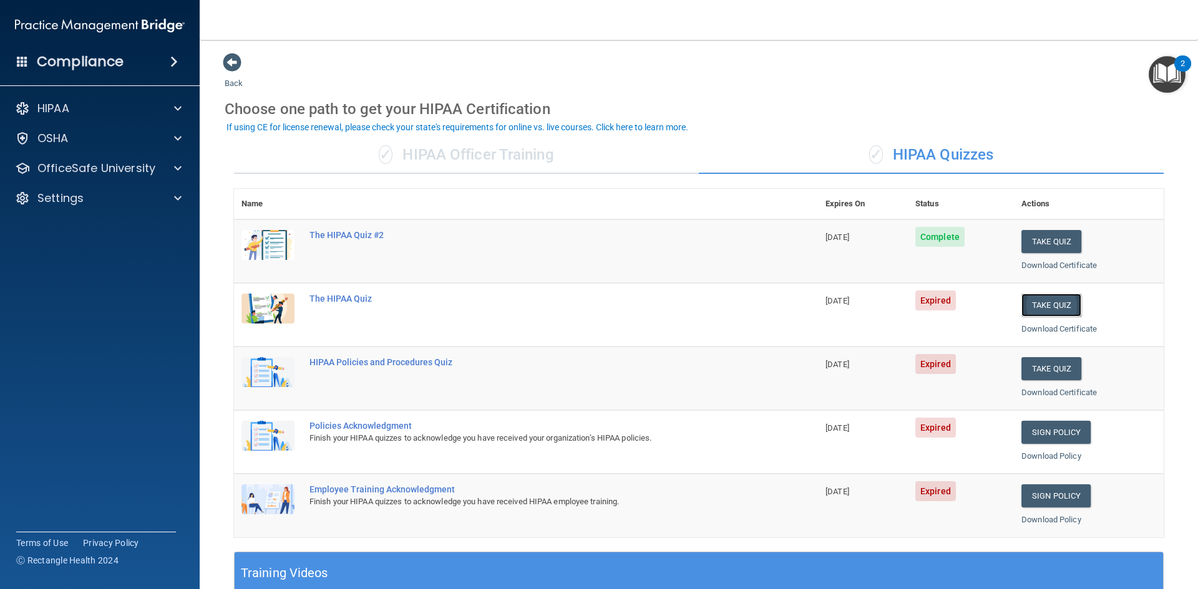
click at [1038, 302] on button "Take Quiz" at bounding box center [1051, 305] width 60 height 23
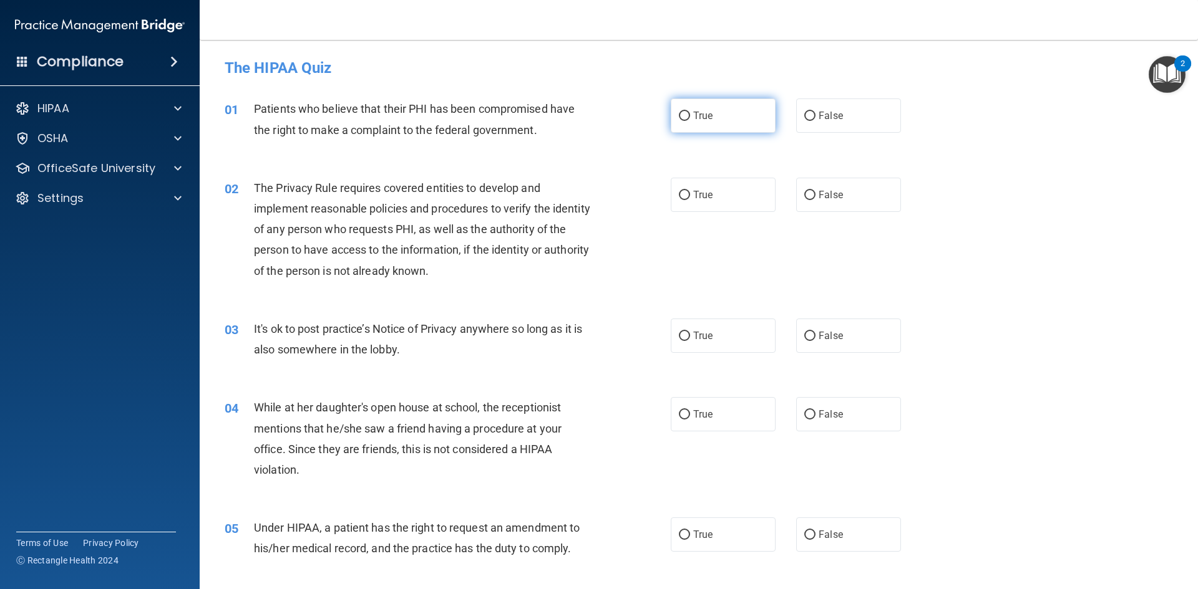
click at [693, 115] on span "True" at bounding box center [702, 116] width 19 height 12
click at [689, 115] on input "True" at bounding box center [684, 116] width 11 height 9
radio input "true"
click at [680, 199] on input "True" at bounding box center [684, 195] width 11 height 9
radio input "true"
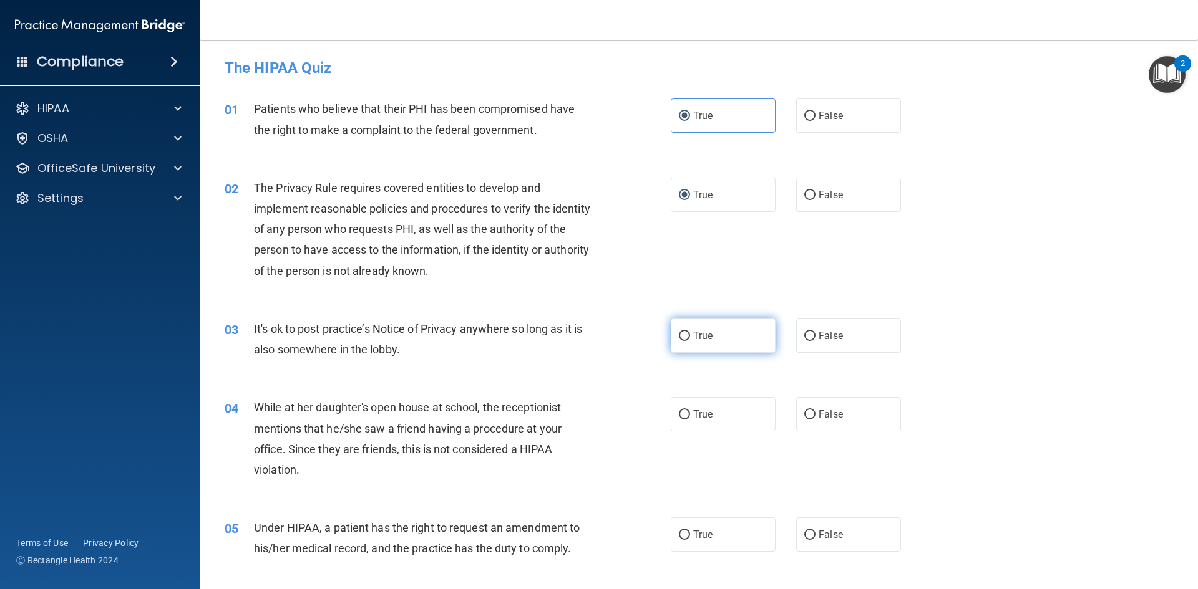
scroll to position [62, 0]
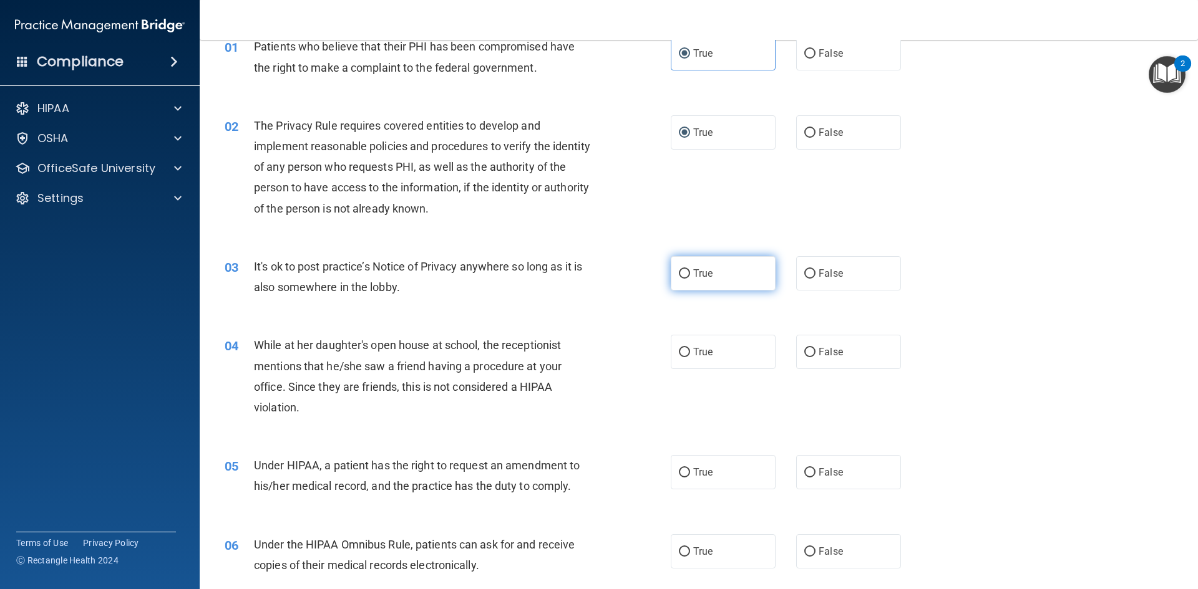
click at [683, 278] on input "True" at bounding box center [684, 273] width 11 height 9
radio input "true"
click at [684, 358] on label "True" at bounding box center [723, 352] width 105 height 34
click at [684, 357] on input "True" at bounding box center [684, 352] width 11 height 9
radio input "true"
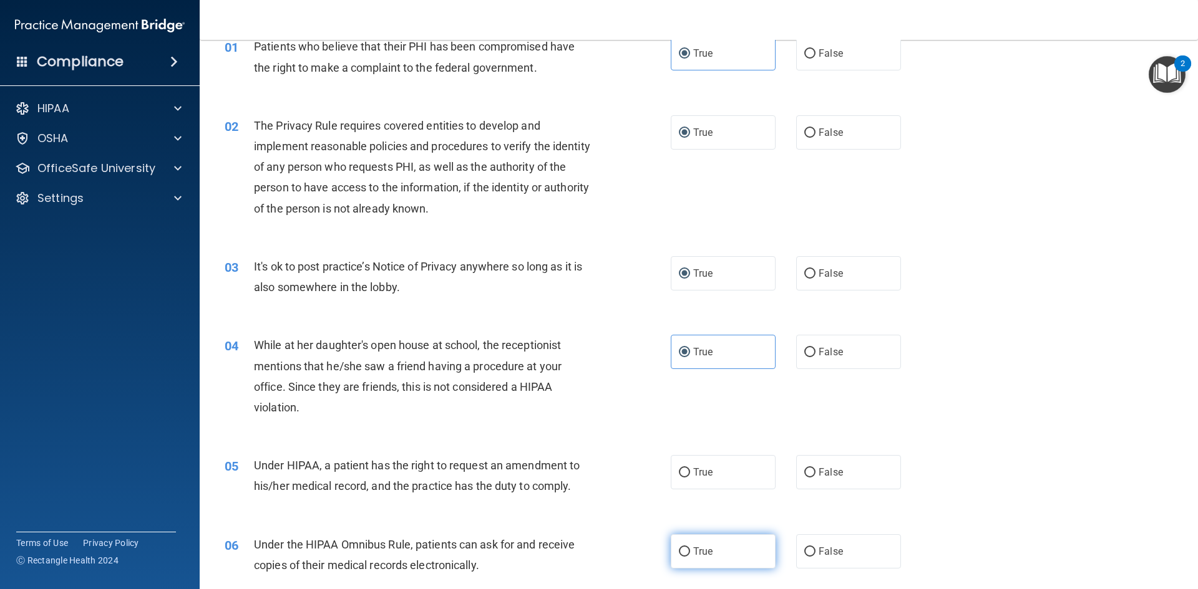
scroll to position [249, 0]
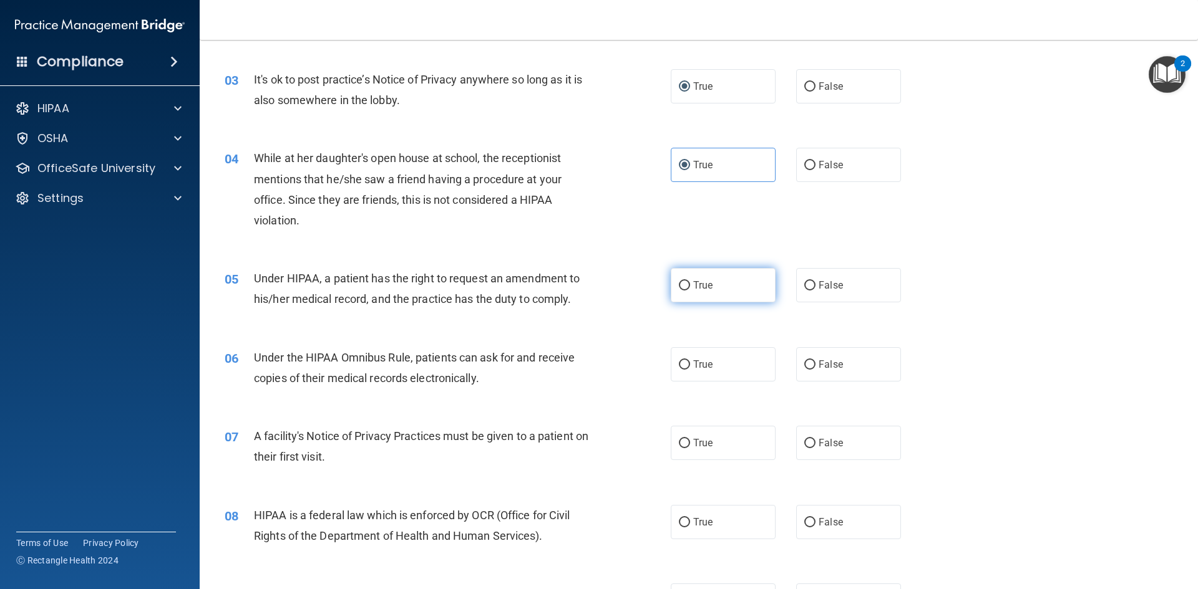
click at [679, 291] on input "True" at bounding box center [684, 285] width 11 height 9
radio input "true"
click at [674, 355] on label "True" at bounding box center [723, 364] width 105 height 34
click at [679, 361] on input "True" at bounding box center [684, 365] width 11 height 9
radio input "true"
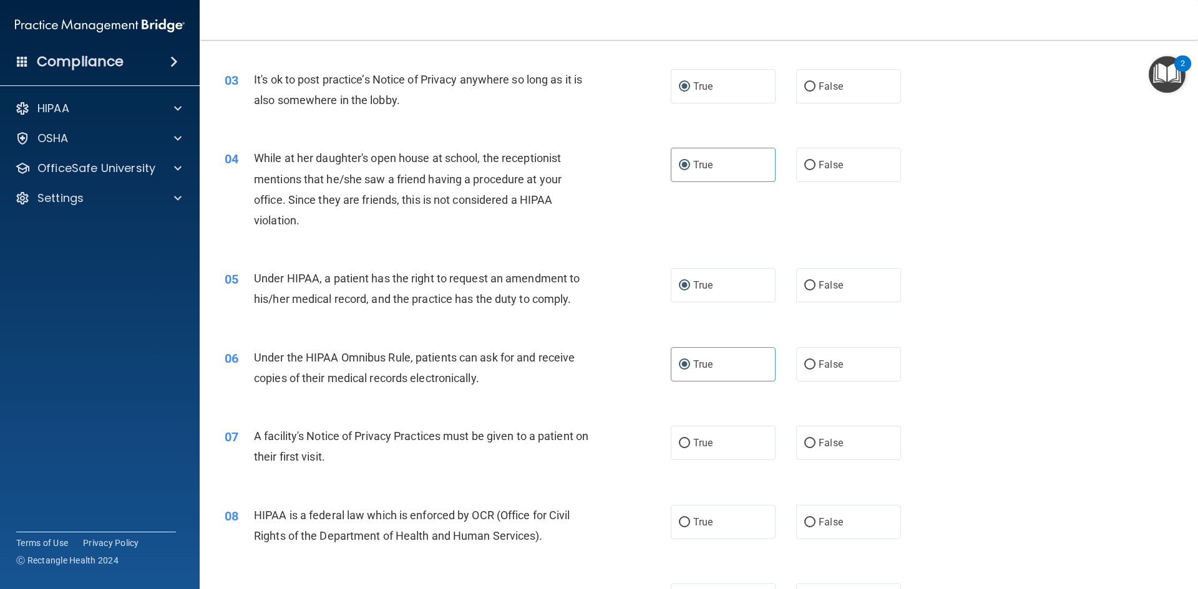
scroll to position [312, 0]
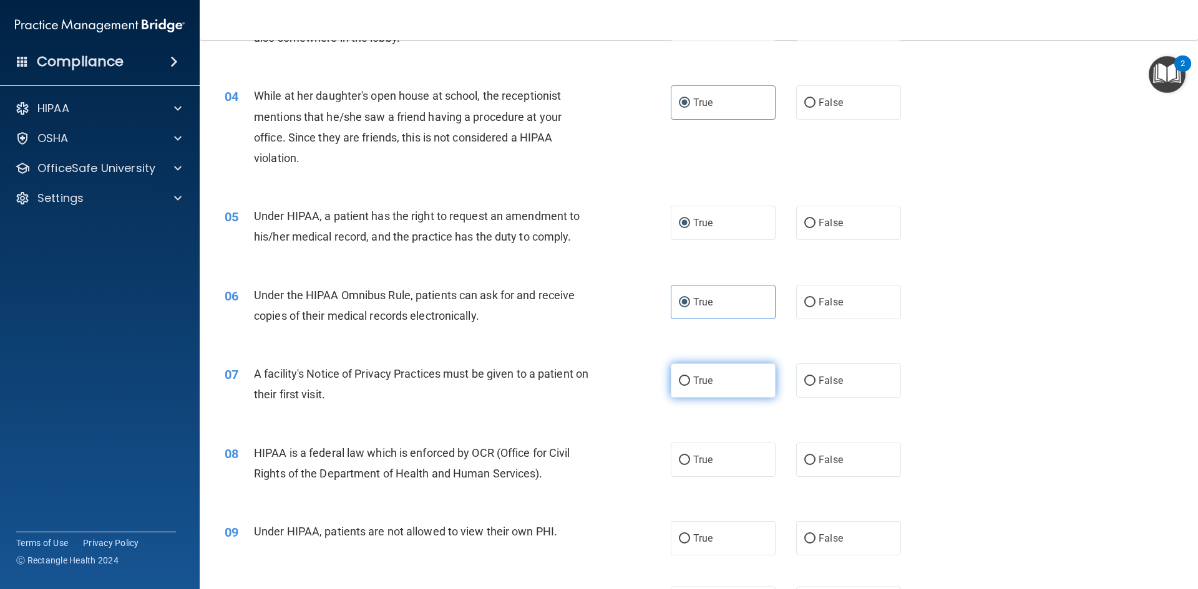
click at [693, 380] on span "True" at bounding box center [702, 381] width 19 height 12
click at [690, 380] on input "True" at bounding box center [684, 381] width 11 height 9
radio input "true"
click at [682, 449] on label "True" at bounding box center [723, 460] width 105 height 34
click at [682, 456] on input "True" at bounding box center [684, 460] width 11 height 9
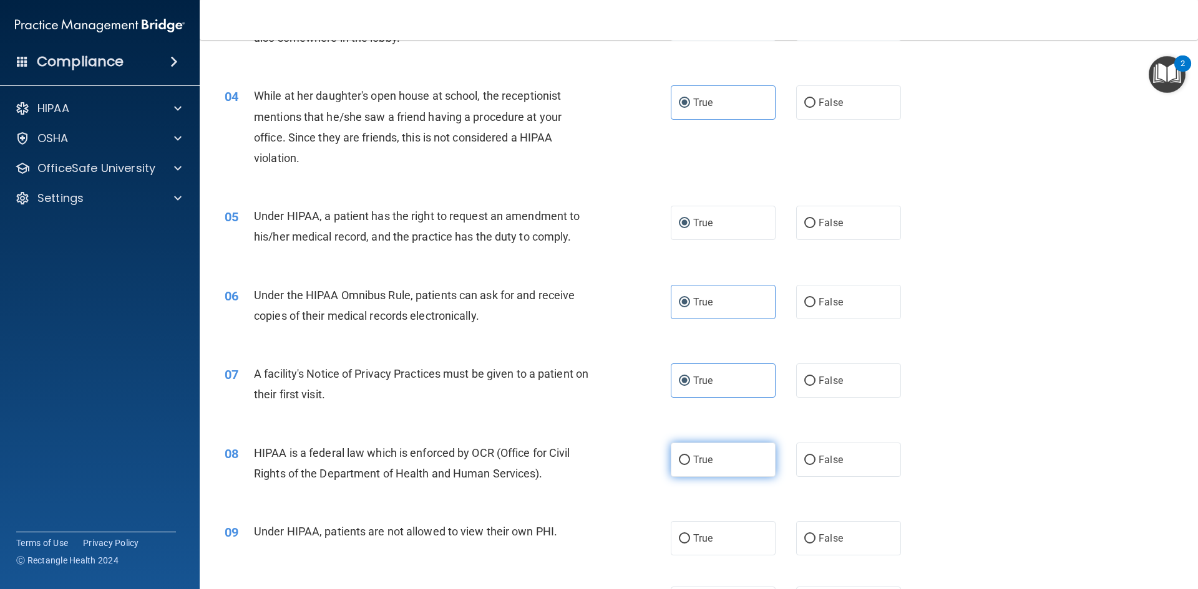
radio input "true"
click at [683, 458] on input "True" at bounding box center [684, 460] width 11 height 9
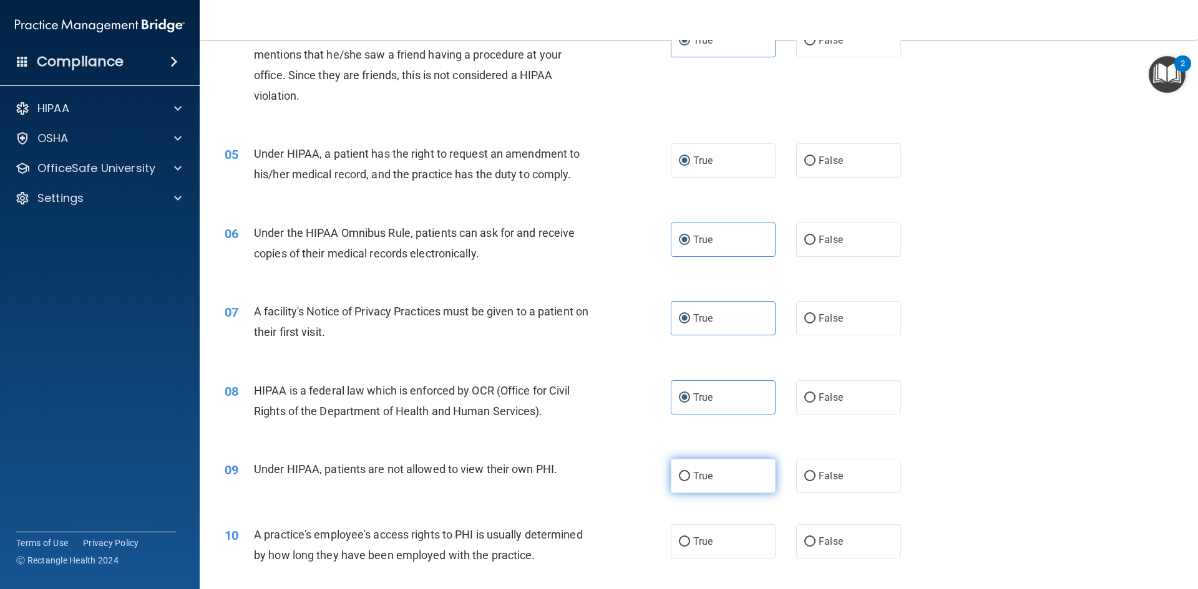
click at [685, 474] on label "True" at bounding box center [723, 476] width 105 height 34
click at [685, 474] on input "True" at bounding box center [684, 476] width 11 height 9
radio input "true"
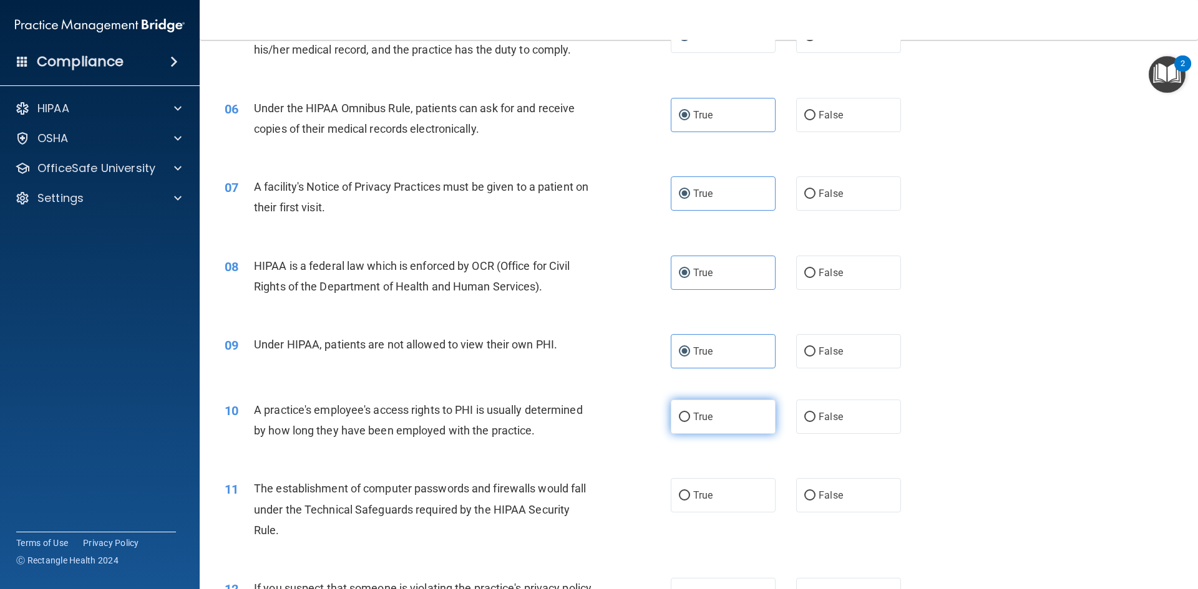
click at [674, 423] on label "True" at bounding box center [723, 417] width 105 height 34
click at [679, 422] on input "True" at bounding box center [684, 417] width 11 height 9
radio input "true"
drag, startPoint x: 681, startPoint y: 494, endPoint x: 682, endPoint y: 500, distance: 6.3
click at [682, 500] on input "True" at bounding box center [684, 495] width 11 height 9
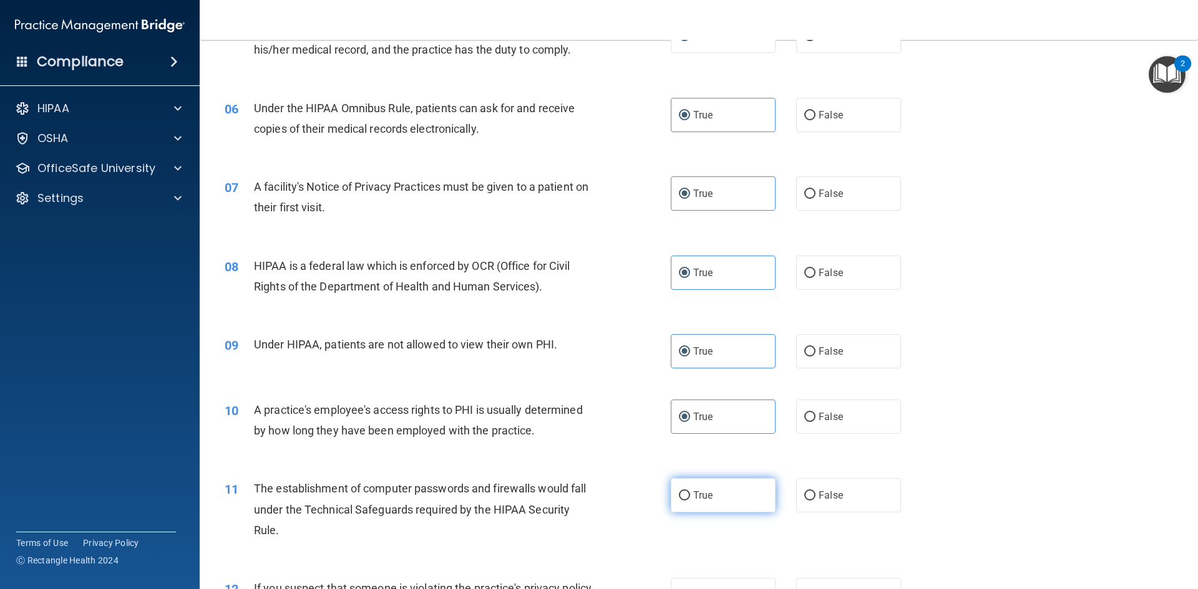
radio input "true"
click at [682, 500] on input "True" at bounding box center [684, 495] width 11 height 9
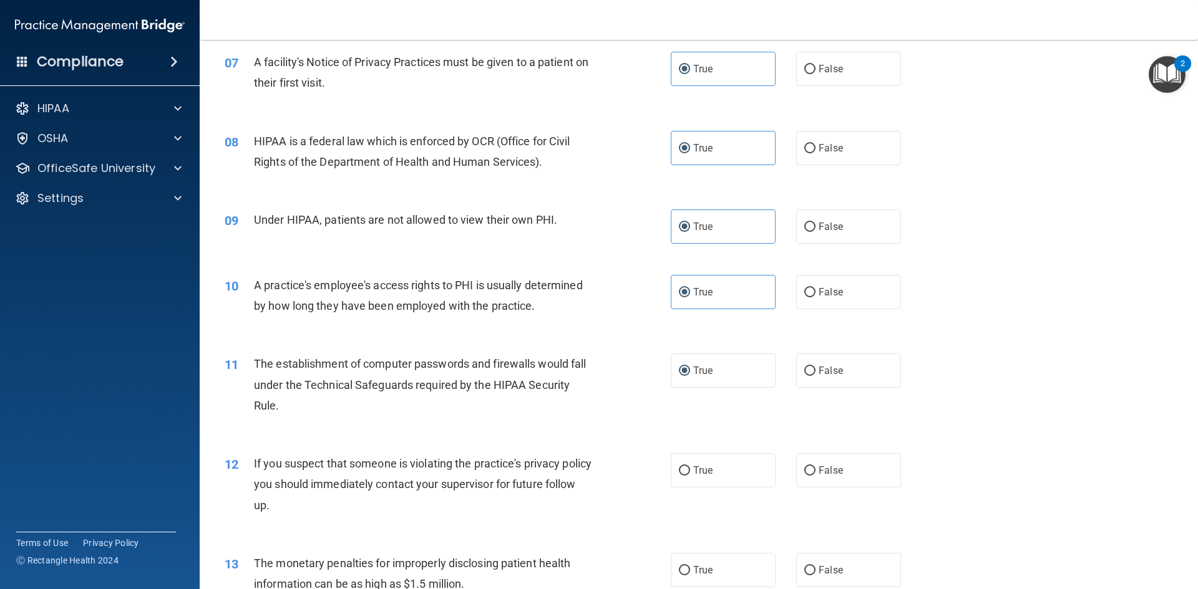
scroll to position [686, 0]
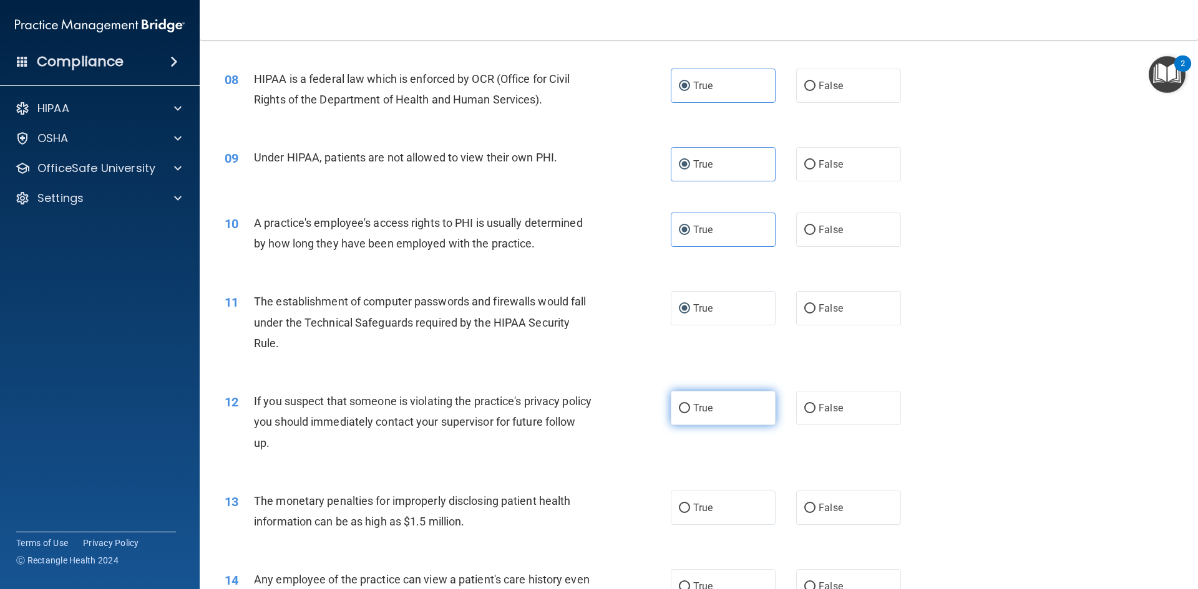
click at [689, 416] on label "True" at bounding box center [723, 408] width 105 height 34
click at [689, 414] on input "True" at bounding box center [684, 408] width 11 height 9
radio input "true"
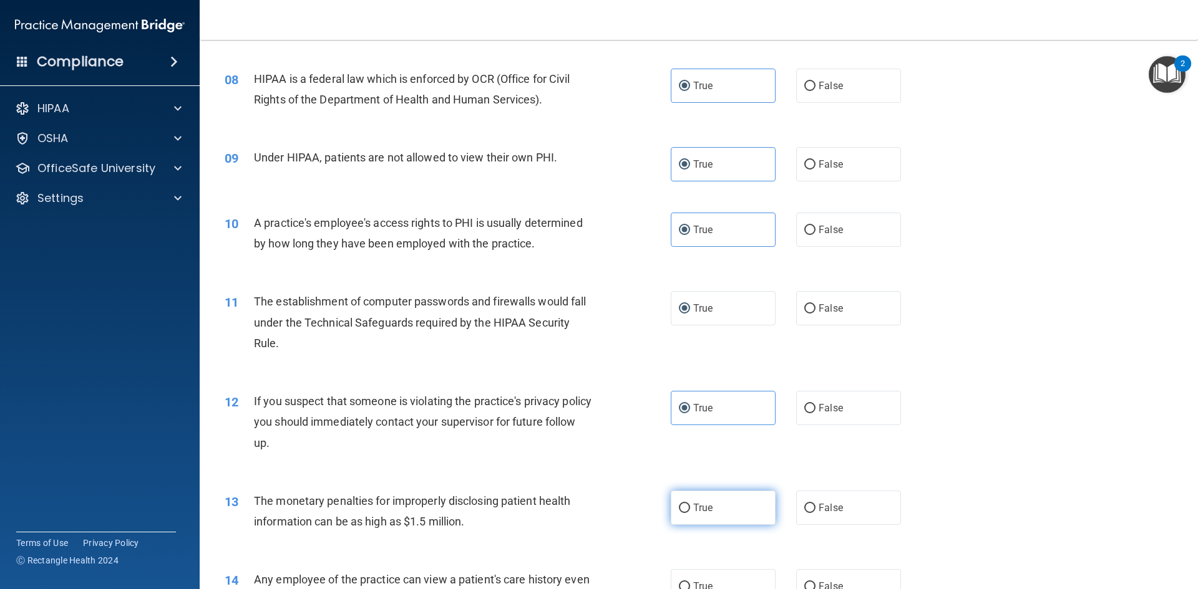
click at [682, 516] on label "True" at bounding box center [723, 508] width 105 height 34
click at [682, 513] on input "True" at bounding box center [684, 508] width 11 height 9
radio input "true"
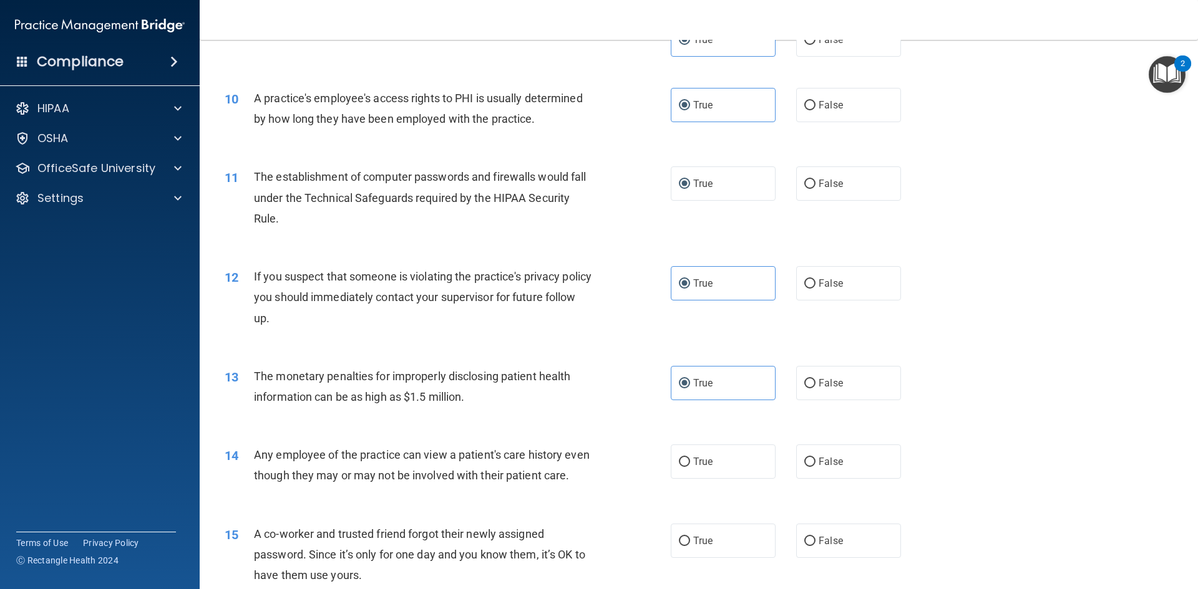
scroll to position [873, 0]
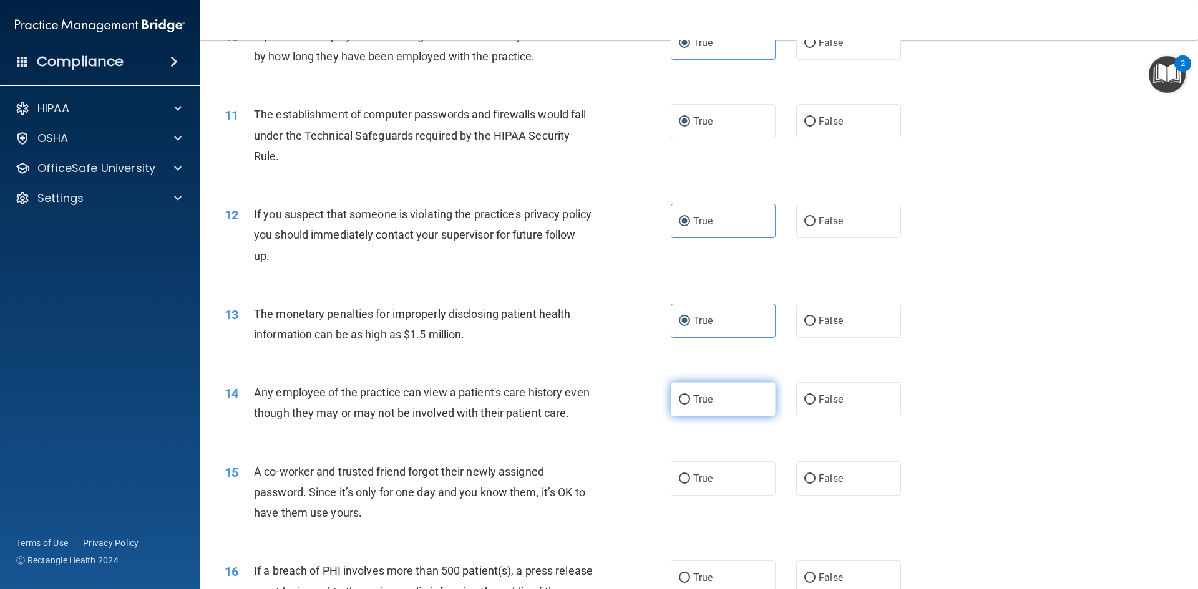
click at [686, 409] on label "True" at bounding box center [723, 399] width 105 height 34
click at [686, 405] on input "True" at bounding box center [684, 399] width 11 height 9
radio input "true"
click at [685, 494] on label "True" at bounding box center [723, 479] width 105 height 34
click at [685, 484] on input "True" at bounding box center [684, 479] width 11 height 9
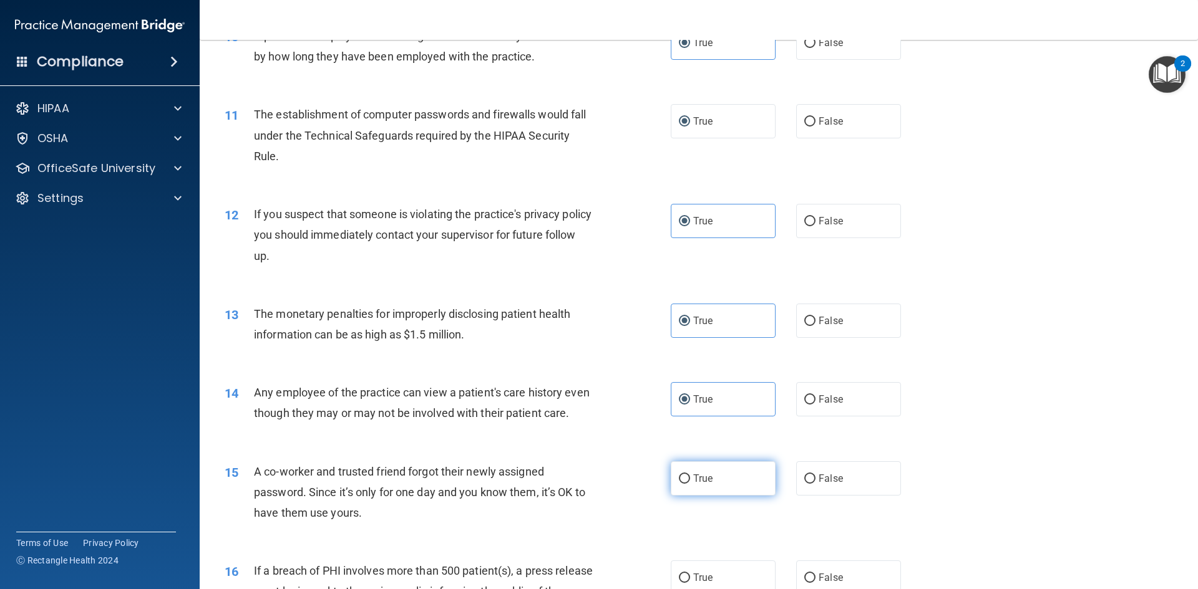
radio input "true"
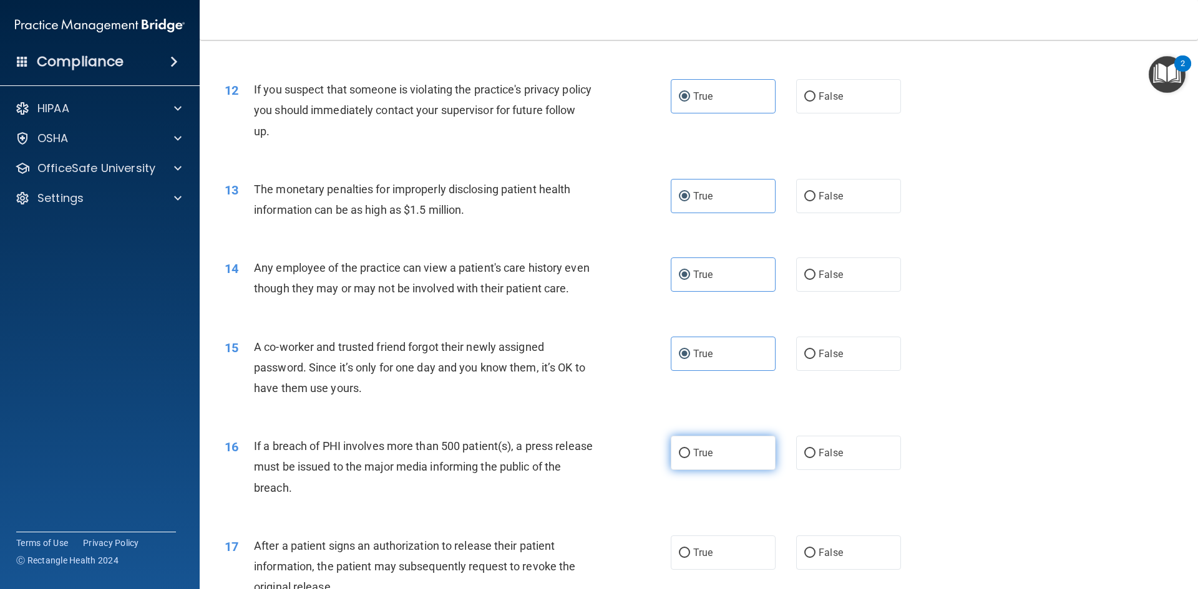
click at [687, 470] on label "True" at bounding box center [723, 453] width 105 height 34
click at [687, 458] on input "True" at bounding box center [684, 453] width 11 height 9
radio input "true"
click at [687, 566] on label "True" at bounding box center [723, 553] width 105 height 34
click at [687, 558] on input "True" at bounding box center [684, 553] width 11 height 9
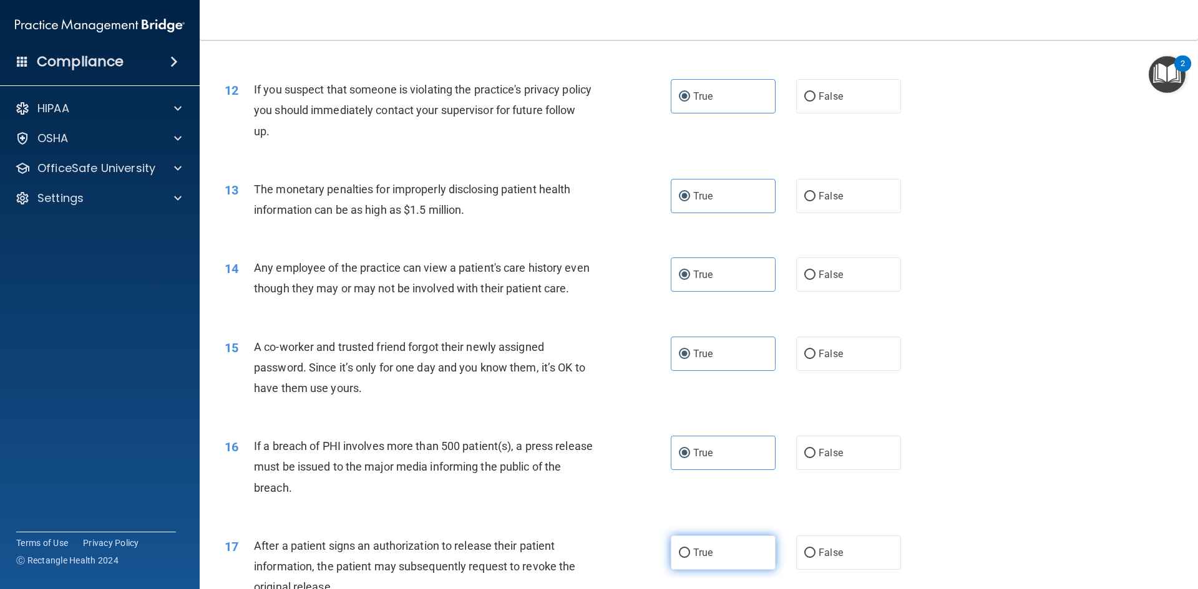
radio input "true"
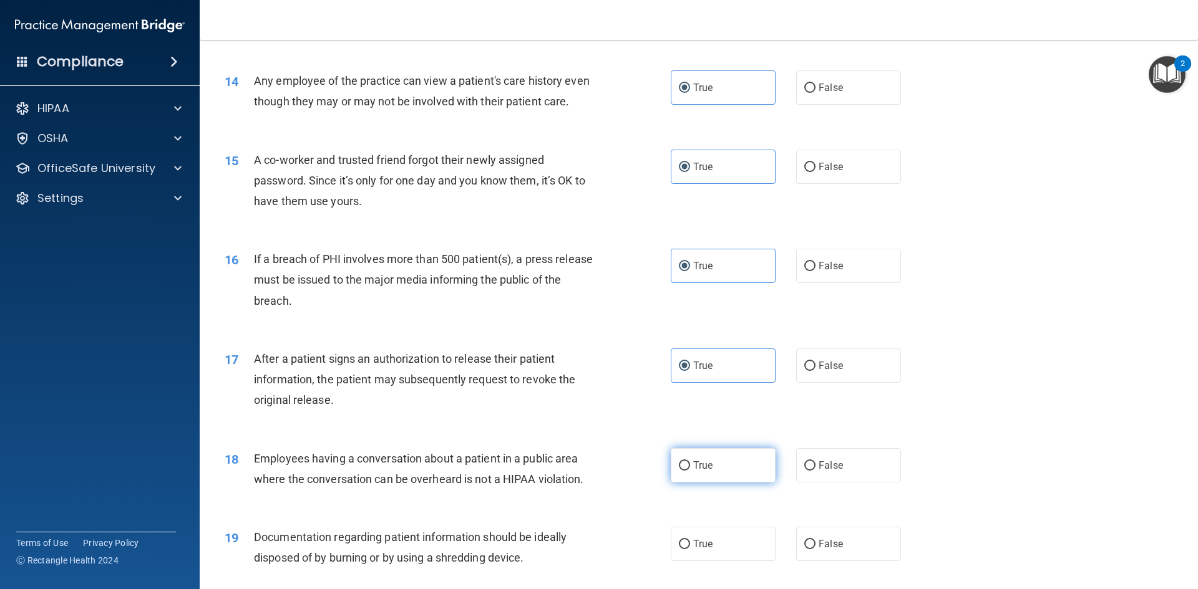
click at [689, 477] on label "True" at bounding box center [723, 465] width 105 height 34
click at [689, 471] on input "True" at bounding box center [684, 466] width 11 height 9
radio input "true"
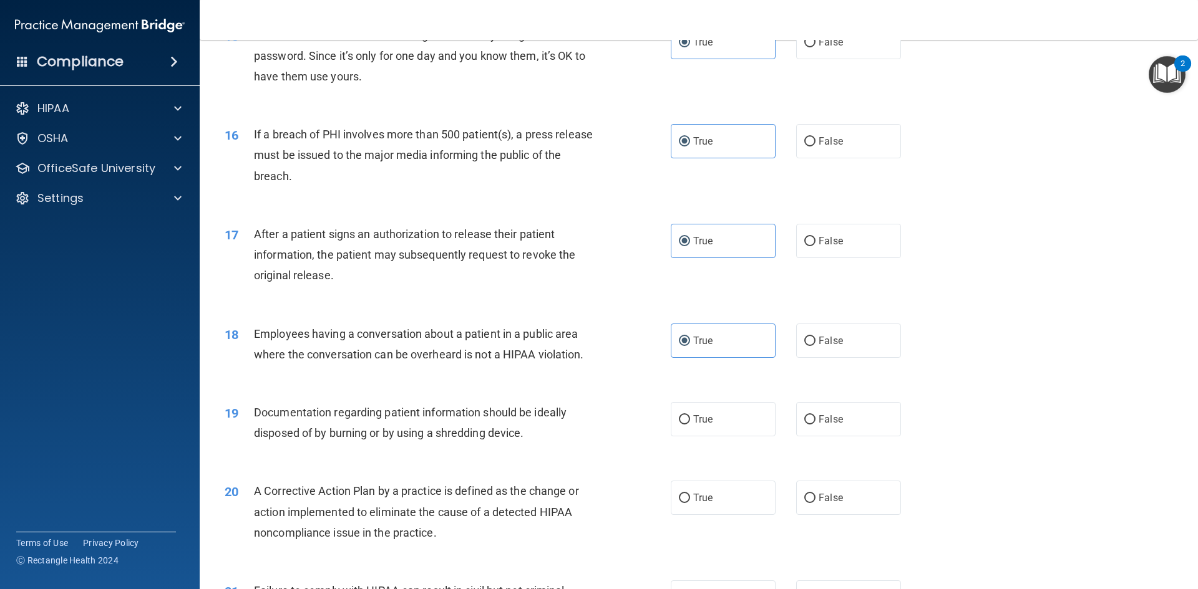
scroll to position [1372, 0]
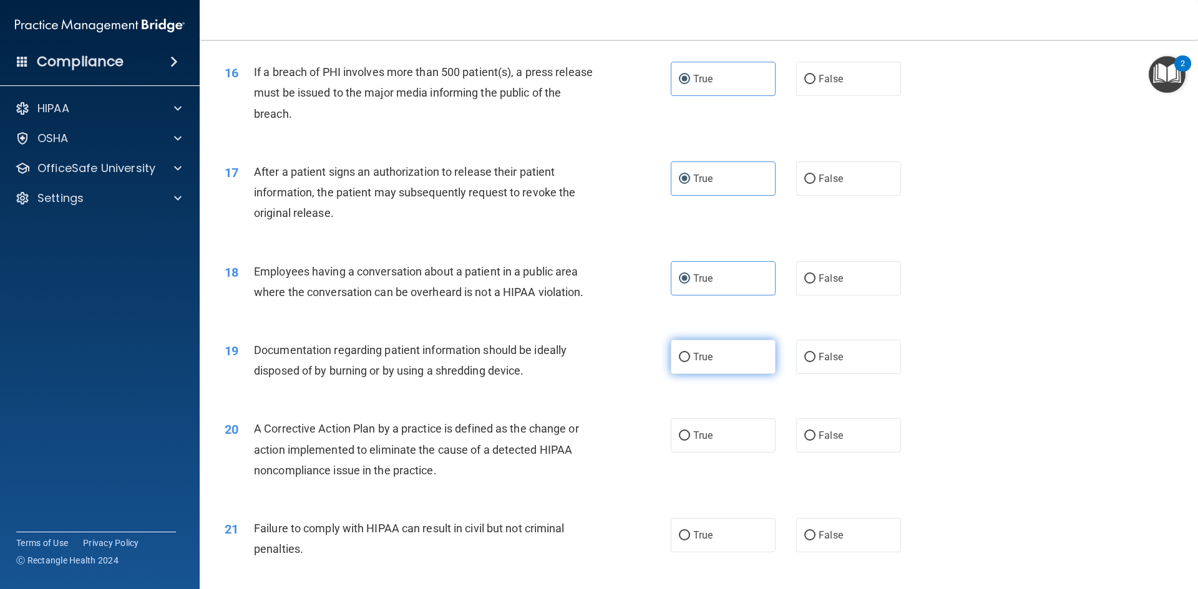
click at [684, 362] on input "True" at bounding box center [684, 357] width 11 height 9
radio input "true"
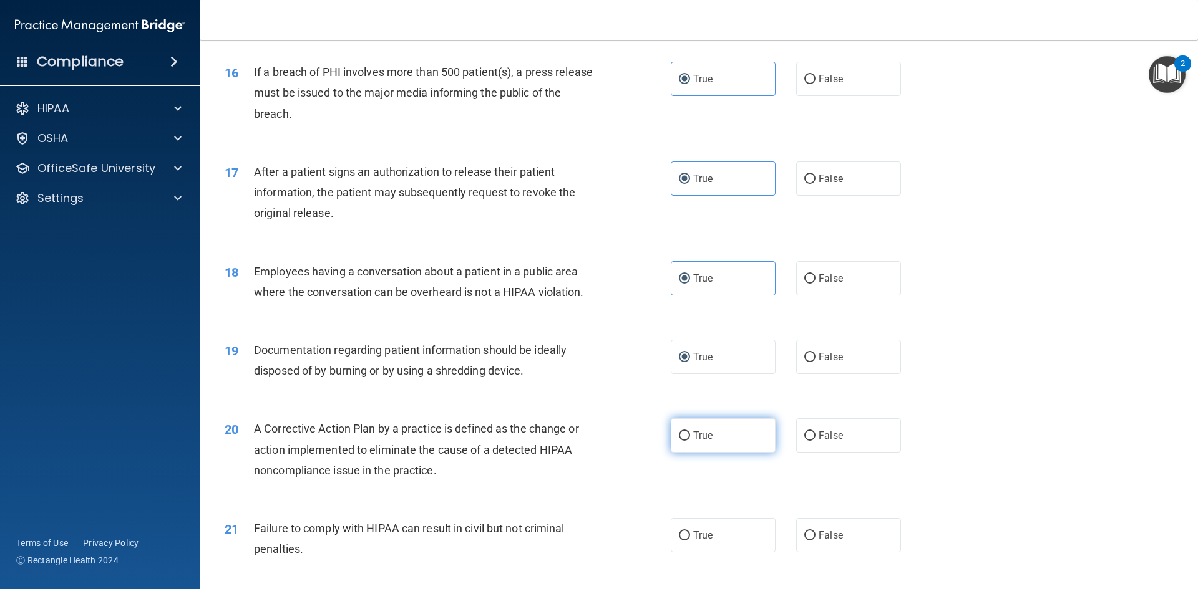
click at [680, 453] on label "True" at bounding box center [723, 436] width 105 height 34
click at [680, 441] on input "True" at bounding box center [684, 436] width 11 height 9
radio input "true"
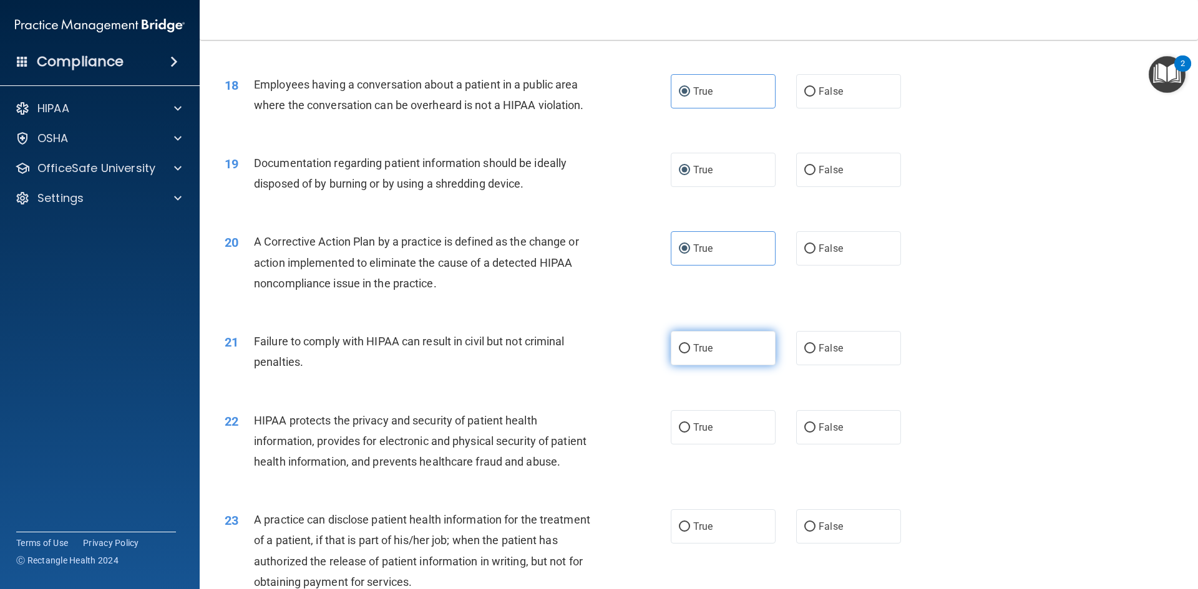
click at [685, 354] on input "True" at bounding box center [684, 348] width 11 height 9
radio input "true"
click at [689, 445] on label "True" at bounding box center [723, 427] width 105 height 34
click at [689, 433] on input "True" at bounding box center [684, 428] width 11 height 9
radio input "true"
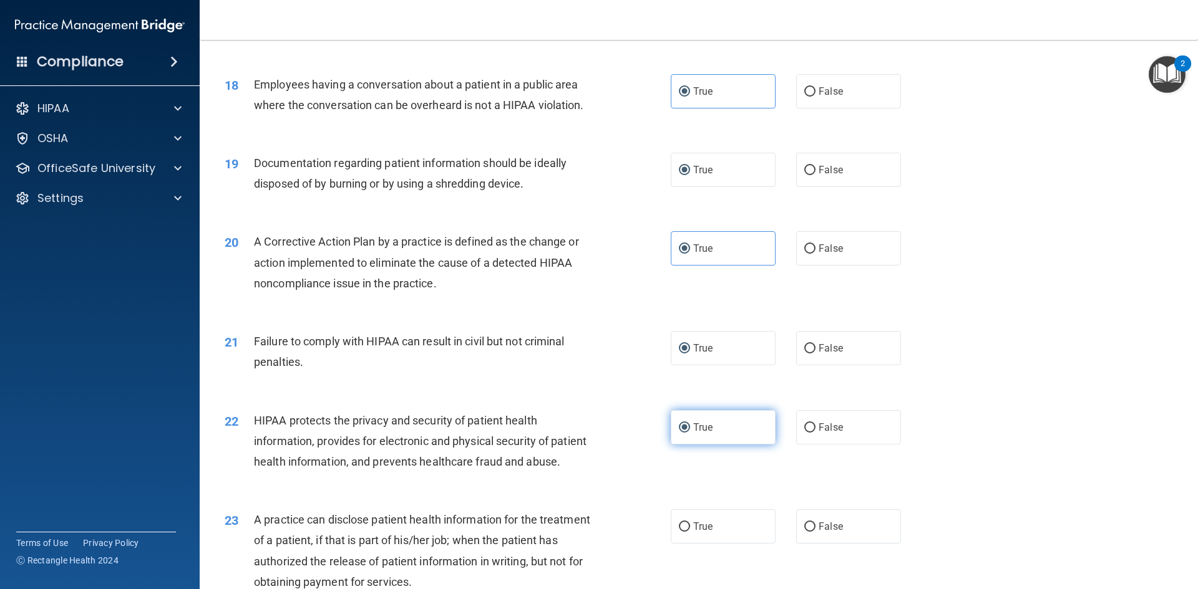
click at [689, 445] on label "True" at bounding box center [723, 427] width 105 height 34
click at [689, 433] on input "True" at bounding box center [684, 428] width 11 height 9
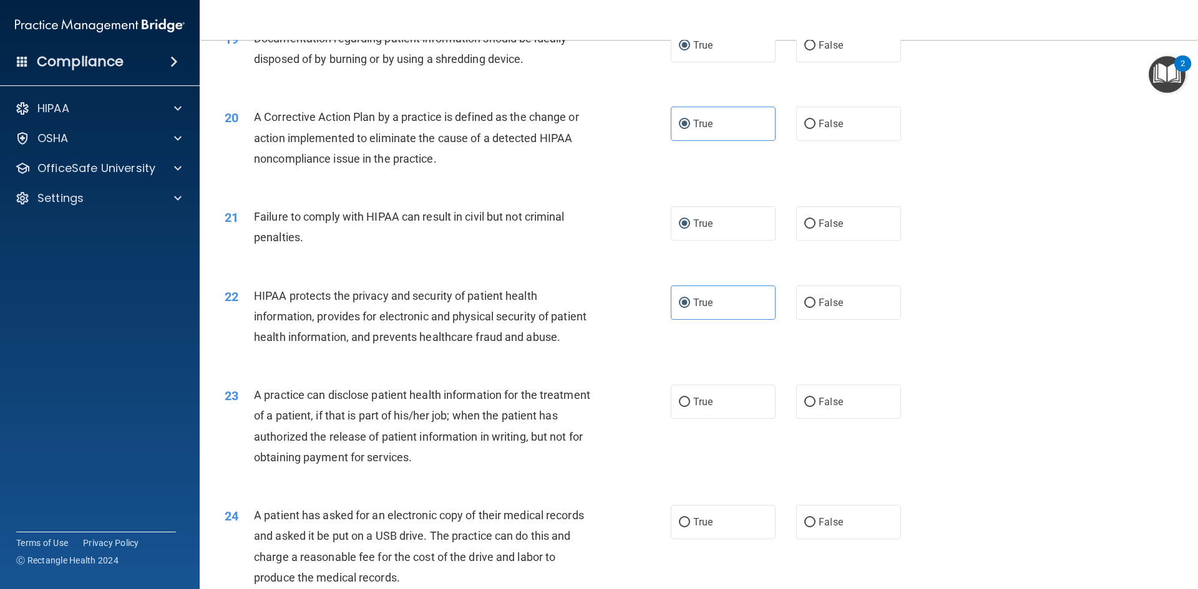
drag, startPoint x: 695, startPoint y: 437, endPoint x: 695, endPoint y: 470, distance: 33.1
click at [695, 419] on label "True" at bounding box center [723, 402] width 105 height 34
click at [690, 407] on input "True" at bounding box center [684, 402] width 11 height 9
radio input "true"
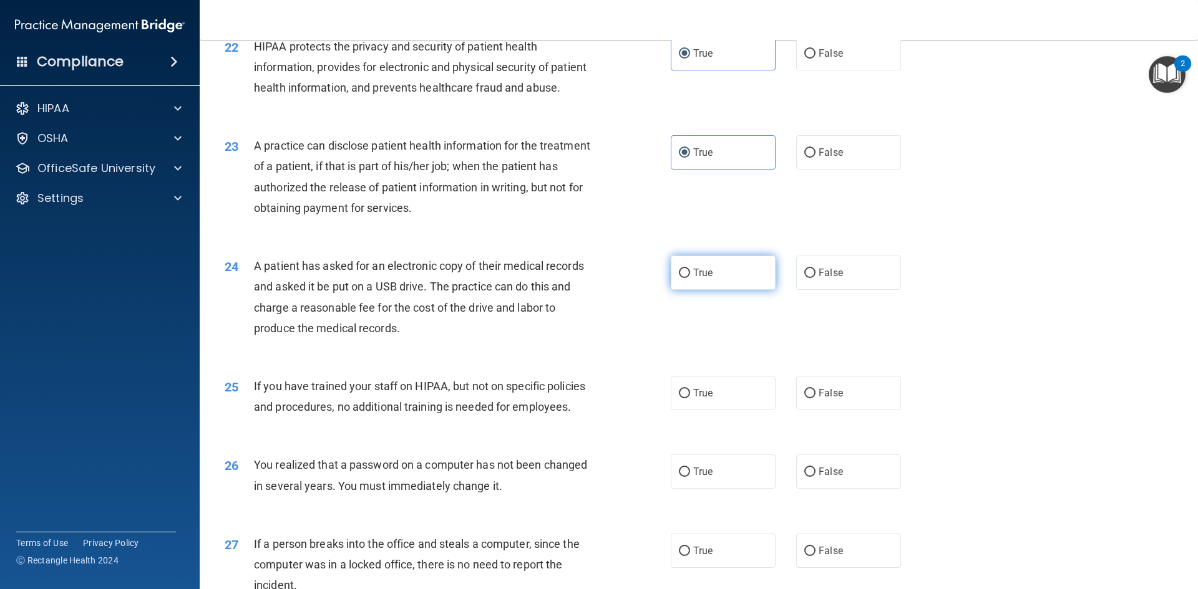
drag, startPoint x: 687, startPoint y: 312, endPoint x: 688, endPoint y: 326, distance: 14.4
click at [687, 290] on label "True" at bounding box center [723, 273] width 105 height 34
click at [687, 278] on input "True" at bounding box center [684, 273] width 11 height 9
radio input "true"
click at [696, 410] on label "True" at bounding box center [723, 393] width 105 height 34
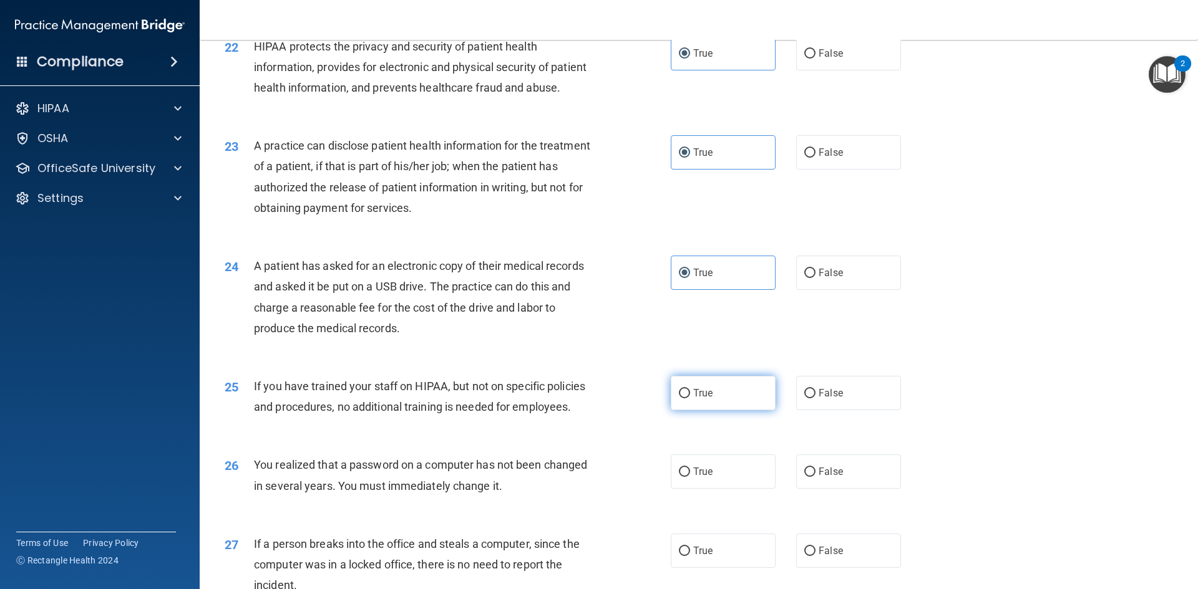
click at [690, 399] on input "True" at bounding box center [684, 393] width 11 height 9
radio input "true"
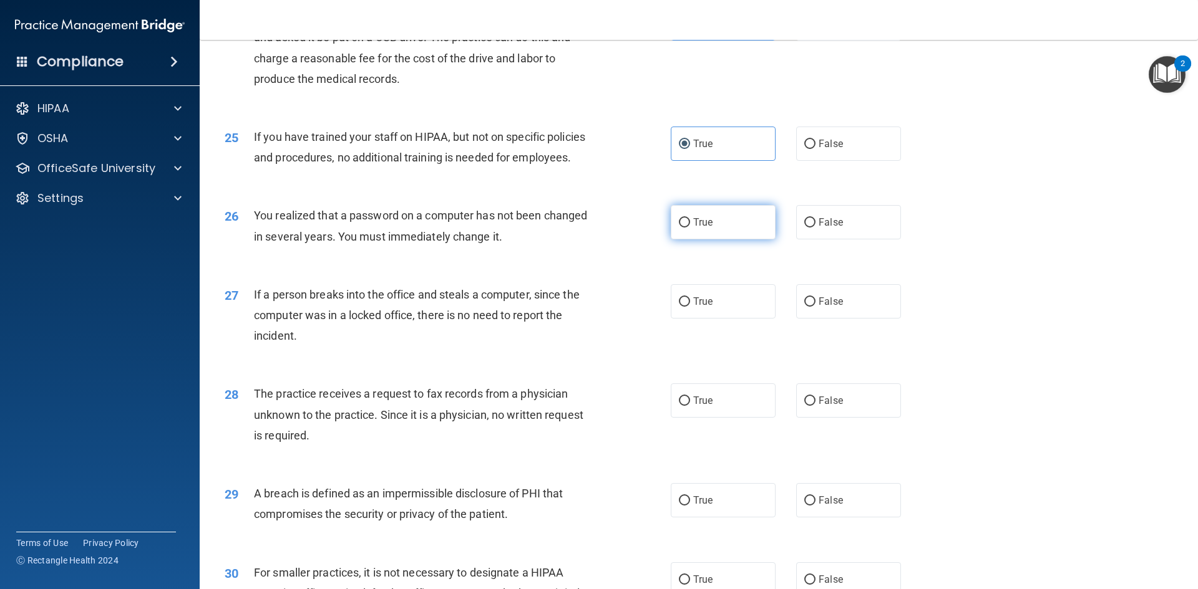
drag, startPoint x: 684, startPoint y: 247, endPoint x: 677, endPoint y: 264, distance: 18.8
click at [678, 240] on label "True" at bounding box center [723, 222] width 105 height 34
click at [679, 228] on input "True" at bounding box center [684, 222] width 11 height 9
radio input "true"
drag, startPoint x: 679, startPoint y: 348, endPoint x: 677, endPoint y: 359, distance: 10.7
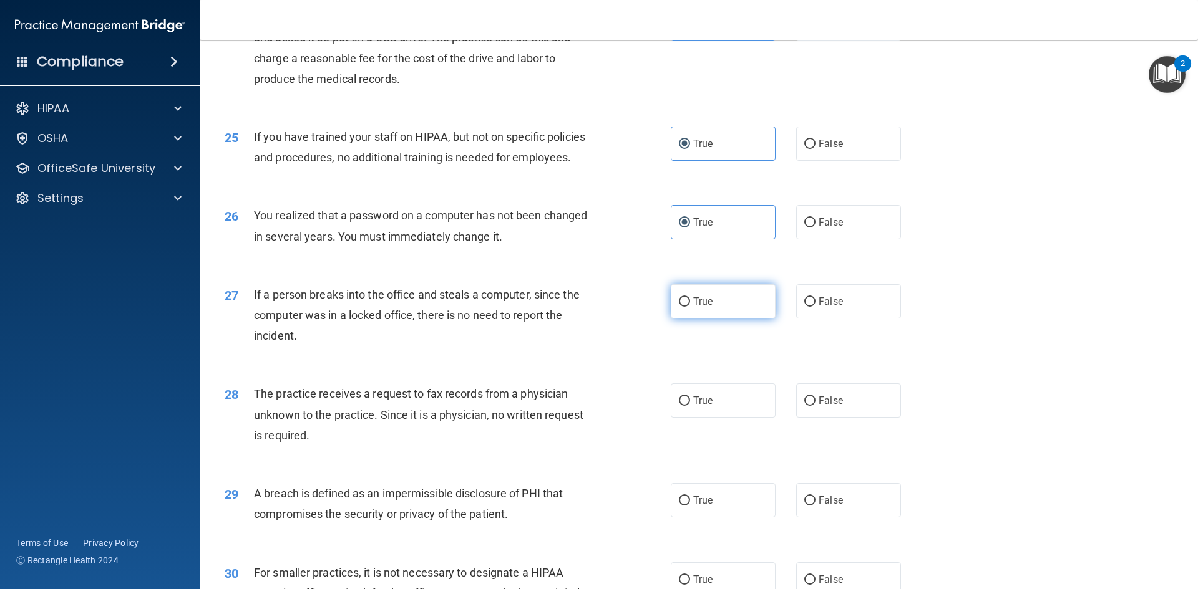
click at [677, 319] on label "True" at bounding box center [723, 301] width 105 height 34
click at [679, 307] on input "True" at bounding box center [684, 302] width 11 height 9
radio input "true"
click at [684, 406] on input "True" at bounding box center [684, 401] width 11 height 9
radio input "true"
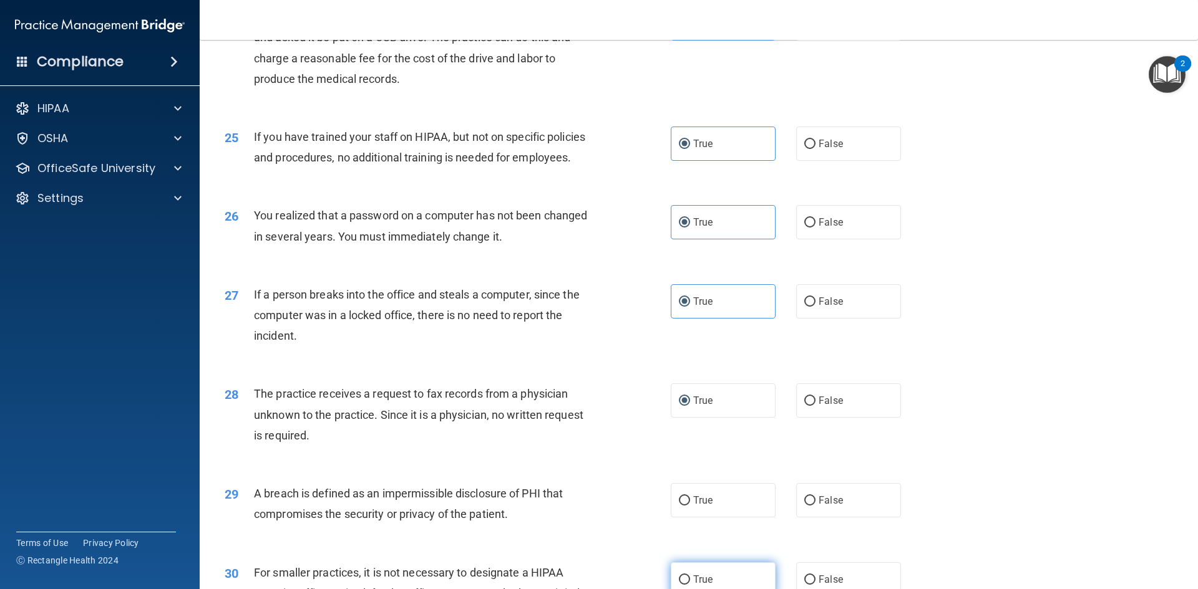
scroll to position [2363, 0]
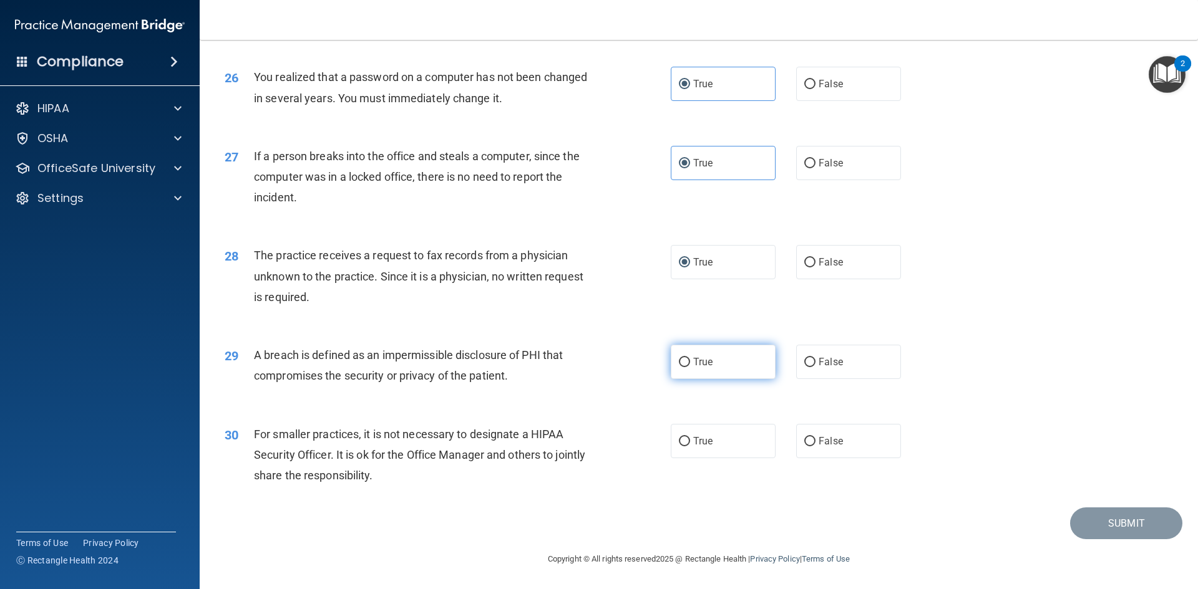
click at [679, 363] on input "True" at bounding box center [684, 362] width 11 height 9
radio input "true"
click at [685, 437] on input "True" at bounding box center [684, 441] width 11 height 9
radio input "true"
click at [1128, 520] on button "Submit" at bounding box center [1126, 524] width 112 height 32
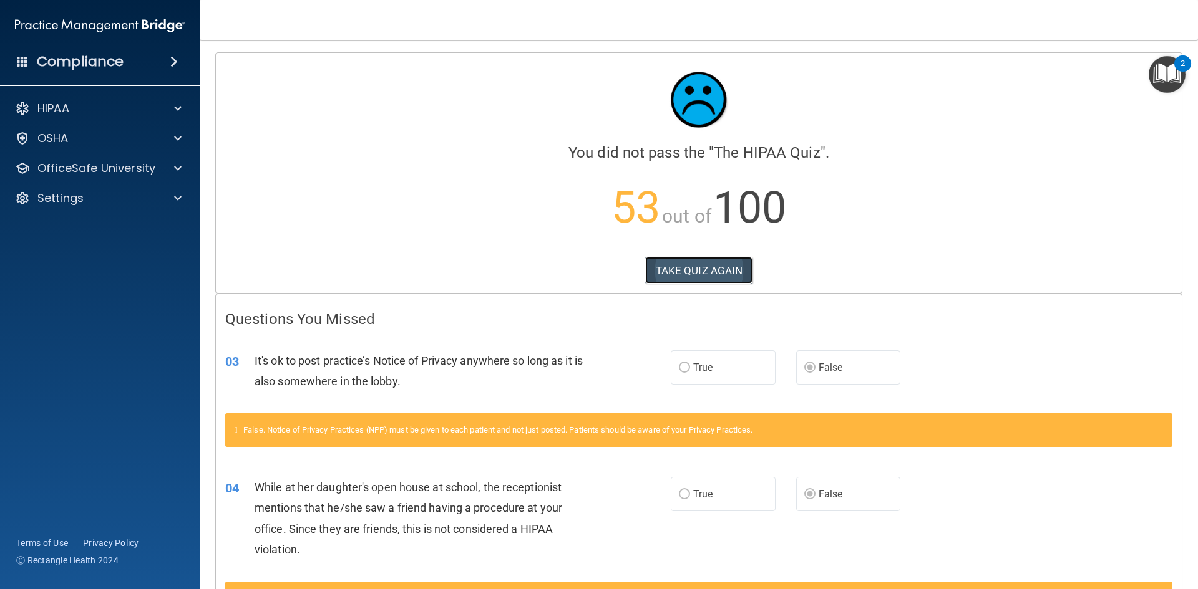
click at [707, 267] on button "TAKE QUIZ AGAIN" at bounding box center [699, 270] width 108 height 27
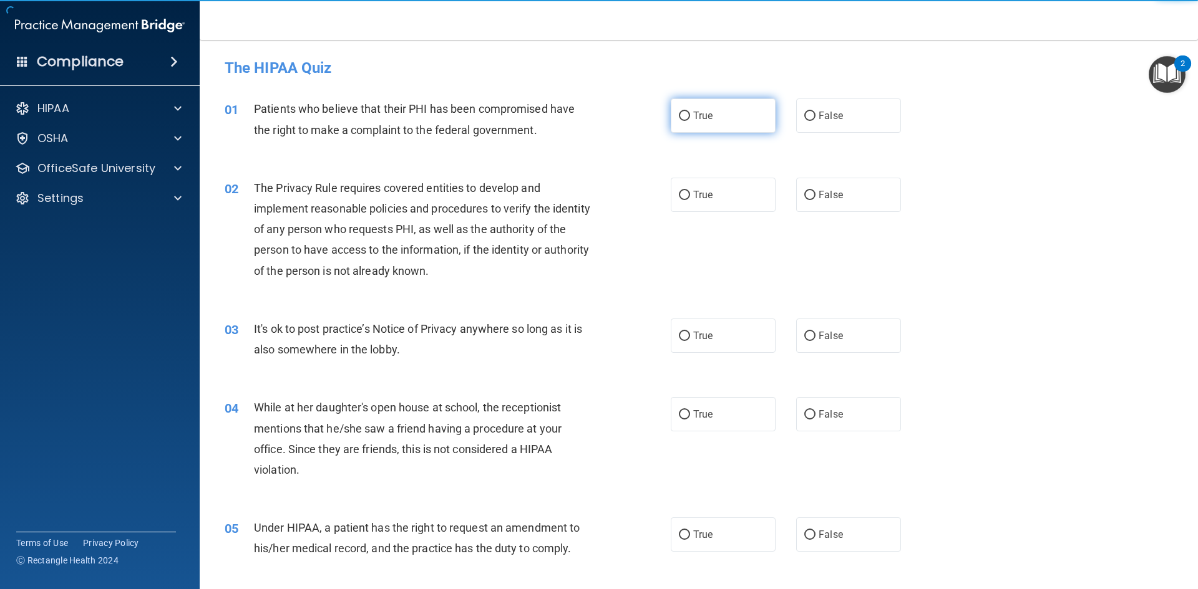
click at [695, 105] on label "True" at bounding box center [723, 116] width 105 height 34
click at [690, 112] on input "True" at bounding box center [684, 116] width 11 height 9
radio input "true"
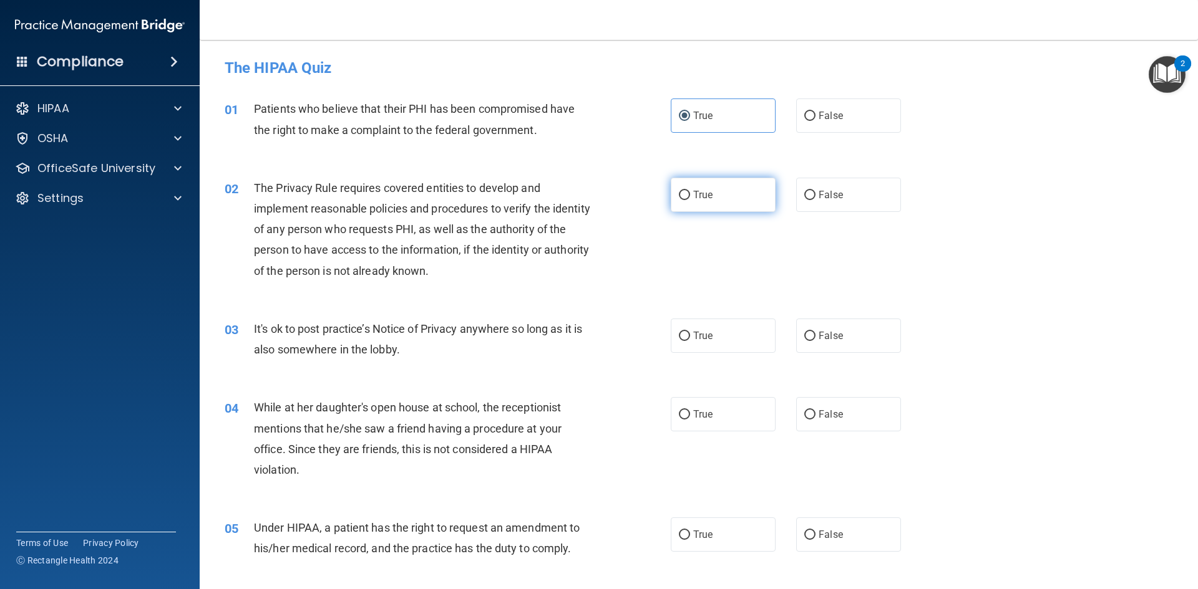
click at [700, 199] on span "True" at bounding box center [702, 195] width 19 height 12
click at [690, 199] on input "True" at bounding box center [684, 195] width 11 height 9
radio input "true"
click at [846, 335] on label "False" at bounding box center [848, 336] width 105 height 34
click at [815, 335] on input "False" at bounding box center [809, 336] width 11 height 9
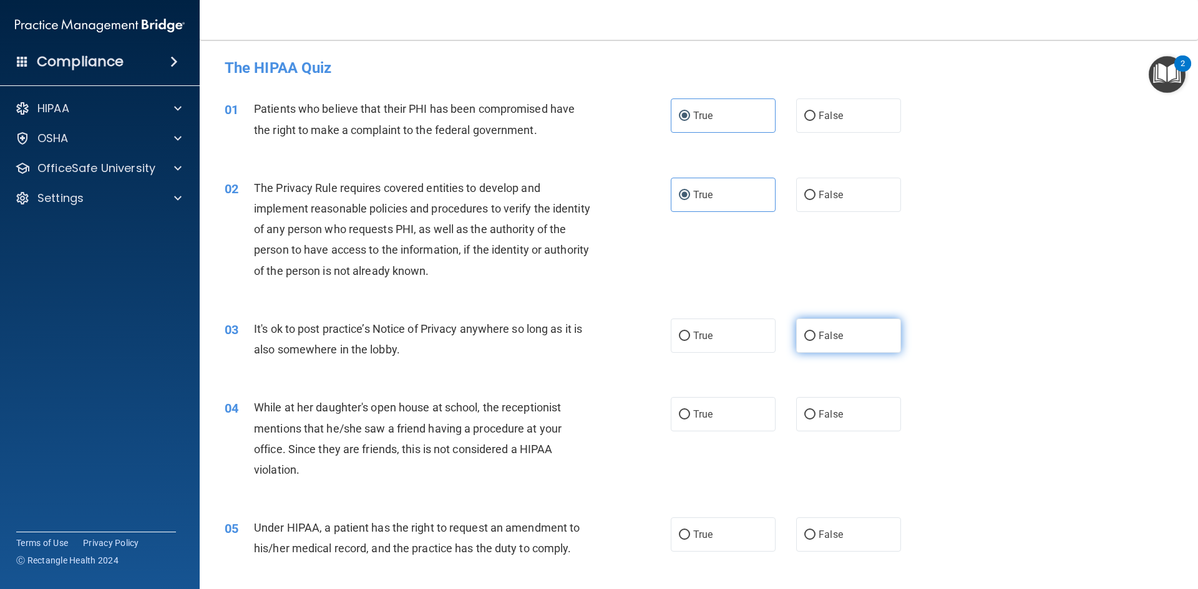
radio input "true"
click at [853, 411] on label "False" at bounding box center [848, 414] width 105 height 34
click at [815, 411] on input "False" at bounding box center [809, 414] width 11 height 9
radio input "true"
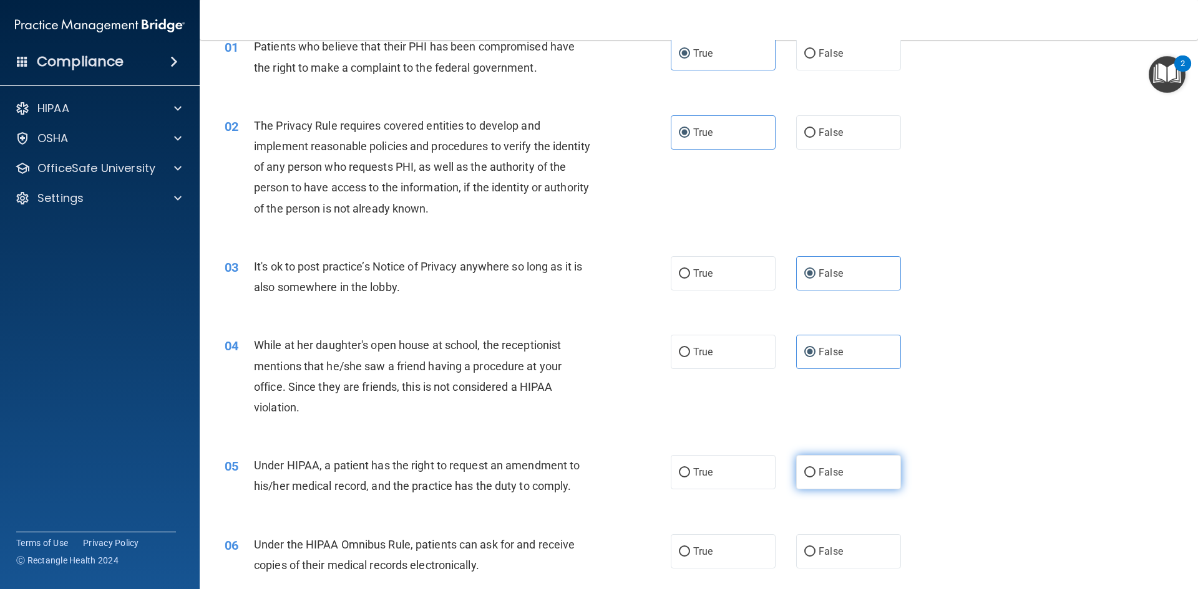
click at [818, 472] on span "False" at bounding box center [830, 473] width 24 height 12
click at [815, 472] on input "False" at bounding box center [809, 472] width 11 height 9
radio input "true"
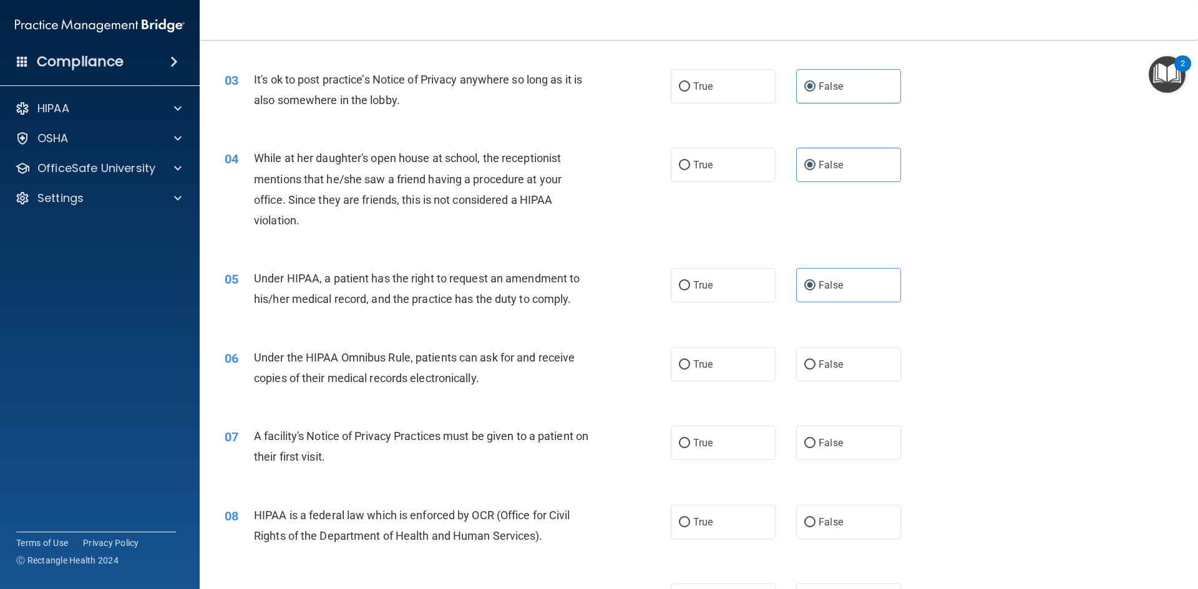
scroll to position [312, 0]
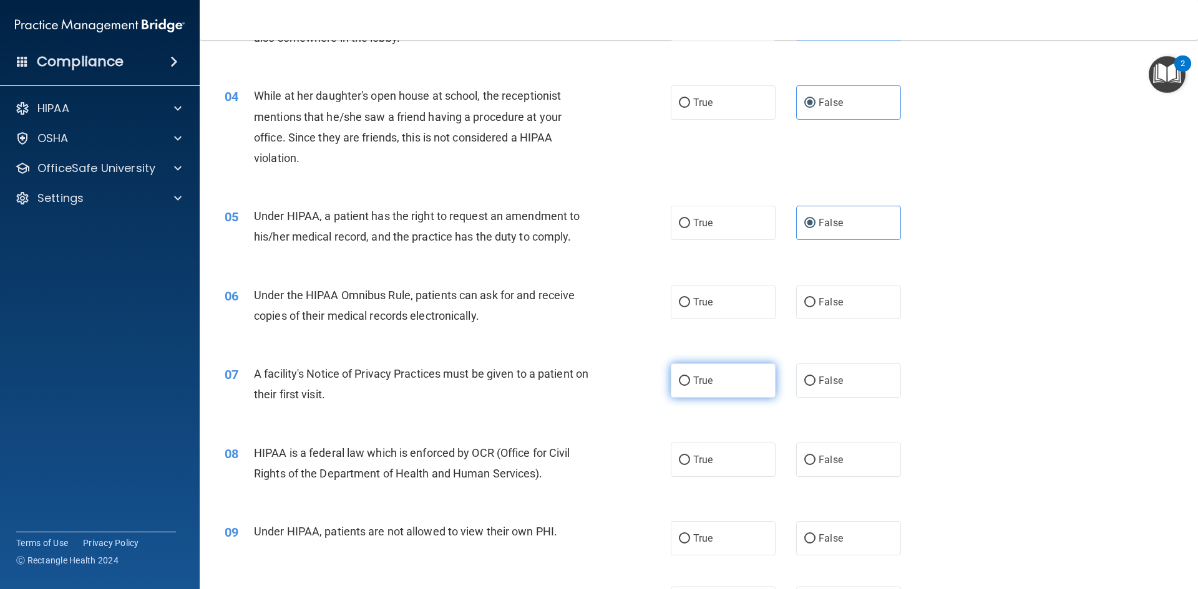
drag, startPoint x: 681, startPoint y: 308, endPoint x: 685, endPoint y: 367, distance: 59.4
click at [681, 314] on label "True" at bounding box center [723, 302] width 105 height 34
click at [681, 307] on input "True" at bounding box center [684, 302] width 11 height 9
radio input "true"
click at [684, 378] on input "True" at bounding box center [684, 381] width 11 height 9
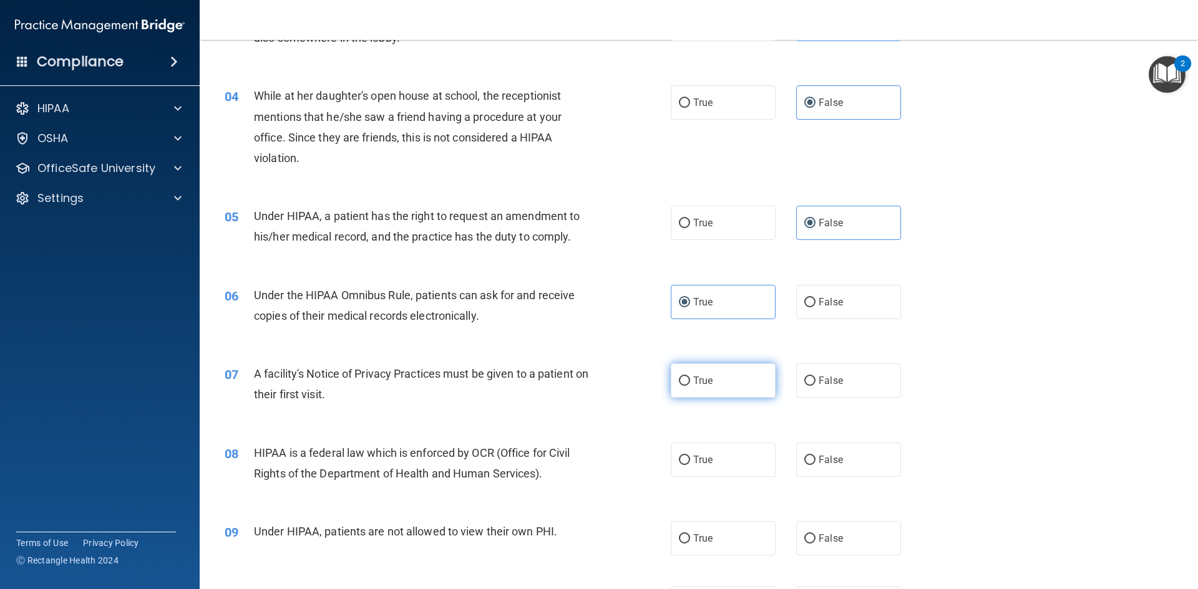
radio input "true"
click at [684, 378] on input "True" at bounding box center [684, 381] width 11 height 9
click at [685, 460] on label "True" at bounding box center [723, 460] width 105 height 34
click at [685, 460] on input "True" at bounding box center [684, 460] width 11 height 9
radio input "true"
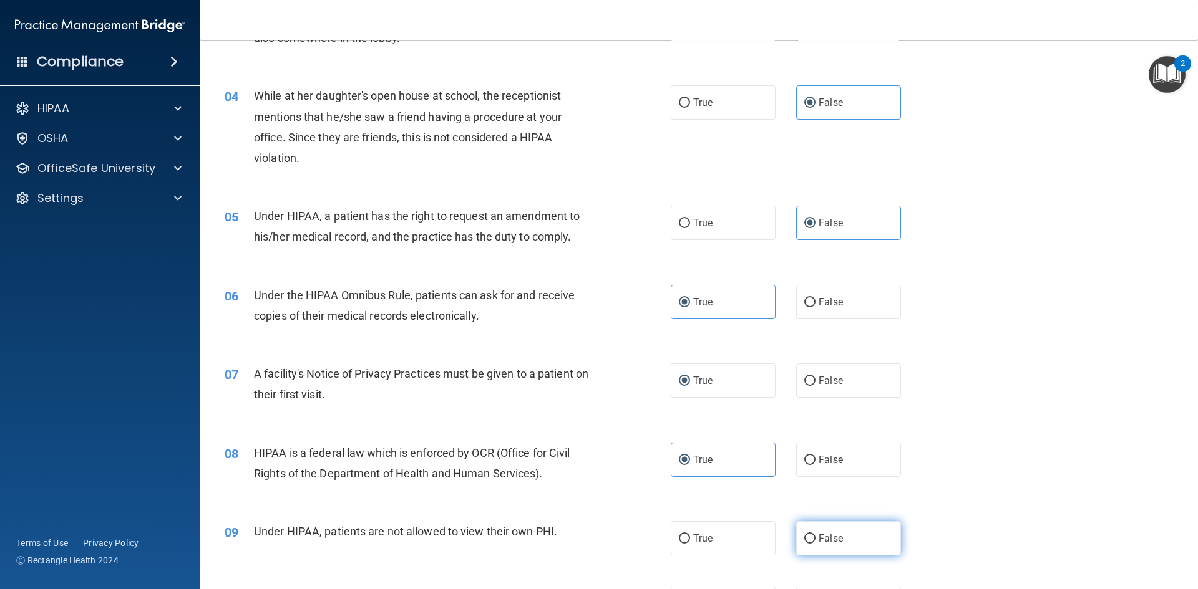
click at [819, 535] on span "False" at bounding box center [830, 539] width 24 height 12
click at [815, 535] on input "False" at bounding box center [809, 539] width 11 height 9
radio input "true"
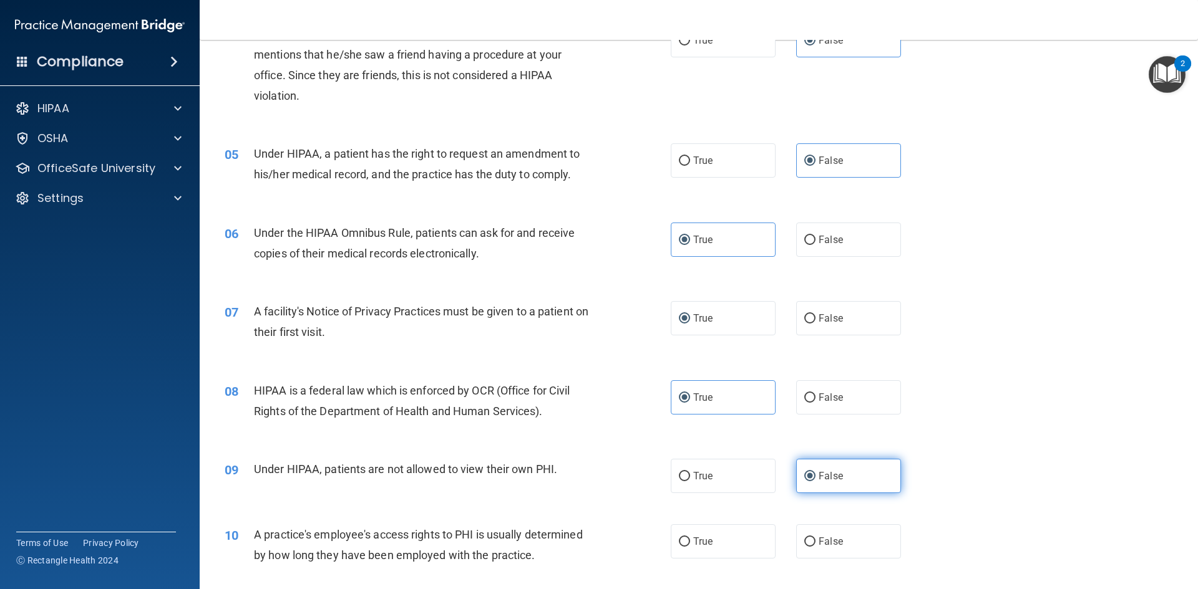
scroll to position [437, 0]
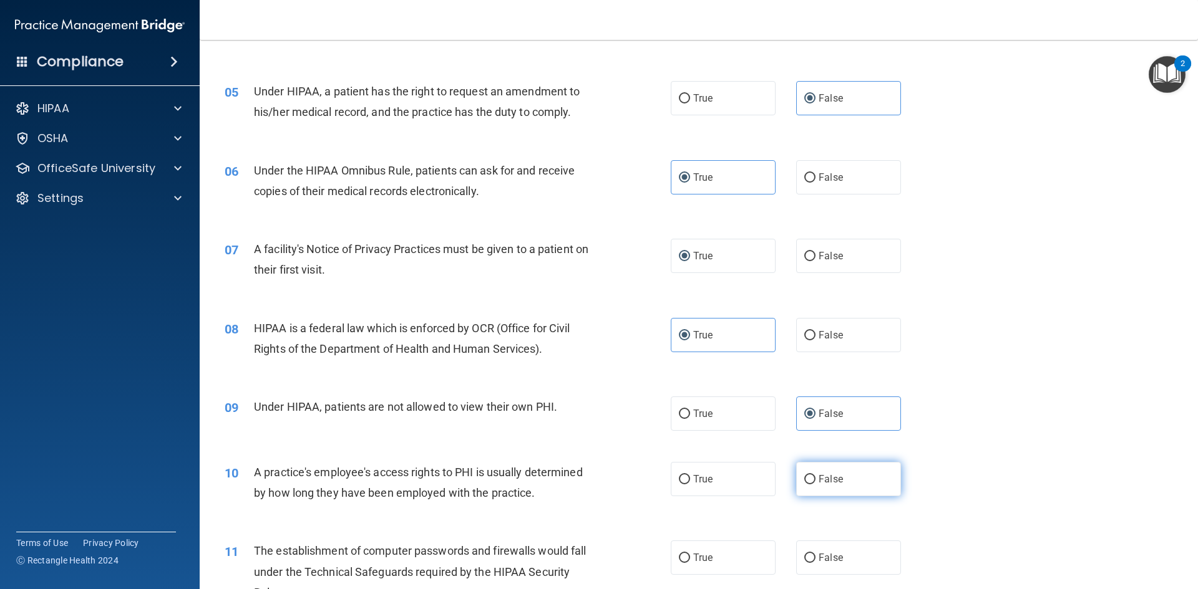
click at [824, 484] on span "False" at bounding box center [830, 479] width 24 height 12
click at [815, 484] on input "False" at bounding box center [809, 479] width 11 height 9
radio input "true"
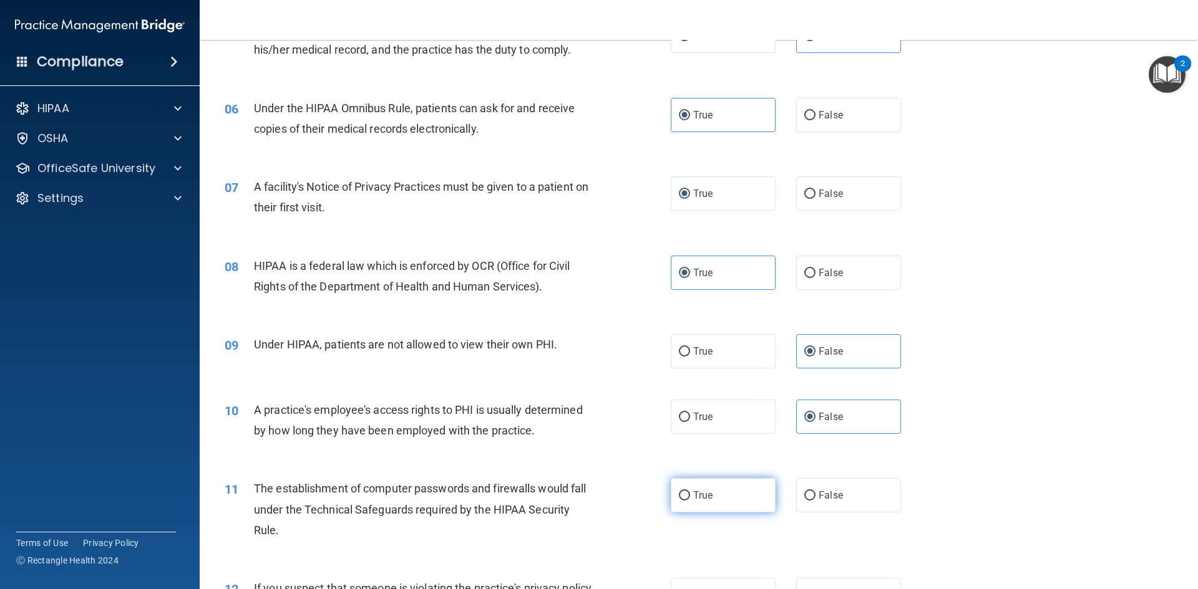
click at [697, 507] on label "True" at bounding box center [723, 495] width 105 height 34
click at [690, 501] on input "True" at bounding box center [684, 495] width 11 height 9
radio input "true"
click at [697, 507] on label "True" at bounding box center [723, 495] width 105 height 34
click at [690, 501] on input "True" at bounding box center [684, 495] width 11 height 9
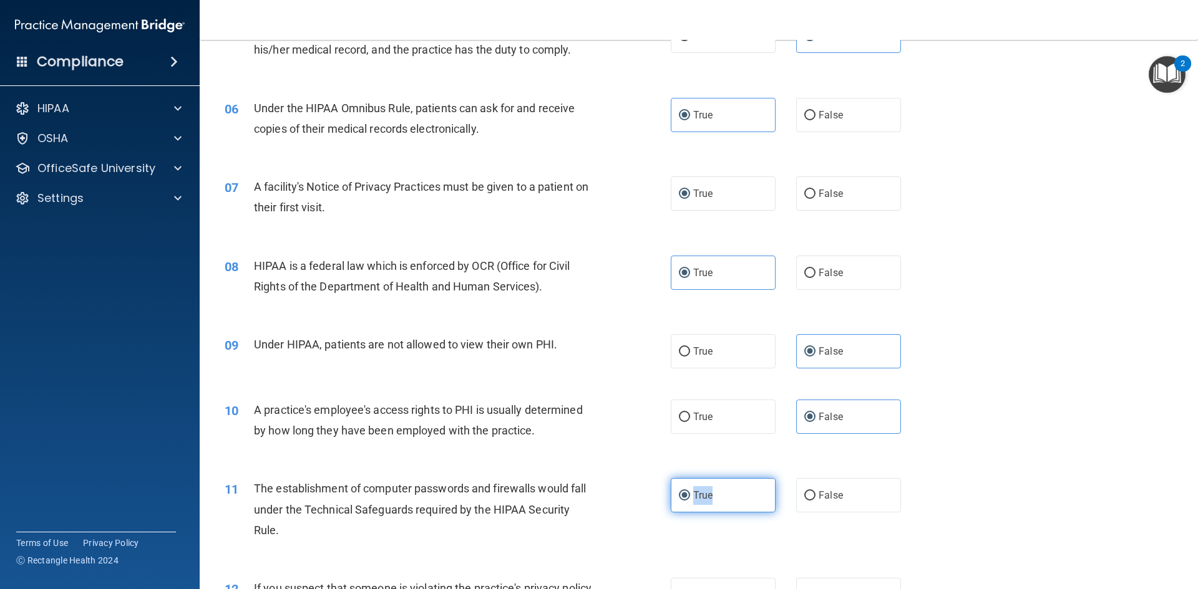
scroll to position [624, 0]
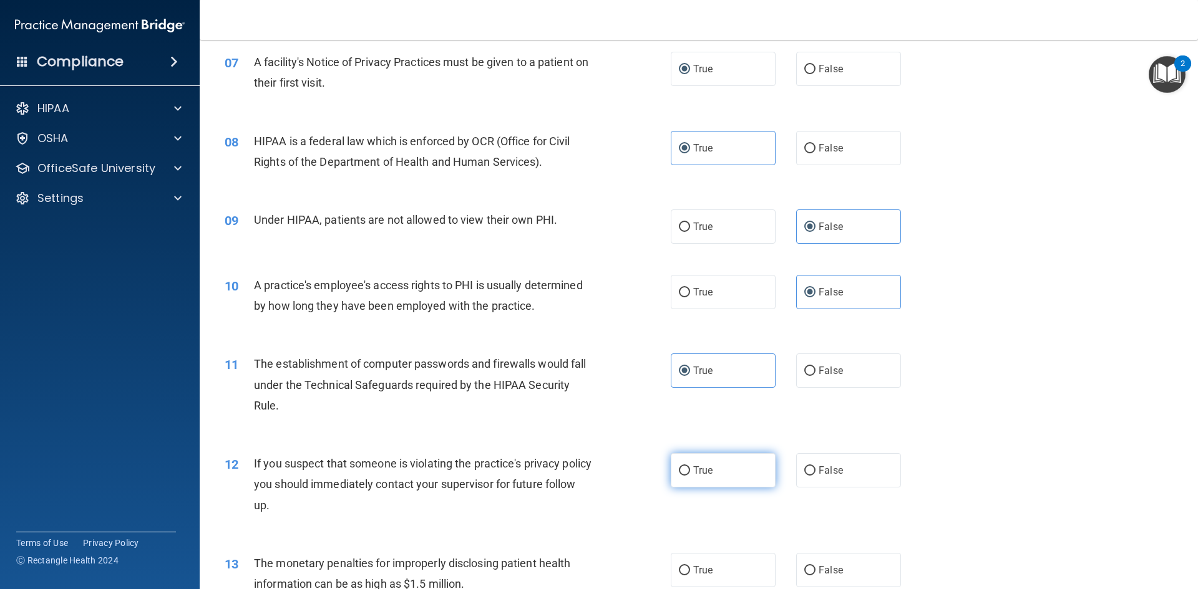
click at [692, 482] on label "True" at bounding box center [723, 470] width 105 height 34
click at [690, 476] on input "True" at bounding box center [684, 471] width 11 height 9
radio input "true"
click at [700, 566] on span "True" at bounding box center [702, 570] width 19 height 12
click at [684, 575] on input "True" at bounding box center [684, 570] width 11 height 9
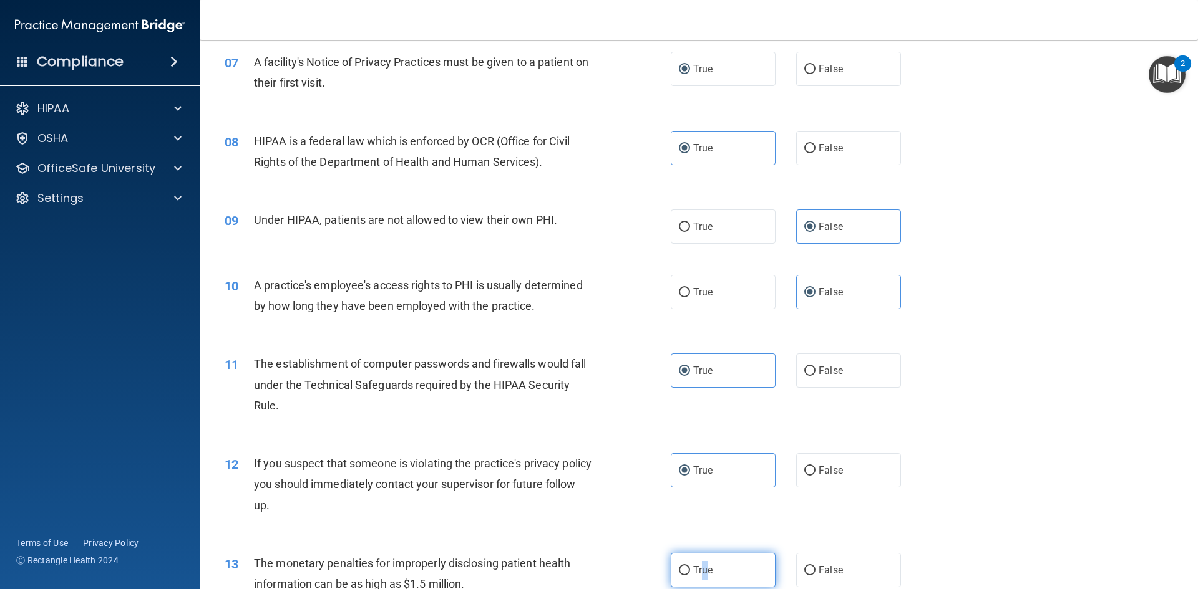
radio input "true"
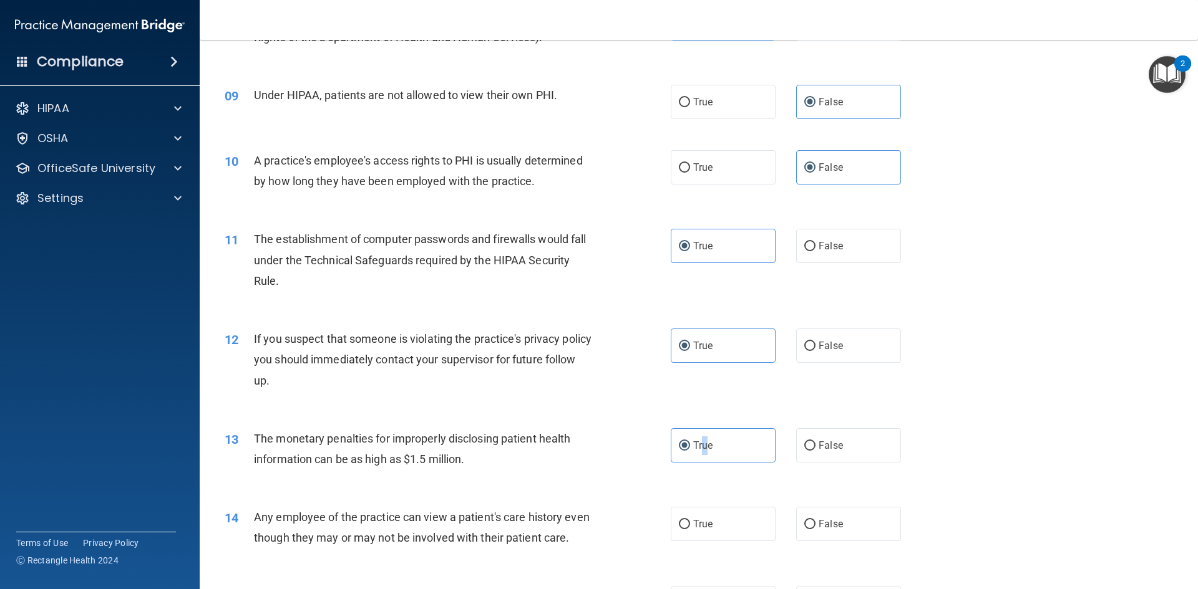
scroll to position [811, 0]
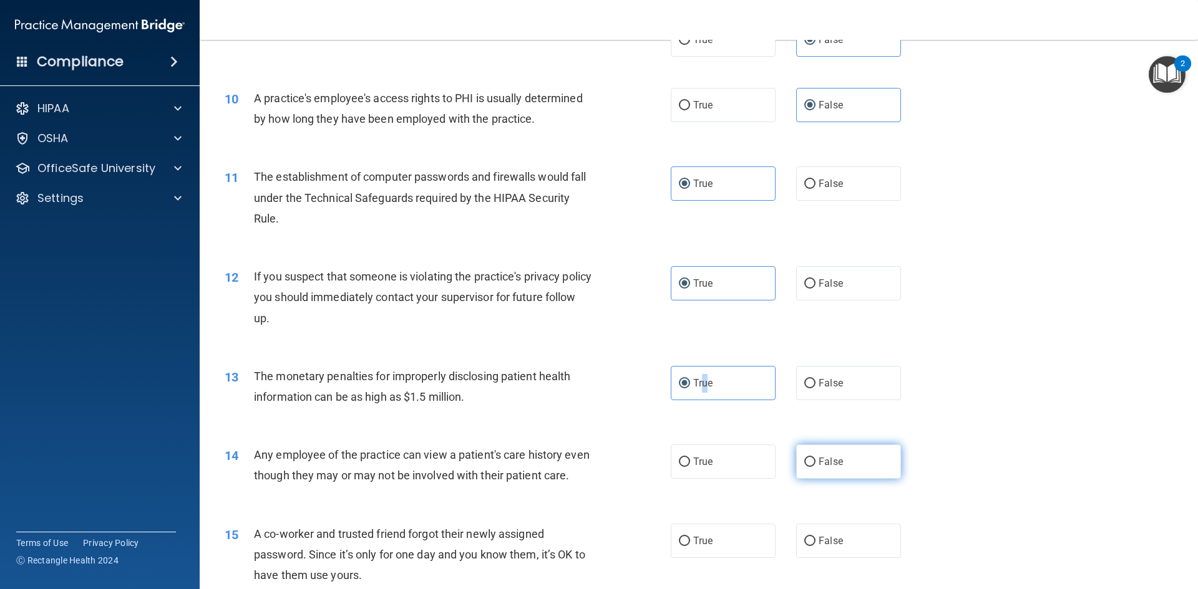
click at [818, 463] on span "False" at bounding box center [830, 462] width 24 height 12
click at [813, 463] on input "False" at bounding box center [809, 462] width 11 height 9
radio input "true"
click at [818, 547] on span "False" at bounding box center [830, 541] width 24 height 12
click at [813, 546] on input "False" at bounding box center [809, 541] width 11 height 9
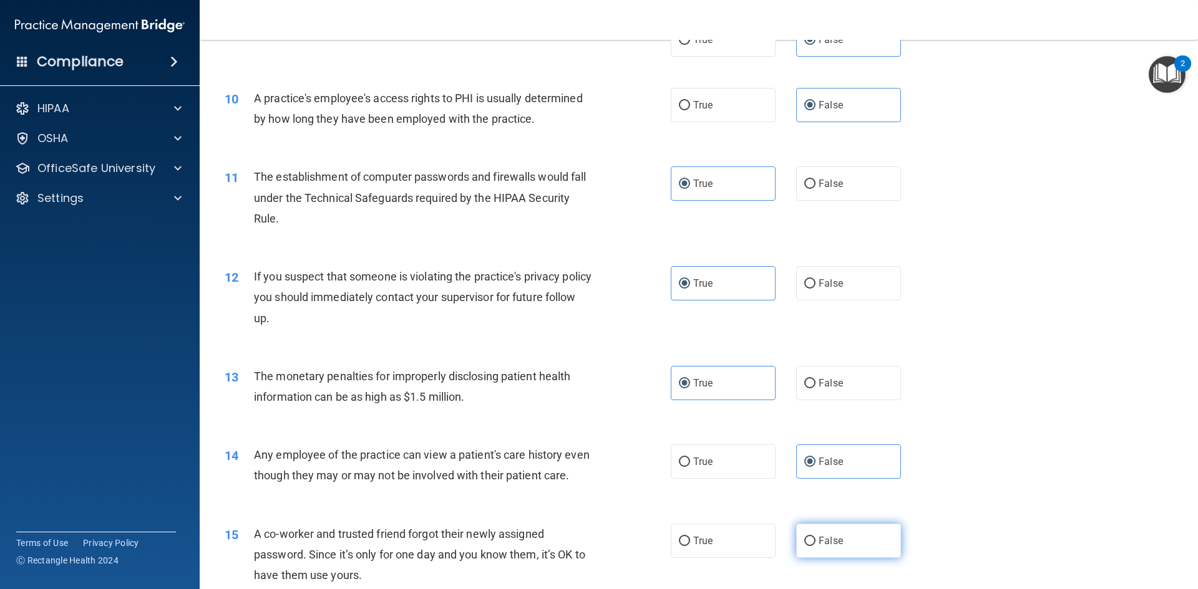
radio input "true"
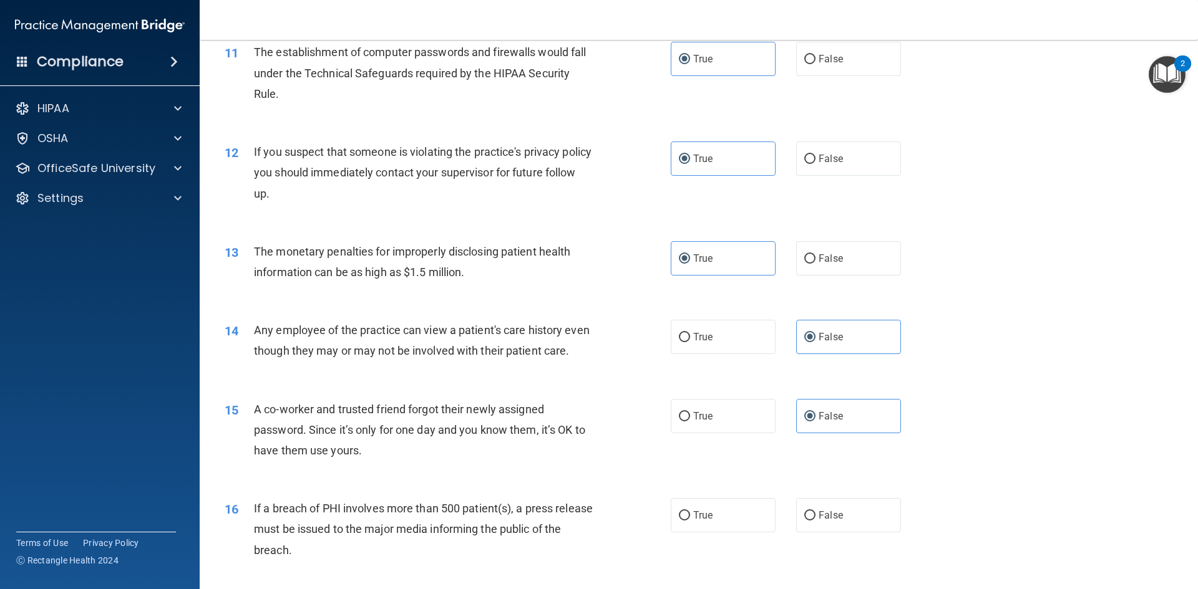
scroll to position [998, 0]
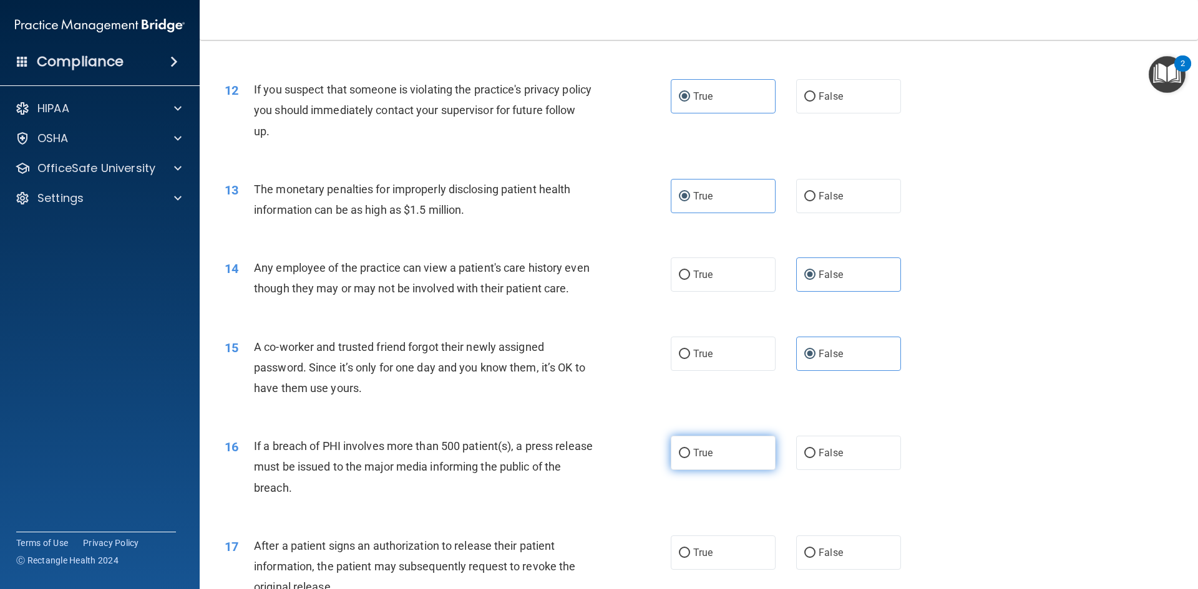
click at [697, 459] on span "True" at bounding box center [702, 453] width 19 height 12
click at [690, 458] on input "True" at bounding box center [684, 453] width 11 height 9
radio input "true"
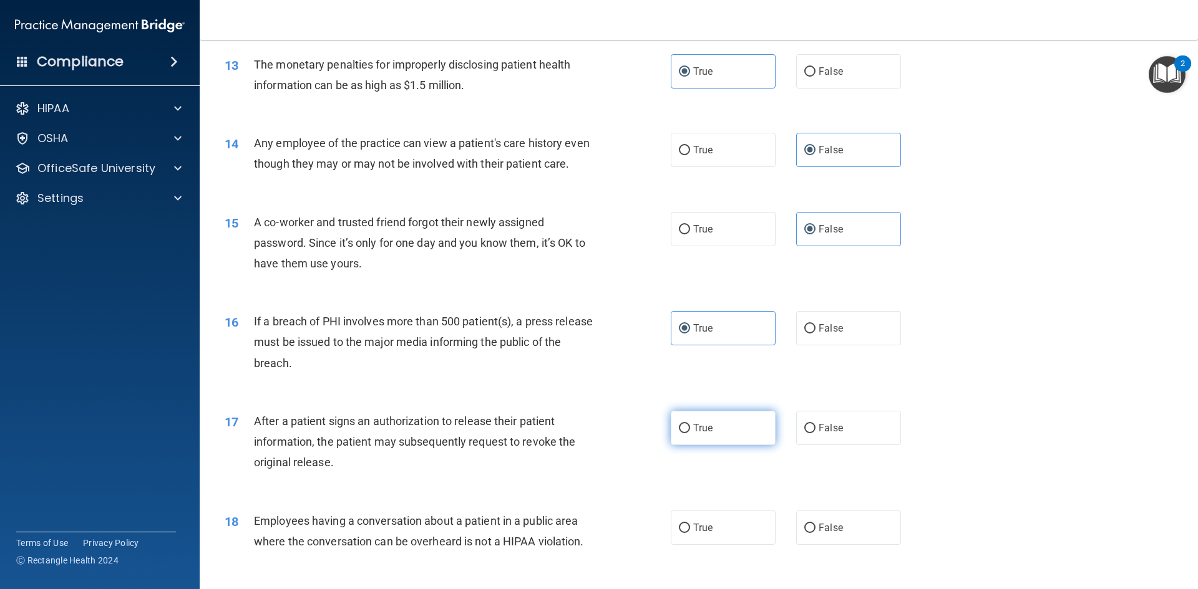
click at [681, 445] on label "True" at bounding box center [723, 428] width 105 height 34
click at [681, 433] on input "True" at bounding box center [684, 428] width 11 height 9
radio input "true"
click at [820, 534] on span "False" at bounding box center [830, 528] width 24 height 12
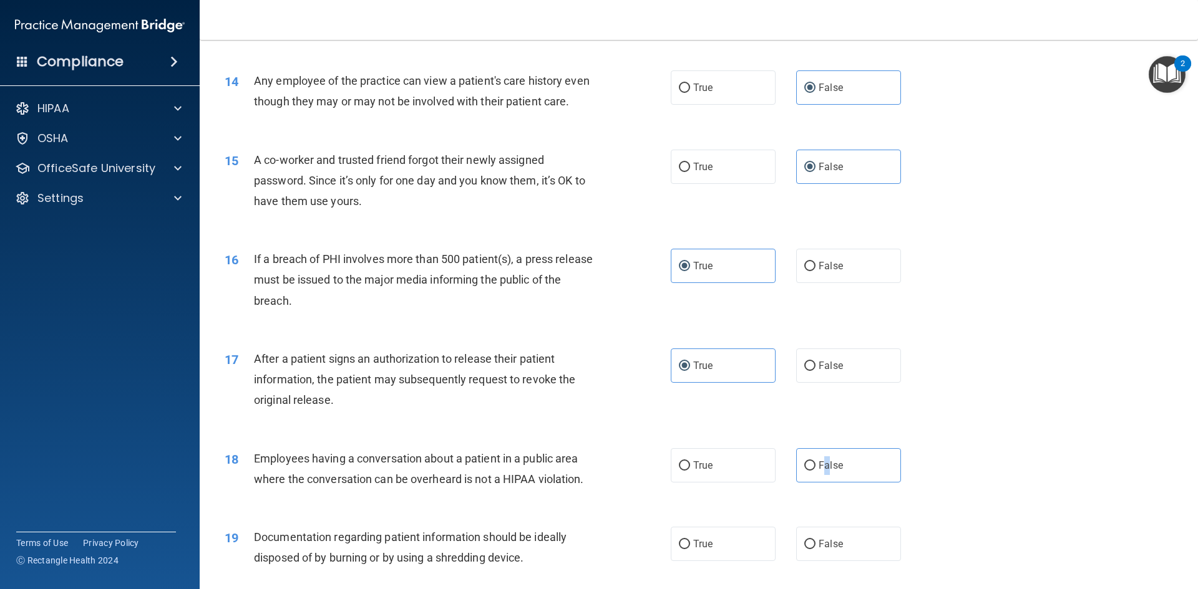
scroll to position [1247, 0]
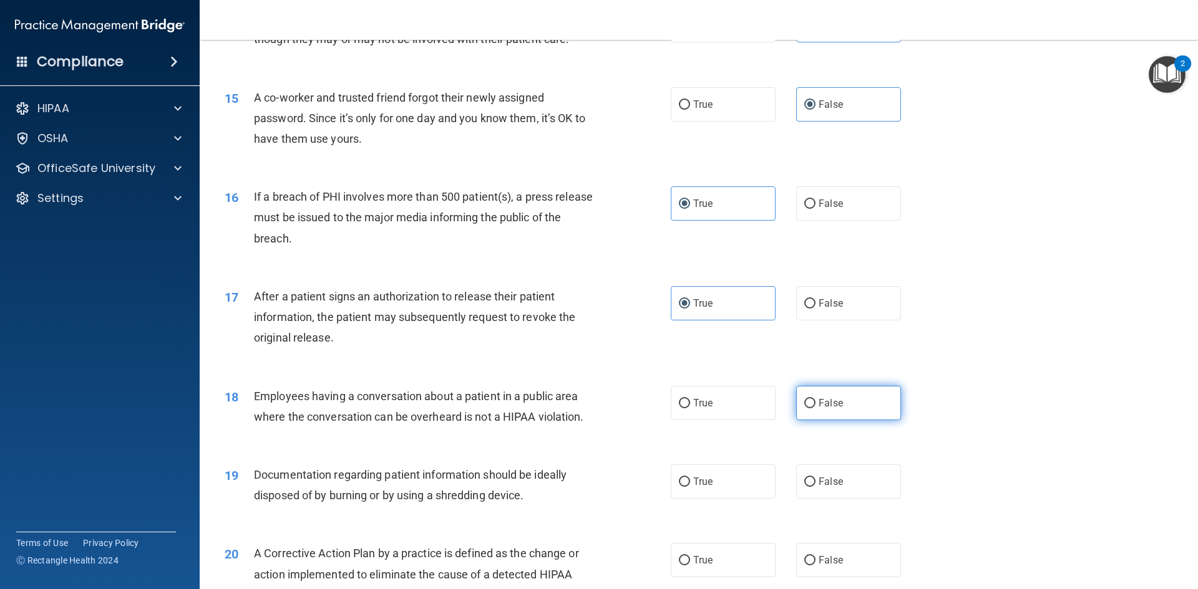
click at [798, 420] on label "False" at bounding box center [848, 403] width 105 height 34
click at [804, 409] on input "False" at bounding box center [809, 403] width 11 height 9
radio input "true"
click at [687, 499] on label "True" at bounding box center [723, 482] width 105 height 34
click at [687, 487] on input "True" at bounding box center [684, 482] width 11 height 9
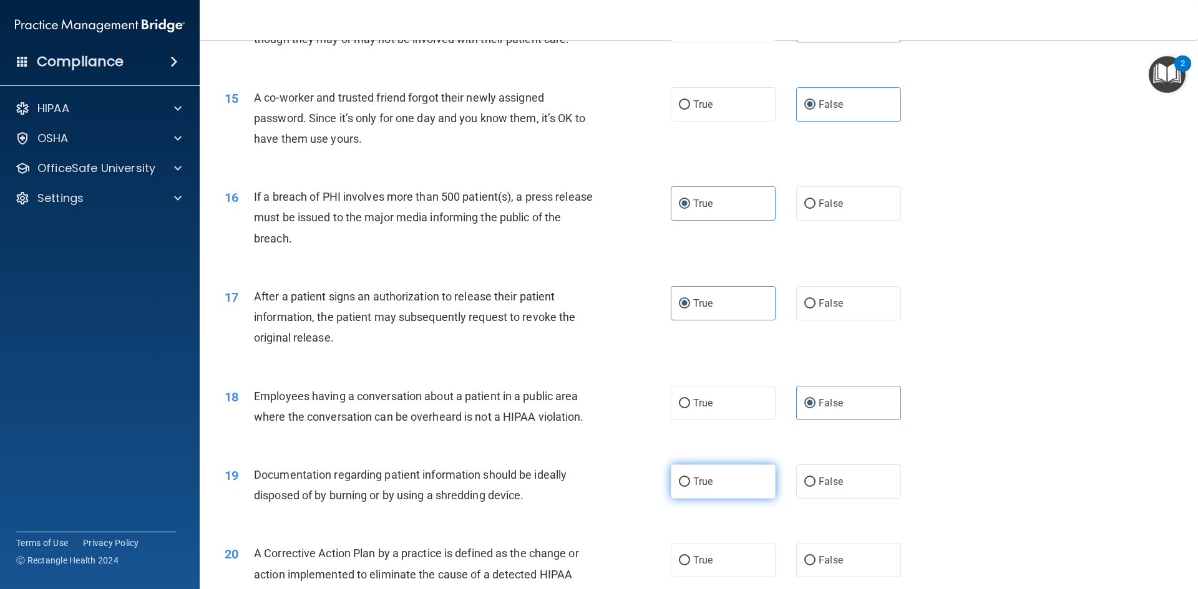
radio input "true"
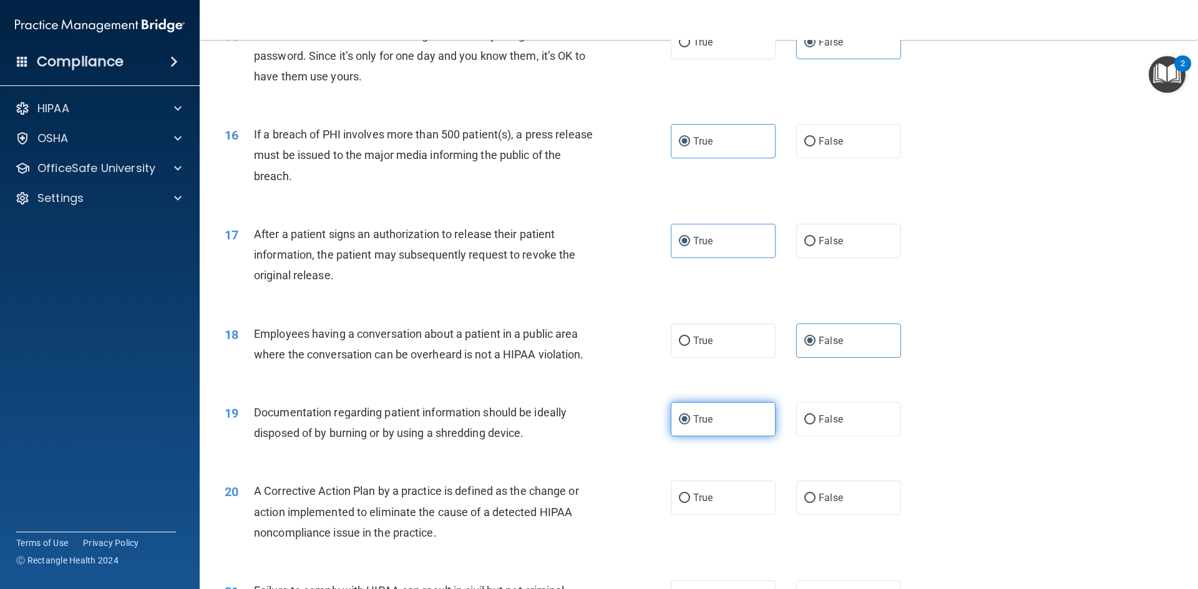
scroll to position [1372, 0]
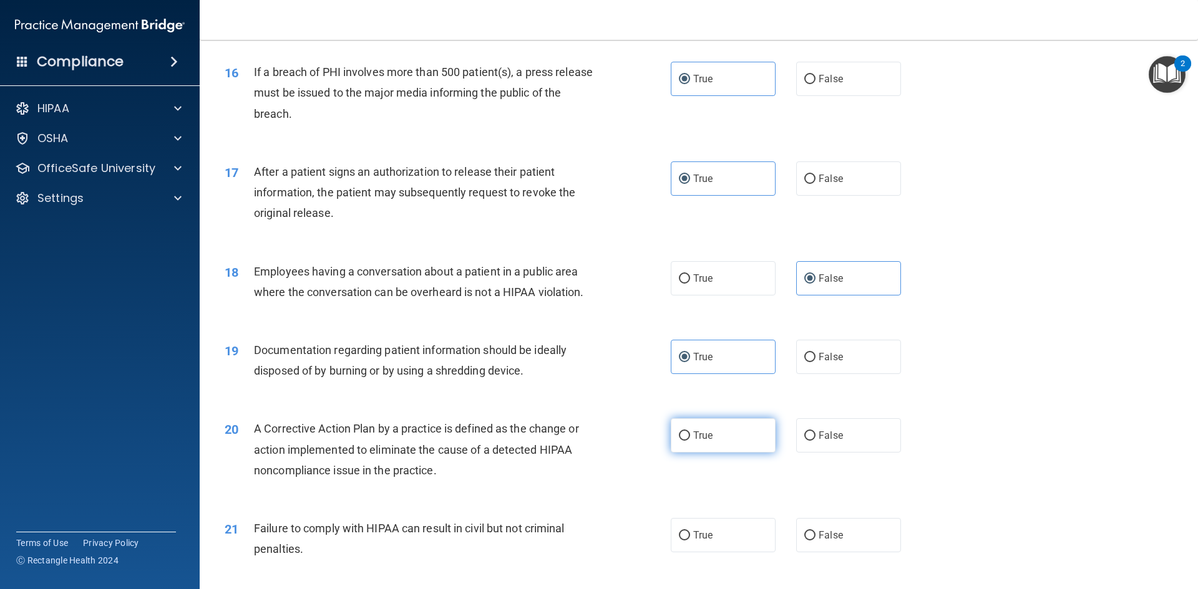
click at [679, 441] on input "True" at bounding box center [684, 436] width 11 height 9
radio input "true"
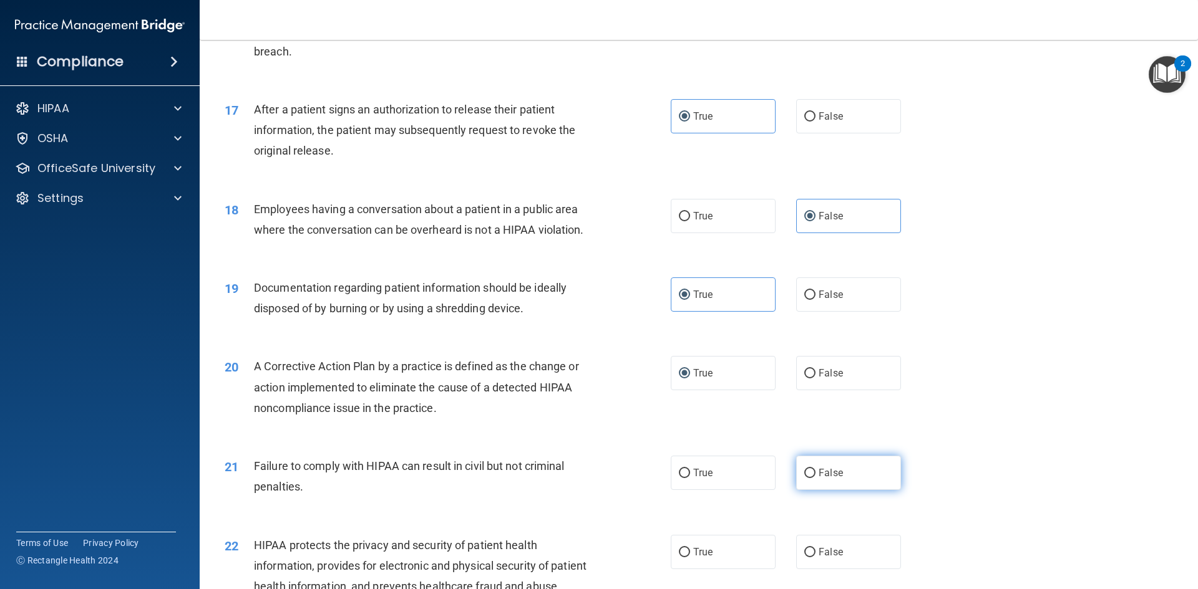
click at [804, 478] on input "False" at bounding box center [809, 473] width 11 height 9
radio input "true"
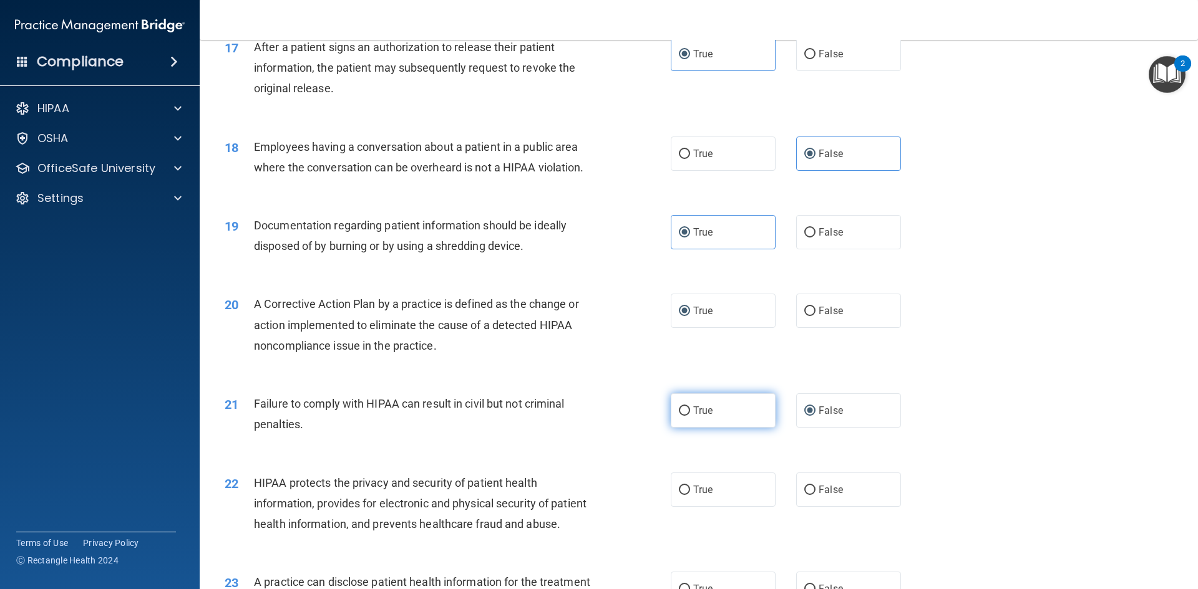
scroll to position [1559, 0]
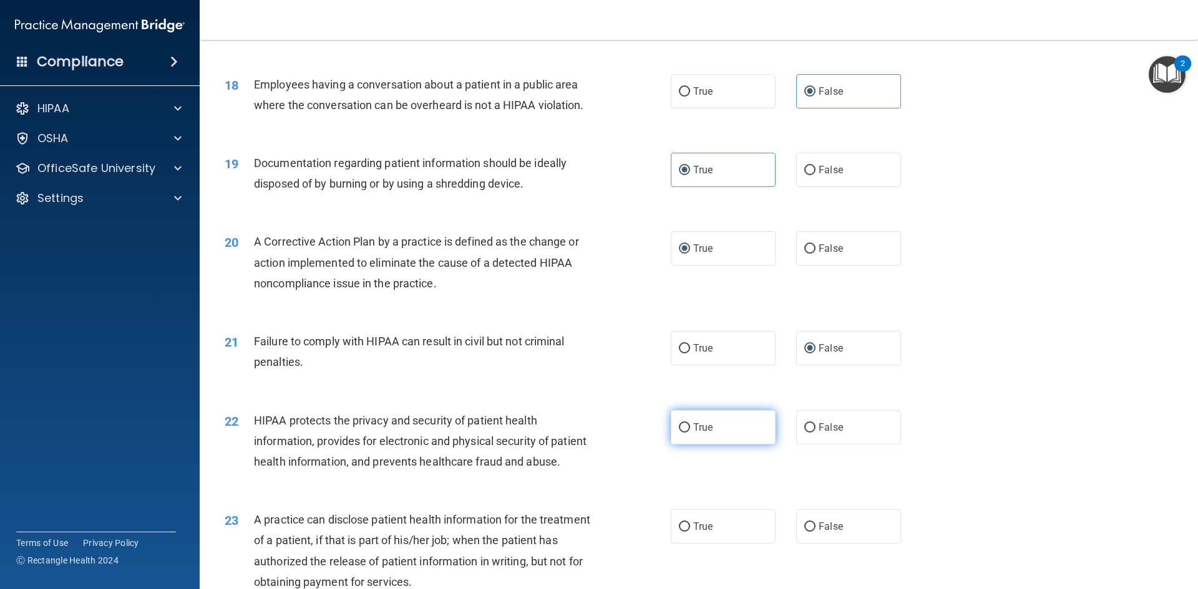
click at [679, 433] on input "True" at bounding box center [684, 428] width 11 height 9
radio input "true"
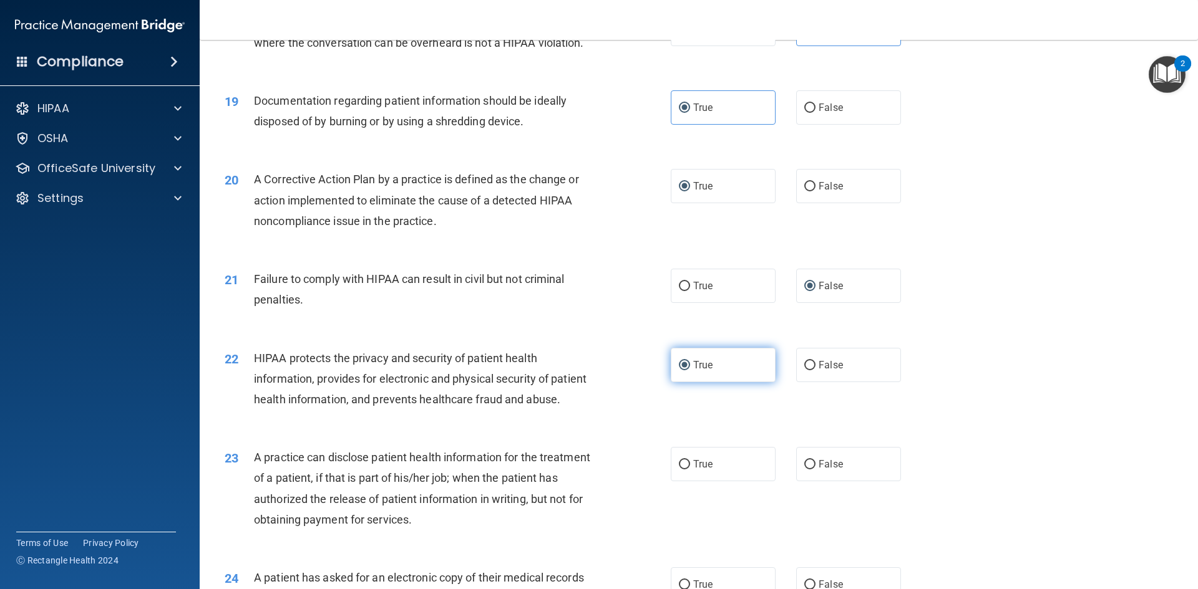
scroll to position [1684, 0]
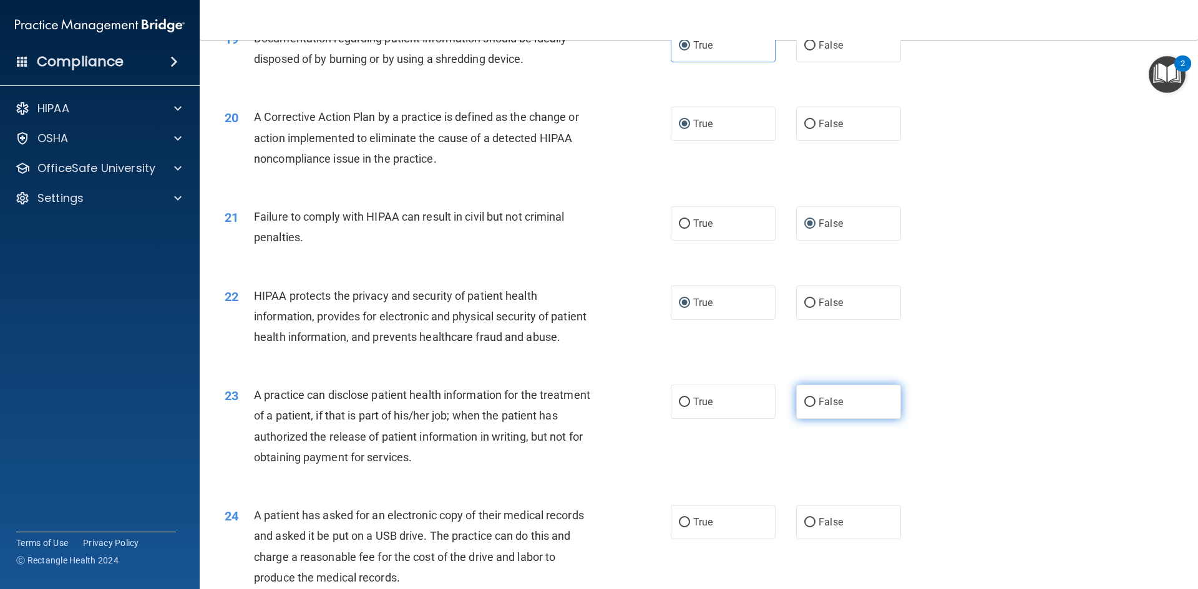
click at [807, 419] on label "False" at bounding box center [848, 402] width 105 height 34
click at [807, 407] on input "False" at bounding box center [809, 402] width 11 height 9
radio input "true"
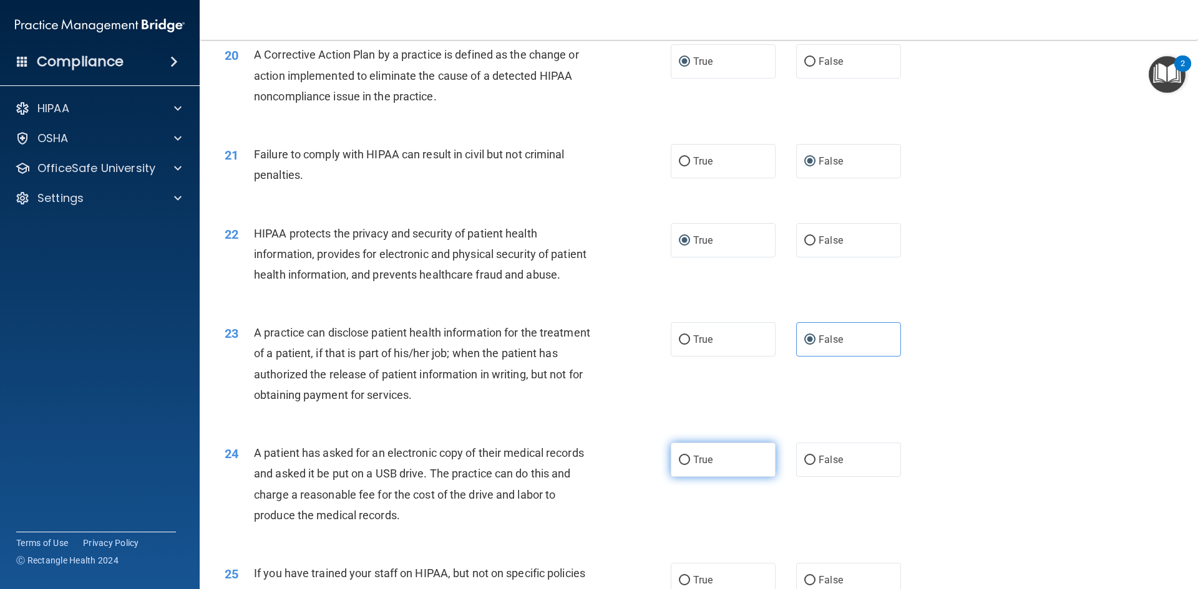
click at [703, 466] on span "True" at bounding box center [702, 460] width 19 height 12
click at [690, 465] on input "True" at bounding box center [684, 460] width 11 height 9
radio input "true"
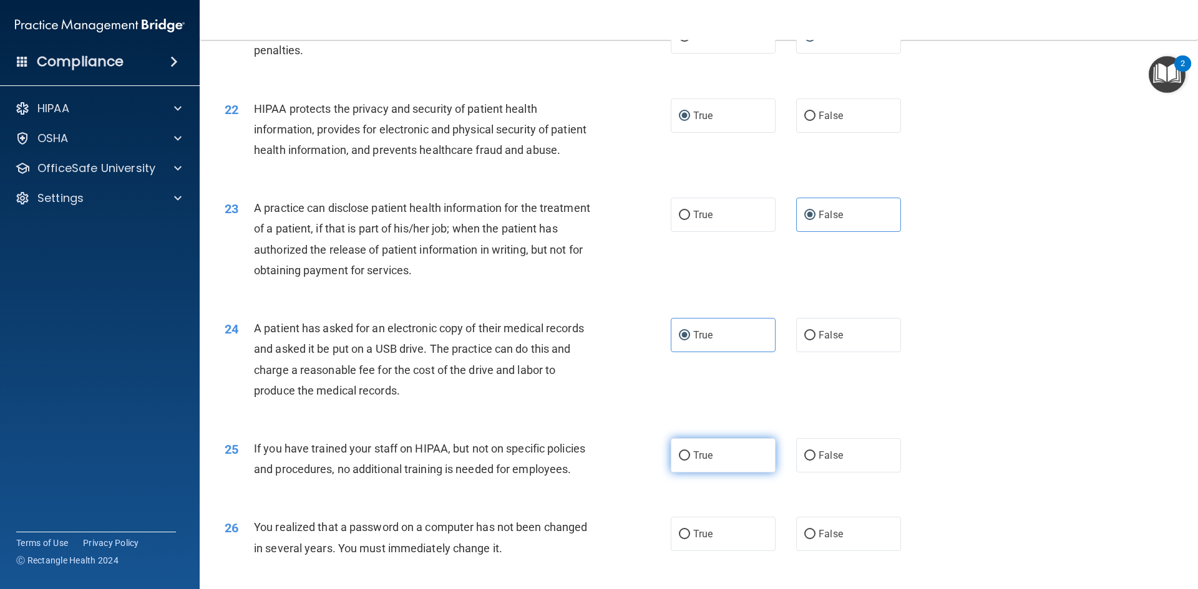
click at [704, 462] on span "True" at bounding box center [702, 456] width 19 height 12
click at [690, 461] on input "True" at bounding box center [684, 456] width 11 height 9
radio input "true"
click at [807, 461] on input "False" at bounding box center [809, 456] width 11 height 9
radio input "true"
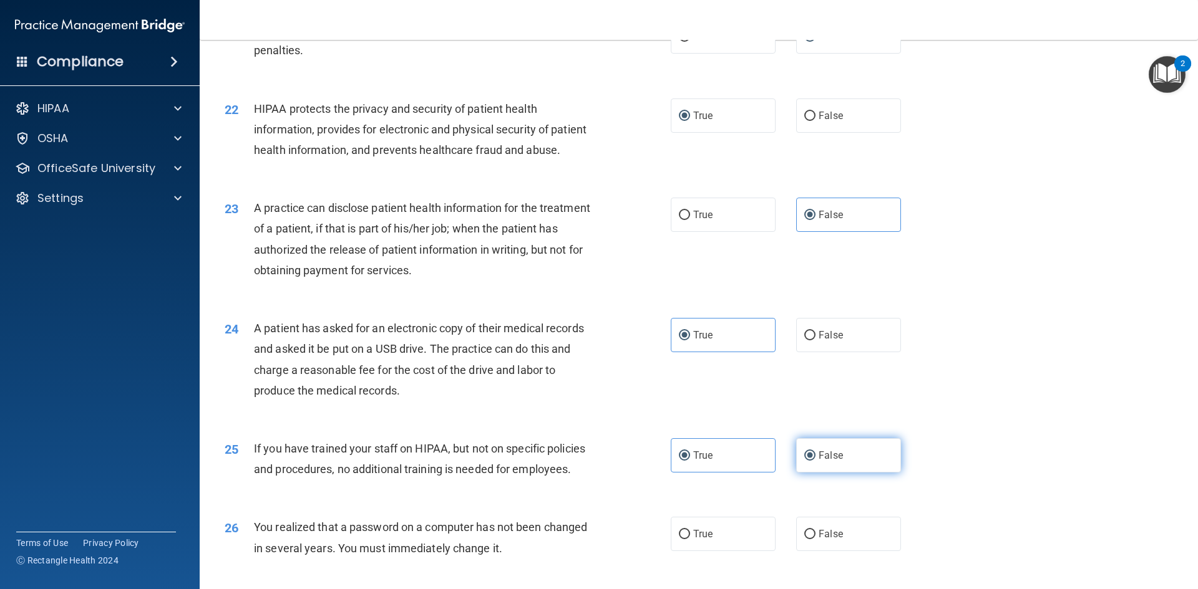
radio input "false"
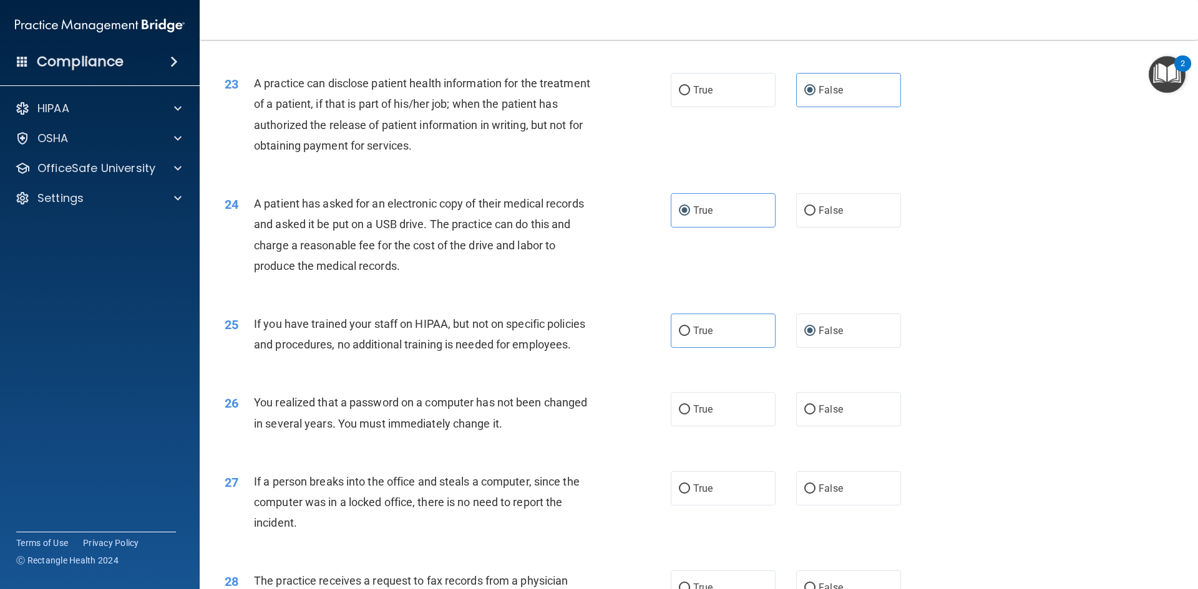
scroll to position [2058, 0]
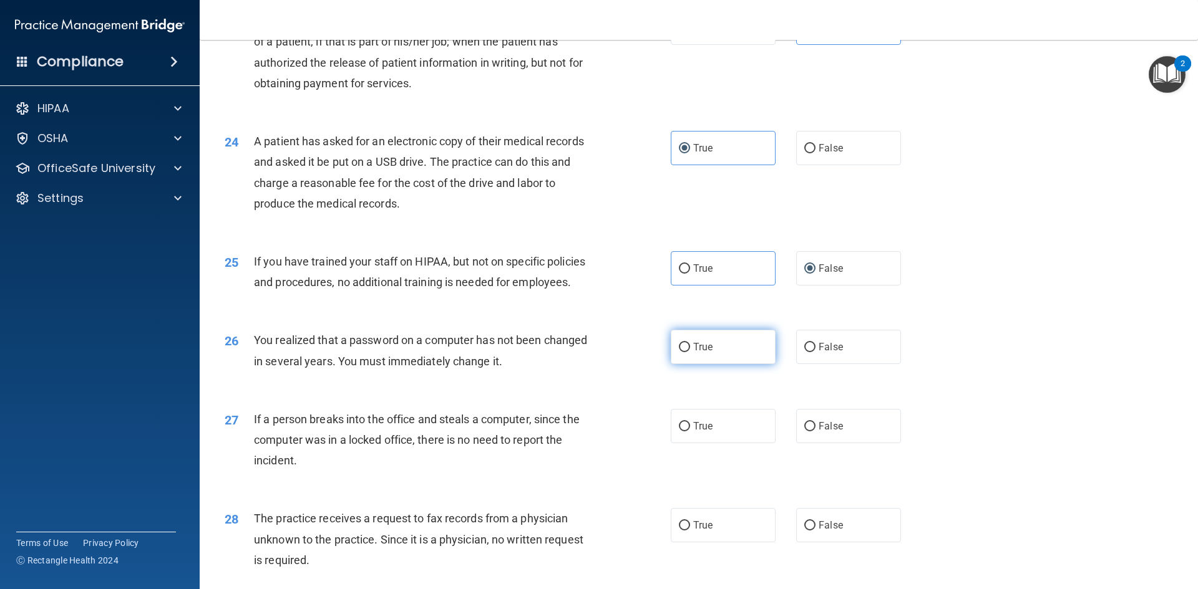
click at [686, 364] on label "True" at bounding box center [723, 347] width 105 height 34
click at [686, 352] on input "True" at bounding box center [684, 347] width 11 height 9
radio input "true"
click at [810, 443] on label "False" at bounding box center [848, 426] width 105 height 34
click at [810, 432] on input "False" at bounding box center [809, 426] width 11 height 9
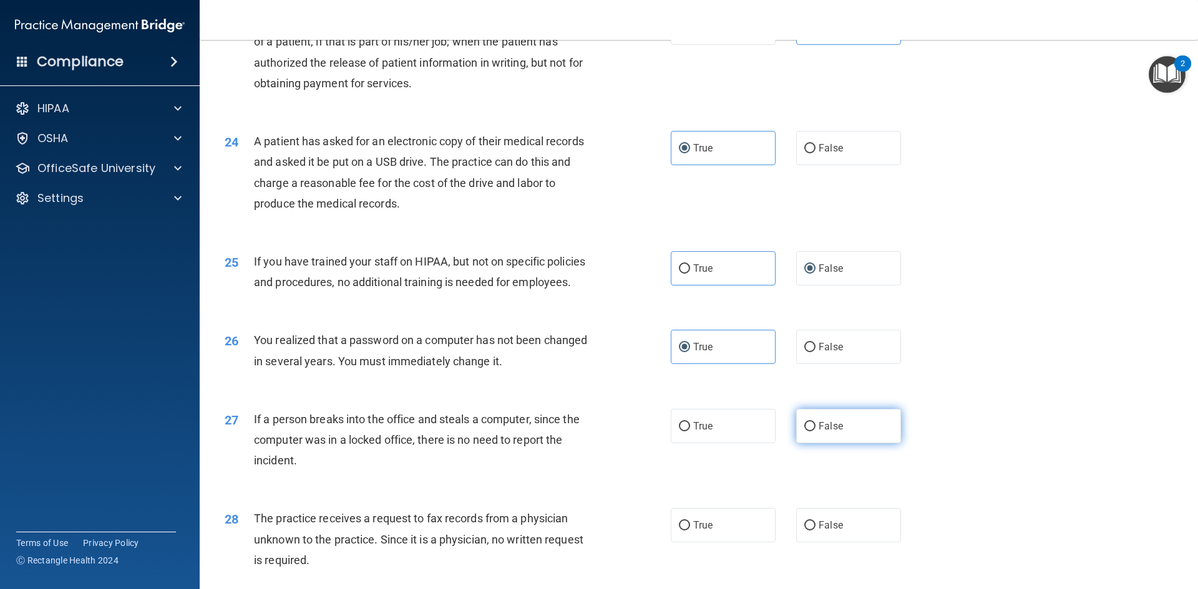
radio input "true"
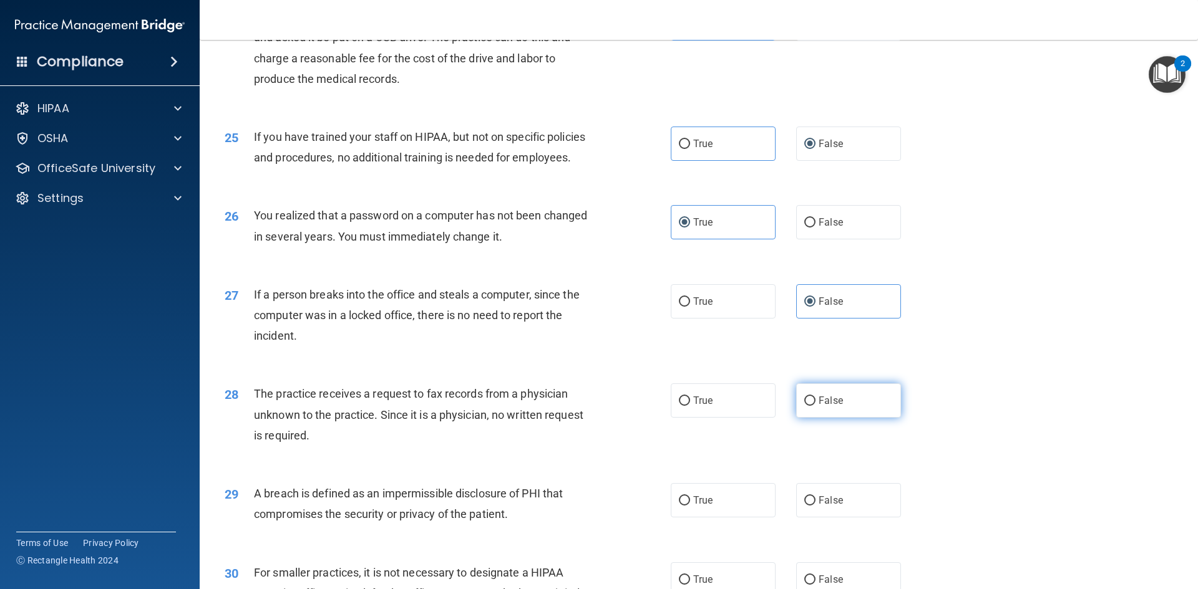
click at [804, 406] on input "False" at bounding box center [809, 401] width 11 height 9
radio input "true"
click at [694, 518] on label "True" at bounding box center [723, 500] width 105 height 34
click at [690, 506] on input "True" at bounding box center [684, 500] width 11 height 9
radio input "true"
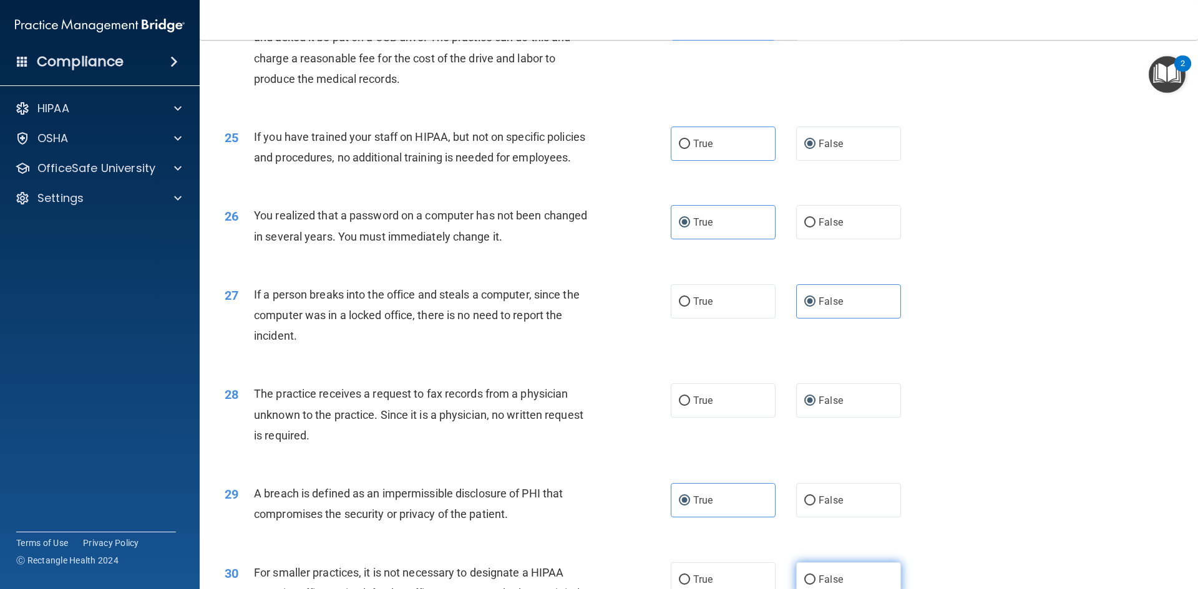
scroll to position [2308, 0]
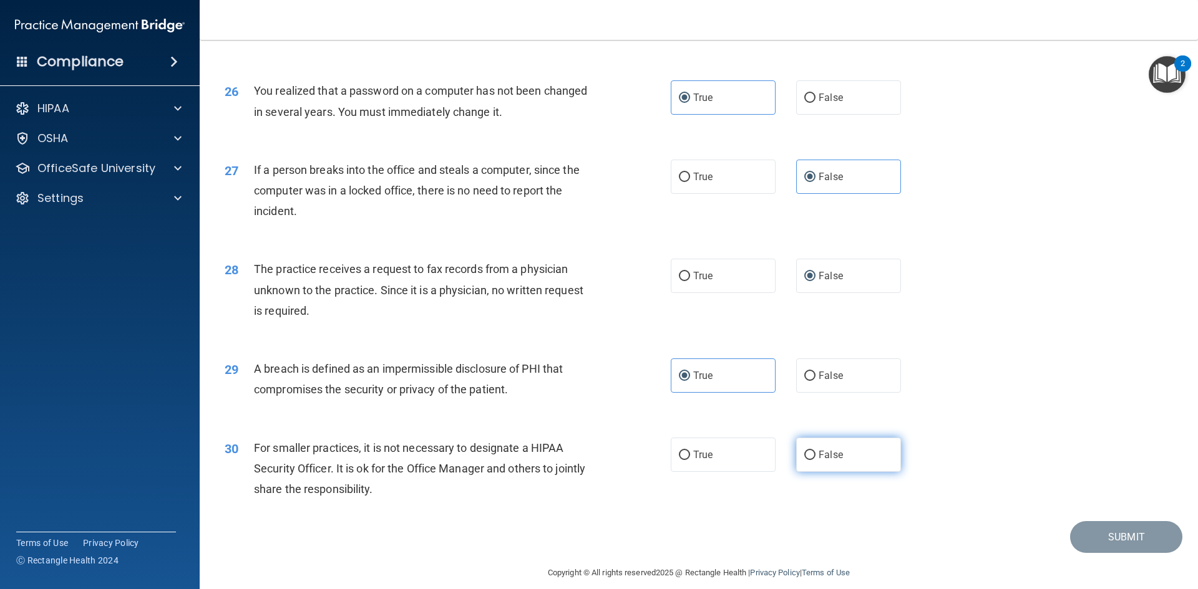
drag, startPoint x: 801, startPoint y: 496, endPoint x: 815, endPoint y: 496, distance: 13.7
click at [804, 460] on input "False" at bounding box center [809, 455] width 11 height 9
radio input "true"
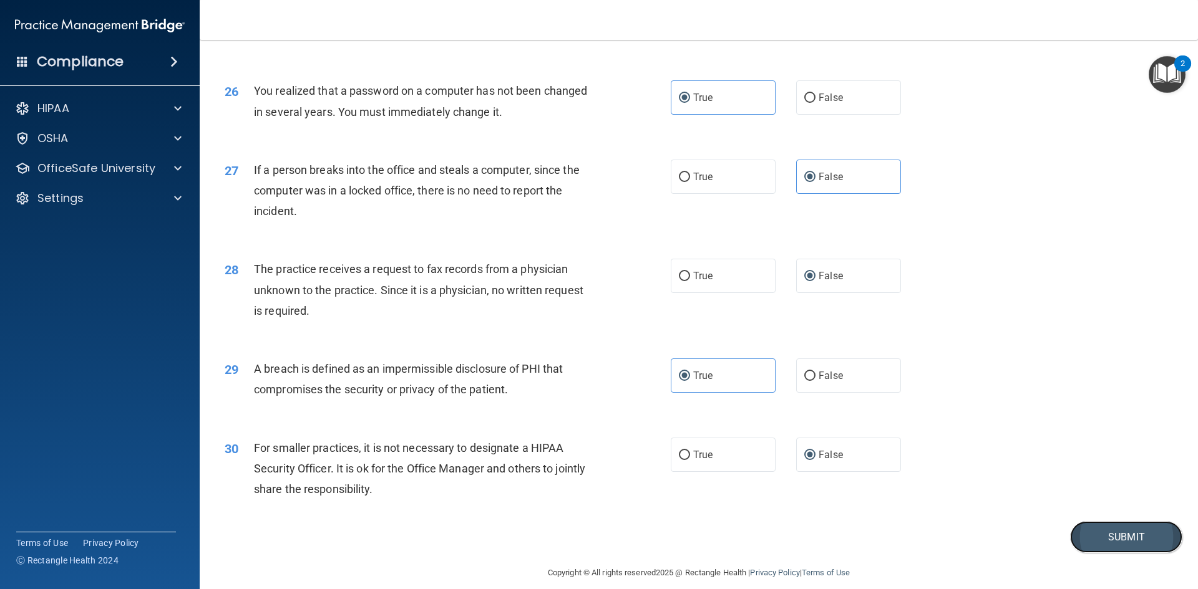
click at [1111, 553] on button "Submit" at bounding box center [1126, 537] width 112 height 32
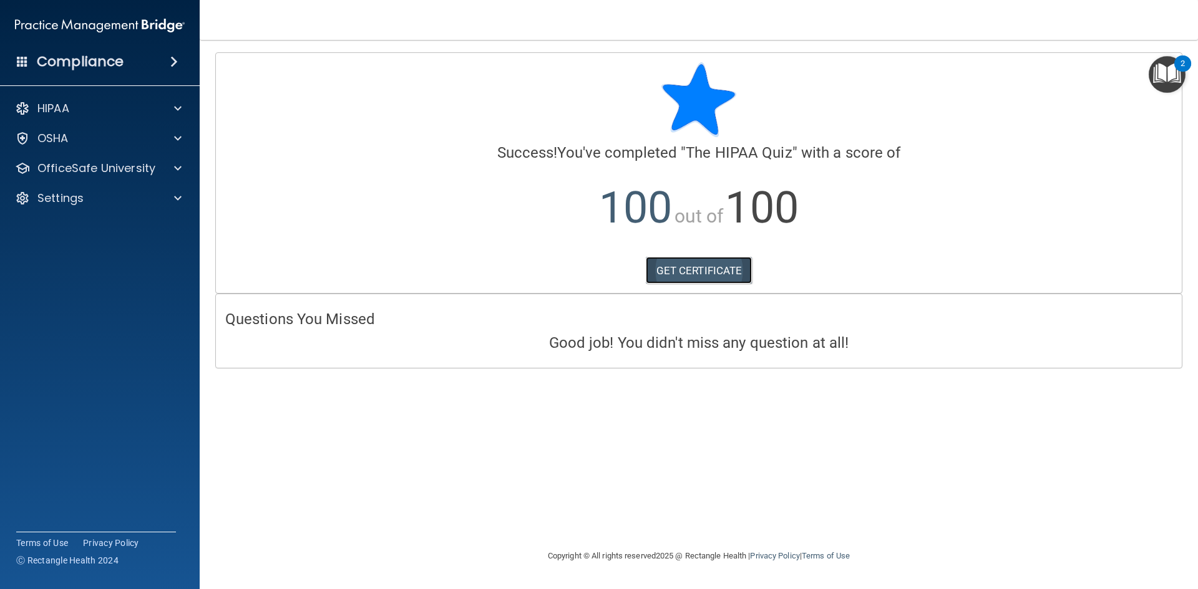
click at [669, 274] on link "GET CERTIFICATE" at bounding box center [699, 270] width 107 height 27
drag, startPoint x: 55, startPoint y: 167, endPoint x: 69, endPoint y: 171, distance: 14.4
click at [55, 167] on p "OfficeSafe University" at bounding box center [96, 168] width 118 height 15
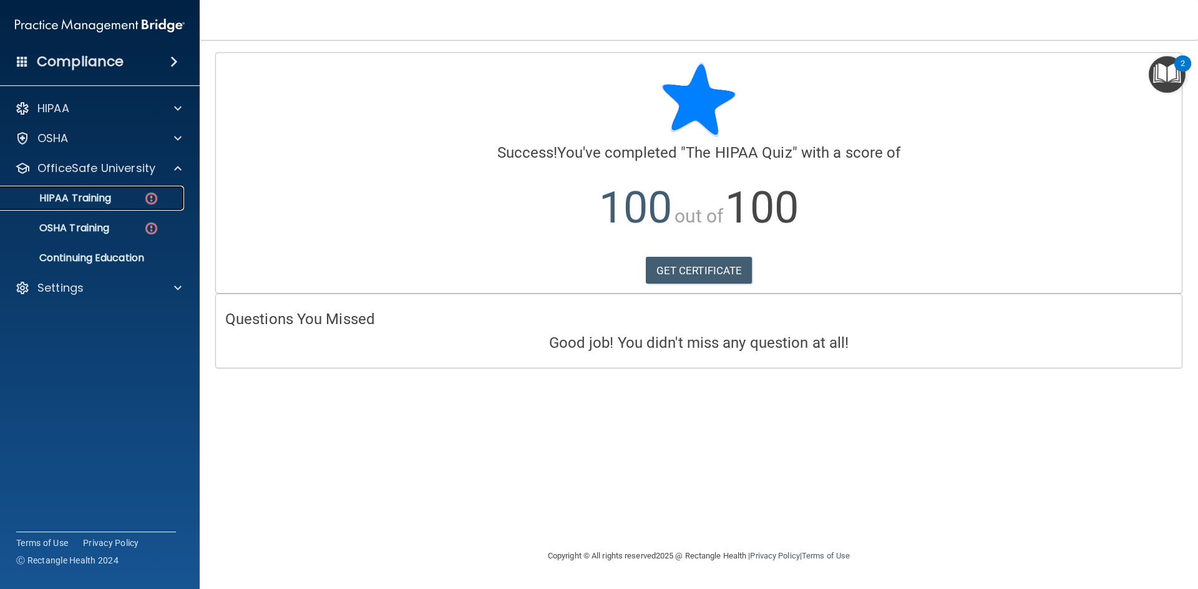
click at [90, 203] on p "HIPAA Training" at bounding box center [59, 198] width 103 height 12
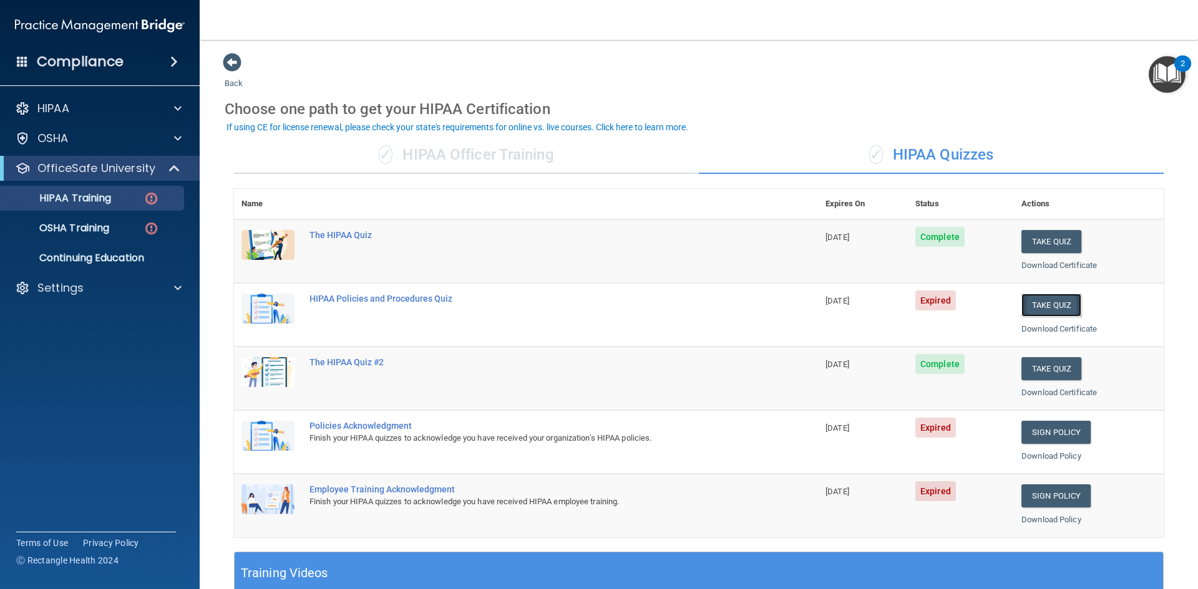
click at [1041, 311] on button "Take Quiz" at bounding box center [1051, 305] width 60 height 23
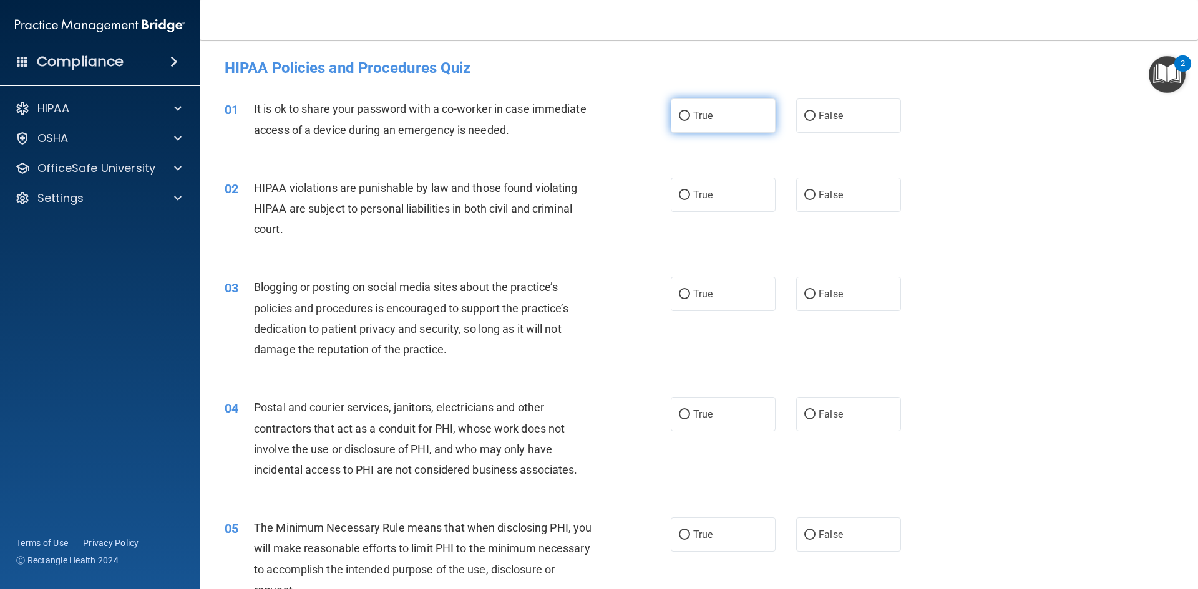
click at [682, 112] on input "True" at bounding box center [684, 116] width 11 height 9
radio input "true"
click at [684, 200] on input "True" at bounding box center [684, 195] width 11 height 9
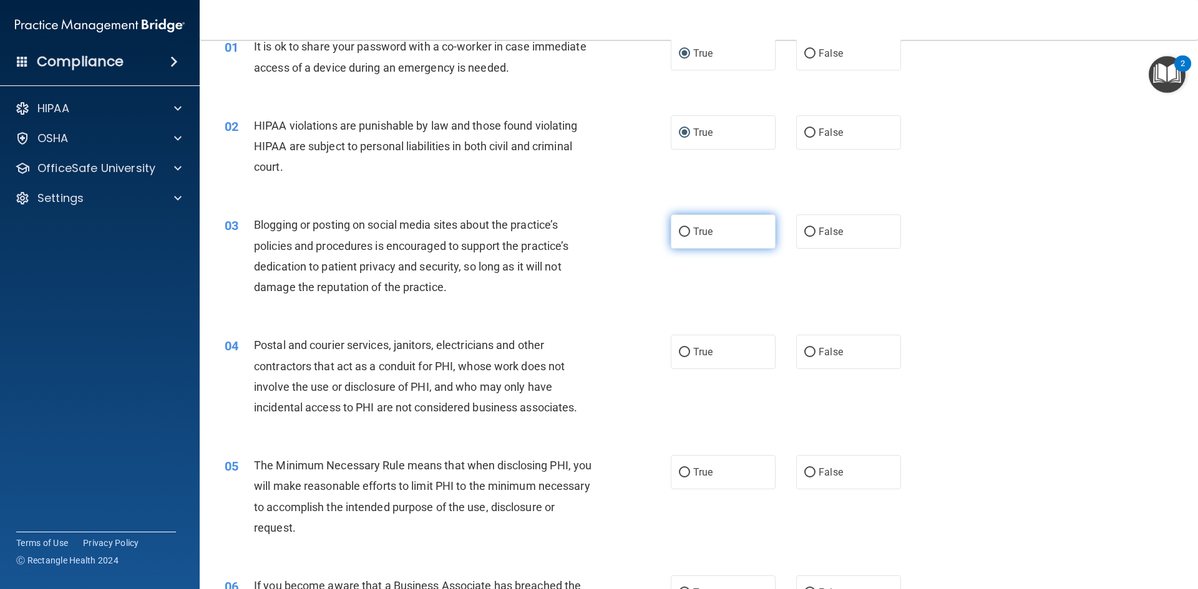
click at [687, 226] on label "True" at bounding box center [723, 232] width 105 height 34
click at [687, 228] on input "True" at bounding box center [684, 232] width 11 height 9
click at [687, 352] on label "True" at bounding box center [723, 352] width 105 height 34
click at [687, 352] on input "True" at bounding box center [684, 352] width 11 height 9
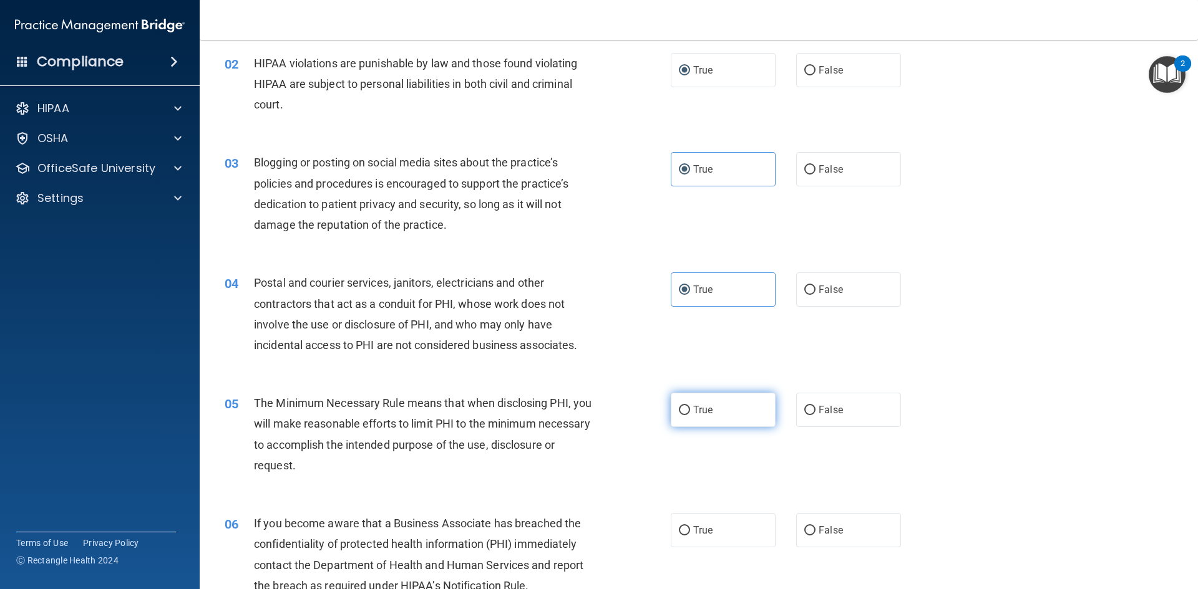
click at [681, 405] on label "True" at bounding box center [723, 410] width 105 height 34
click at [681, 406] on input "True" at bounding box center [684, 410] width 11 height 9
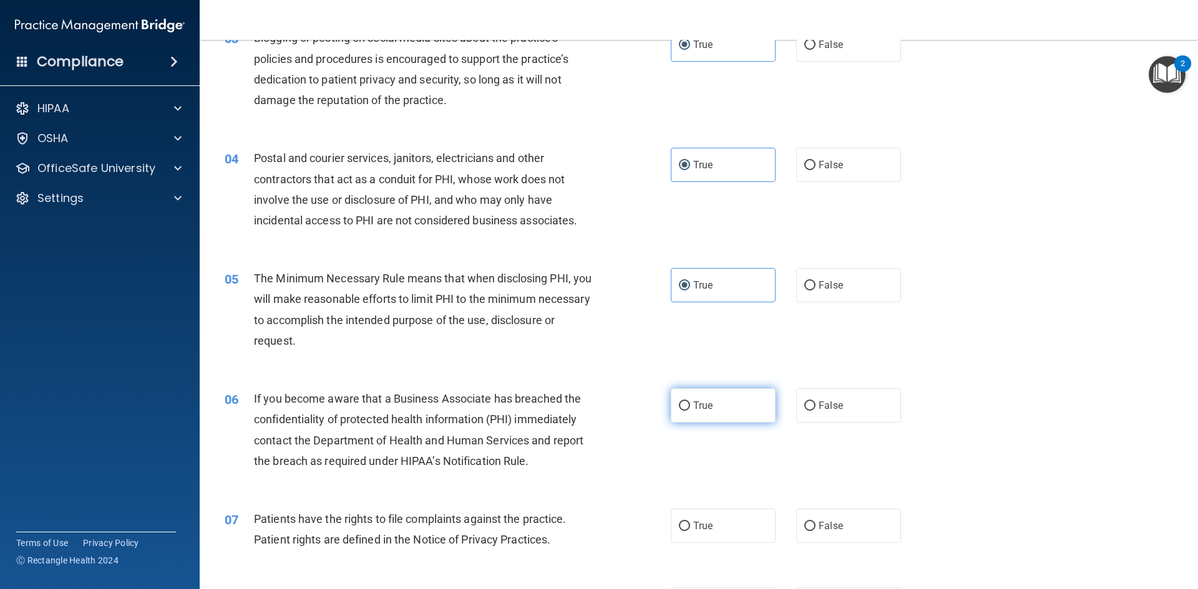
click at [687, 399] on label "True" at bounding box center [723, 406] width 105 height 34
click at [687, 402] on input "True" at bounding box center [684, 406] width 11 height 9
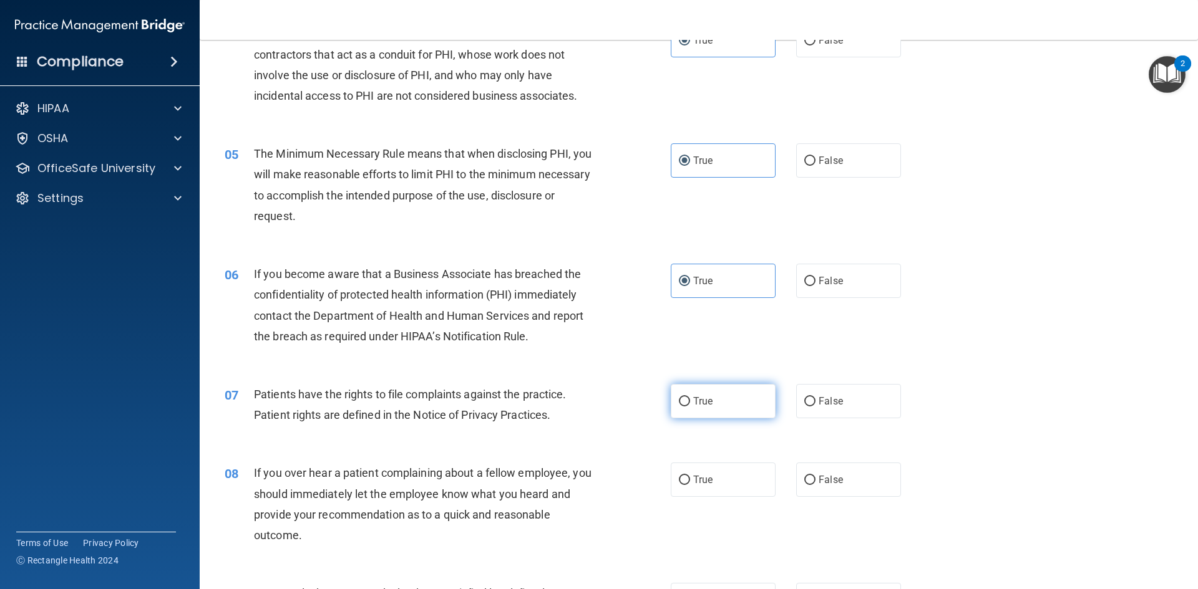
click at [683, 400] on input "True" at bounding box center [684, 401] width 11 height 9
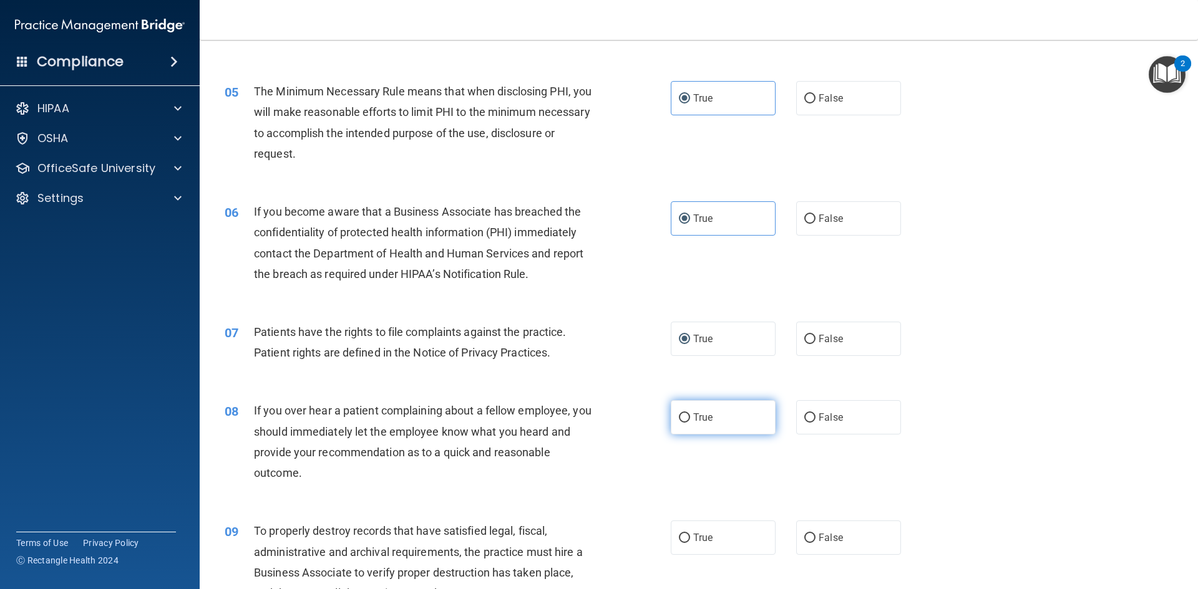
click at [682, 417] on input "True" at bounding box center [684, 418] width 11 height 9
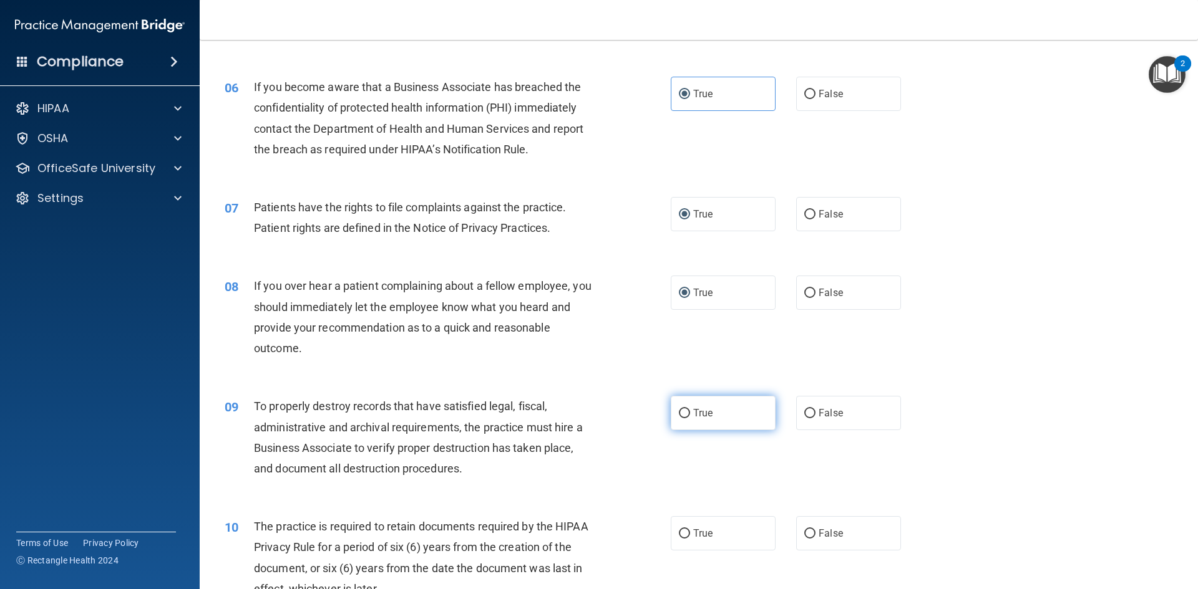
click at [681, 414] on input "True" at bounding box center [684, 413] width 11 height 9
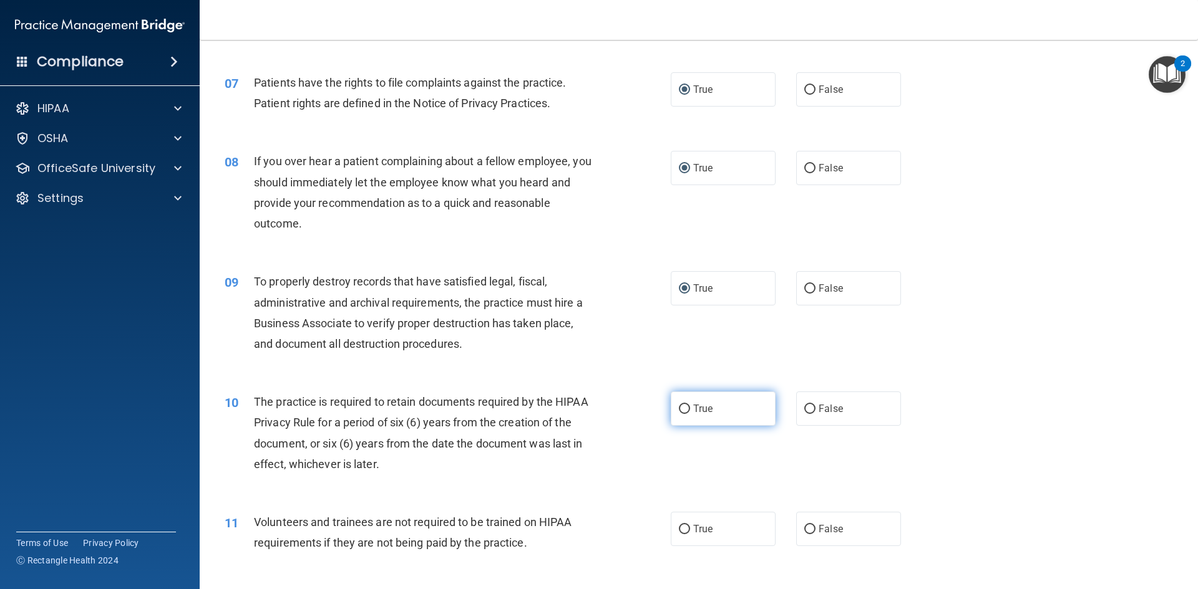
click at [679, 414] on input "True" at bounding box center [684, 409] width 11 height 9
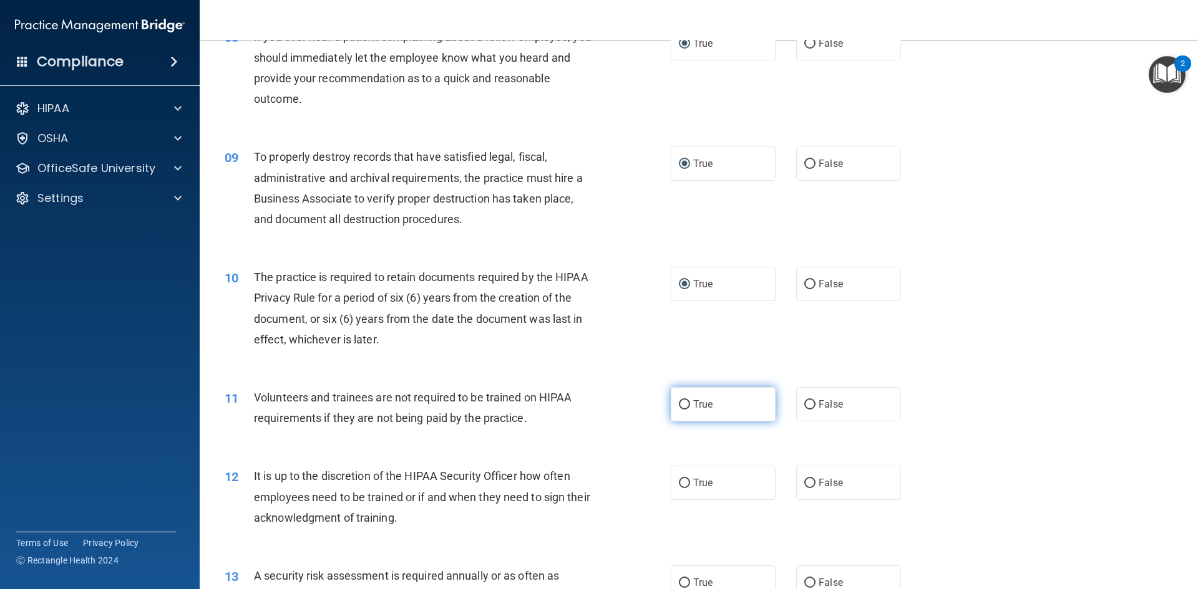
click at [679, 409] on input "True" at bounding box center [684, 404] width 11 height 9
click at [680, 480] on input "True" at bounding box center [684, 483] width 11 height 9
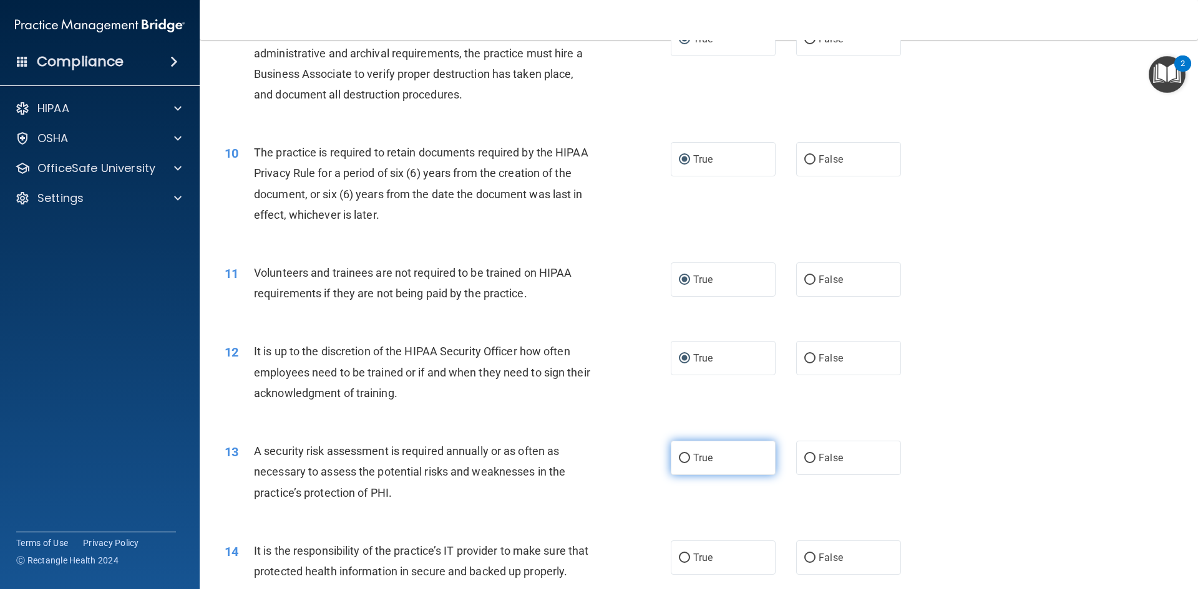
click at [687, 456] on label "True" at bounding box center [723, 458] width 105 height 34
click at [687, 456] on input "True" at bounding box center [684, 458] width 11 height 9
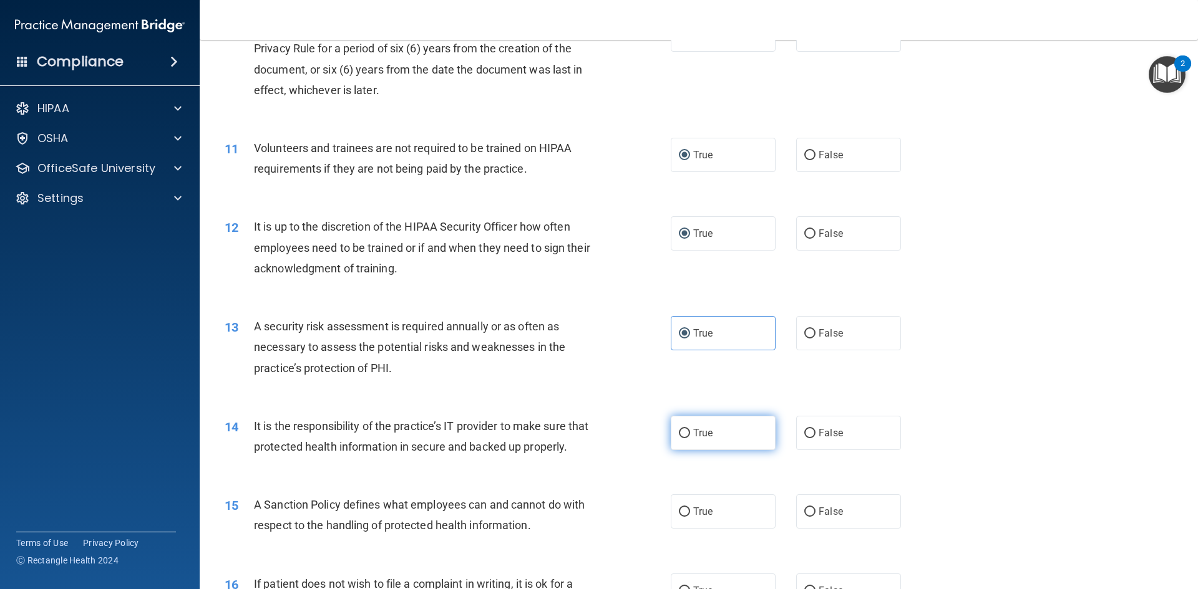
click at [685, 433] on label "True" at bounding box center [723, 433] width 105 height 34
click at [685, 433] on input "True" at bounding box center [684, 433] width 11 height 9
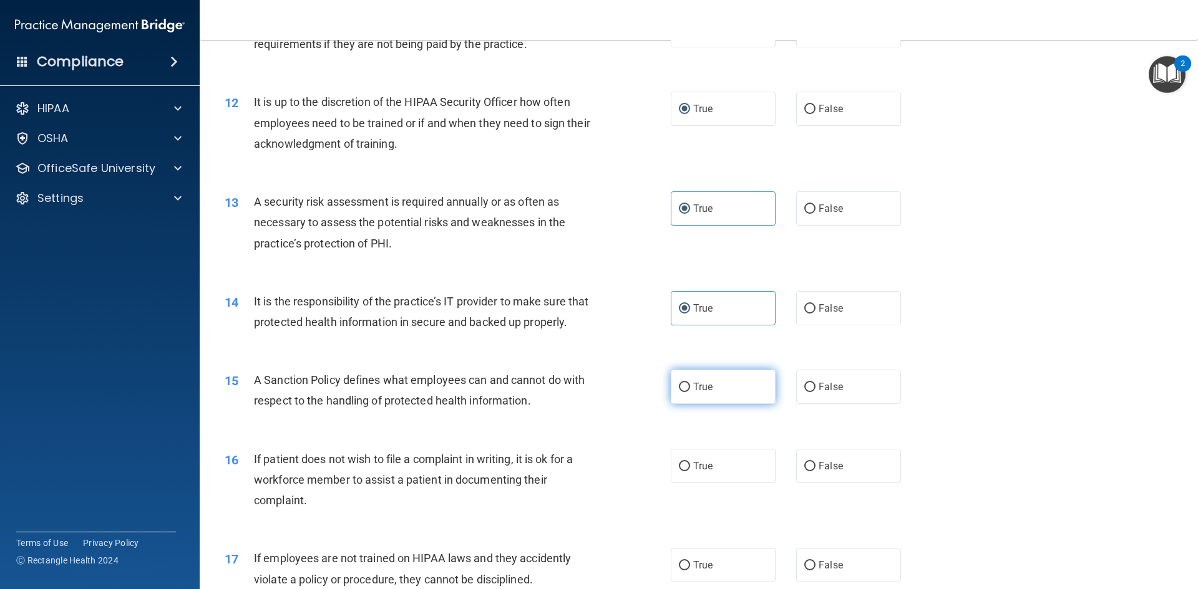
click at [685, 404] on label "True" at bounding box center [723, 387] width 105 height 34
click at [685, 392] on input "True" at bounding box center [684, 387] width 11 height 9
click at [685, 483] on label "True" at bounding box center [723, 466] width 105 height 34
click at [685, 472] on input "True" at bounding box center [684, 466] width 11 height 9
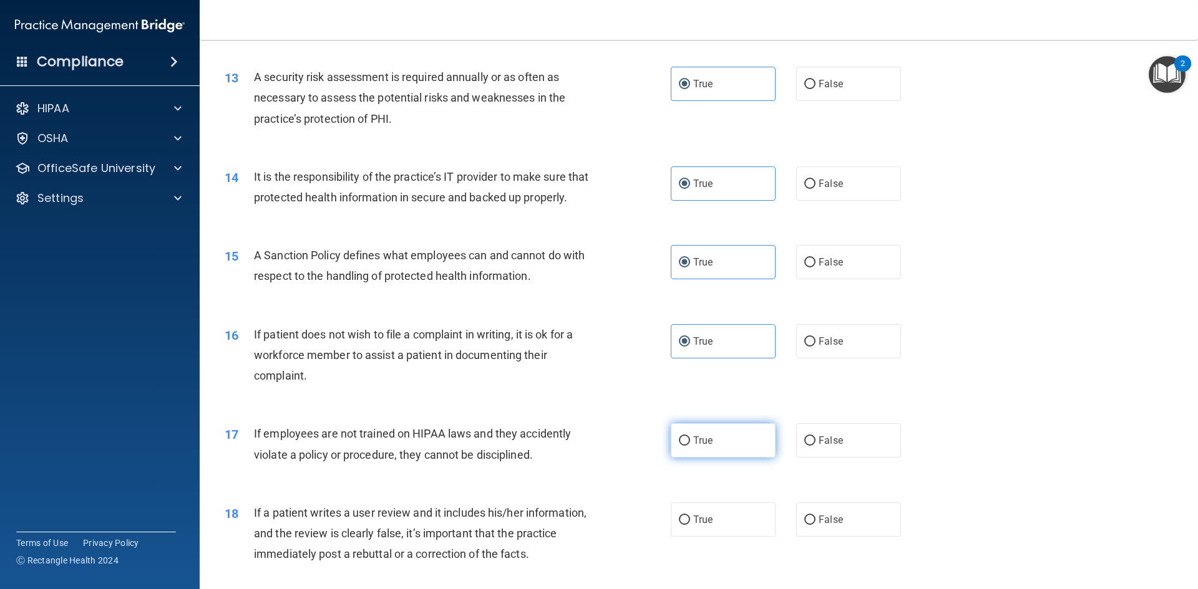
click at [693, 447] on span "True" at bounding box center [702, 441] width 19 height 12
click at [689, 446] on input "True" at bounding box center [684, 441] width 11 height 9
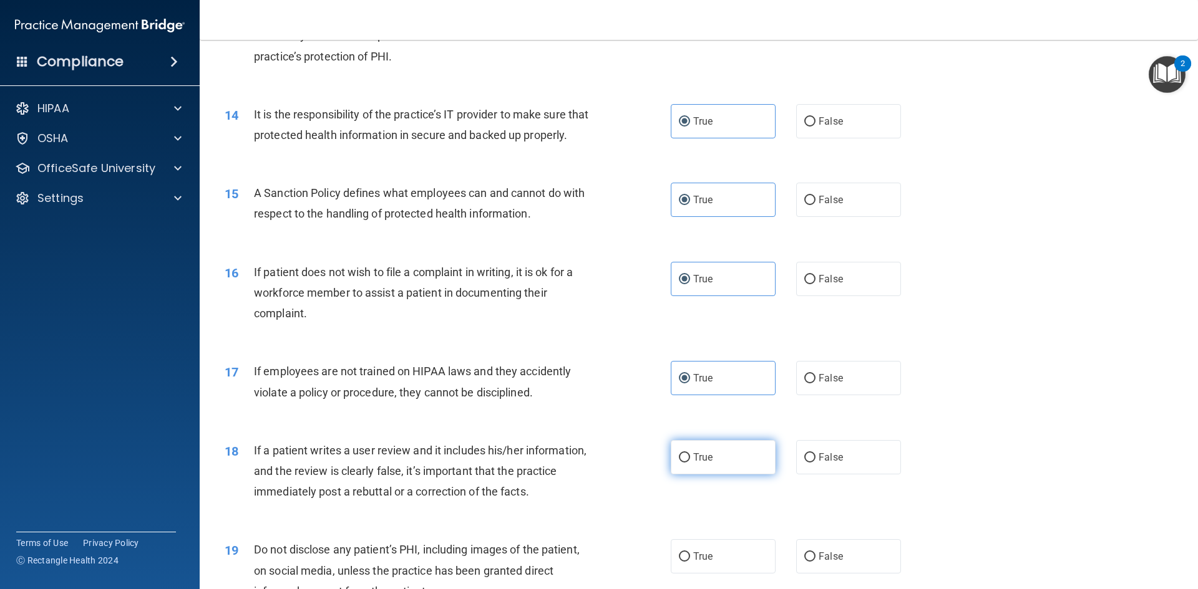
click at [693, 463] on span "True" at bounding box center [702, 458] width 19 height 12
click at [689, 463] on input "True" at bounding box center [684, 457] width 11 height 9
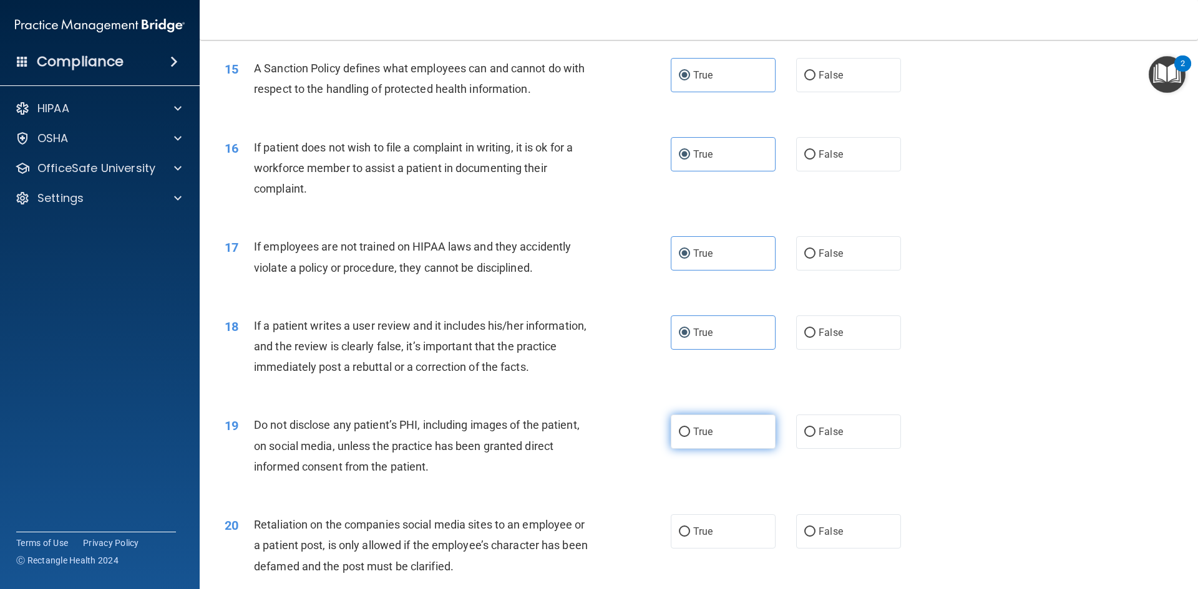
click at [704, 438] on span "True" at bounding box center [702, 432] width 19 height 12
click at [690, 437] on input "True" at bounding box center [684, 432] width 11 height 9
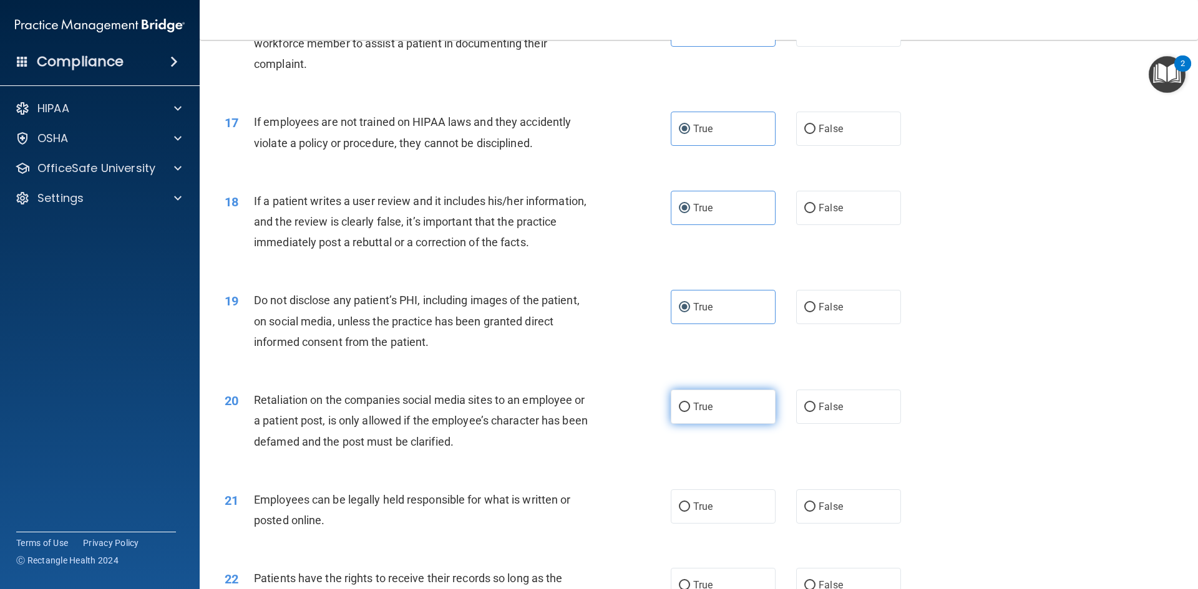
click at [708, 424] on label "True" at bounding box center [723, 407] width 105 height 34
click at [690, 412] on input "True" at bounding box center [684, 407] width 11 height 9
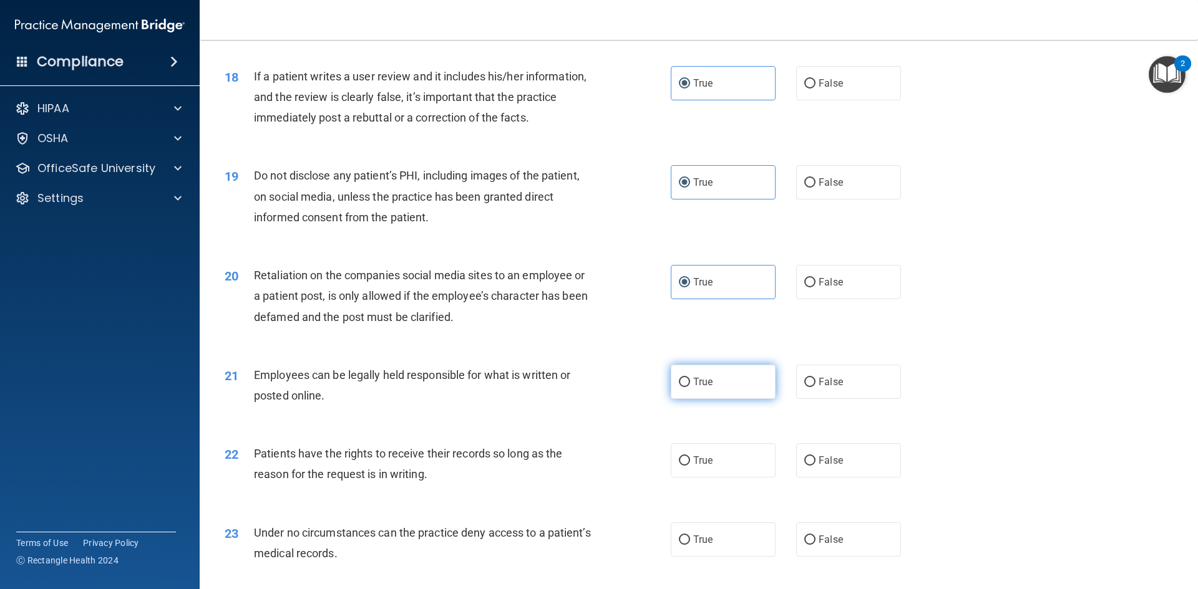
click at [679, 387] on input "True" at bounding box center [684, 382] width 11 height 9
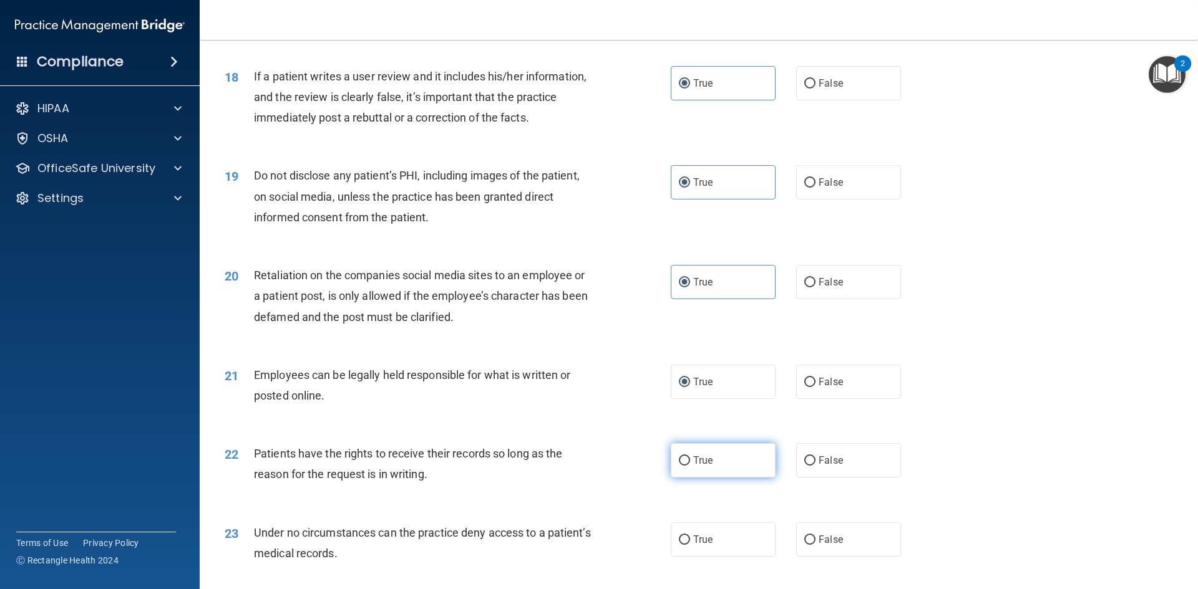
click at [679, 466] on input "True" at bounding box center [684, 461] width 11 height 9
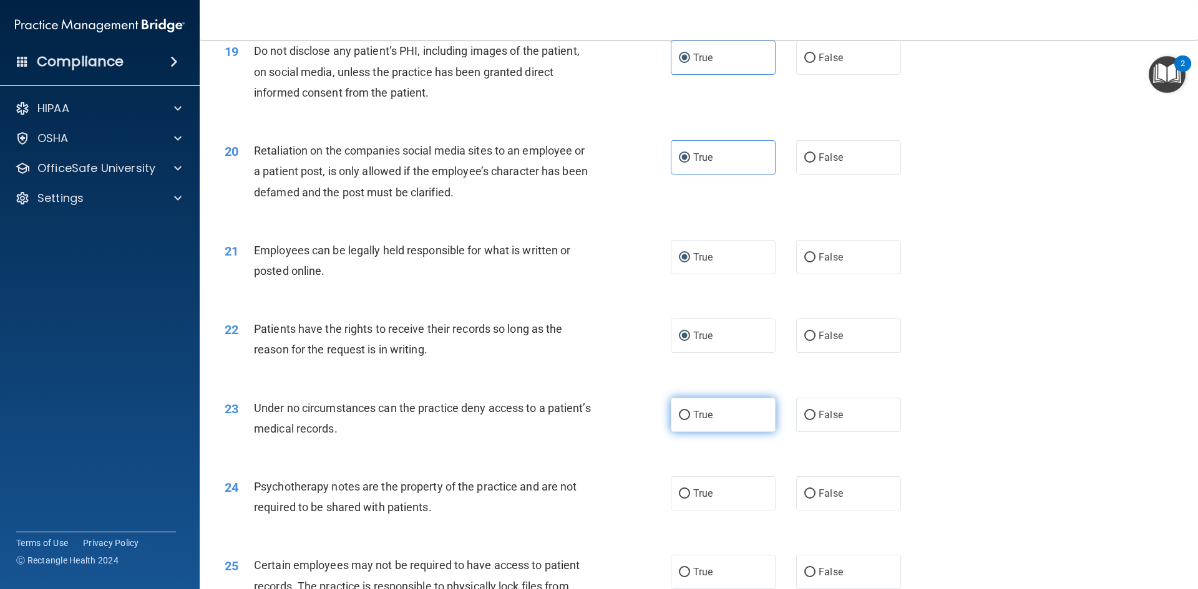
click at [686, 432] on label "True" at bounding box center [723, 415] width 105 height 34
click at [686, 420] on input "True" at bounding box center [684, 415] width 11 height 9
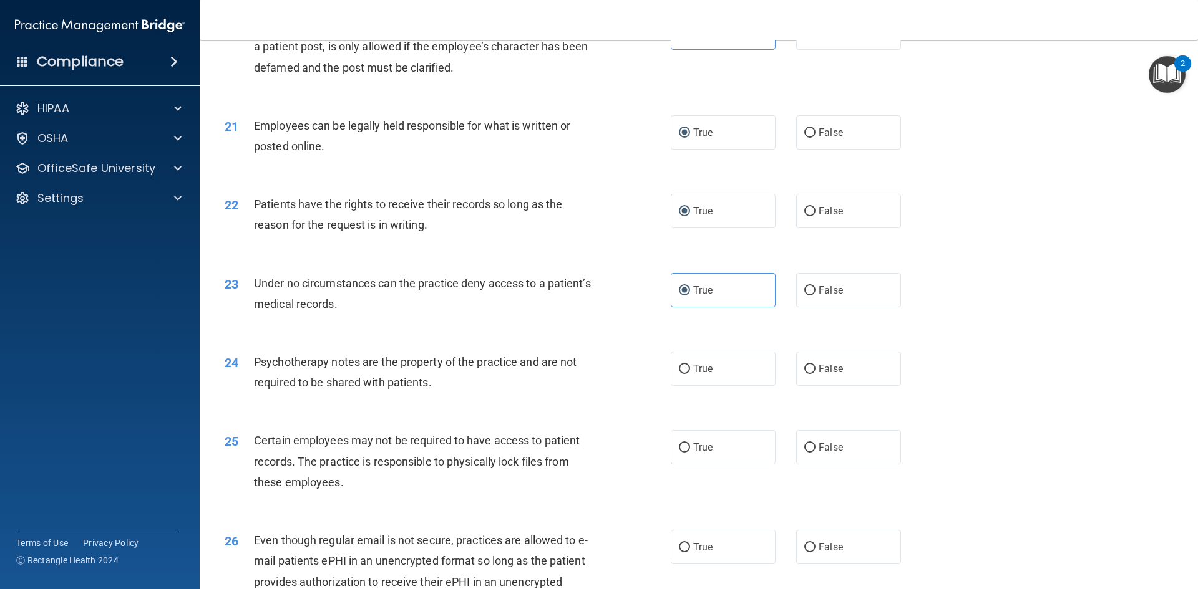
drag, startPoint x: 688, startPoint y: 384, endPoint x: 692, endPoint y: 410, distance: 25.8
click at [687, 386] on label "True" at bounding box center [723, 369] width 105 height 34
click at [687, 374] on input "True" at bounding box center [684, 369] width 11 height 9
click at [699, 453] on span "True" at bounding box center [702, 448] width 19 height 12
click at [690, 453] on input "True" at bounding box center [684, 447] width 11 height 9
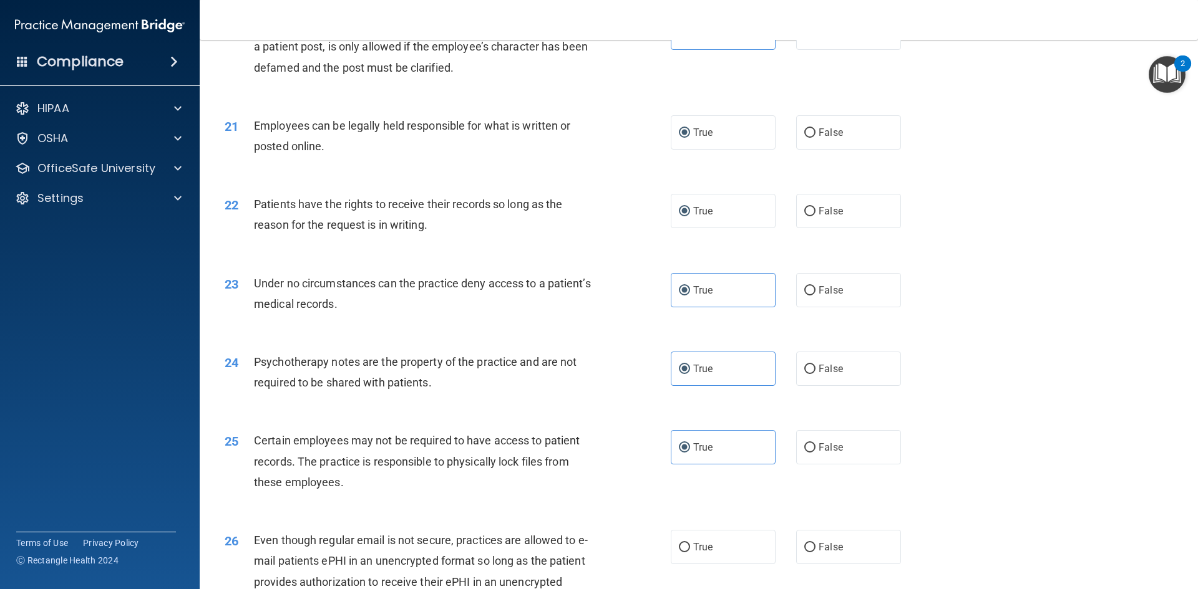
scroll to position [2121, 0]
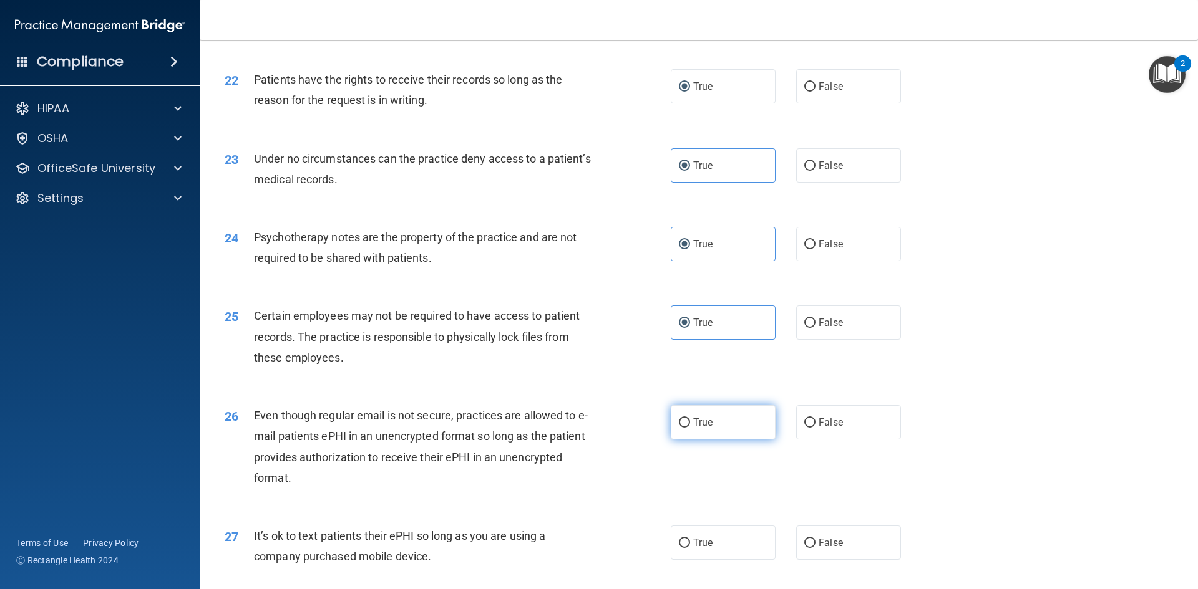
click at [682, 440] on label "True" at bounding box center [723, 422] width 105 height 34
click at [682, 428] on input "True" at bounding box center [684, 423] width 11 height 9
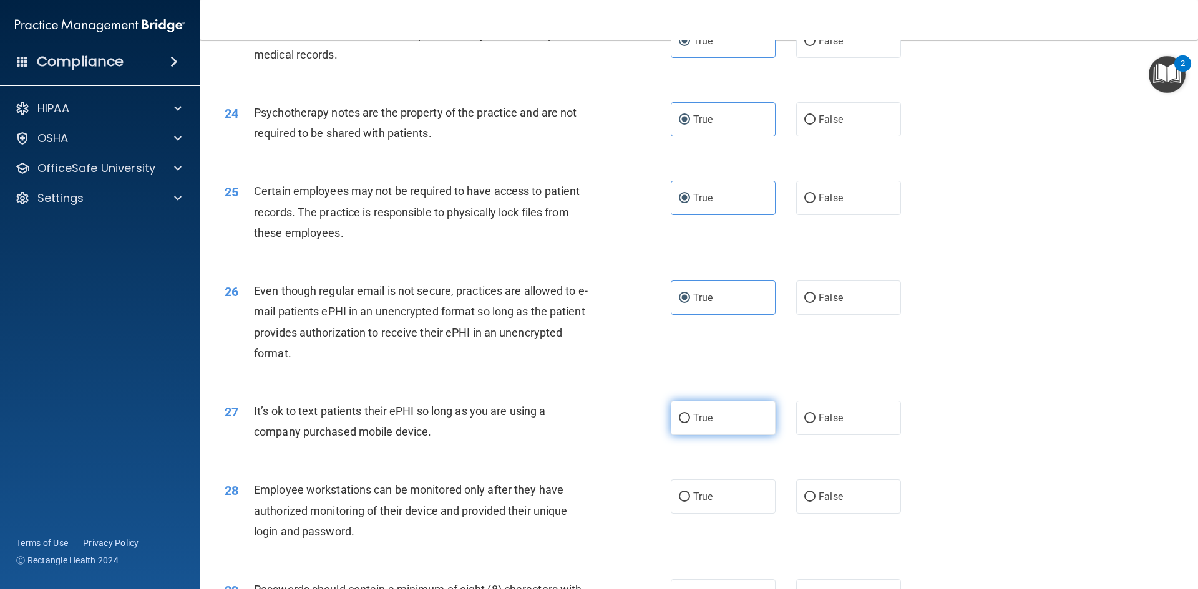
click at [686, 435] on label "True" at bounding box center [723, 418] width 105 height 34
click at [686, 424] on input "True" at bounding box center [684, 418] width 11 height 9
click at [693, 503] on span "True" at bounding box center [702, 497] width 19 height 12
click at [690, 502] on input "True" at bounding box center [684, 497] width 11 height 9
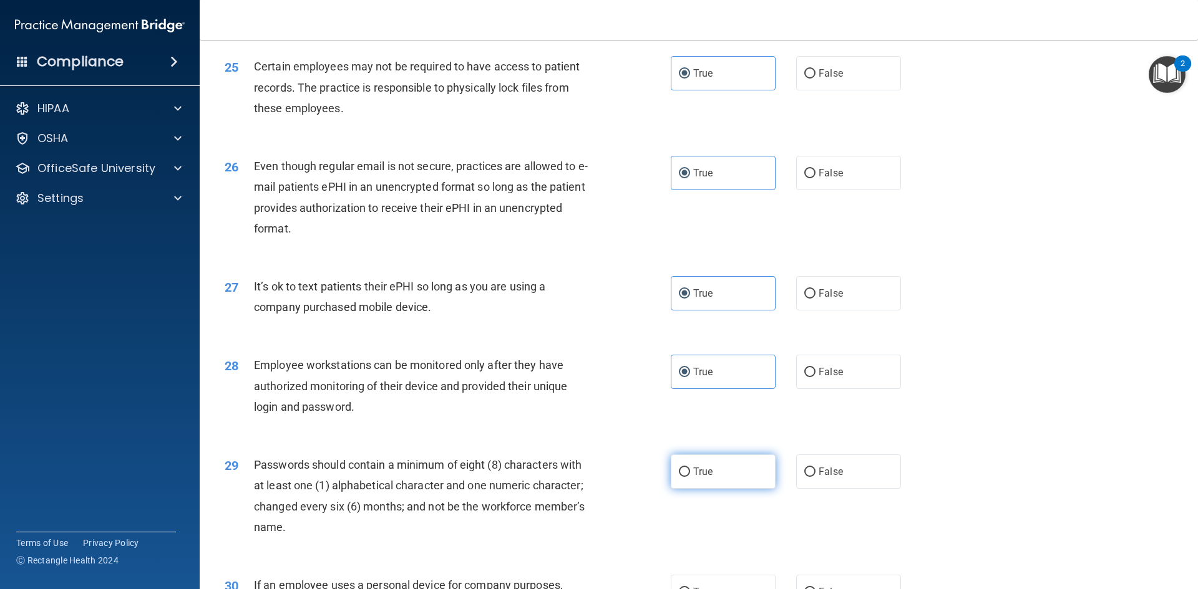
click at [693, 478] on span "True" at bounding box center [702, 472] width 19 height 12
click at [690, 477] on input "True" at bounding box center [684, 472] width 11 height 9
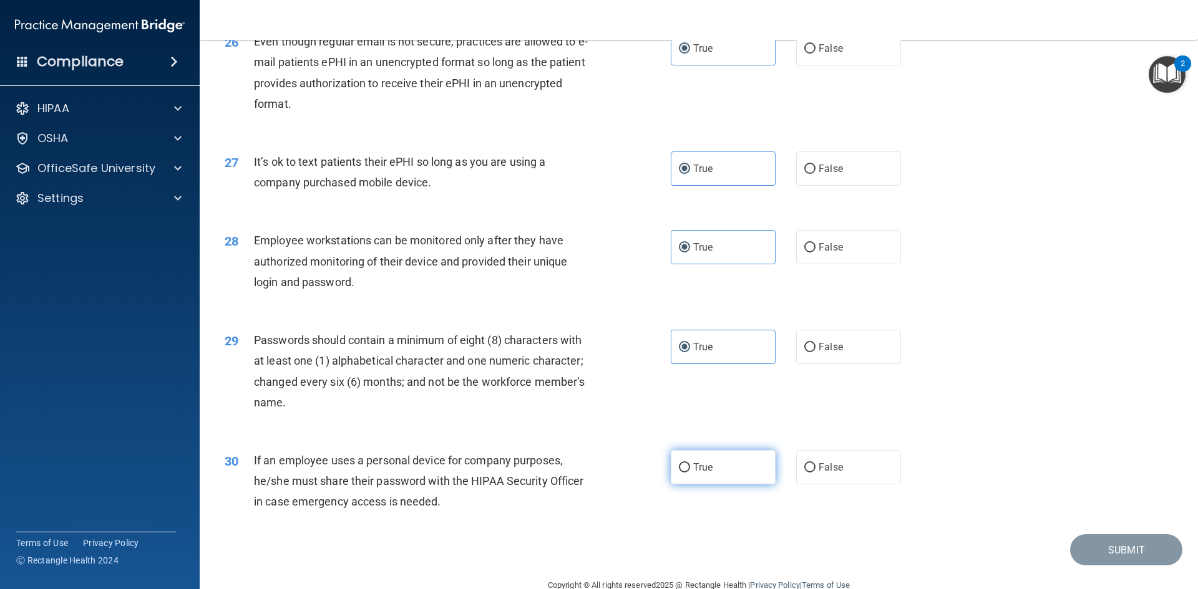
click at [683, 473] on input "True" at bounding box center [684, 467] width 11 height 9
click at [1130, 564] on button "Submit" at bounding box center [1126, 551] width 112 height 32
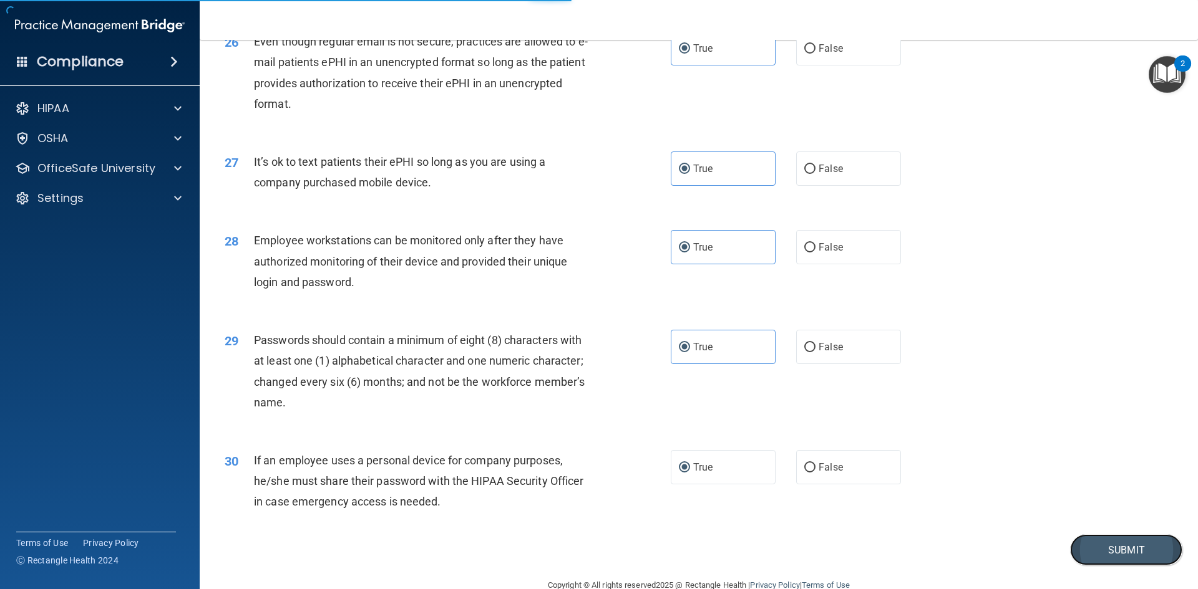
click at [1098, 564] on button "Submit" at bounding box center [1126, 551] width 112 height 32
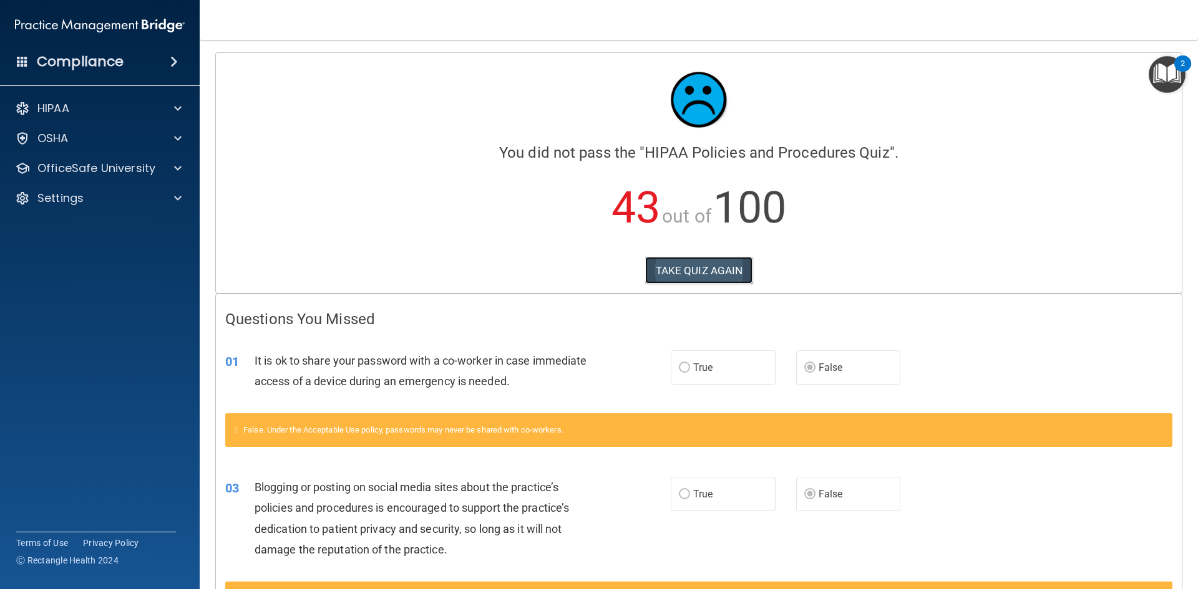
click at [699, 274] on button "TAKE QUIZ AGAIN" at bounding box center [699, 270] width 108 height 27
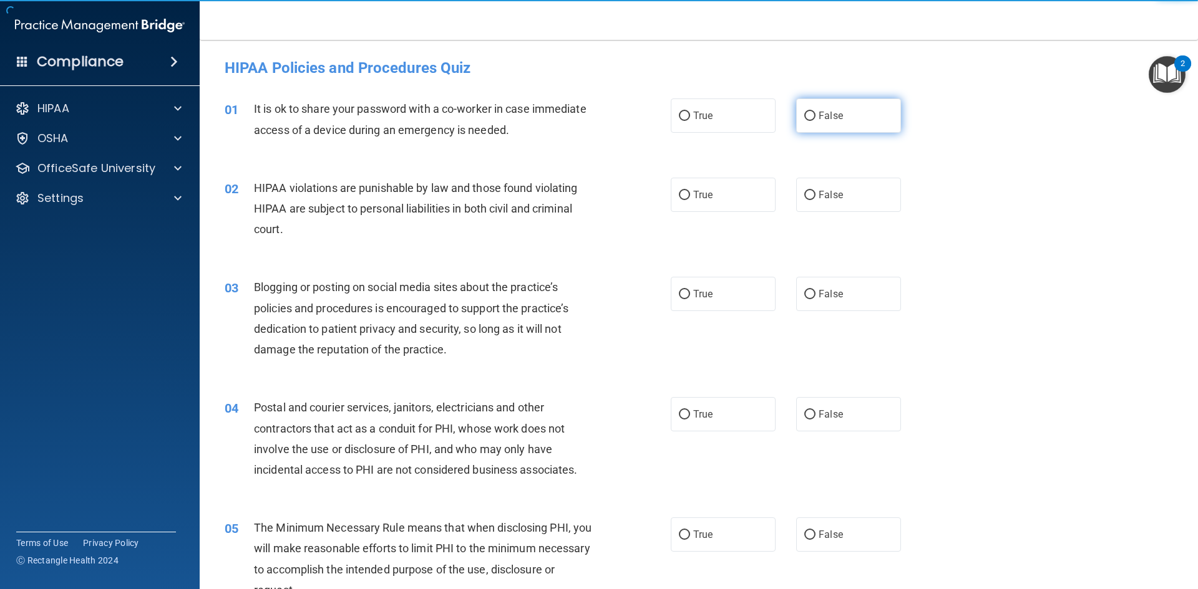
click at [797, 116] on label "False" at bounding box center [848, 116] width 105 height 34
click at [804, 116] on input "False" at bounding box center [809, 116] width 11 height 9
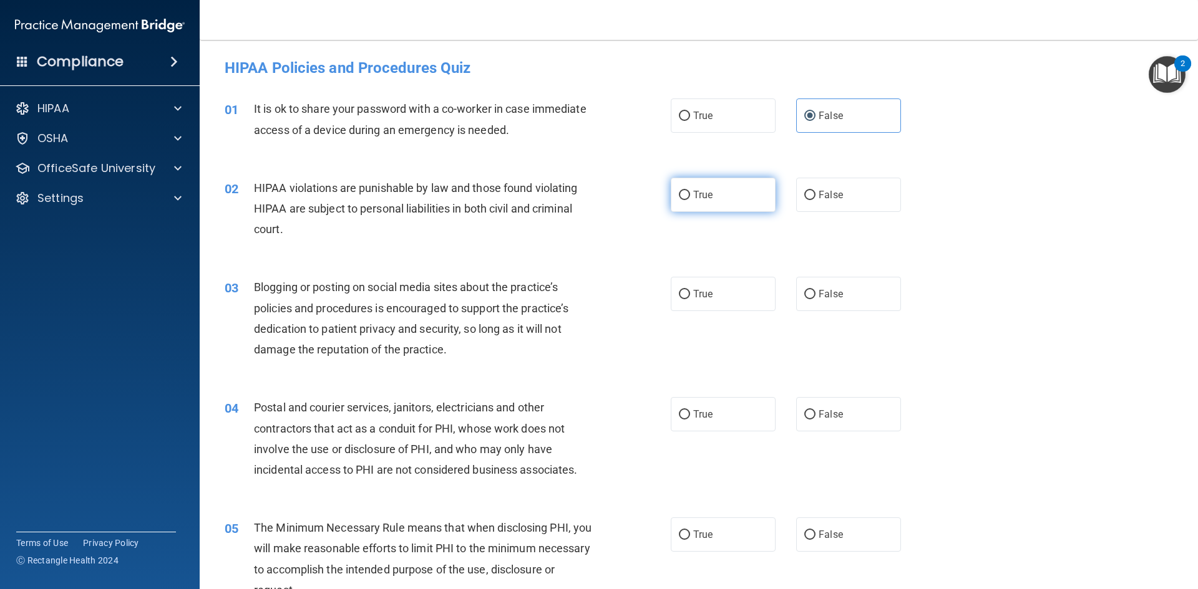
click at [685, 197] on input "True" at bounding box center [684, 195] width 11 height 9
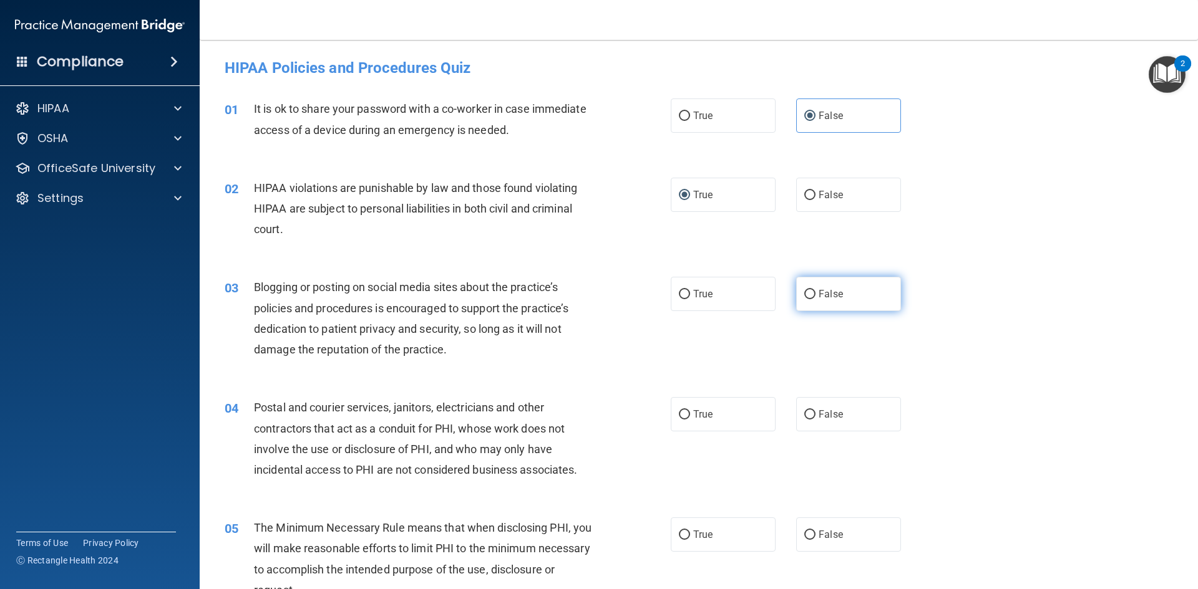
click at [812, 289] on label "False" at bounding box center [848, 294] width 105 height 34
click at [812, 290] on input "False" at bounding box center [809, 294] width 11 height 9
click at [673, 428] on label "True" at bounding box center [723, 414] width 105 height 34
click at [679, 420] on input "True" at bounding box center [684, 414] width 11 height 9
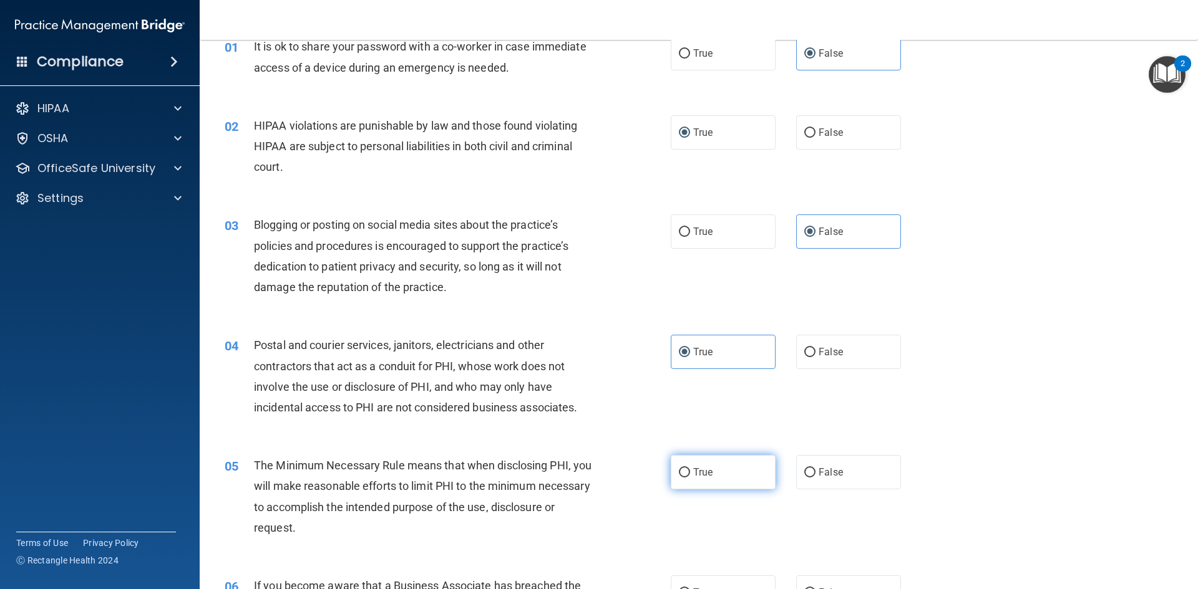
click at [679, 472] on input "True" at bounding box center [684, 472] width 11 height 9
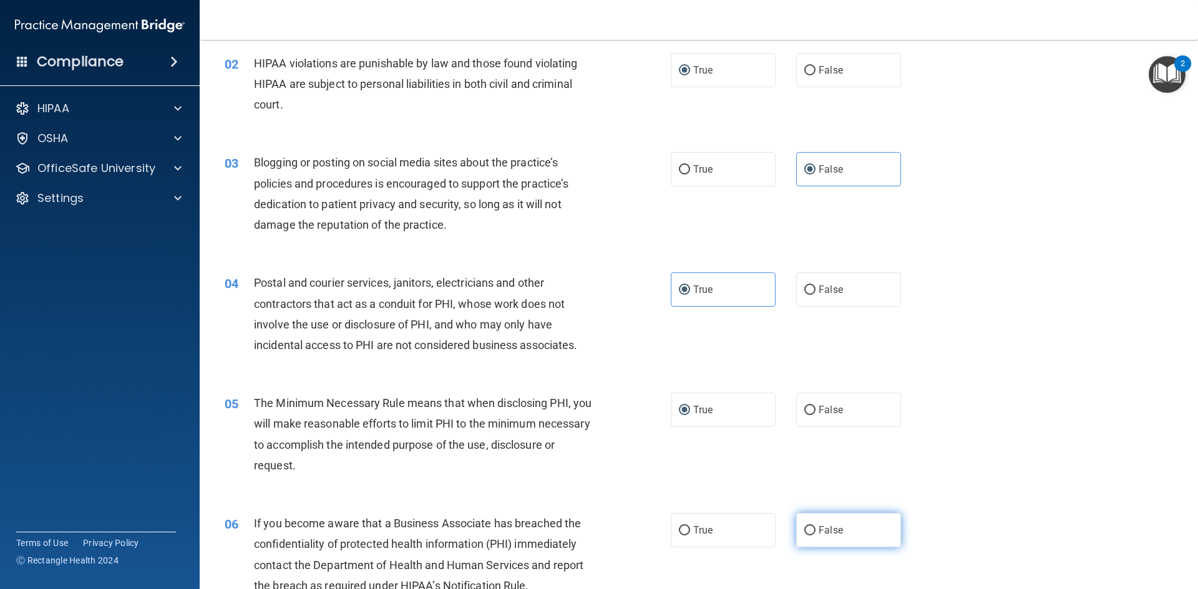
click at [804, 530] on input "False" at bounding box center [809, 530] width 11 height 9
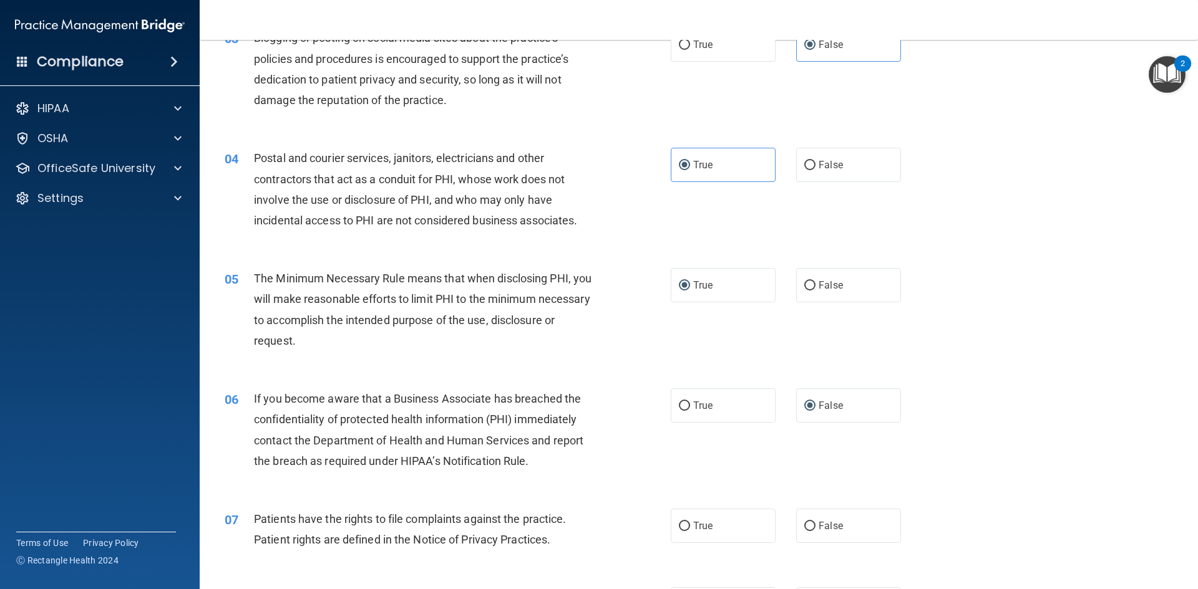
scroll to position [312, 0]
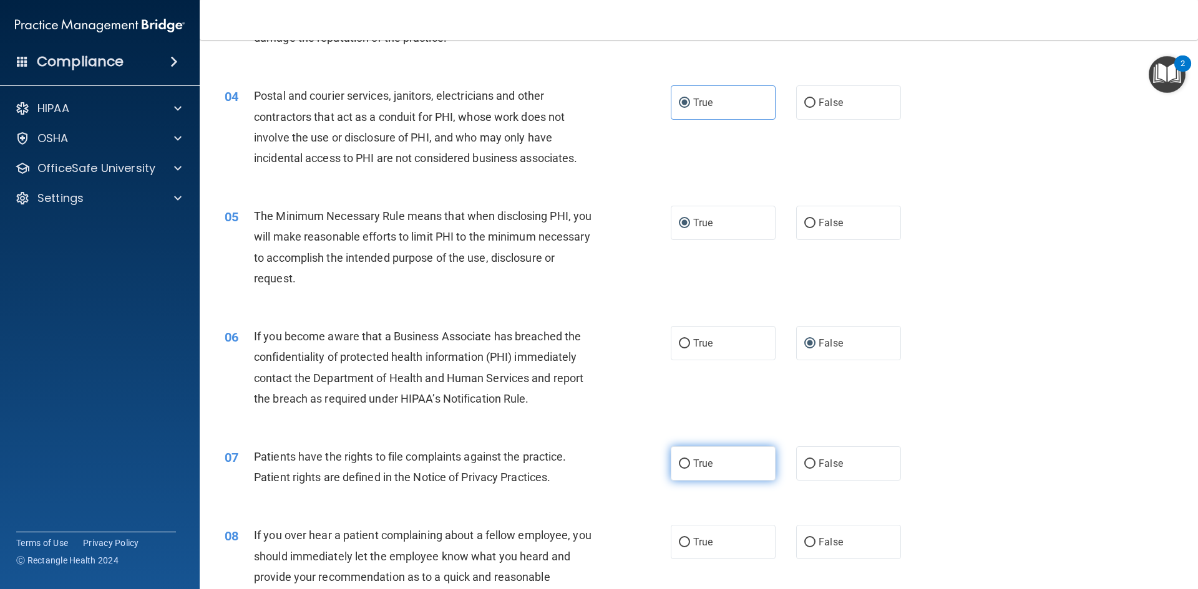
click at [701, 463] on span "True" at bounding box center [702, 464] width 19 height 12
click at [690, 463] on input "True" at bounding box center [684, 464] width 11 height 9
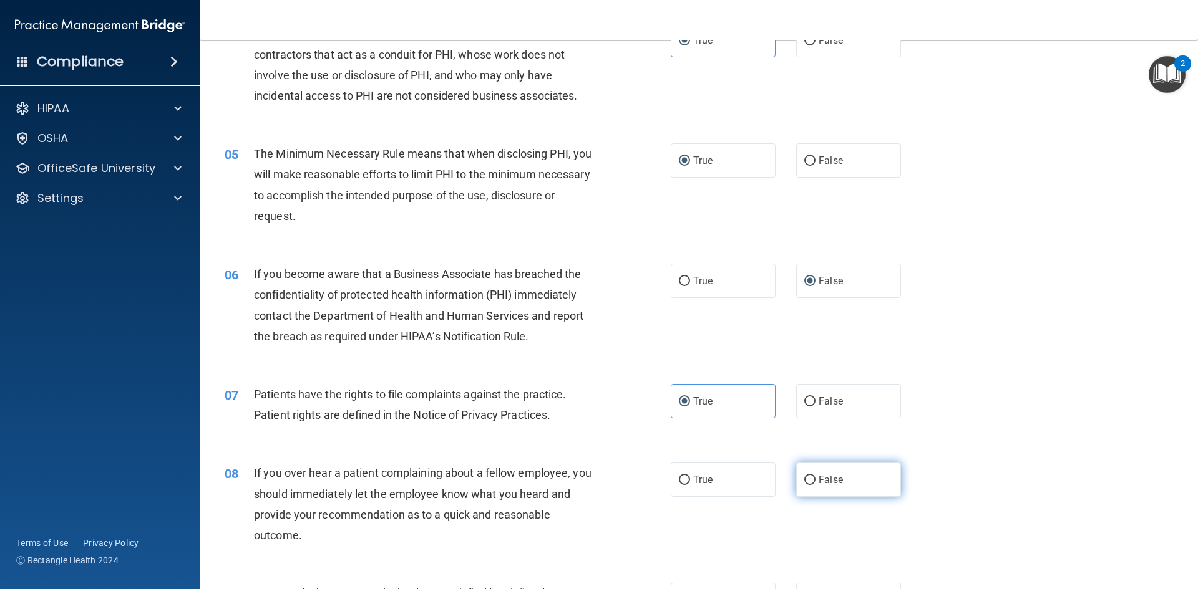
click at [825, 475] on span "False" at bounding box center [830, 480] width 24 height 12
click at [815, 476] on input "False" at bounding box center [809, 480] width 11 height 9
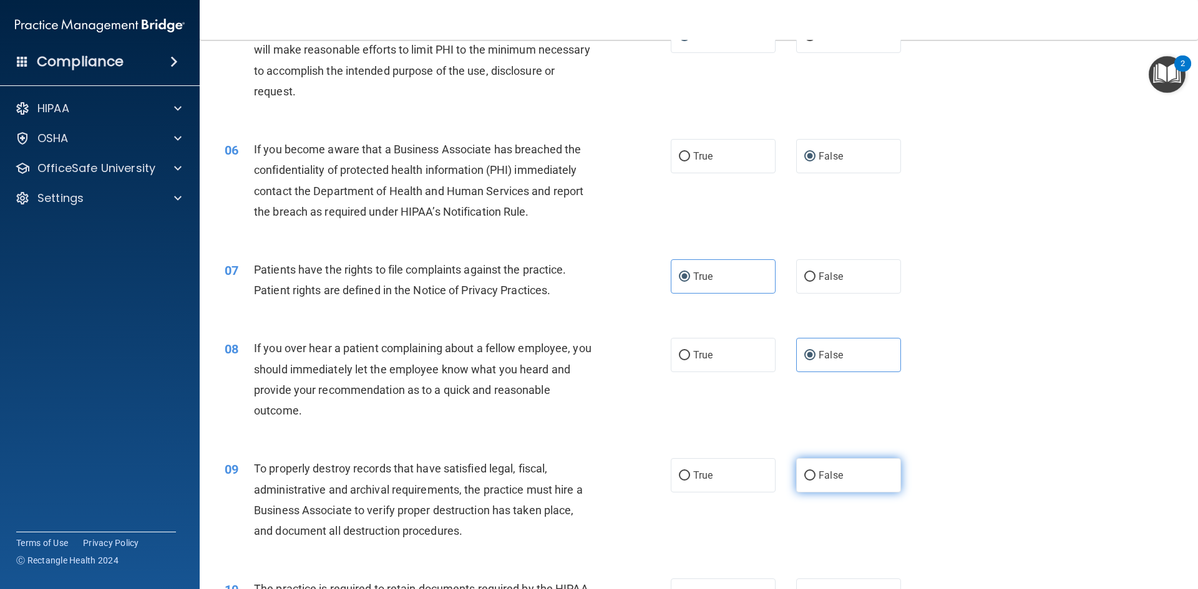
drag, startPoint x: 812, startPoint y: 472, endPoint x: 818, endPoint y: 469, distance: 6.7
click at [813, 472] on label "False" at bounding box center [848, 475] width 105 height 34
click at [813, 472] on input "False" at bounding box center [809, 476] width 11 height 9
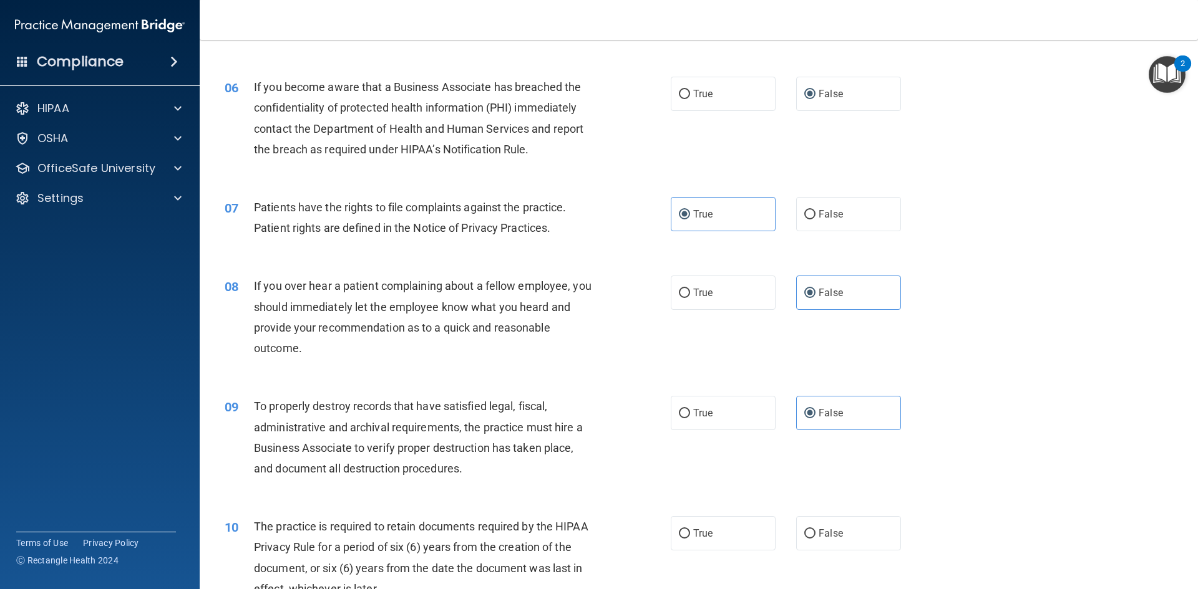
scroll to position [624, 0]
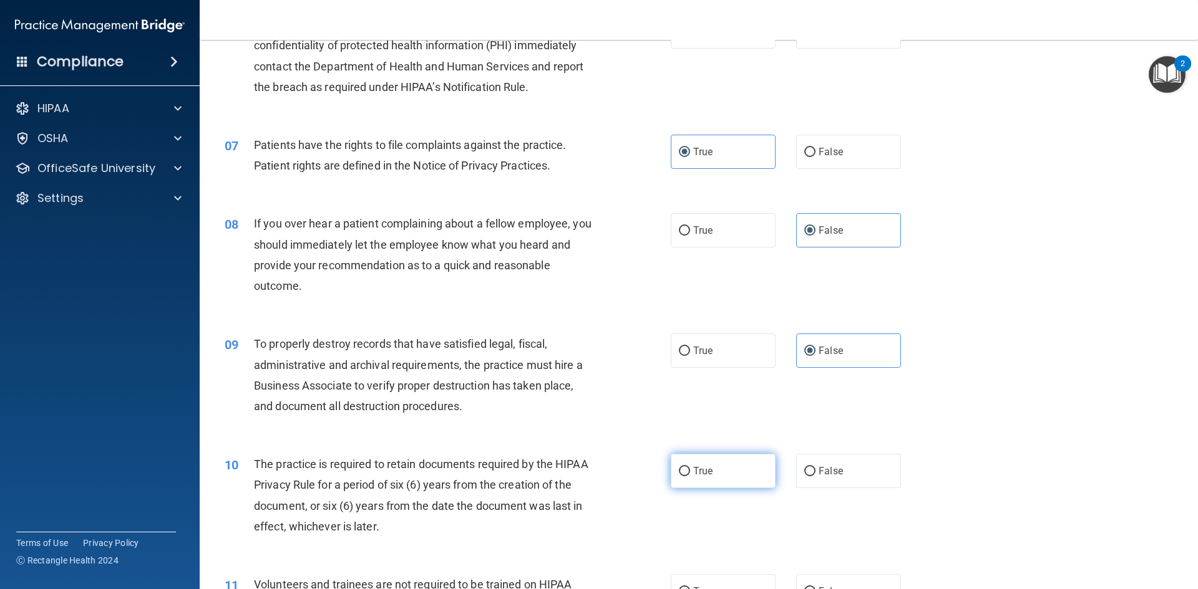
click at [674, 473] on label "True" at bounding box center [723, 471] width 105 height 34
click at [693, 473] on span "True" at bounding box center [702, 471] width 19 height 12
click at [689, 473] on input "True" at bounding box center [684, 471] width 11 height 9
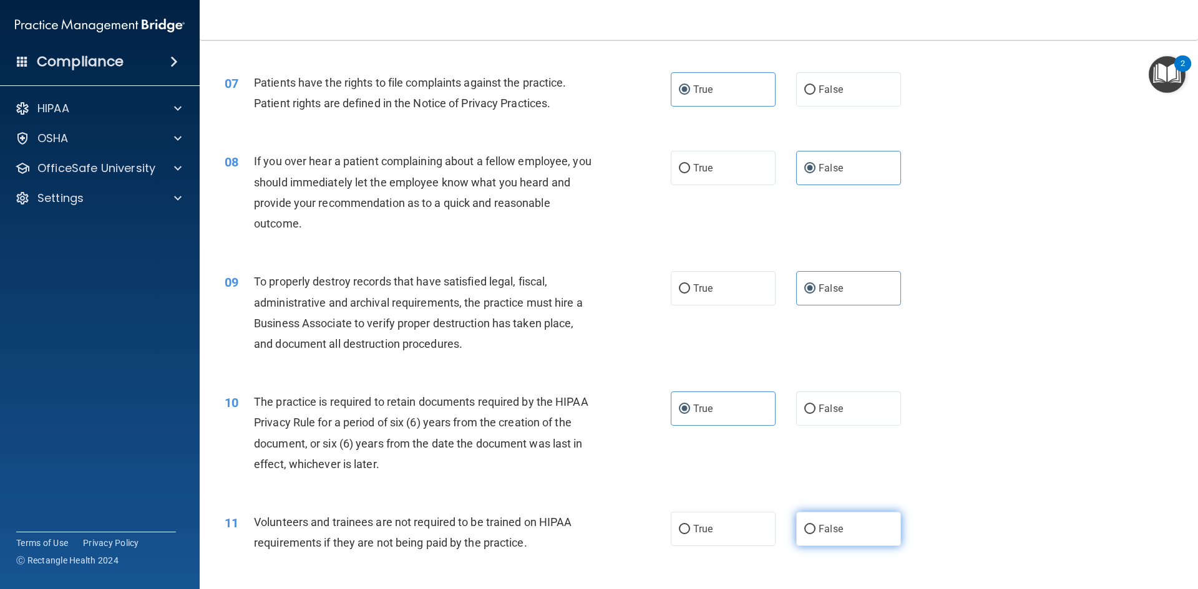
click at [804, 525] on input "False" at bounding box center [809, 529] width 11 height 9
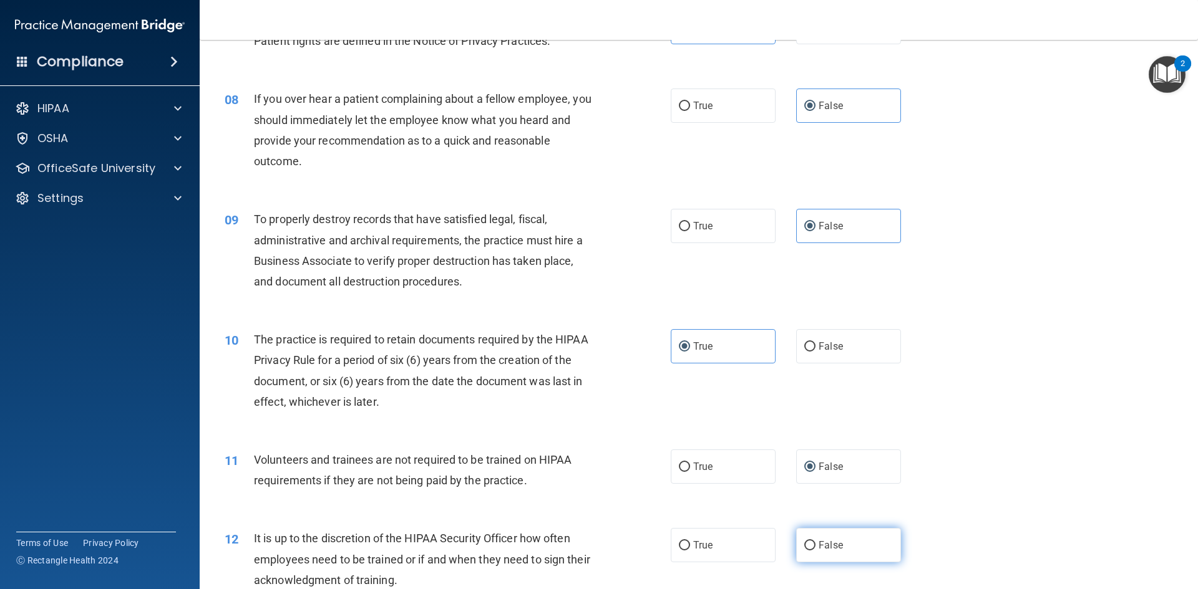
click at [804, 542] on input "False" at bounding box center [809, 545] width 11 height 9
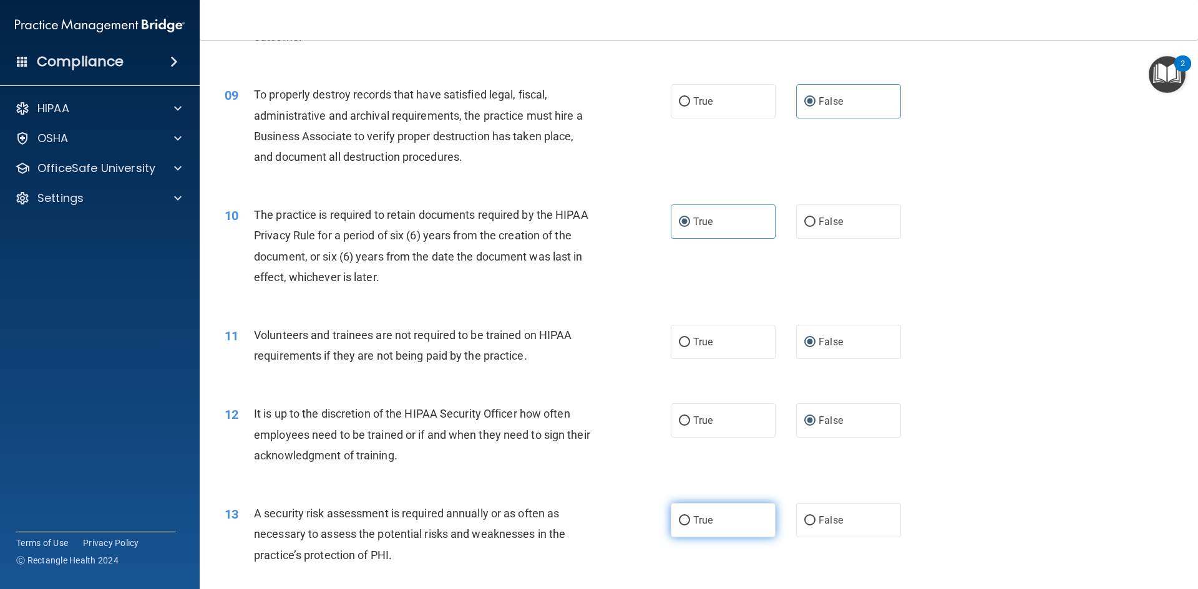
drag, startPoint x: 683, startPoint y: 521, endPoint x: 672, endPoint y: 530, distance: 14.2
click at [672, 530] on label "True" at bounding box center [723, 520] width 105 height 34
click at [679, 526] on input "True" at bounding box center [684, 520] width 11 height 9
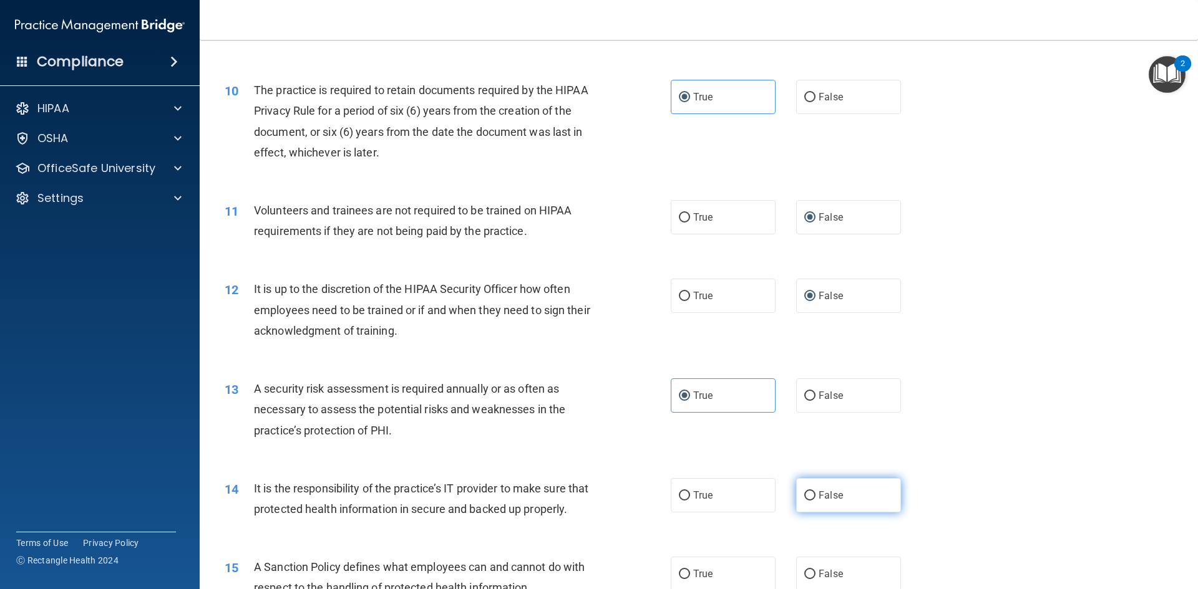
click at [826, 498] on span "False" at bounding box center [830, 496] width 24 height 12
click at [815, 498] on input "False" at bounding box center [809, 495] width 11 height 9
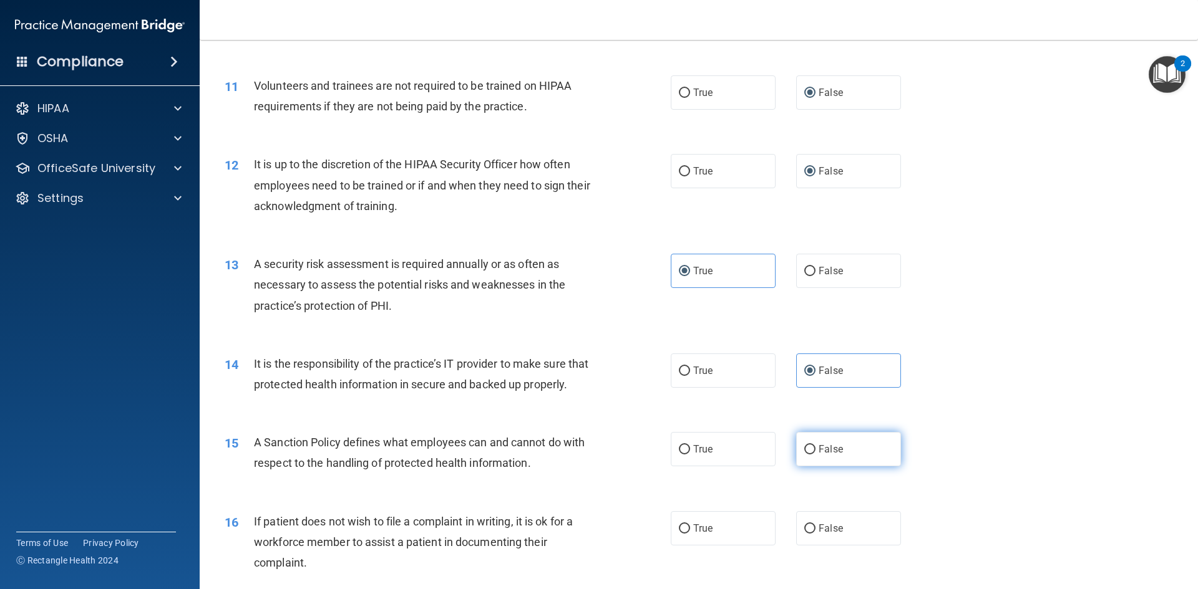
click at [811, 467] on label "False" at bounding box center [848, 449] width 105 height 34
click at [811, 455] on input "False" at bounding box center [809, 449] width 11 height 9
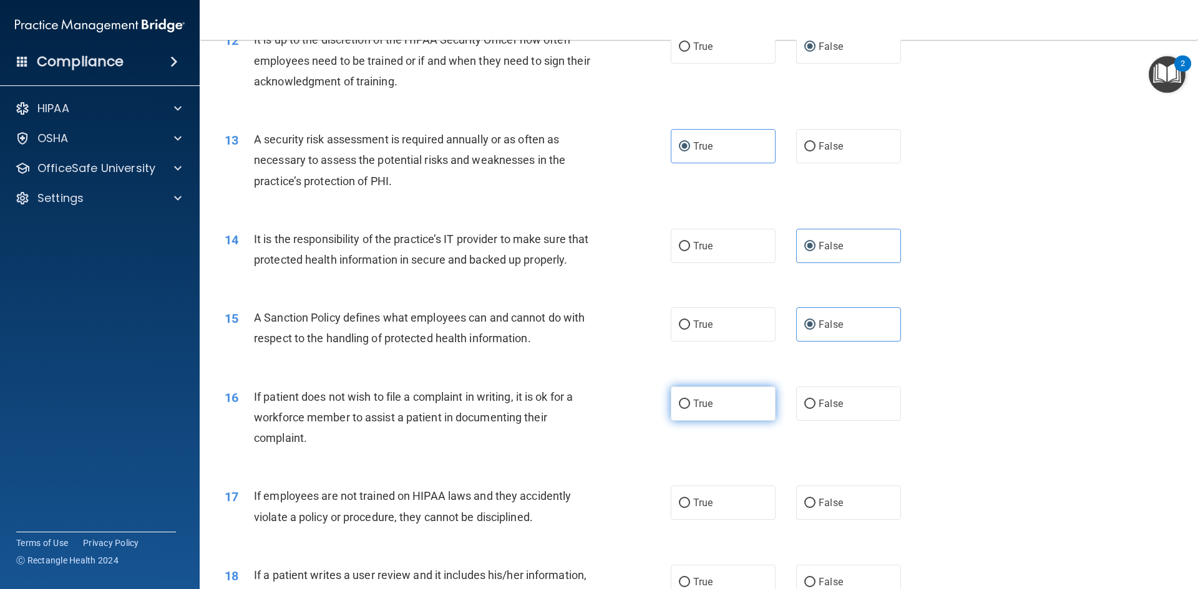
click at [682, 409] on input "True" at bounding box center [684, 404] width 11 height 9
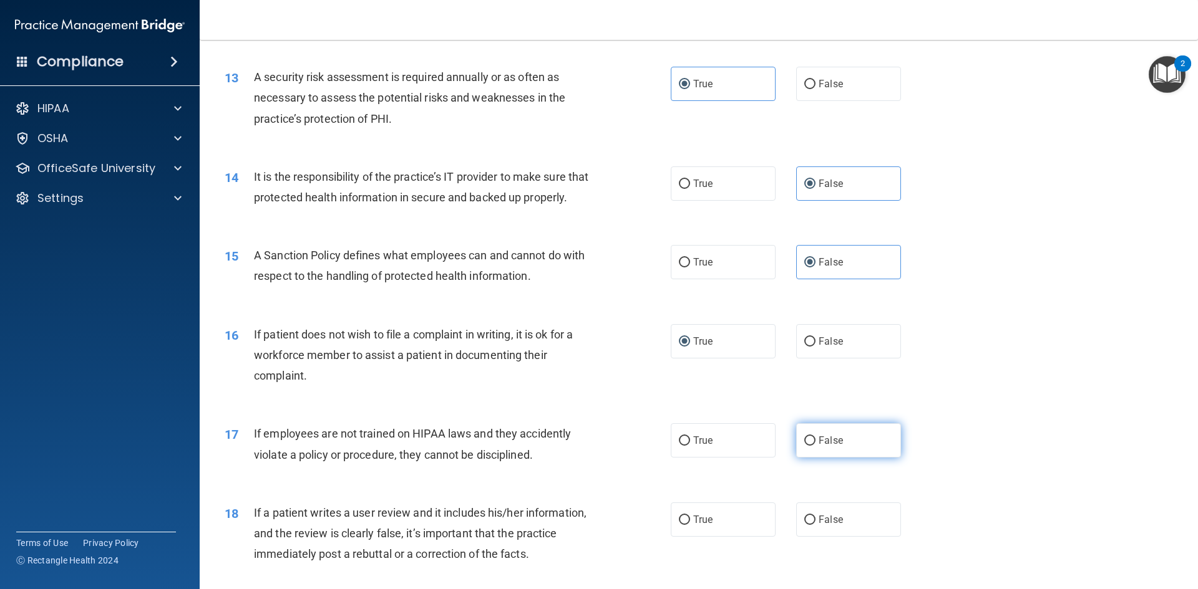
click at [812, 457] on label "False" at bounding box center [848, 441] width 105 height 34
click at [812, 446] on input "False" at bounding box center [809, 441] width 11 height 9
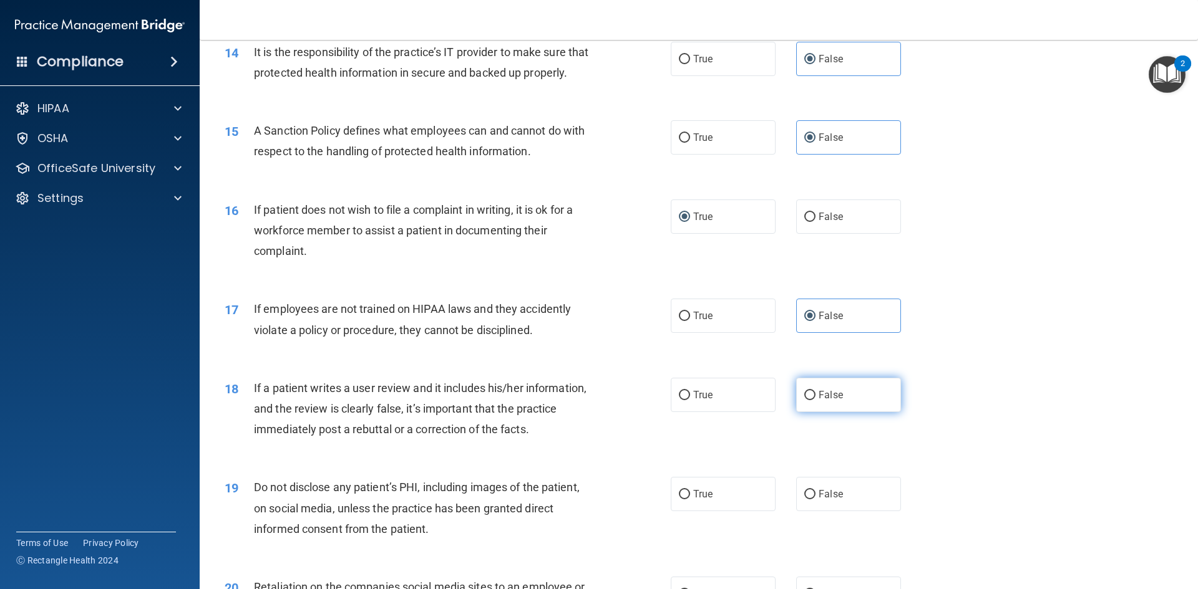
click at [819, 412] on label "False" at bounding box center [848, 395] width 105 height 34
click at [815, 400] on input "False" at bounding box center [809, 395] width 11 height 9
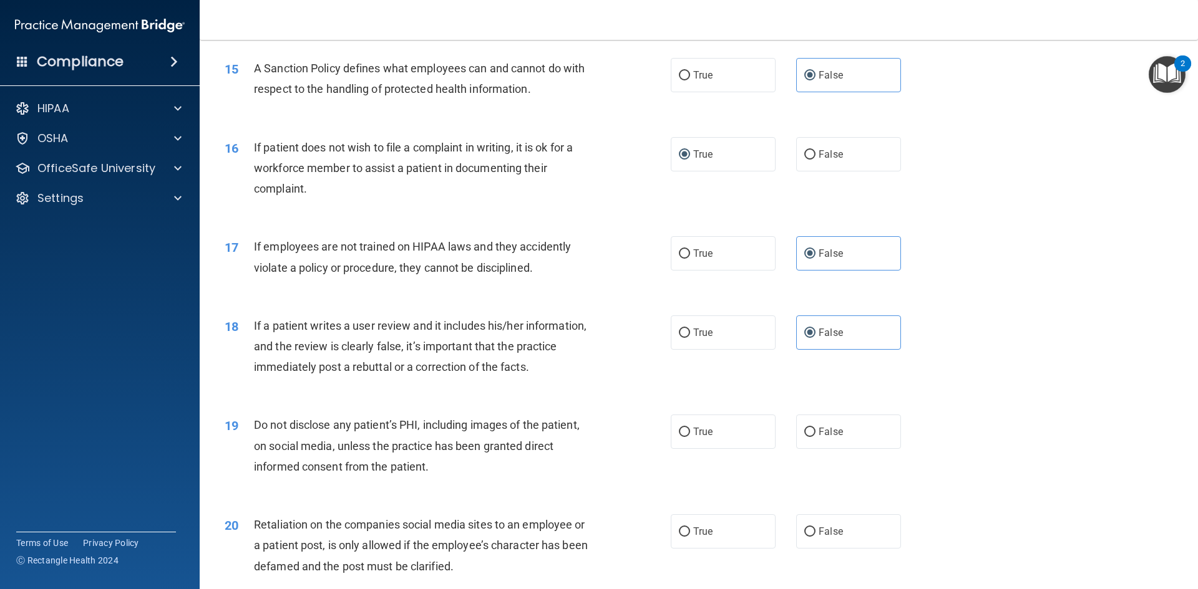
scroll to position [1559, 0]
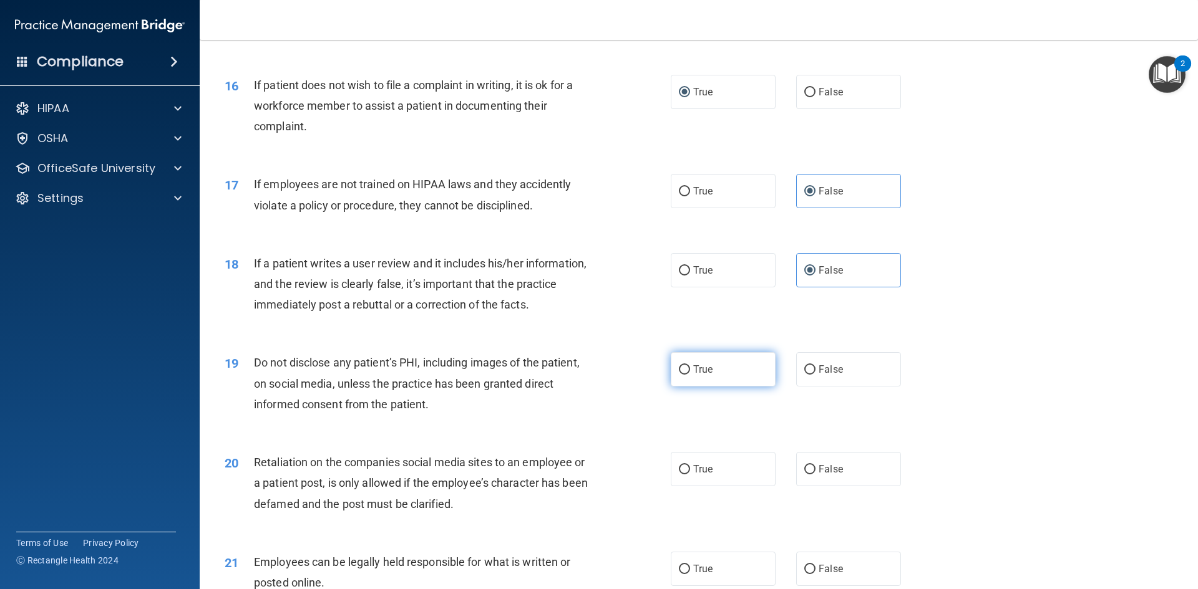
click at [693, 375] on span "True" at bounding box center [702, 370] width 19 height 12
click at [690, 375] on input "True" at bounding box center [684, 370] width 11 height 9
click at [826, 475] on span "False" at bounding box center [830, 469] width 24 height 12
click at [815, 475] on input "False" at bounding box center [809, 469] width 11 height 9
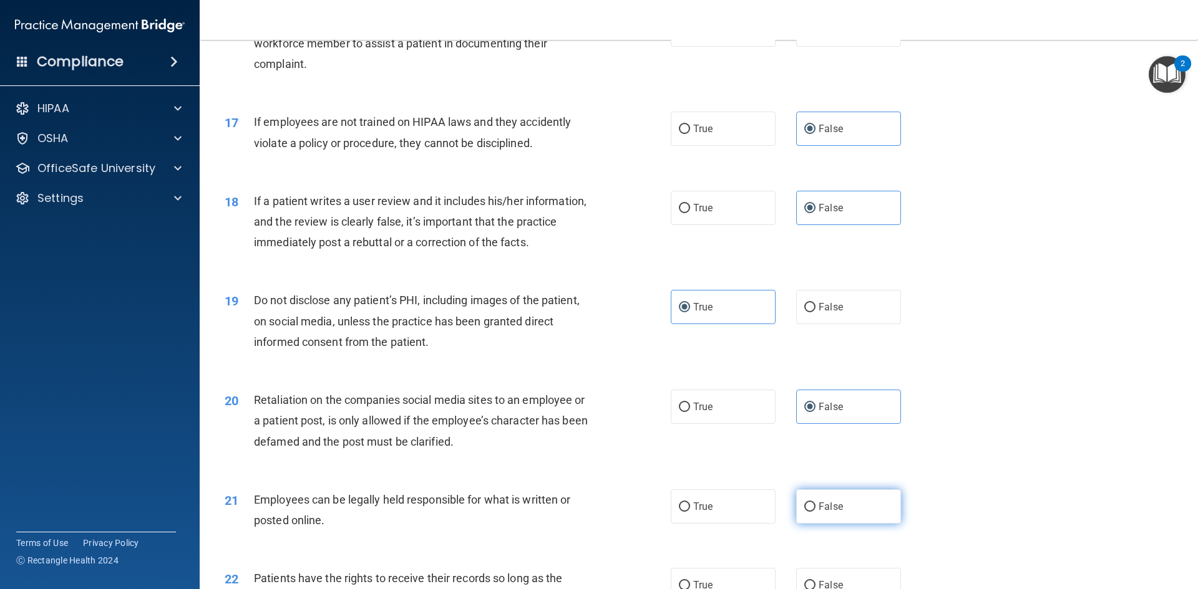
scroll to position [1684, 0]
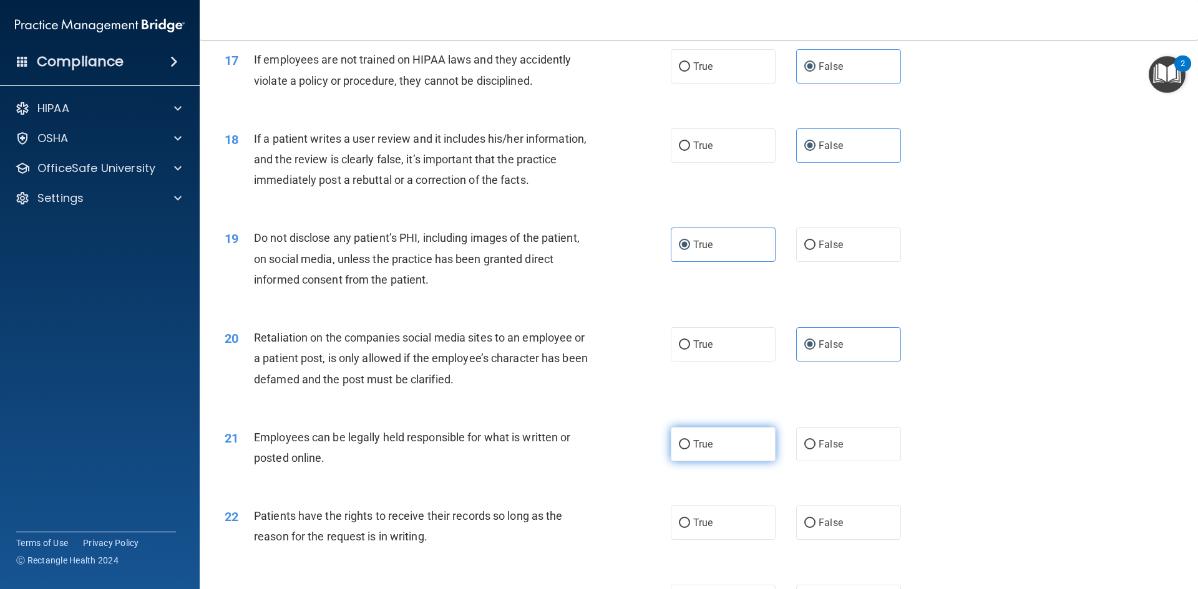
click at [730, 462] on label "True" at bounding box center [723, 444] width 105 height 34
click at [690, 450] on input "True" at bounding box center [684, 444] width 11 height 9
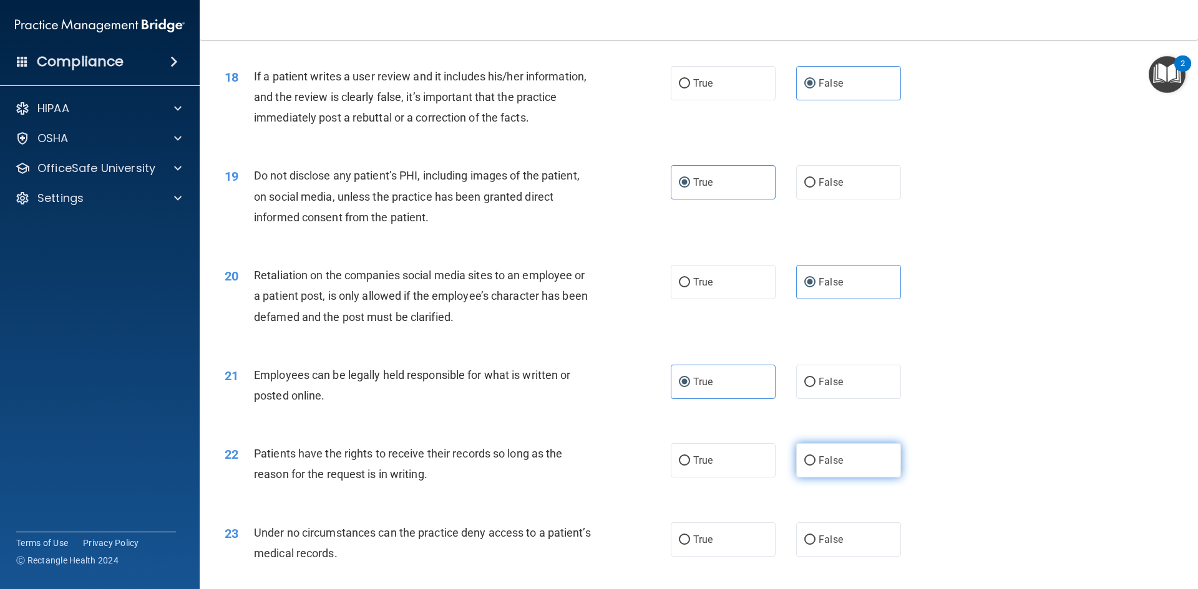
click at [804, 466] on input "False" at bounding box center [809, 461] width 11 height 9
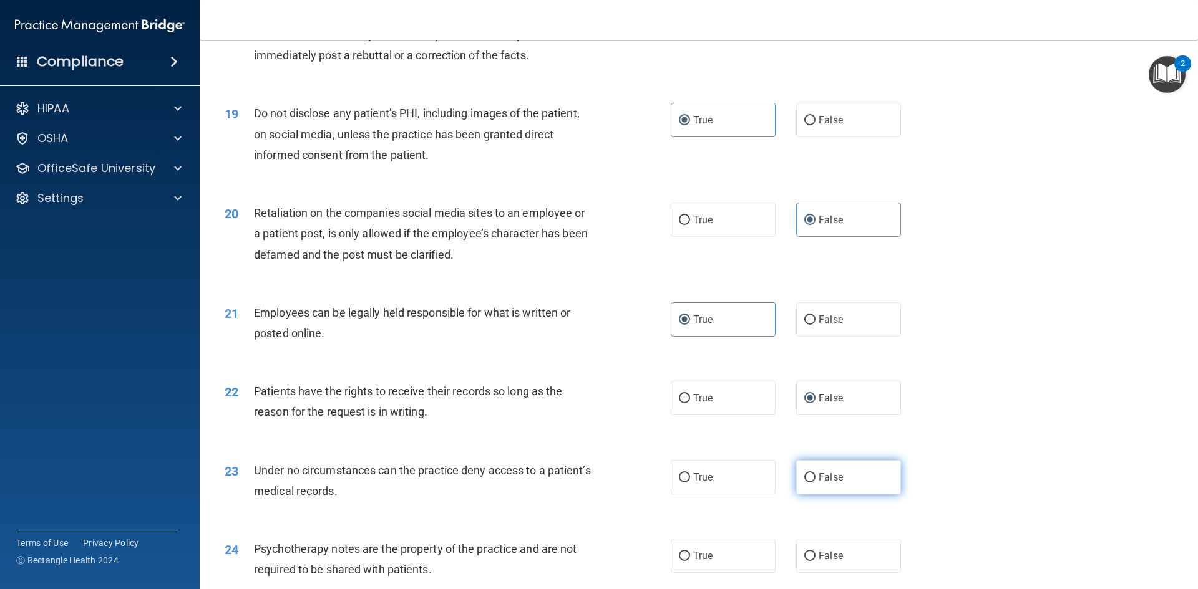
click at [806, 483] on input "False" at bounding box center [809, 477] width 11 height 9
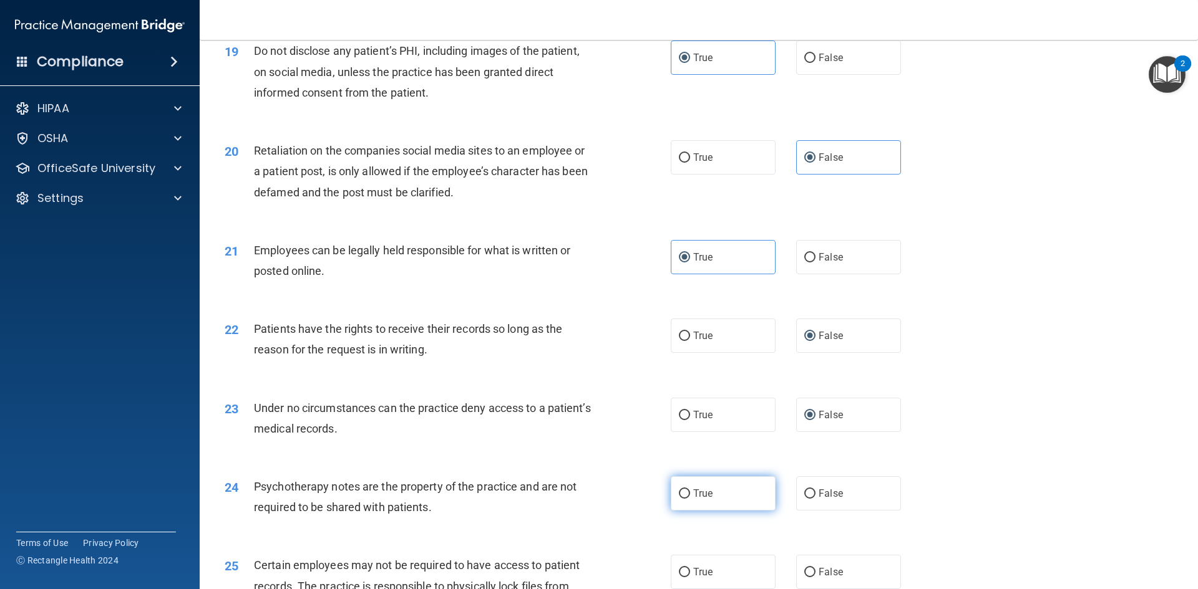
click at [706, 500] on span "True" at bounding box center [702, 494] width 19 height 12
click at [690, 499] on input "True" at bounding box center [684, 494] width 11 height 9
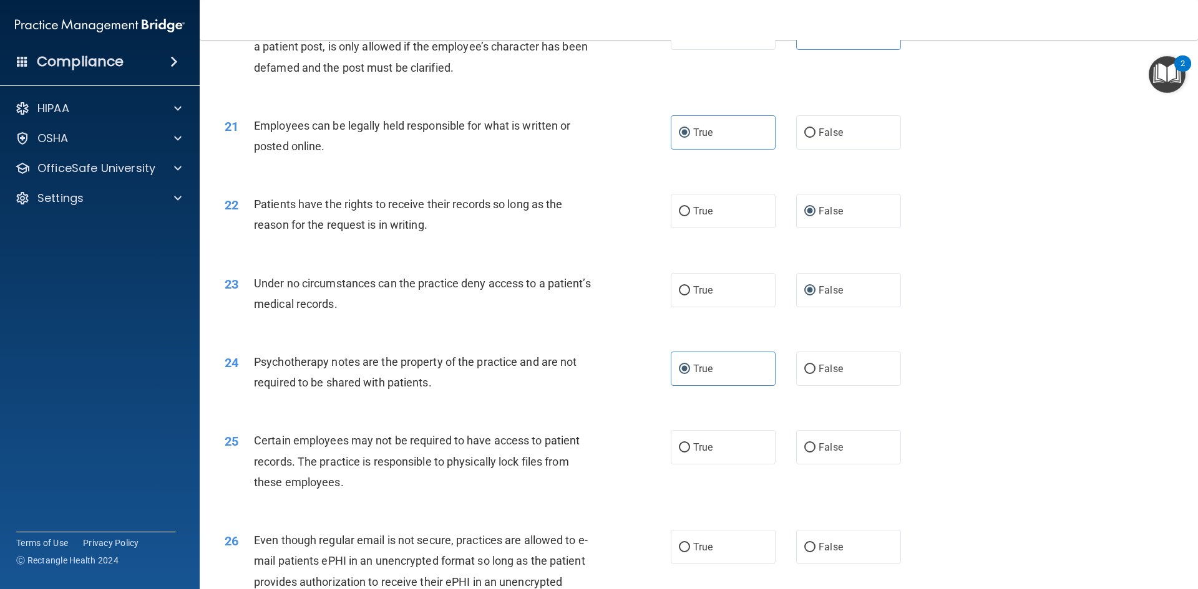
scroll to position [2058, 0]
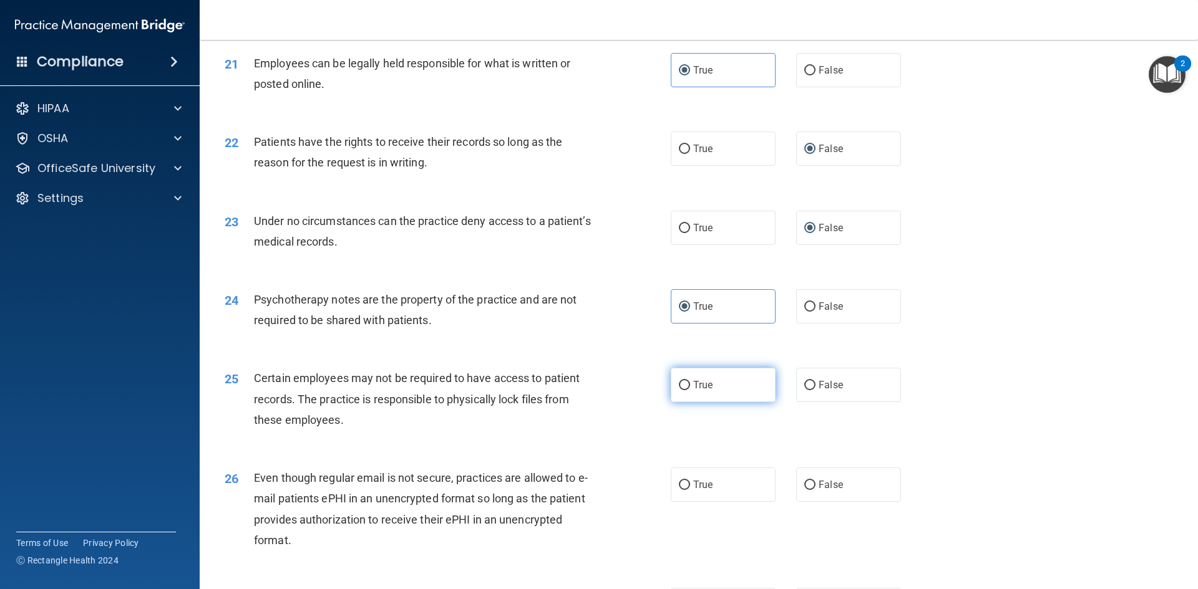
click at [692, 402] on label "True" at bounding box center [723, 385] width 105 height 34
click at [690, 390] on input "True" at bounding box center [684, 385] width 11 height 9
click at [679, 490] on input "True" at bounding box center [684, 485] width 11 height 9
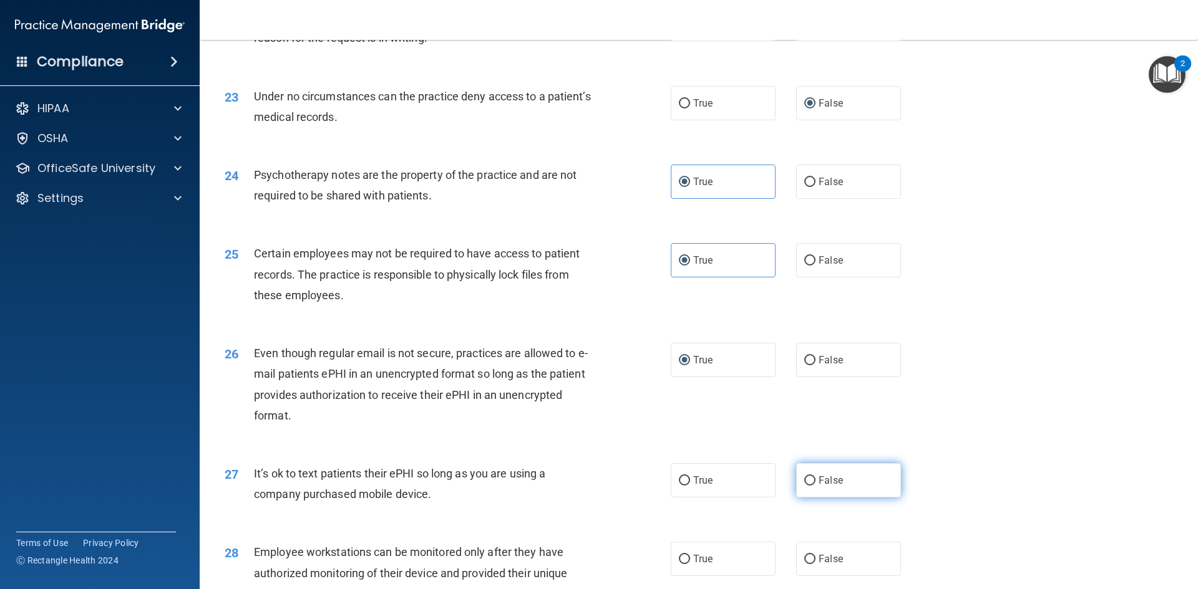
click at [825, 487] on span "False" at bounding box center [830, 481] width 24 height 12
click at [815, 486] on input "False" at bounding box center [809, 481] width 11 height 9
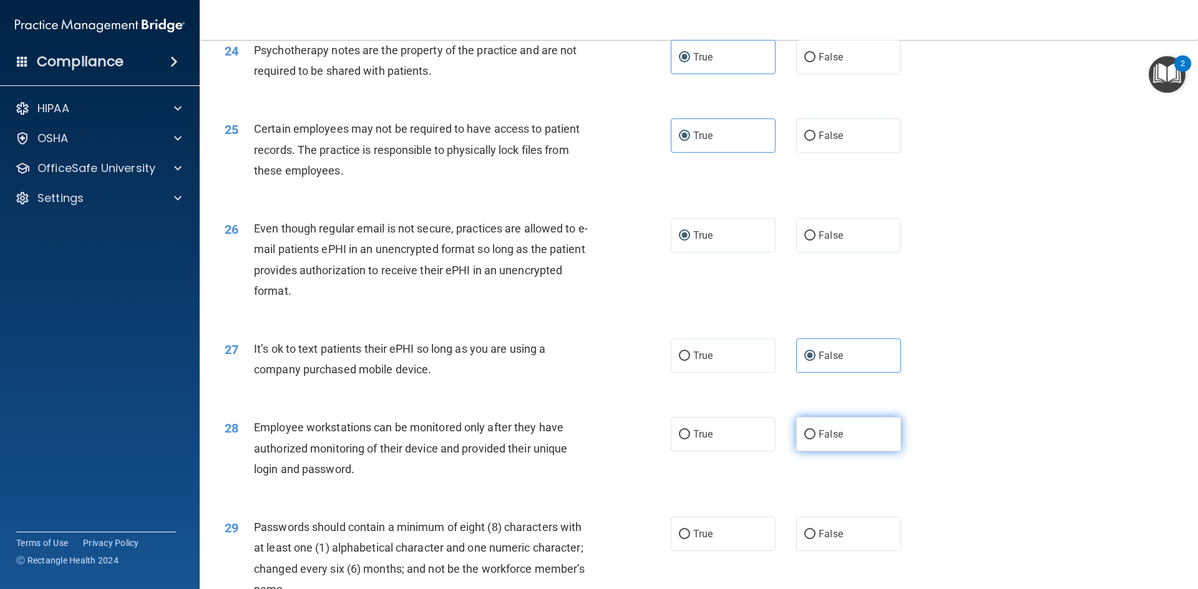
click at [800, 452] on label "False" at bounding box center [848, 434] width 105 height 34
click at [804, 440] on input "False" at bounding box center [809, 434] width 11 height 9
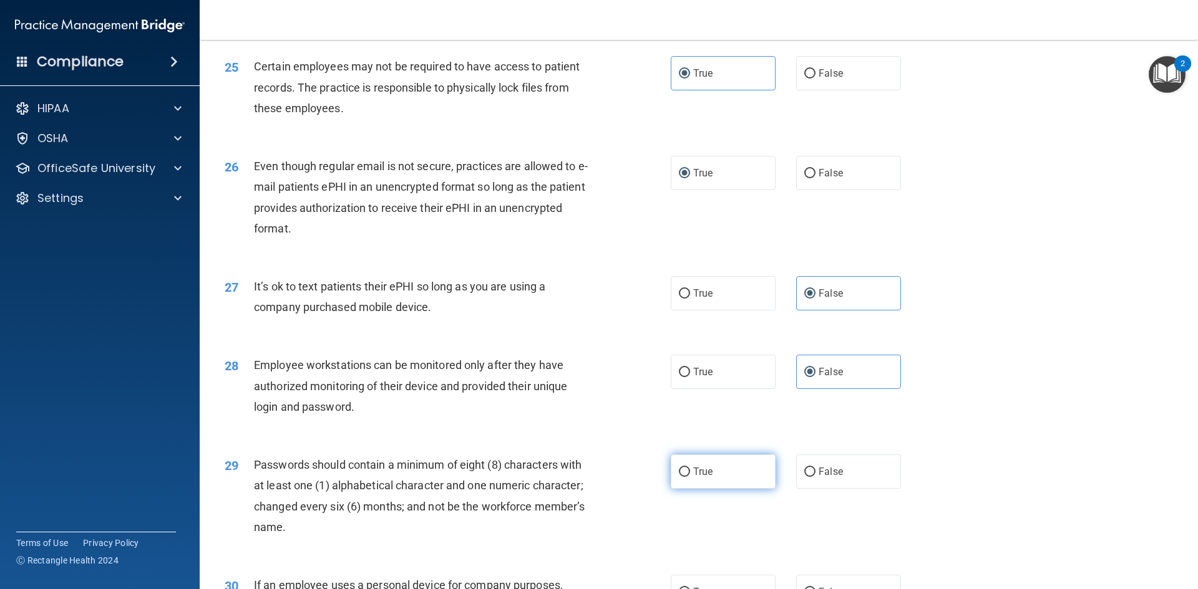
click at [705, 478] on span "True" at bounding box center [702, 472] width 19 height 12
click at [690, 477] on input "True" at bounding box center [684, 472] width 11 height 9
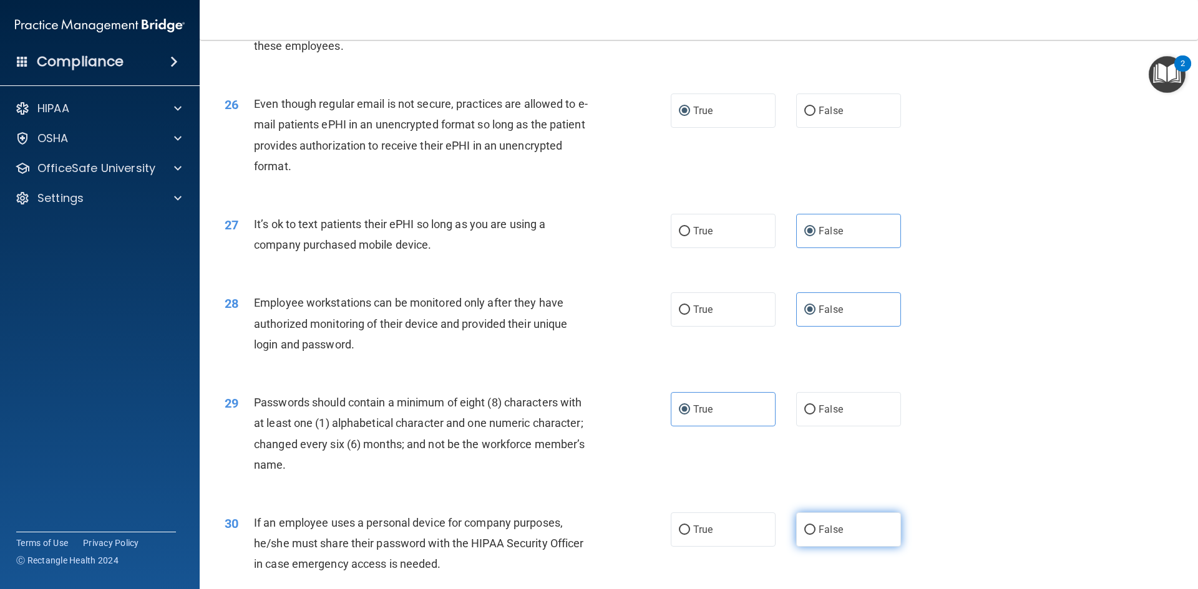
scroll to position [2495, 0]
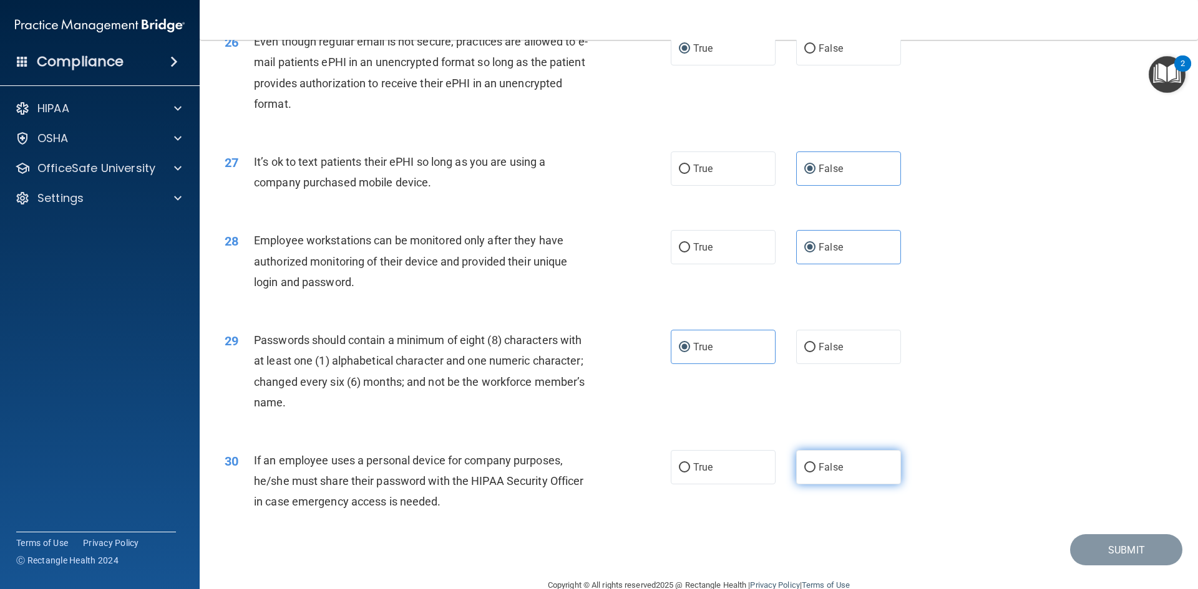
click at [828, 473] on span "False" at bounding box center [830, 468] width 24 height 12
click at [815, 473] on input "False" at bounding box center [809, 467] width 11 height 9
click at [1102, 566] on button "Submit" at bounding box center [1126, 551] width 112 height 32
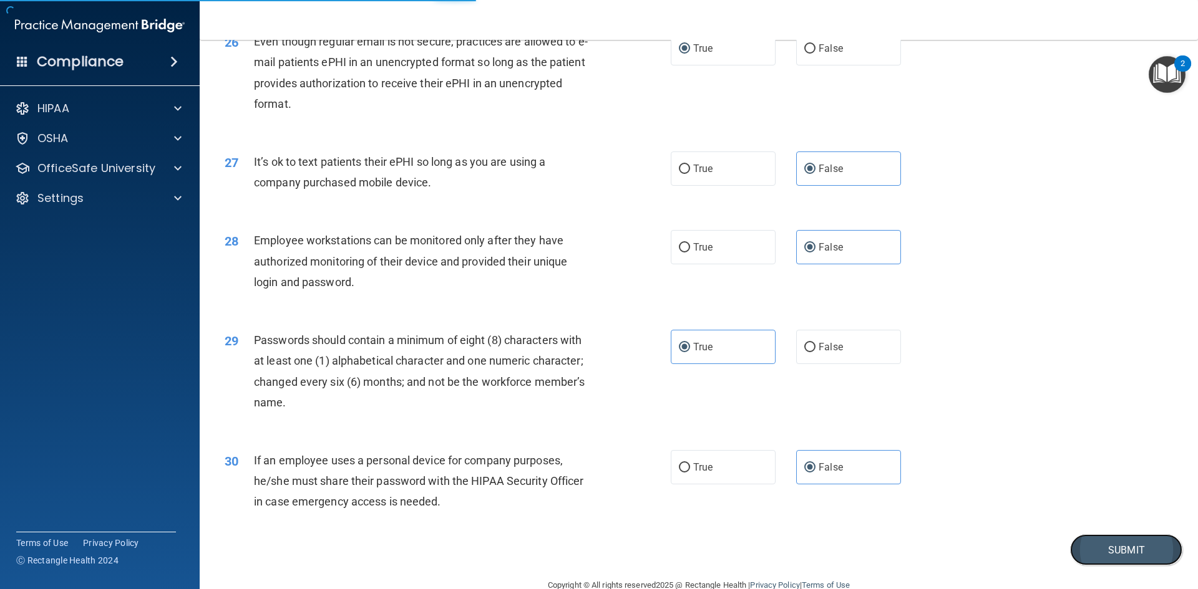
click at [1108, 562] on button "Submit" at bounding box center [1126, 551] width 112 height 32
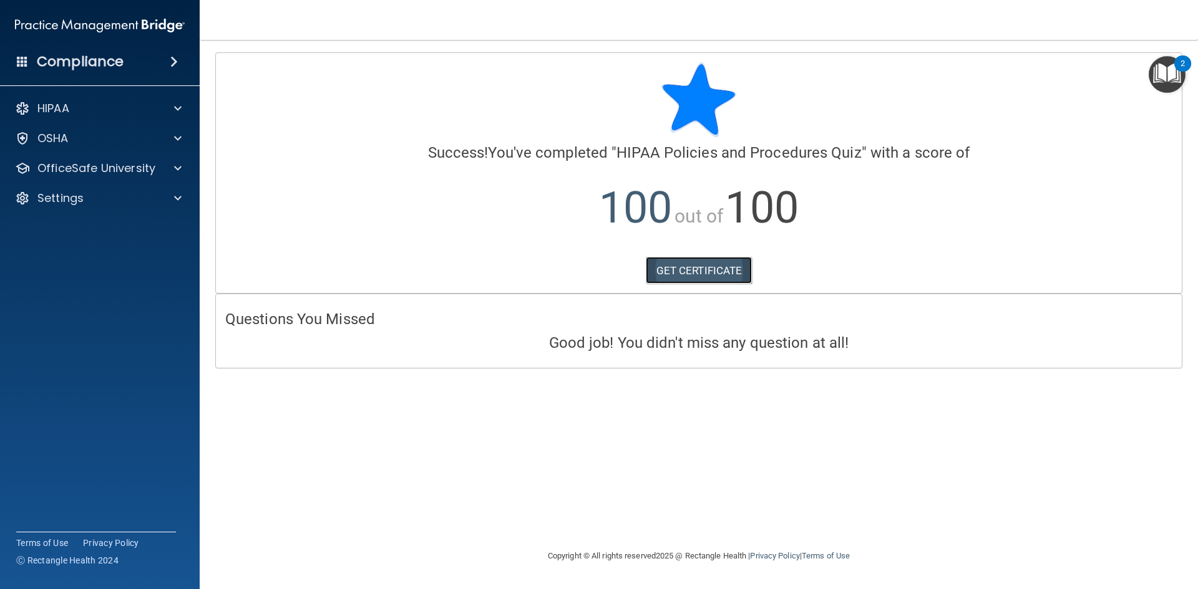
click at [710, 271] on link "GET CERTIFICATE" at bounding box center [699, 270] width 107 height 27
click at [61, 165] on p "OfficeSafe University" at bounding box center [96, 168] width 118 height 15
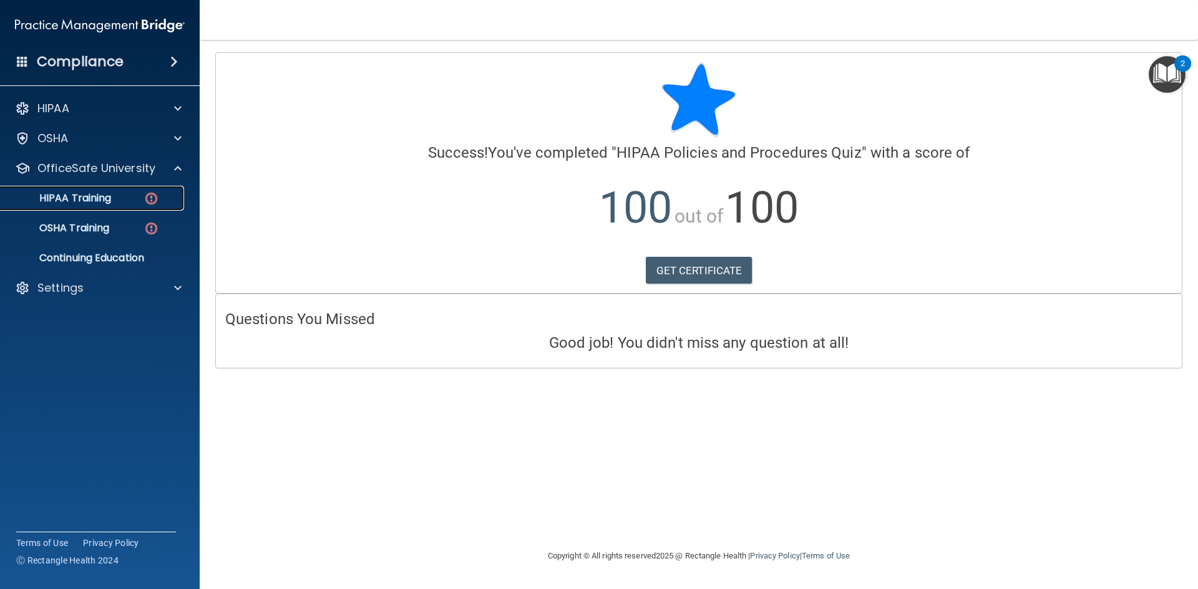
click at [69, 199] on p "HIPAA Training" at bounding box center [59, 198] width 103 height 12
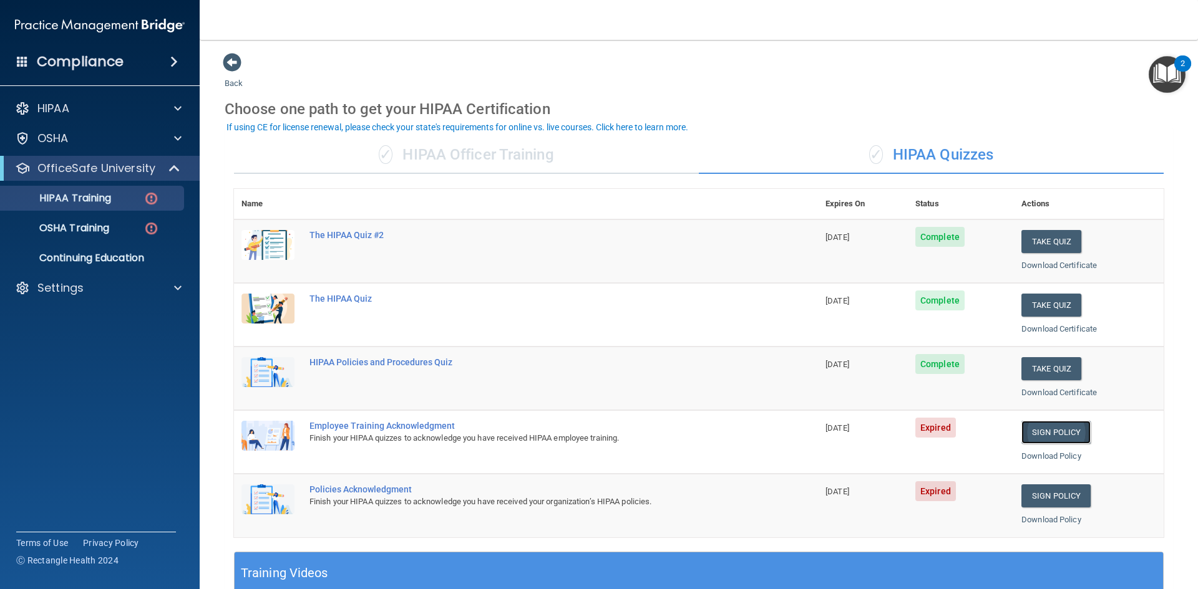
click at [1061, 426] on link "Sign Policy" at bounding box center [1055, 432] width 69 height 23
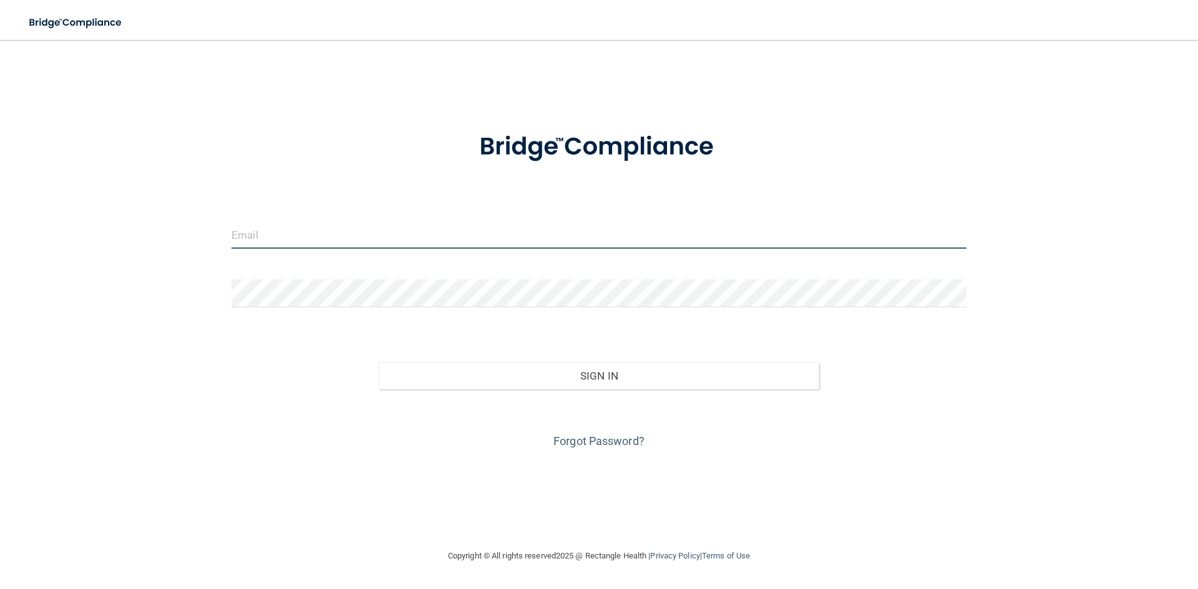
click at [453, 236] on input "email" at bounding box center [598, 235] width 735 height 28
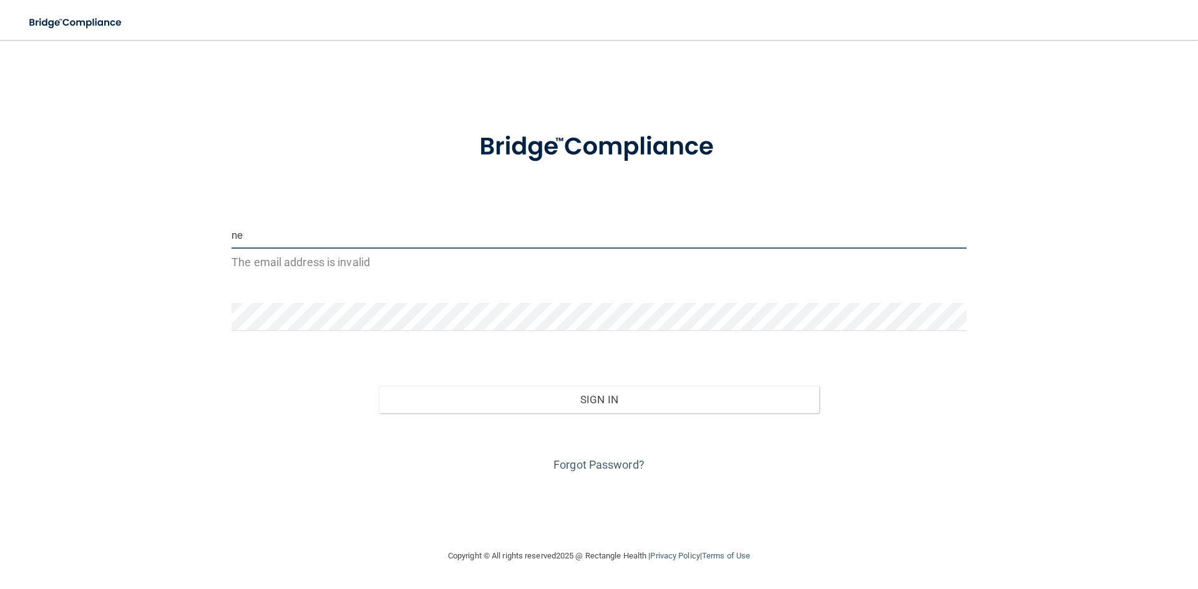
type input "n"
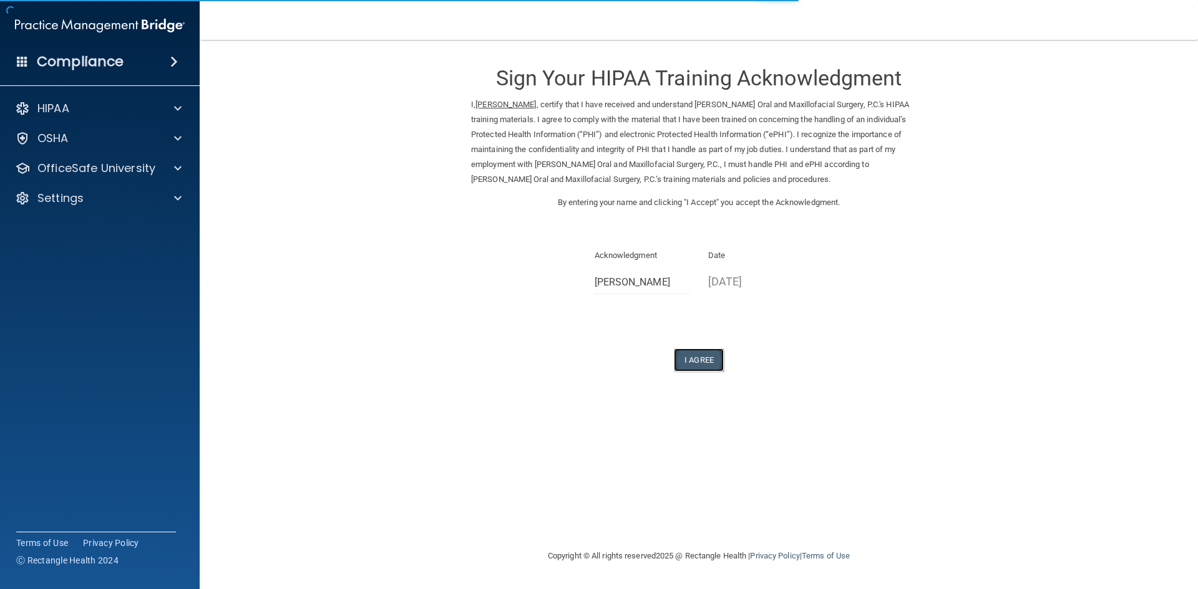
click at [693, 358] on button "I Agree" at bounding box center [699, 360] width 50 height 23
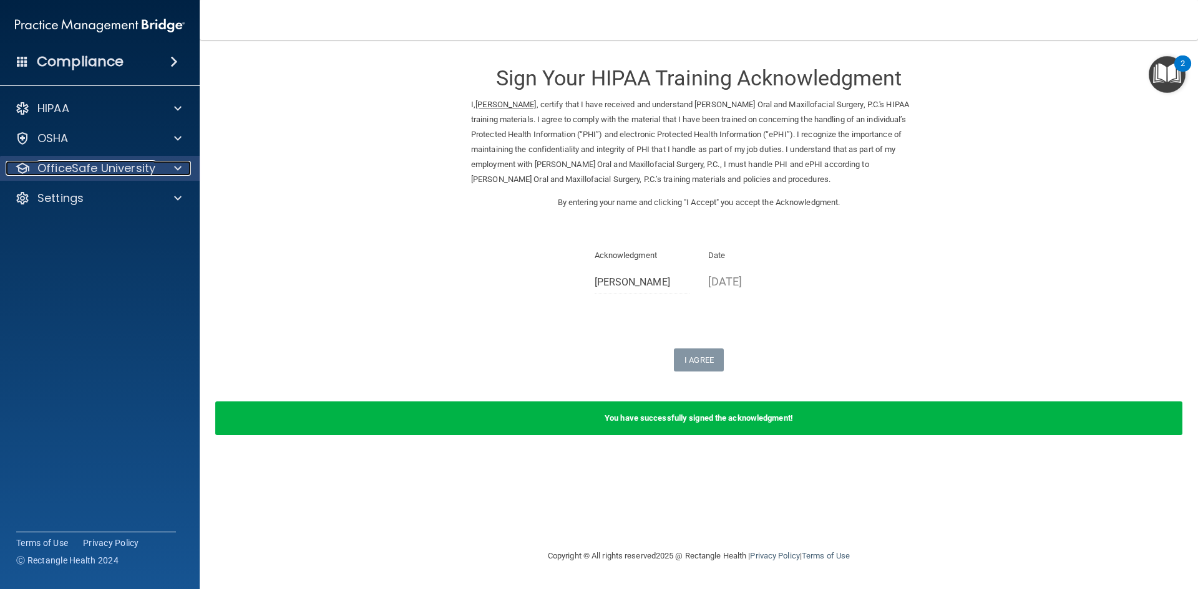
click at [125, 163] on p "OfficeSafe University" at bounding box center [96, 168] width 118 height 15
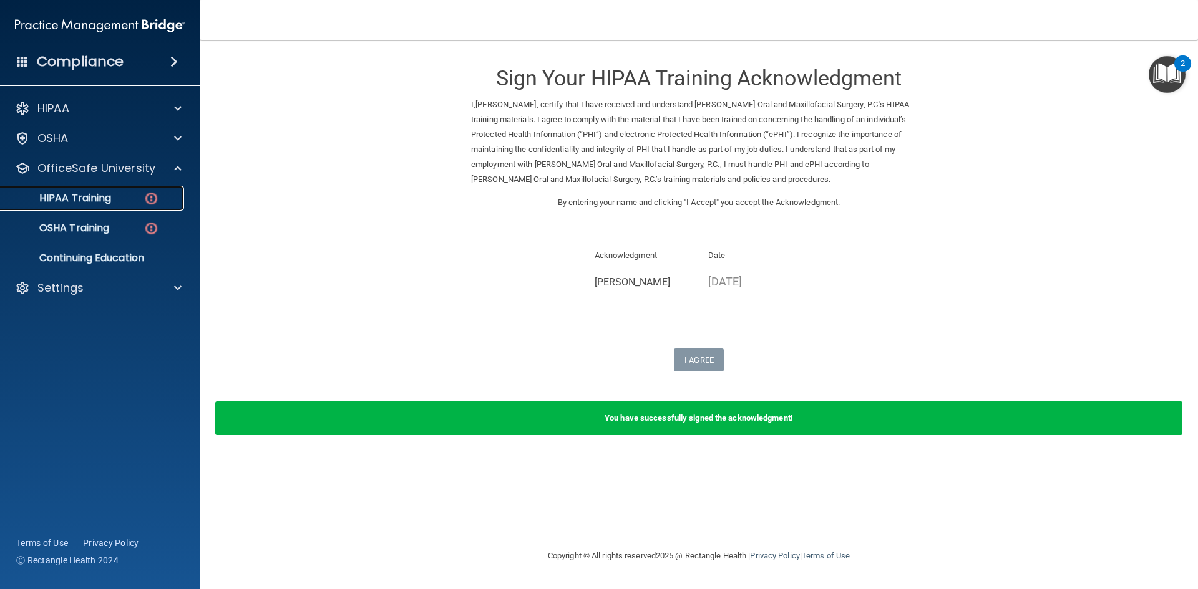
click at [91, 196] on p "HIPAA Training" at bounding box center [59, 198] width 103 height 12
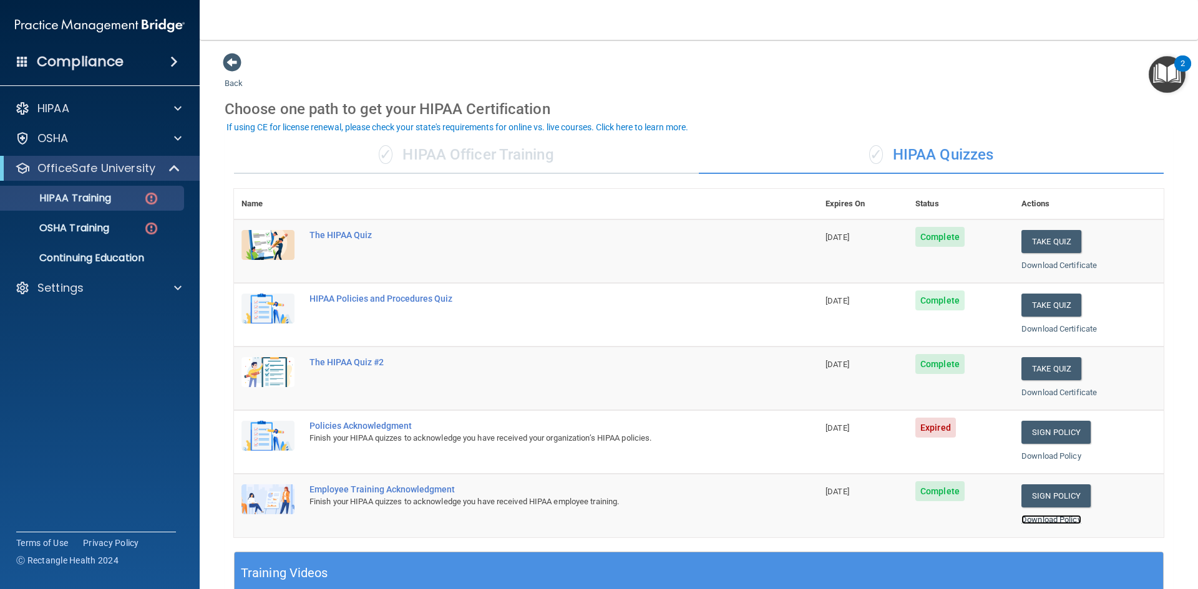
click at [1034, 522] on link "Download Policy" at bounding box center [1051, 519] width 60 height 9
click at [1053, 438] on link "Sign Policy" at bounding box center [1055, 432] width 69 height 23
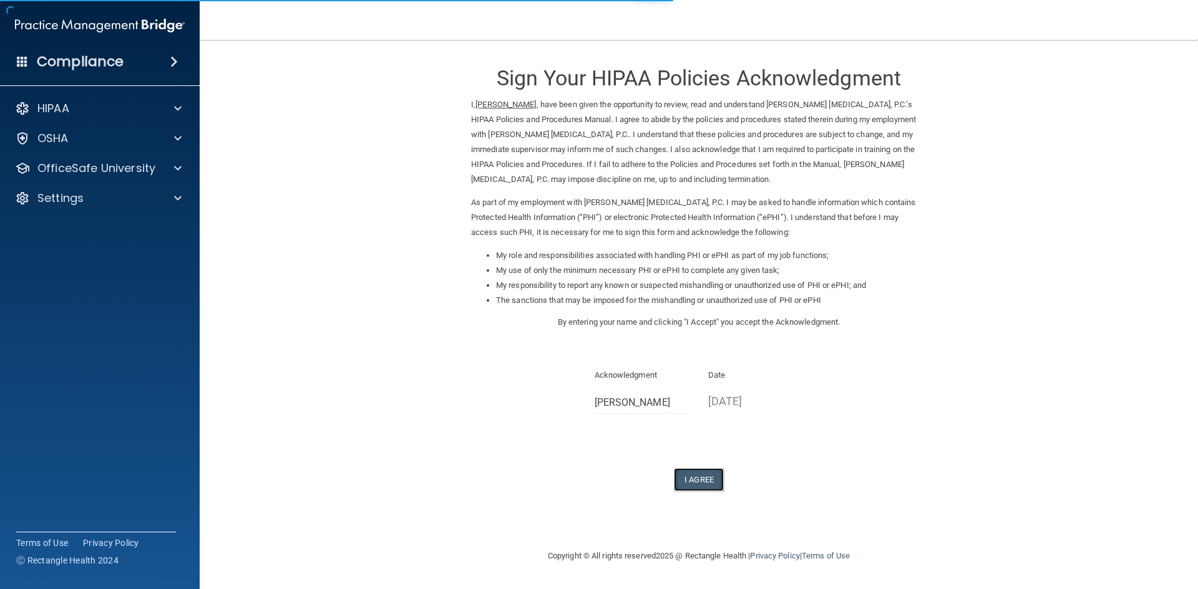
click at [704, 480] on button "I Agree" at bounding box center [699, 479] width 50 height 23
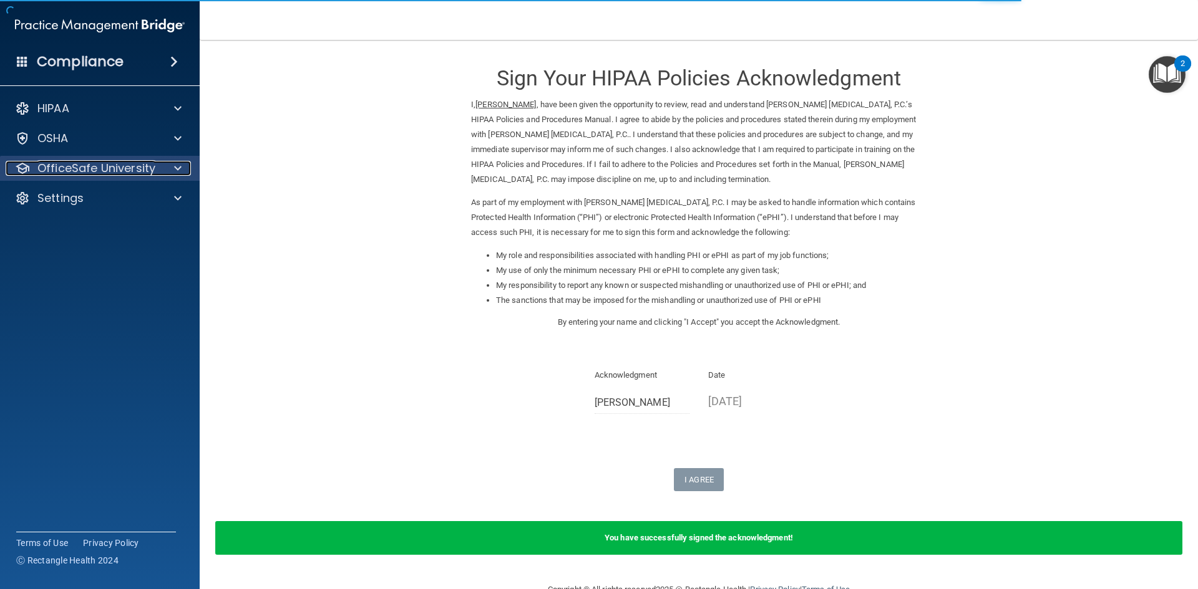
drag, startPoint x: 65, startPoint y: 172, endPoint x: 80, endPoint y: 176, distance: 16.2
click at [65, 172] on p "OfficeSafe University" at bounding box center [96, 168] width 118 height 15
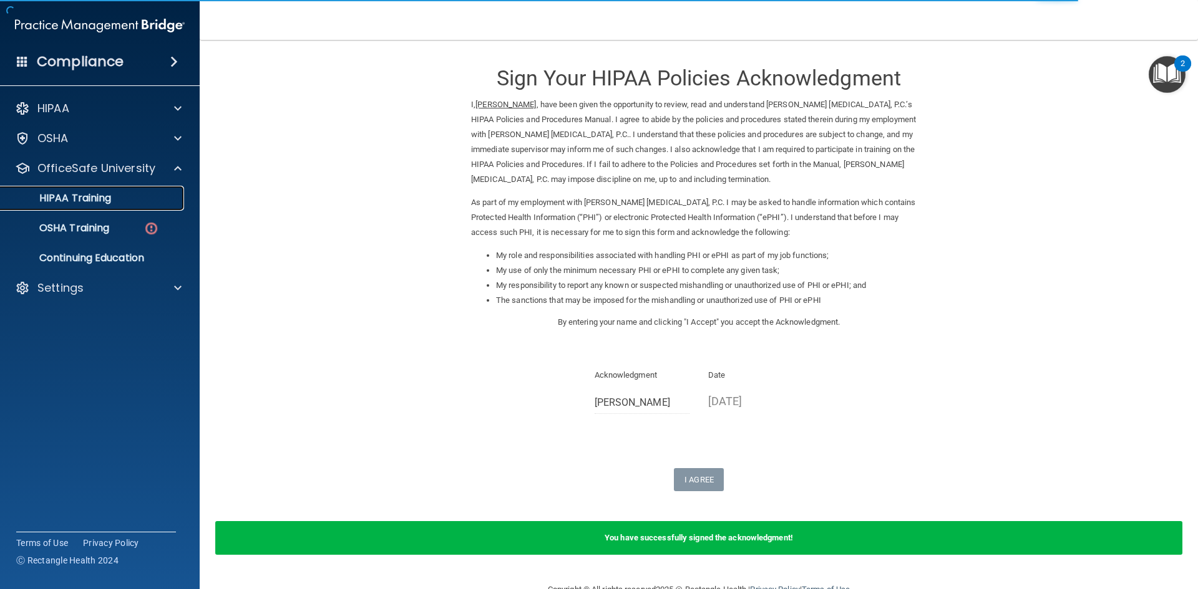
drag, startPoint x: 59, startPoint y: 203, endPoint x: 197, endPoint y: 216, distance: 139.1
click at [59, 203] on p "HIPAA Training" at bounding box center [59, 198] width 103 height 12
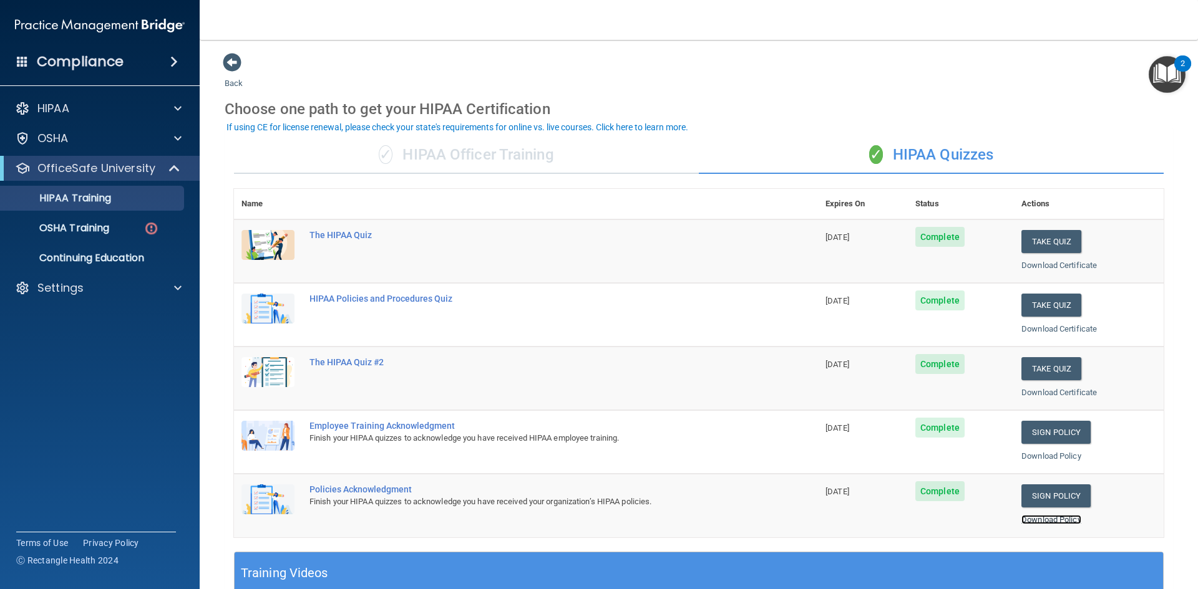
click at [1046, 521] on link "Download Policy" at bounding box center [1051, 519] width 60 height 9
click at [98, 223] on p "OSHA Training" at bounding box center [58, 228] width 101 height 12
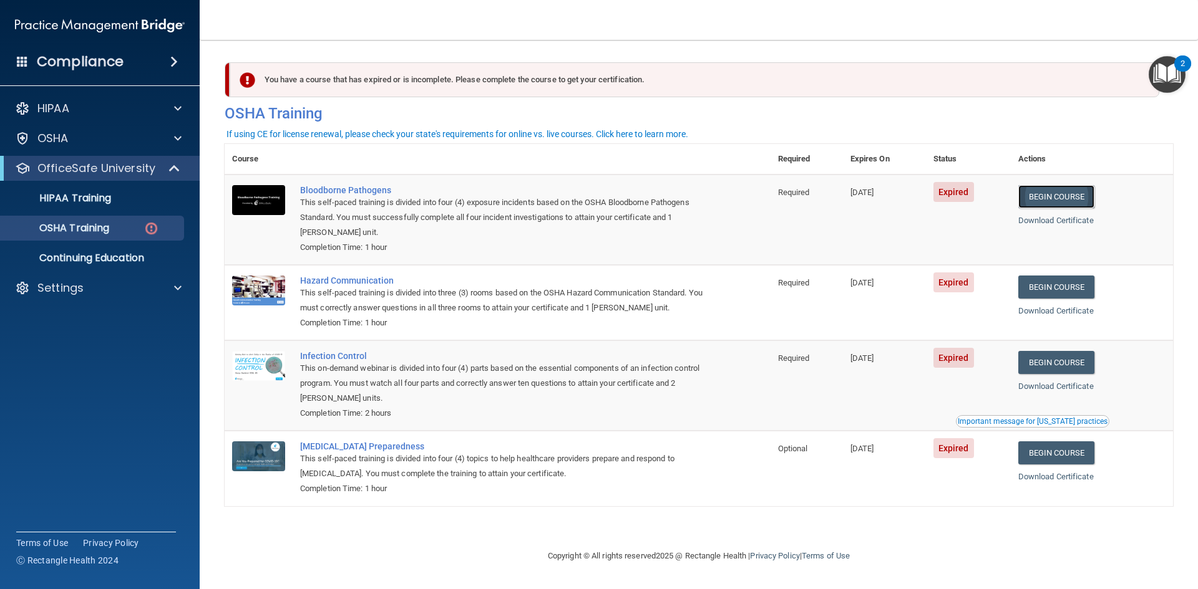
click at [1052, 197] on link "Begin Course" at bounding box center [1056, 196] width 76 height 23
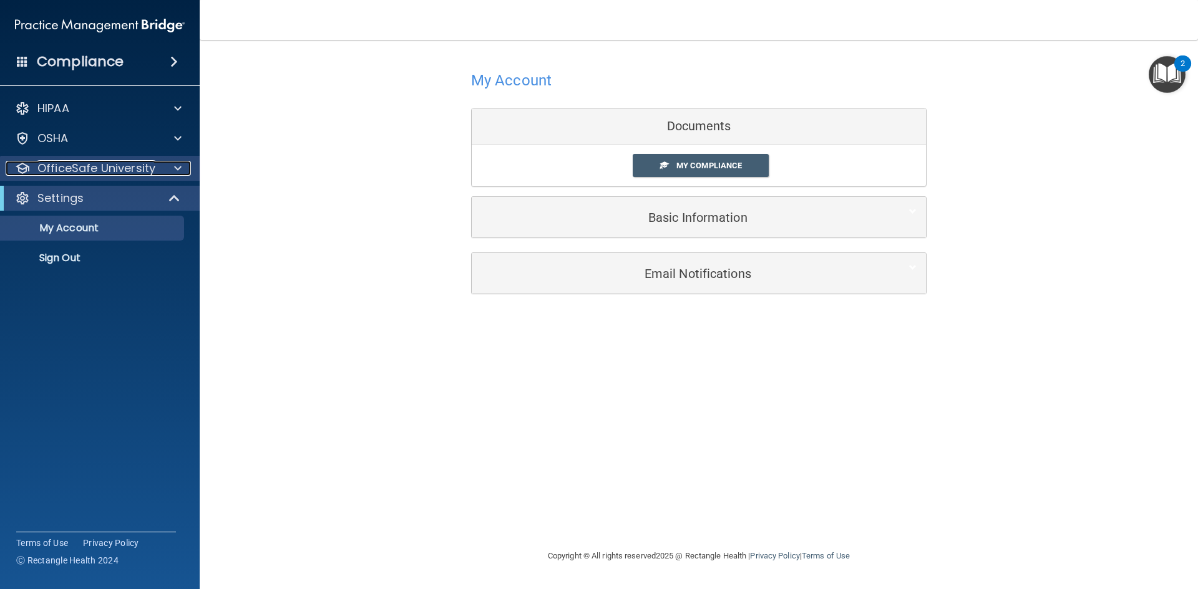
click at [93, 170] on p "OfficeSafe University" at bounding box center [96, 168] width 118 height 15
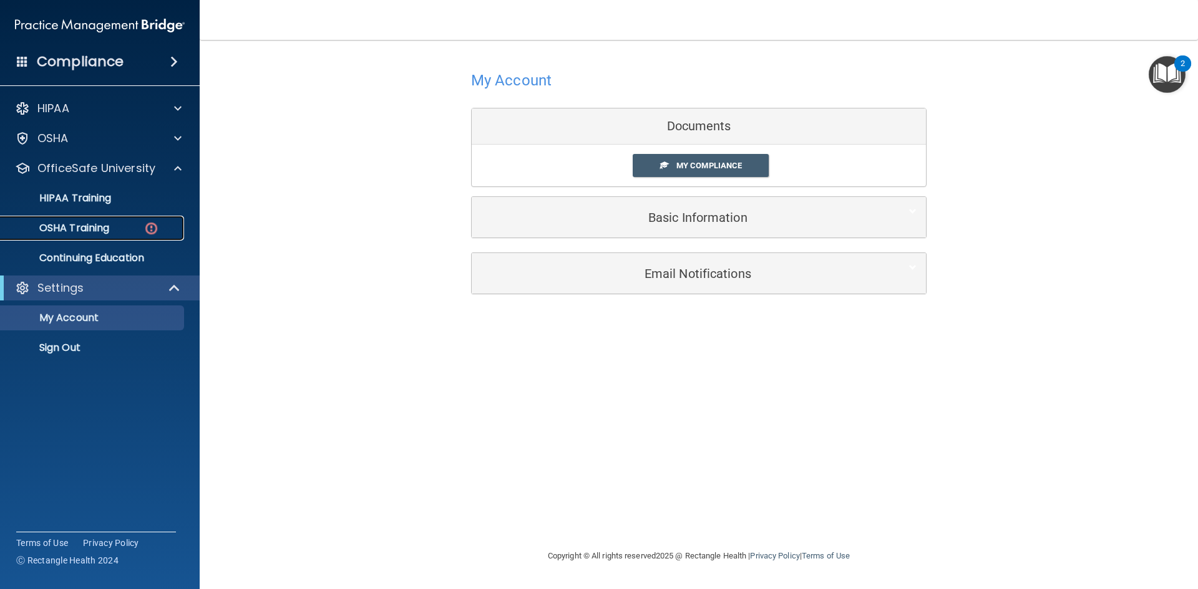
click at [72, 228] on p "OSHA Training" at bounding box center [58, 228] width 101 height 12
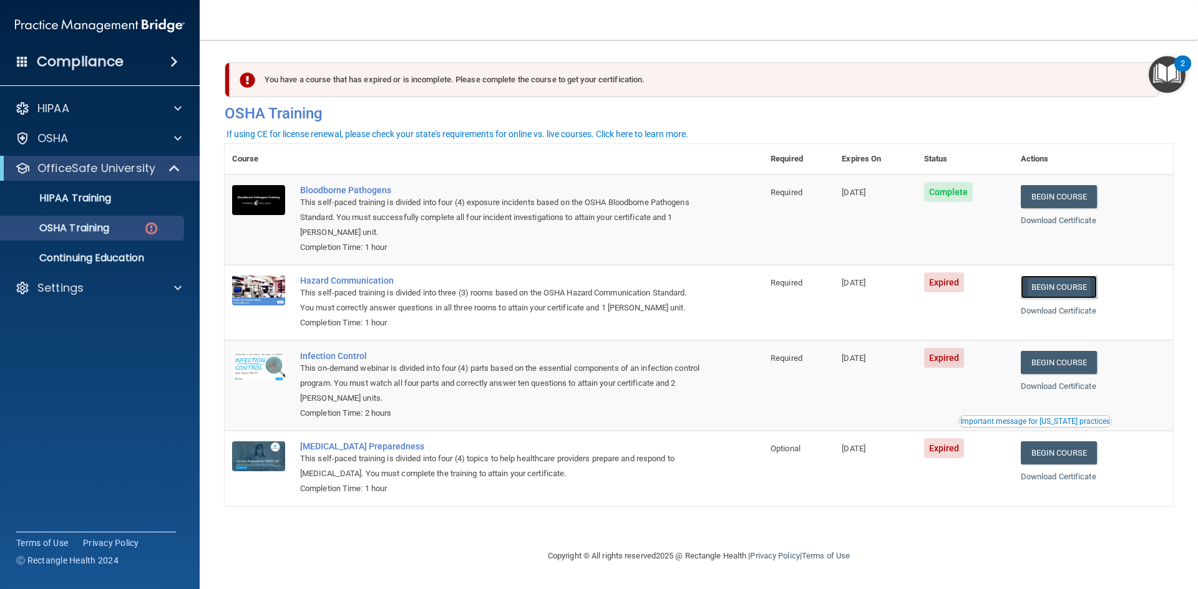
click at [1072, 294] on link "Begin Course" at bounding box center [1058, 287] width 76 height 23
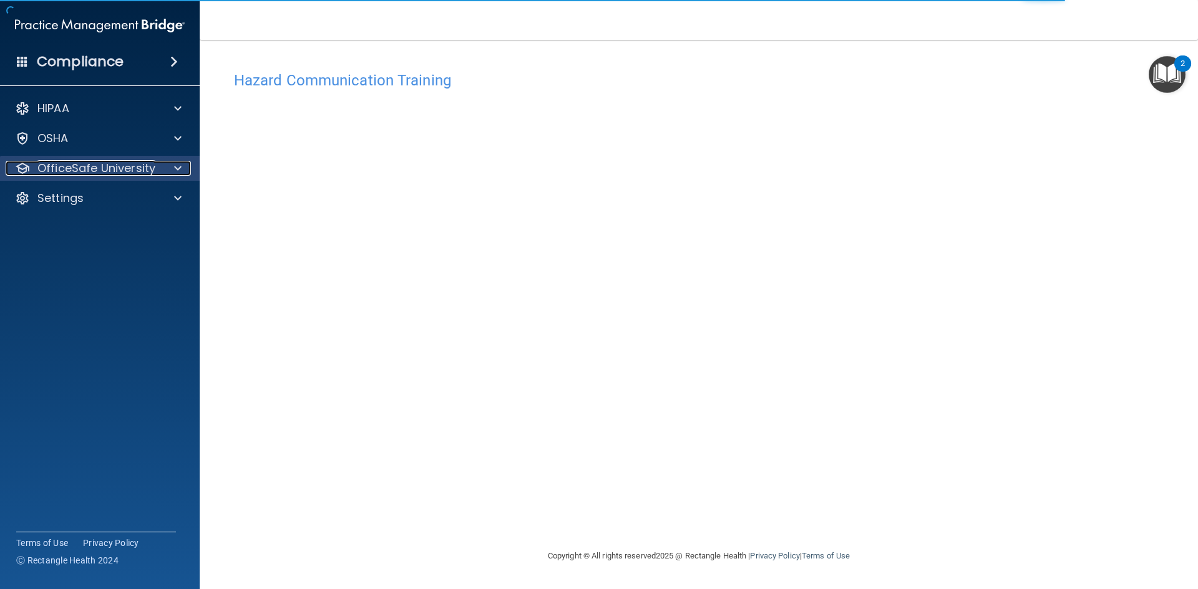
click at [134, 172] on p "OfficeSafe University" at bounding box center [96, 168] width 118 height 15
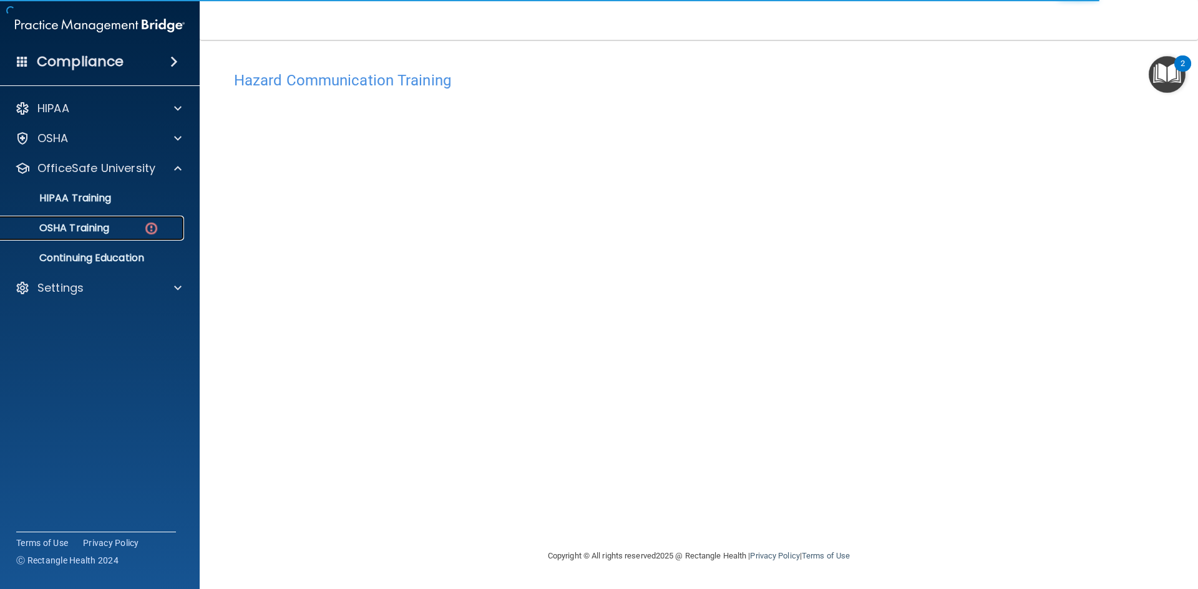
click at [98, 231] on p "OSHA Training" at bounding box center [58, 228] width 101 height 12
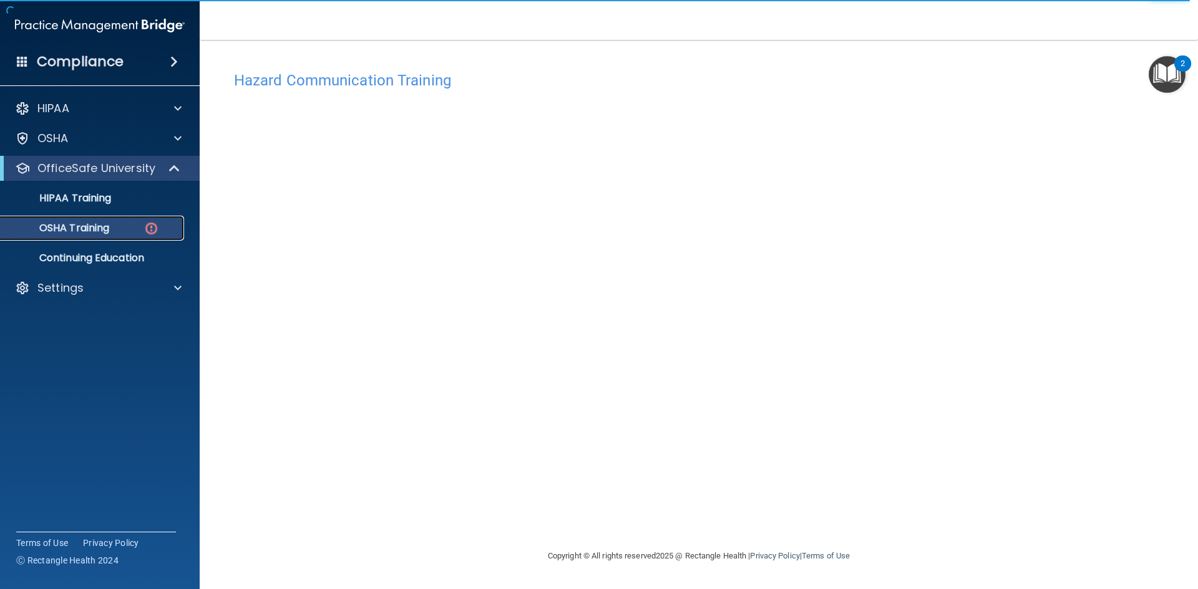
click at [42, 227] on p "OSHA Training" at bounding box center [58, 228] width 101 height 12
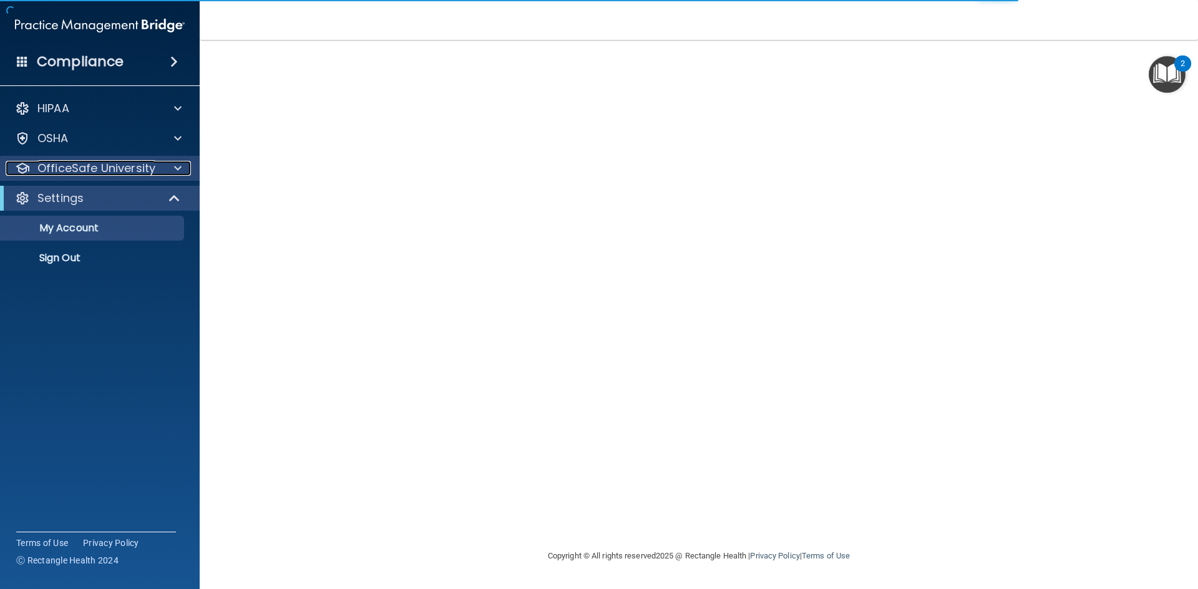
drag, startPoint x: 118, startPoint y: 162, endPoint x: 117, endPoint y: 170, distance: 8.1
click at [117, 162] on p "OfficeSafe University" at bounding box center [96, 168] width 118 height 15
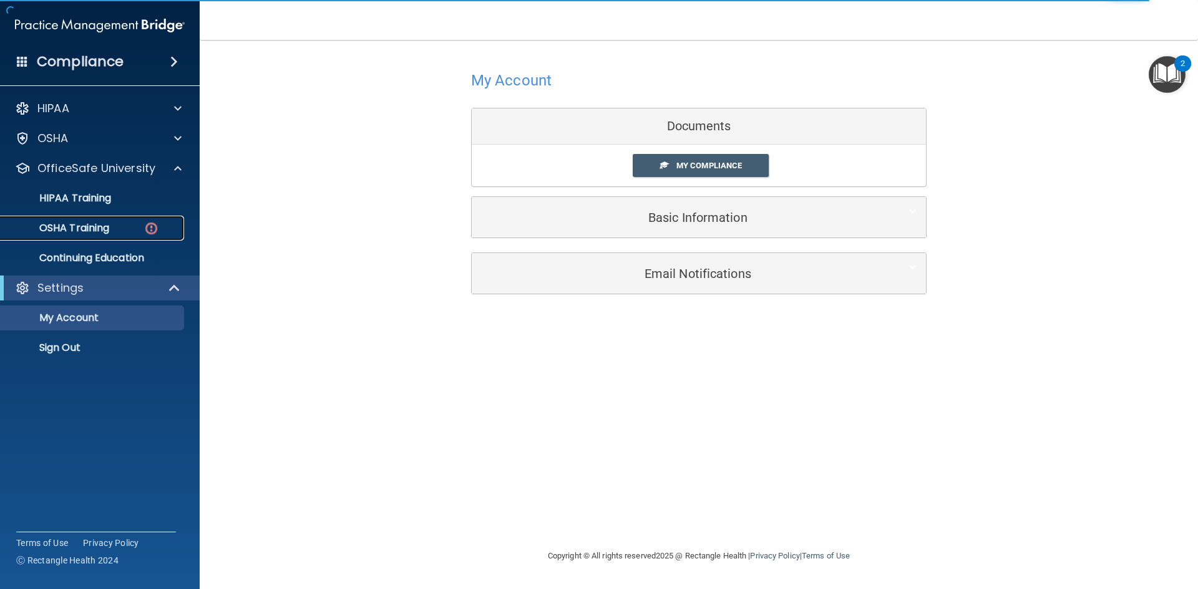
click at [86, 235] on p "OSHA Training" at bounding box center [58, 228] width 101 height 12
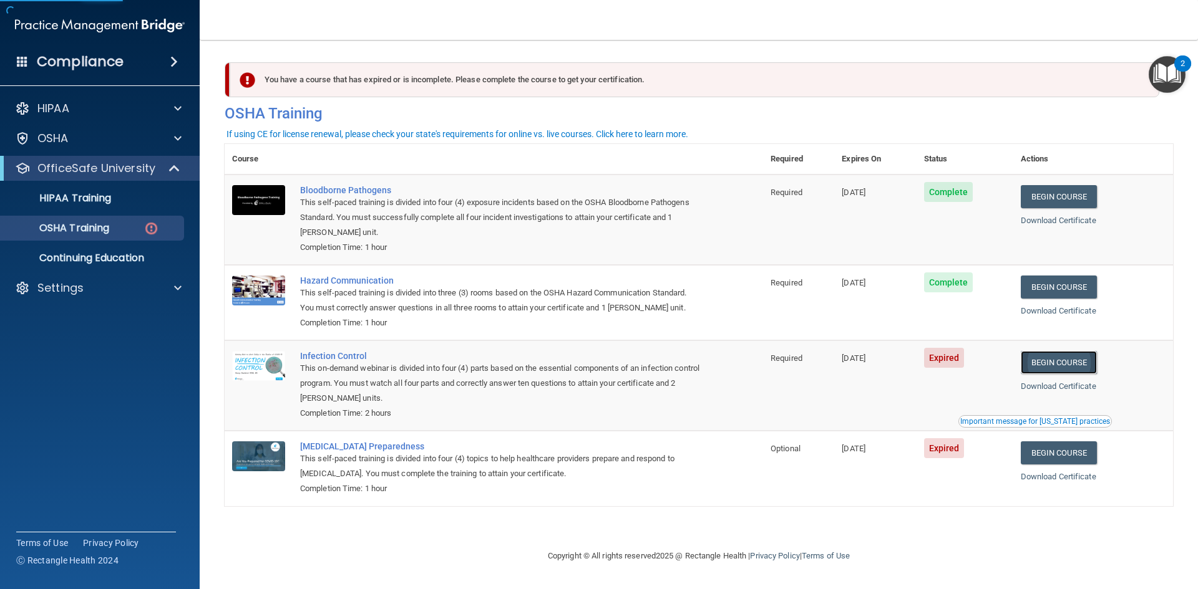
click at [1065, 370] on link "Begin Course" at bounding box center [1058, 362] width 76 height 23
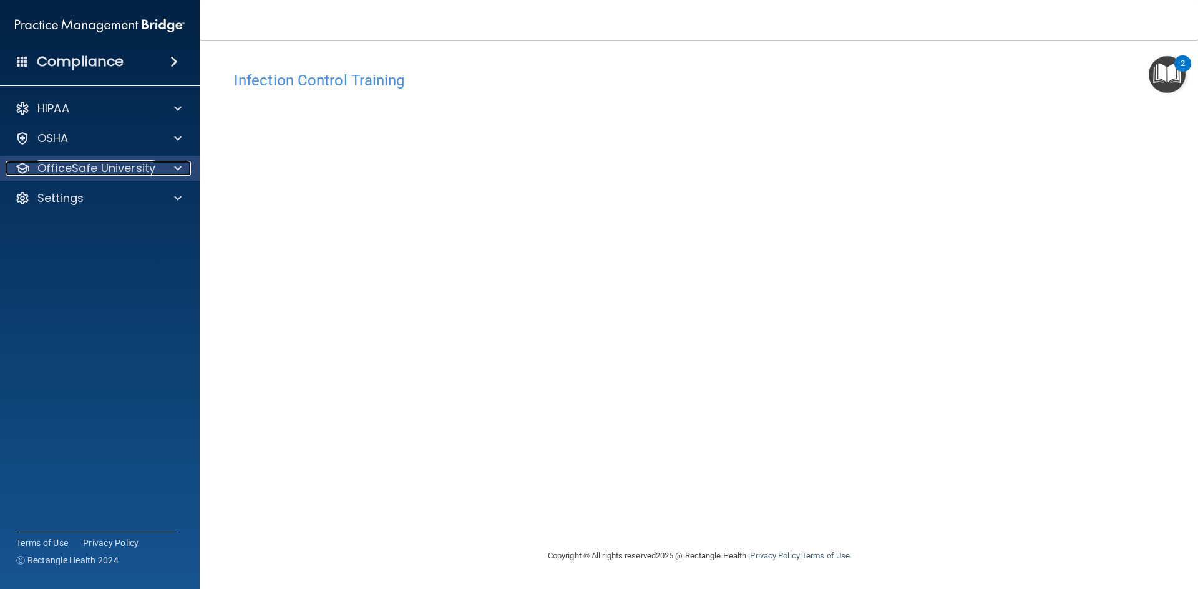
click at [94, 171] on p "OfficeSafe University" at bounding box center [96, 168] width 118 height 15
click at [76, 174] on p "OfficeSafe University" at bounding box center [96, 168] width 118 height 15
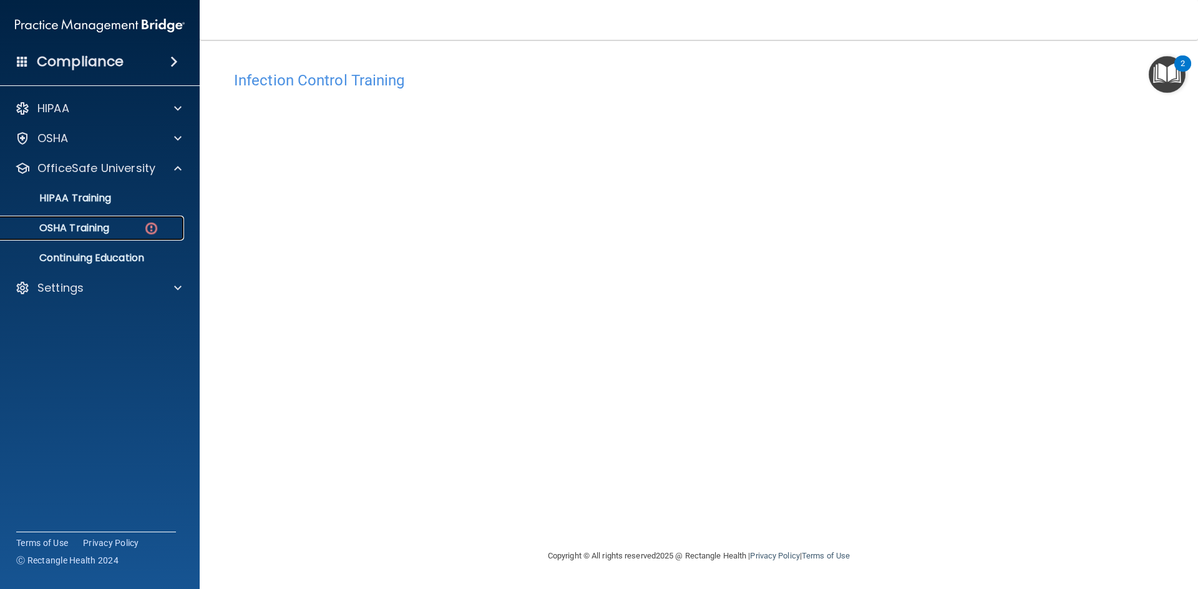
click at [67, 224] on p "OSHA Training" at bounding box center [58, 228] width 101 height 12
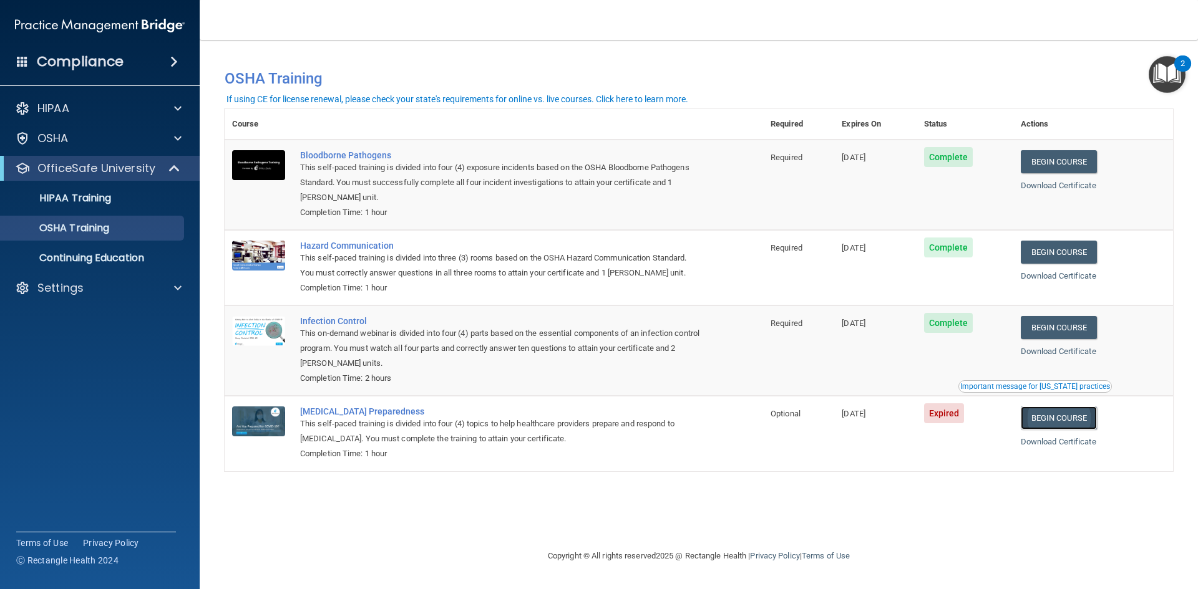
click at [1067, 417] on link "Begin Course" at bounding box center [1058, 418] width 76 height 23
click at [56, 286] on p "Settings" at bounding box center [60, 288] width 46 height 15
click at [179, 299] on div "Settings" at bounding box center [100, 288] width 200 height 25
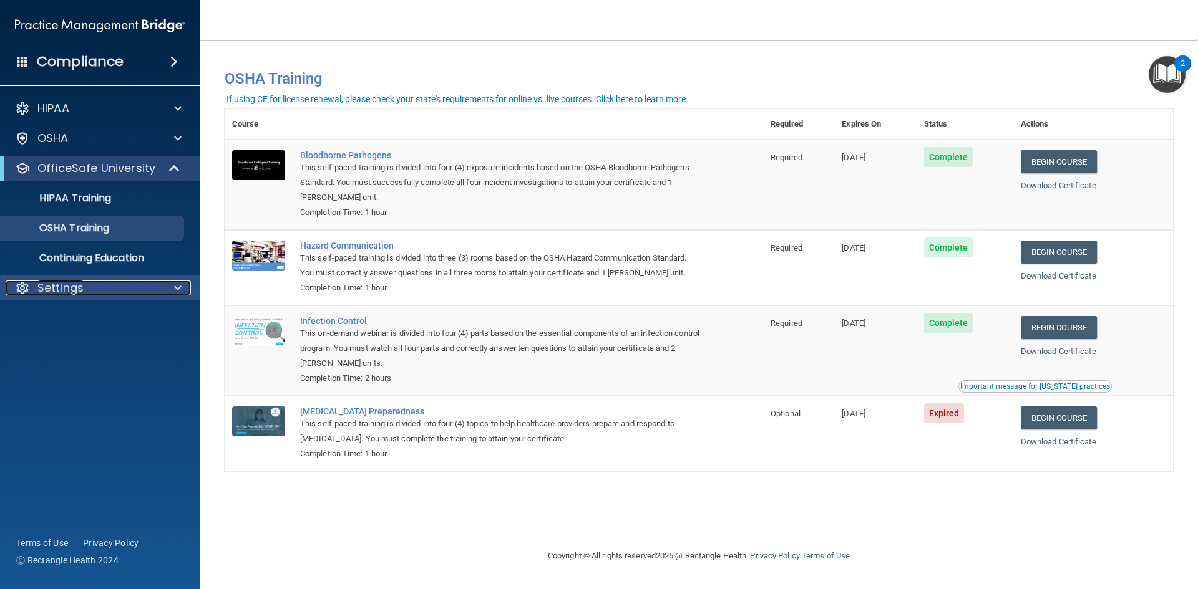
click at [178, 290] on span at bounding box center [177, 288] width 7 height 15
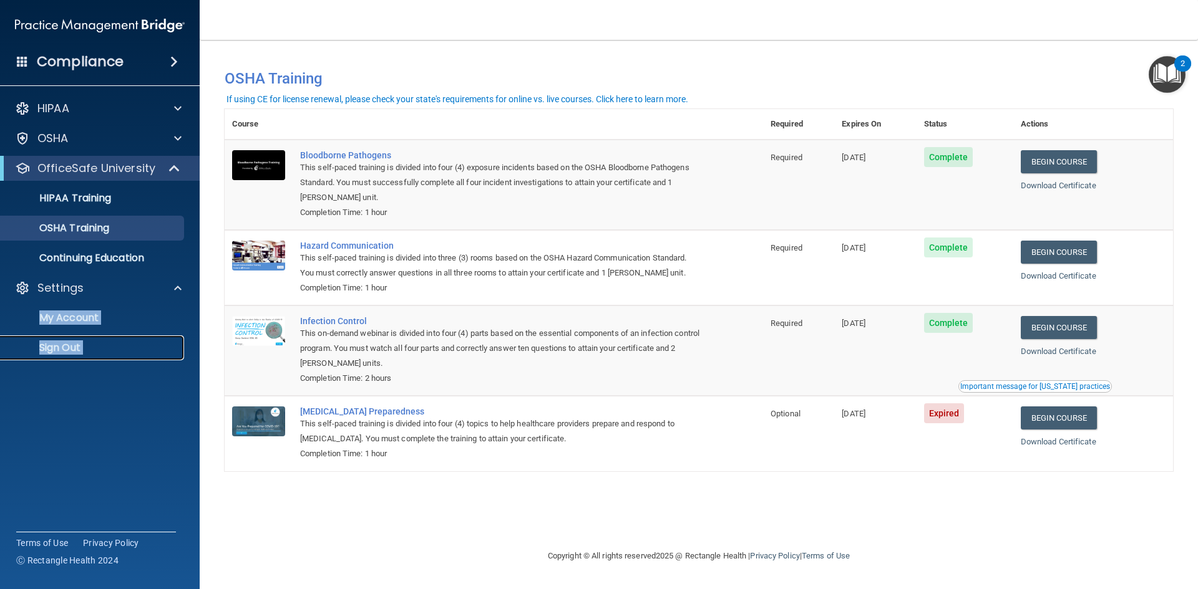
click at [68, 351] on p "Sign Out" at bounding box center [93, 348] width 170 height 12
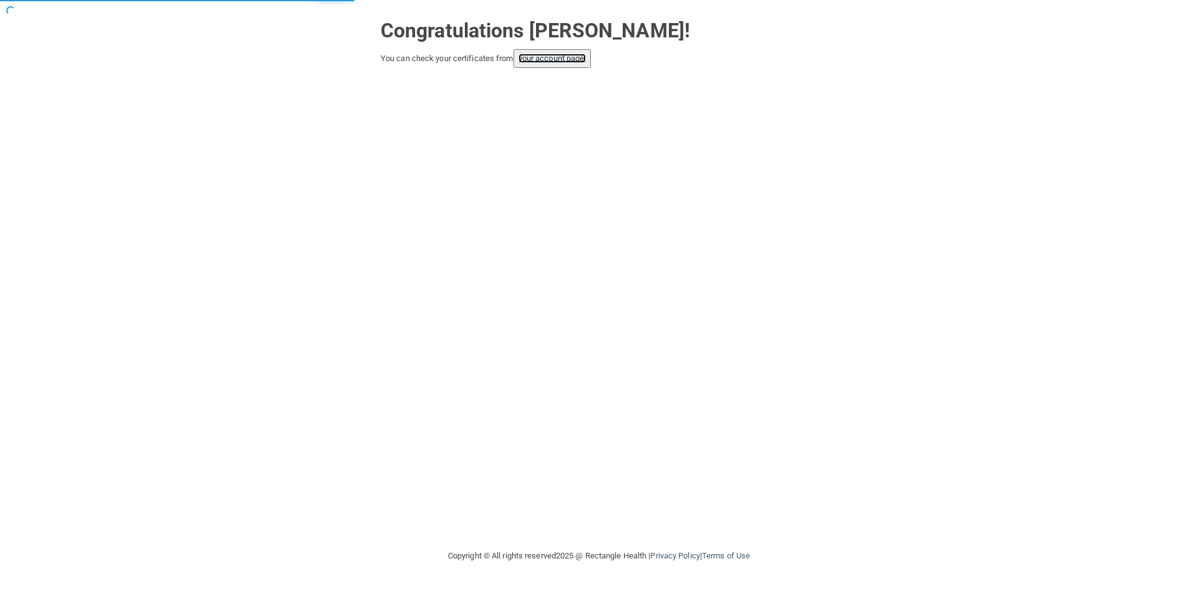
click at [569, 57] on link "your account page!" at bounding box center [552, 58] width 68 height 9
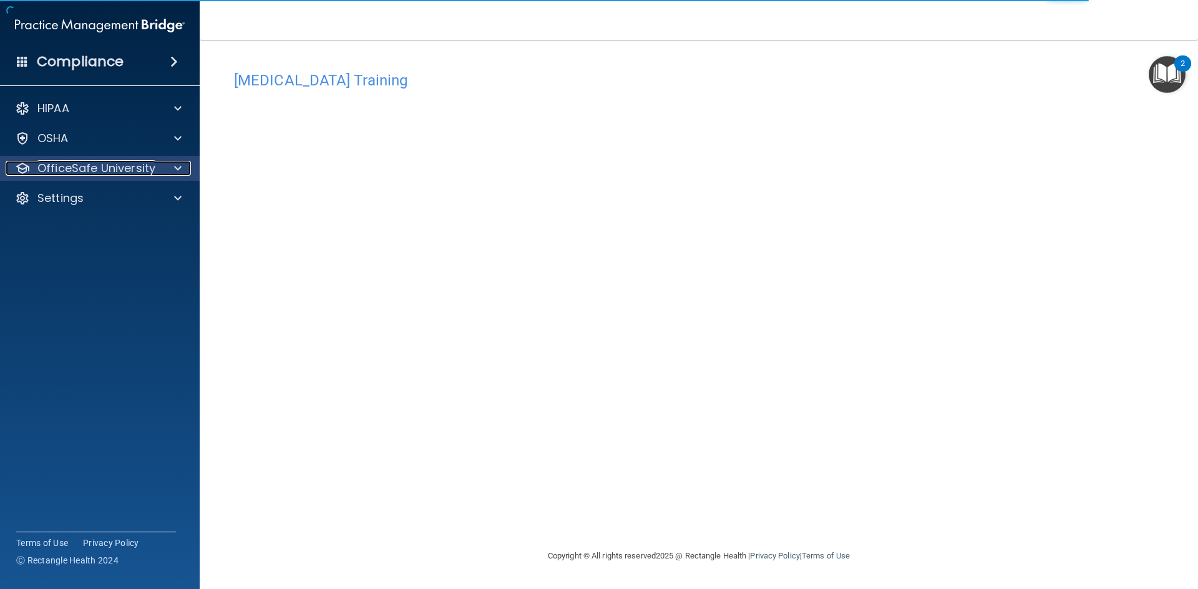
click at [47, 172] on p "OfficeSafe University" at bounding box center [96, 168] width 118 height 15
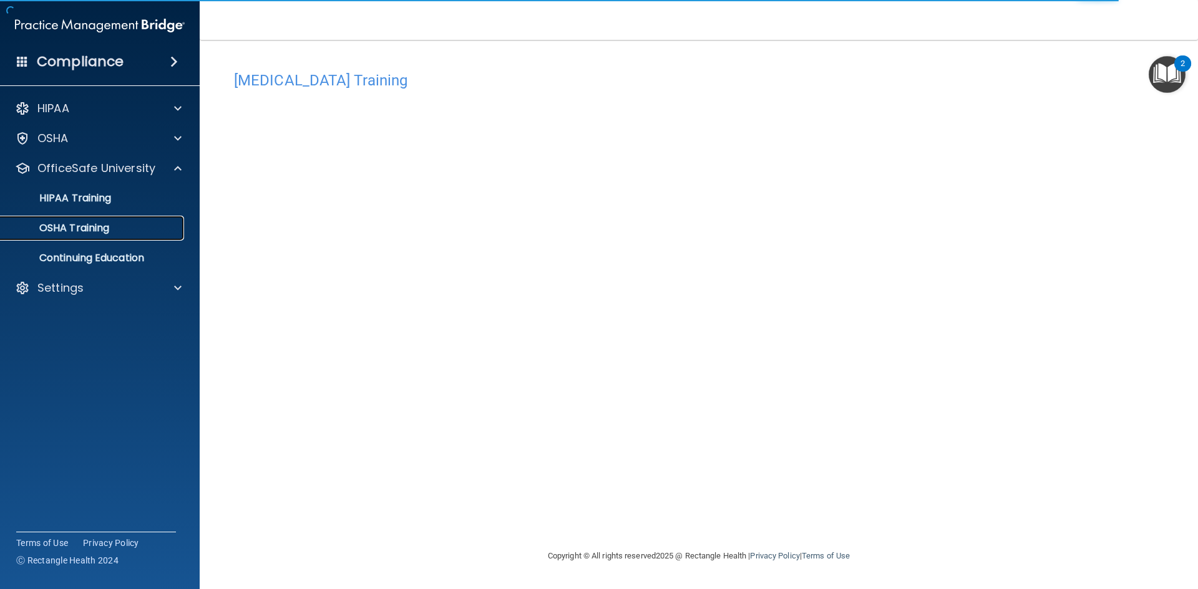
click at [97, 226] on p "OSHA Training" at bounding box center [58, 228] width 101 height 12
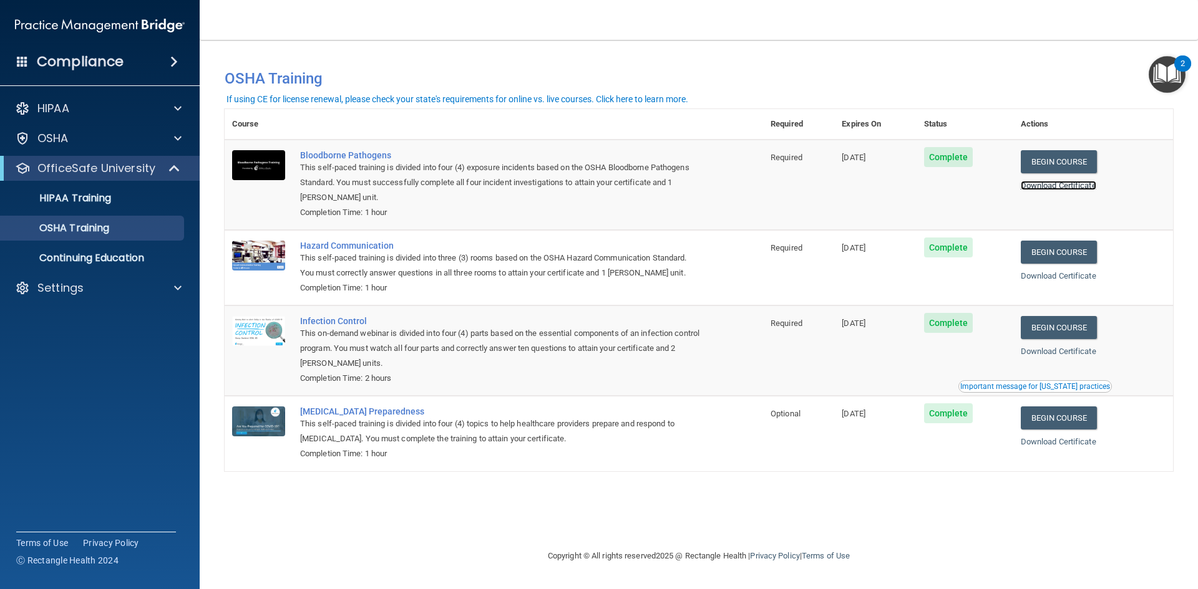
click at [1096, 183] on link "Download Certificate" at bounding box center [1057, 185] width 75 height 9
click at [1052, 280] on link "Download Certificate" at bounding box center [1057, 275] width 75 height 9
click at [1057, 356] on link "Download Certificate" at bounding box center [1057, 351] width 75 height 9
click at [1070, 442] on link "Download Certificate" at bounding box center [1057, 441] width 75 height 9
